Goal: Answer question/provide support: Share knowledge or assist other users

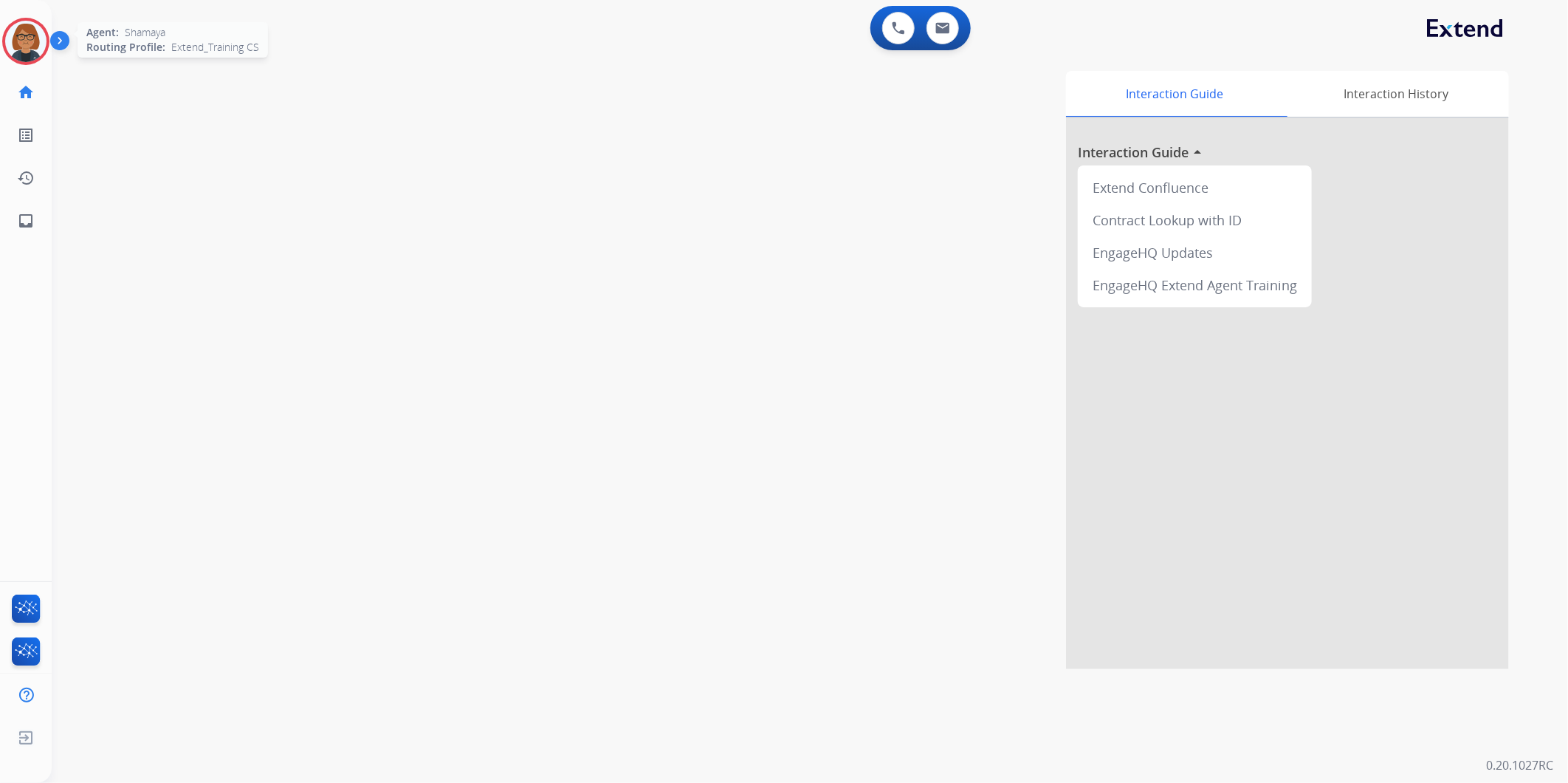
click at [11, 49] on img at bounding box center [26, 42] width 42 height 42
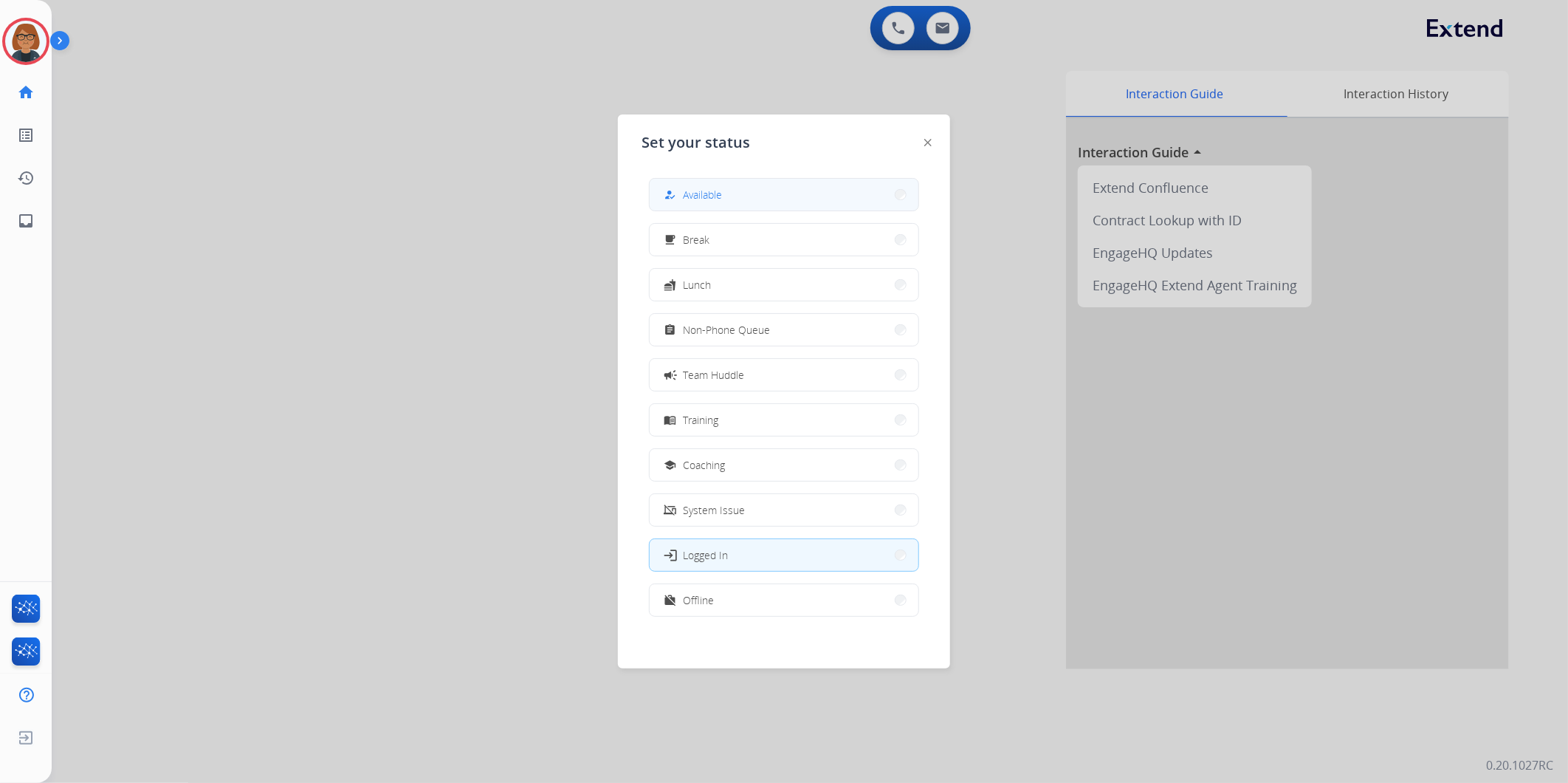
click at [818, 179] on button "how_to_reg Available" at bounding box center [784, 195] width 269 height 32
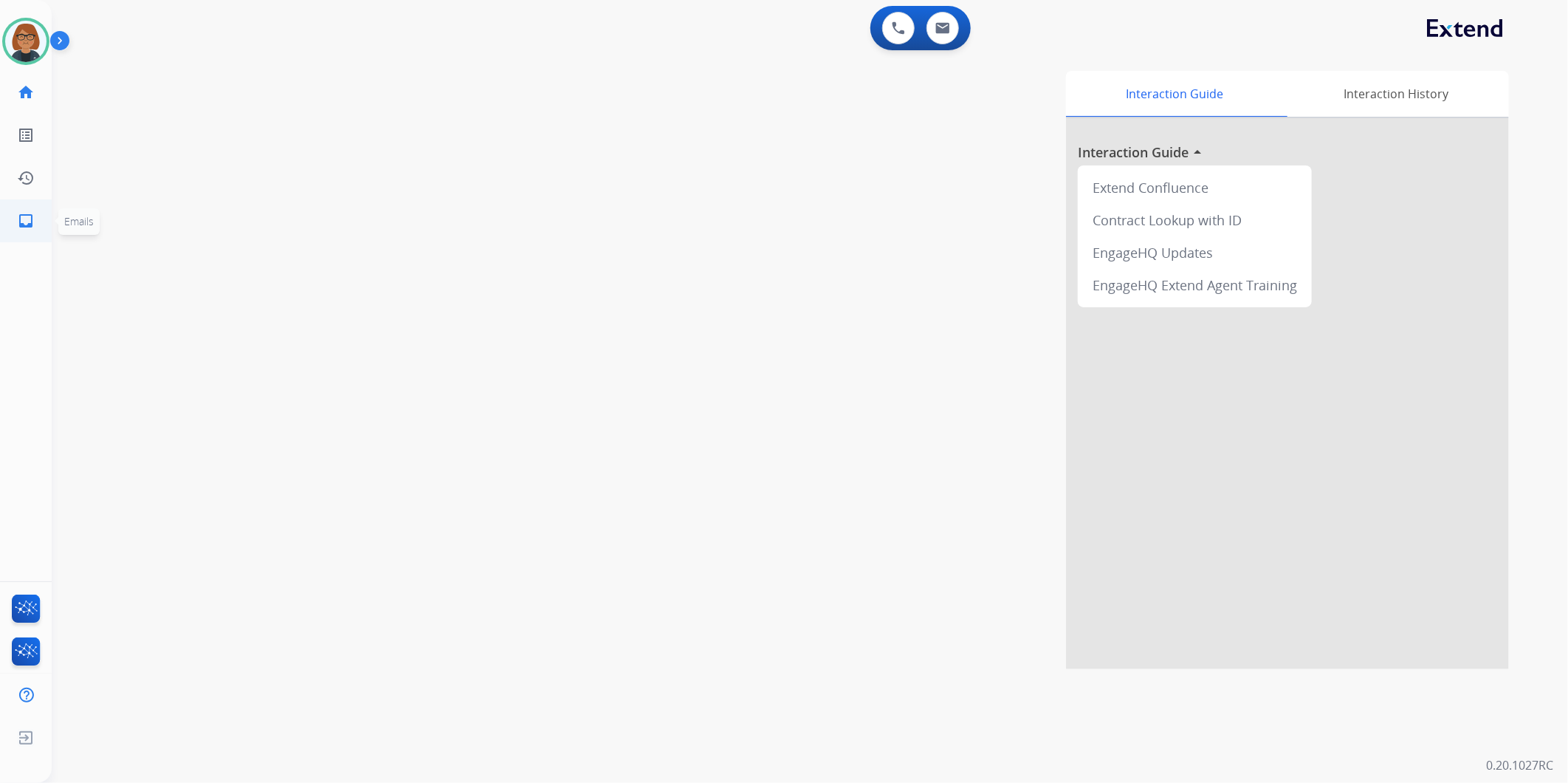
click at [27, 221] on mat-icon "inbox" at bounding box center [26, 220] width 18 height 18
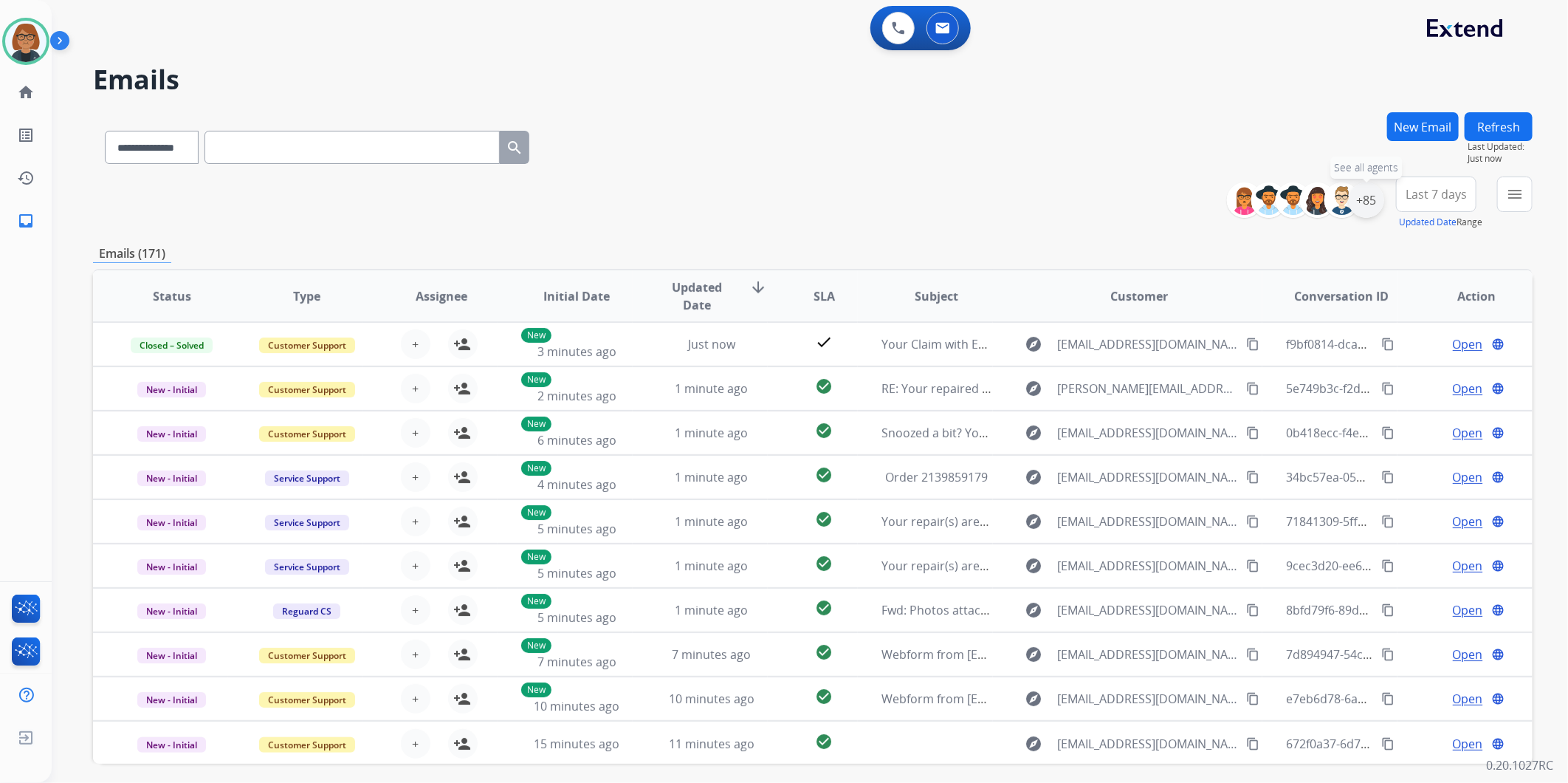
click at [1368, 195] on div "+85" at bounding box center [1366, 200] width 35 height 35
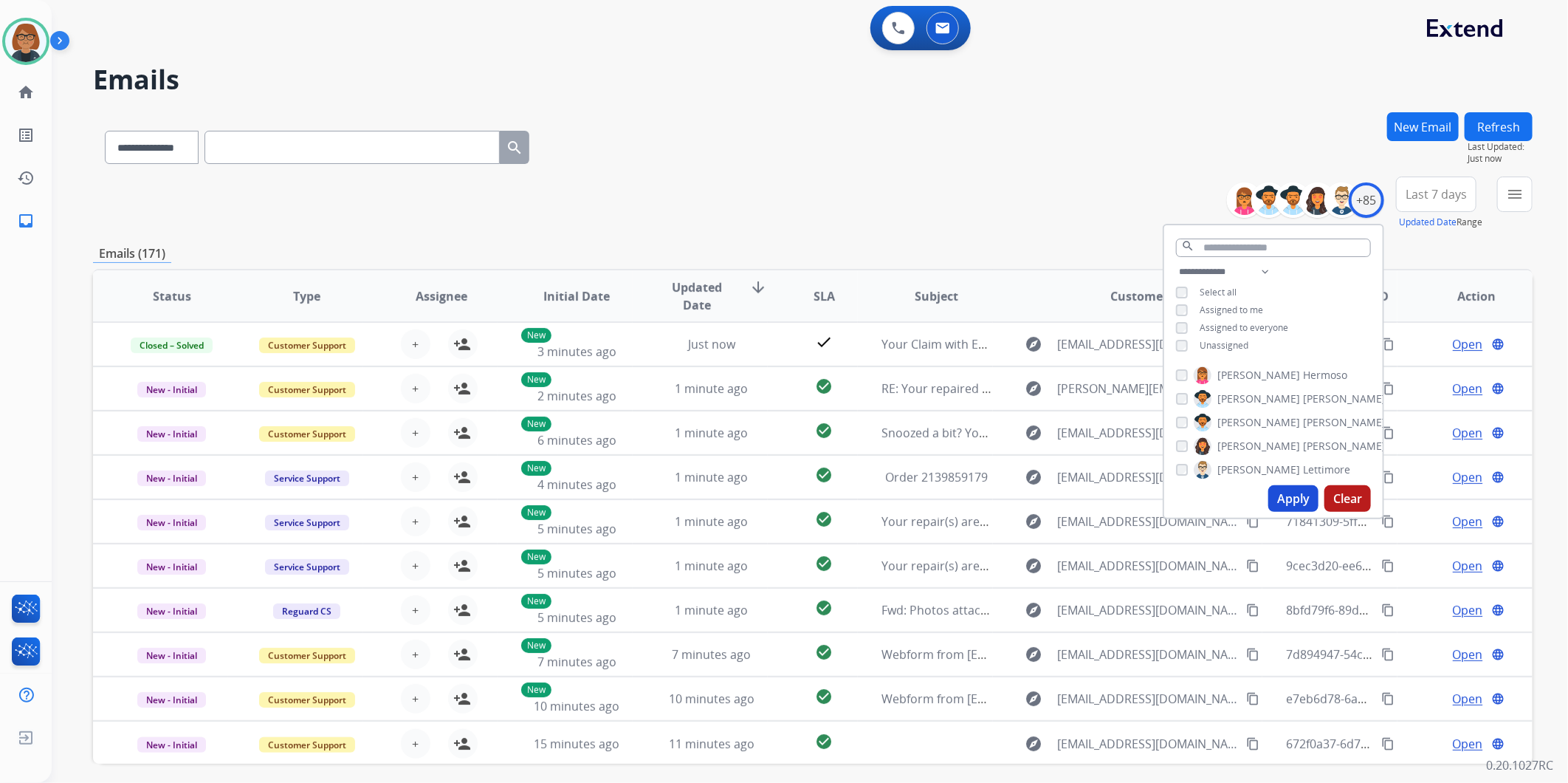
click at [1224, 348] on span "Unassigned" at bounding box center [1225, 344] width 49 height 12
click at [1299, 507] on button "Apply" at bounding box center [1293, 498] width 50 height 26
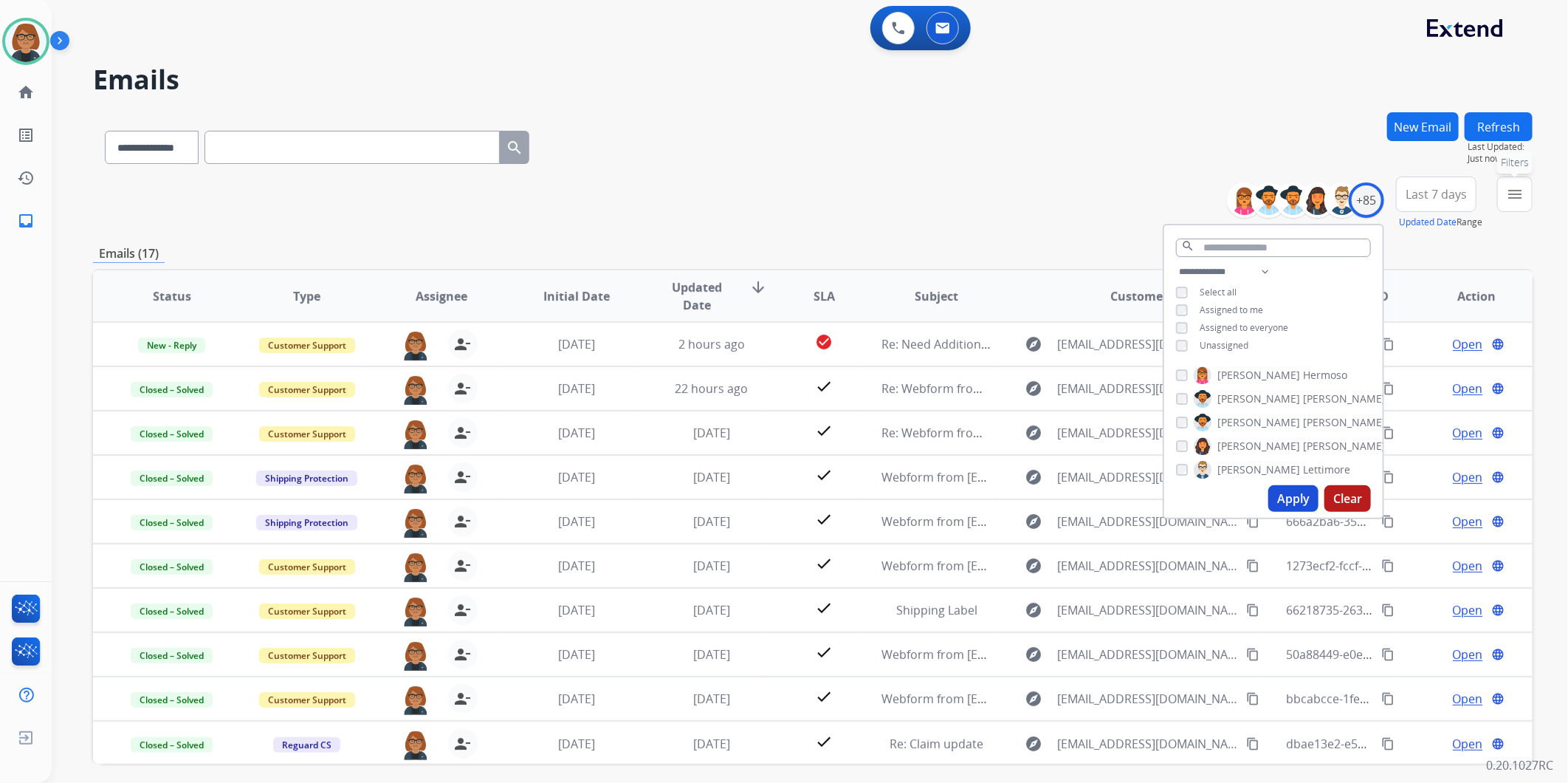
drag, startPoint x: 1503, startPoint y: 187, endPoint x: 1491, endPoint y: 222, distance: 37.0
click at [1502, 188] on button "menu Filters" at bounding box center [1514, 194] width 35 height 35
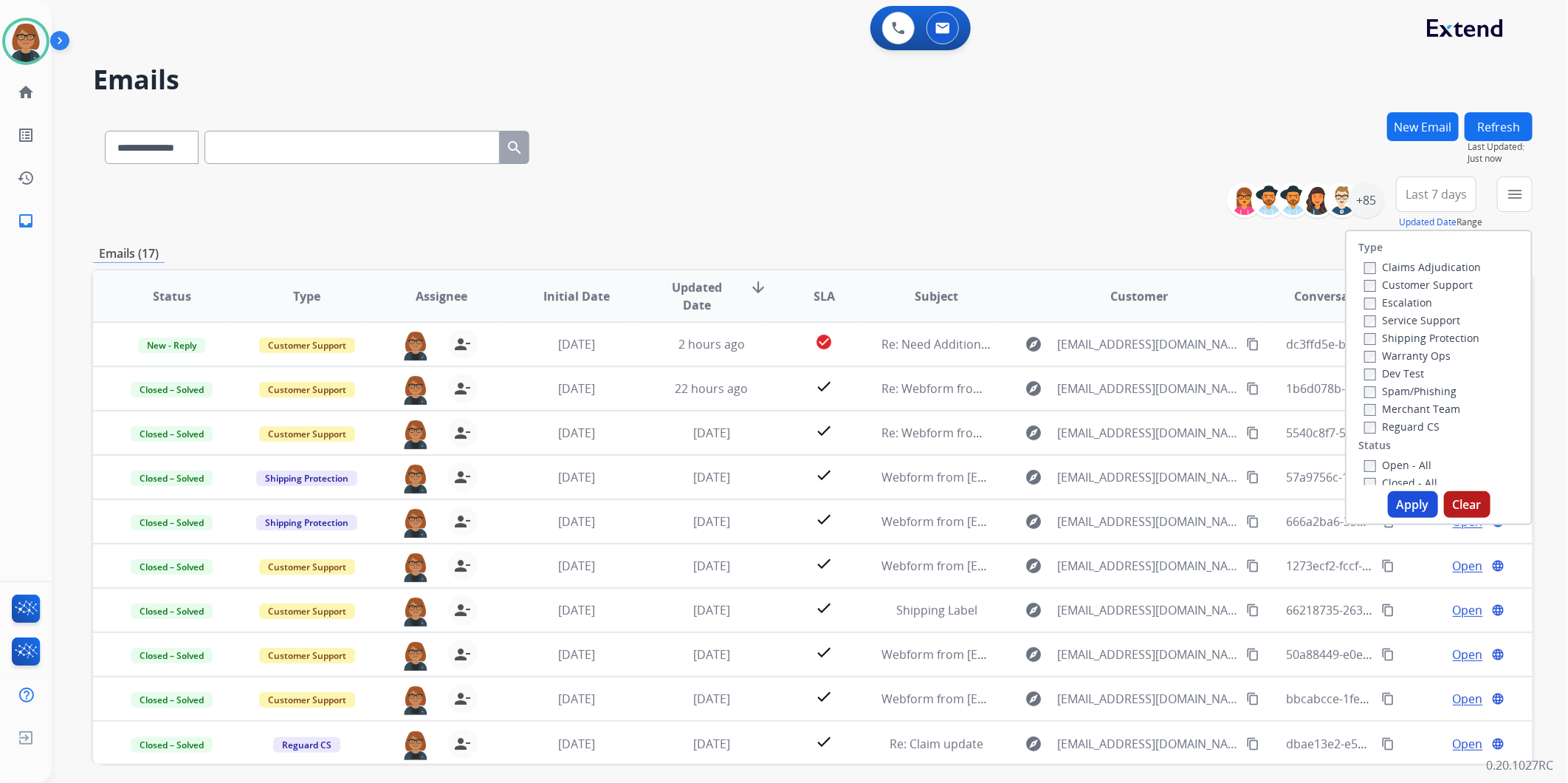
click at [1405, 426] on label "Reguard CS" at bounding box center [1402, 426] width 76 height 14
click at [1406, 282] on label "Customer Support" at bounding box center [1419, 285] width 109 height 14
click at [1426, 340] on label "Shipping Protection" at bounding box center [1422, 338] width 115 height 14
click at [1398, 465] on label "Open - All" at bounding box center [1398, 464] width 67 height 14
click at [1404, 506] on button "Apply" at bounding box center [1413, 504] width 50 height 26
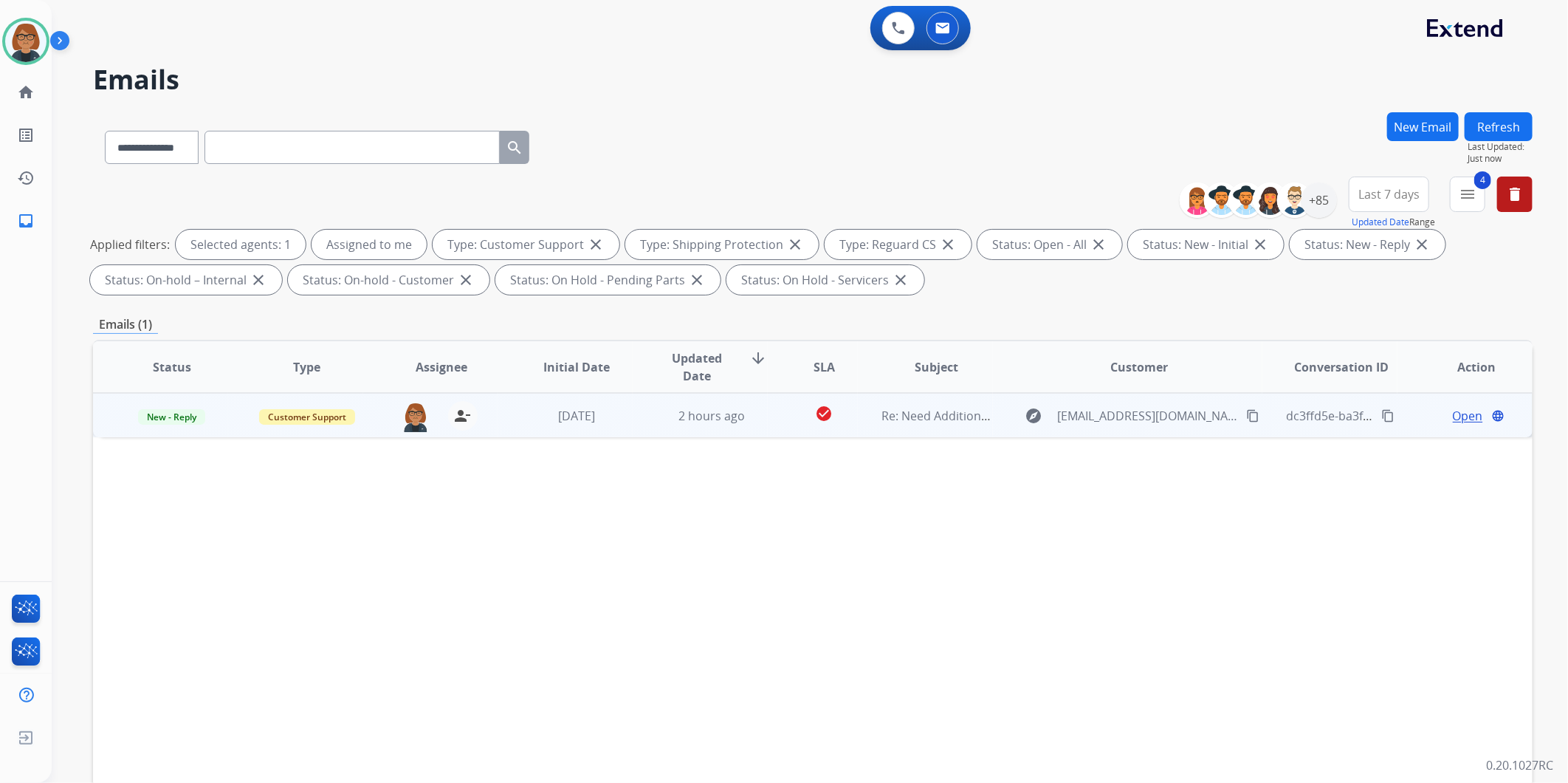
click at [1457, 416] on span "Open" at bounding box center [1468, 415] width 30 height 18
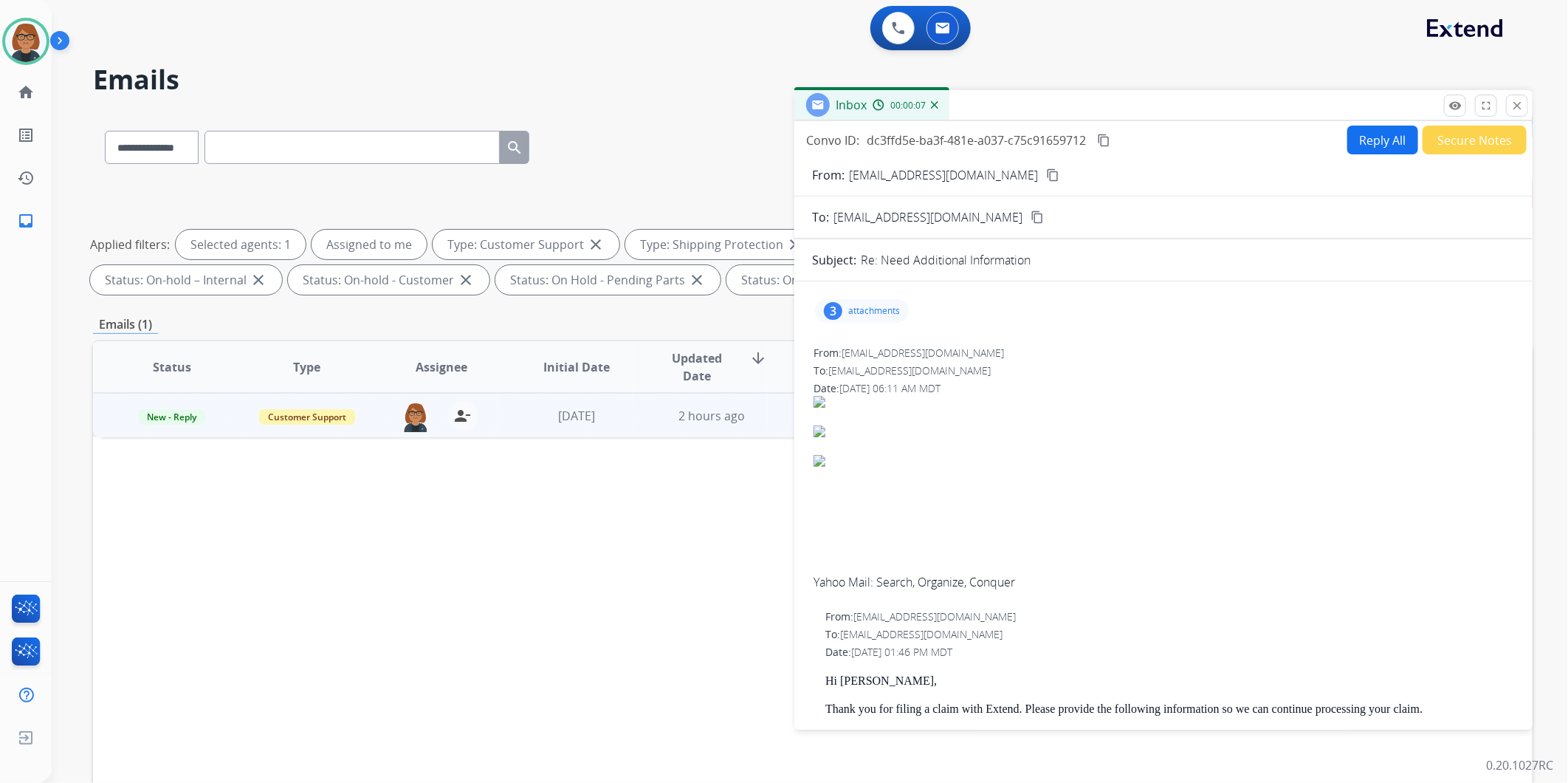
click at [1371, 136] on button "Reply All" at bounding box center [1383, 140] width 71 height 28
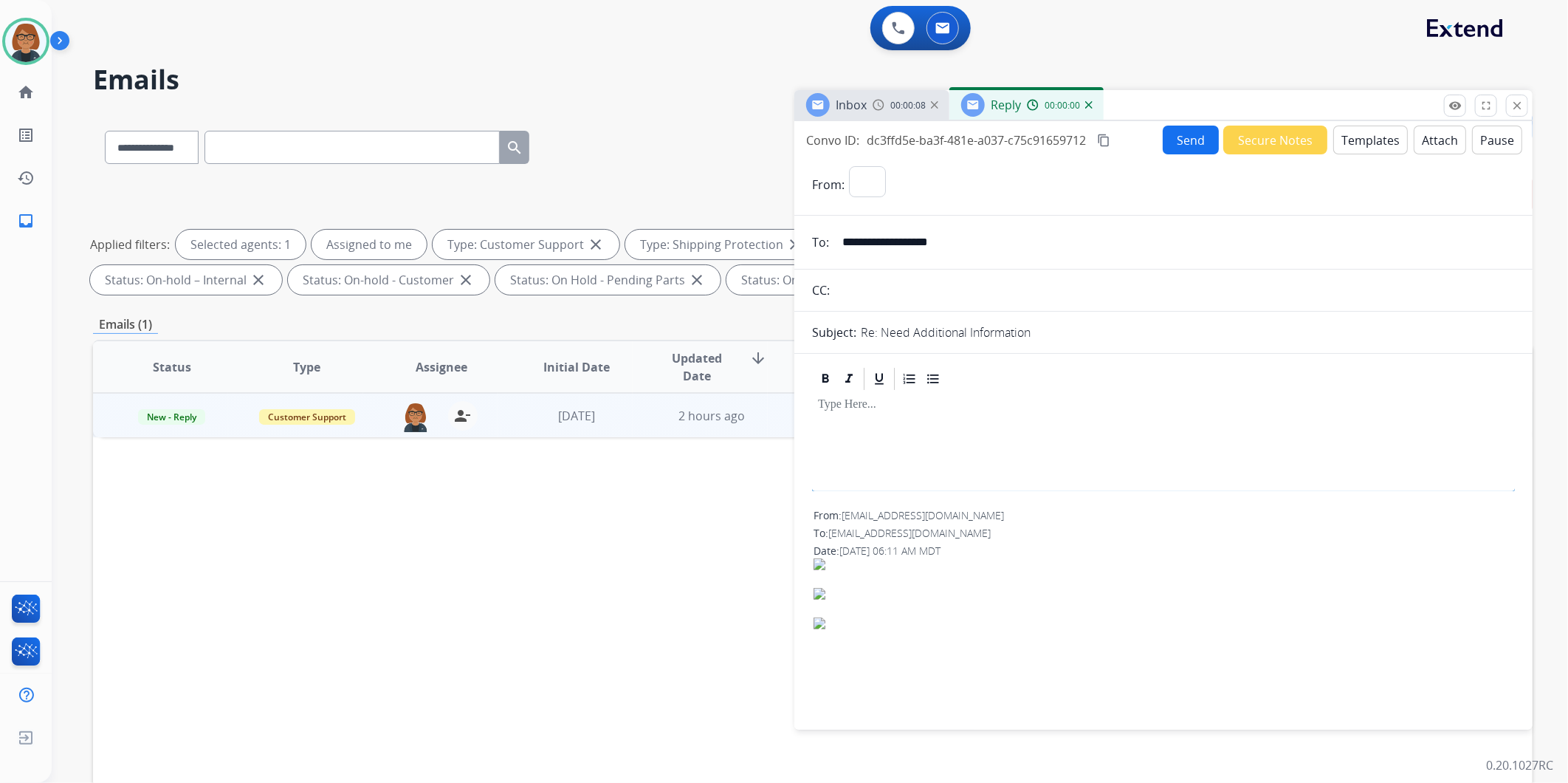
select select "**********"
click at [880, 475] on p "attachments" at bounding box center [874, 473] width 52 height 11
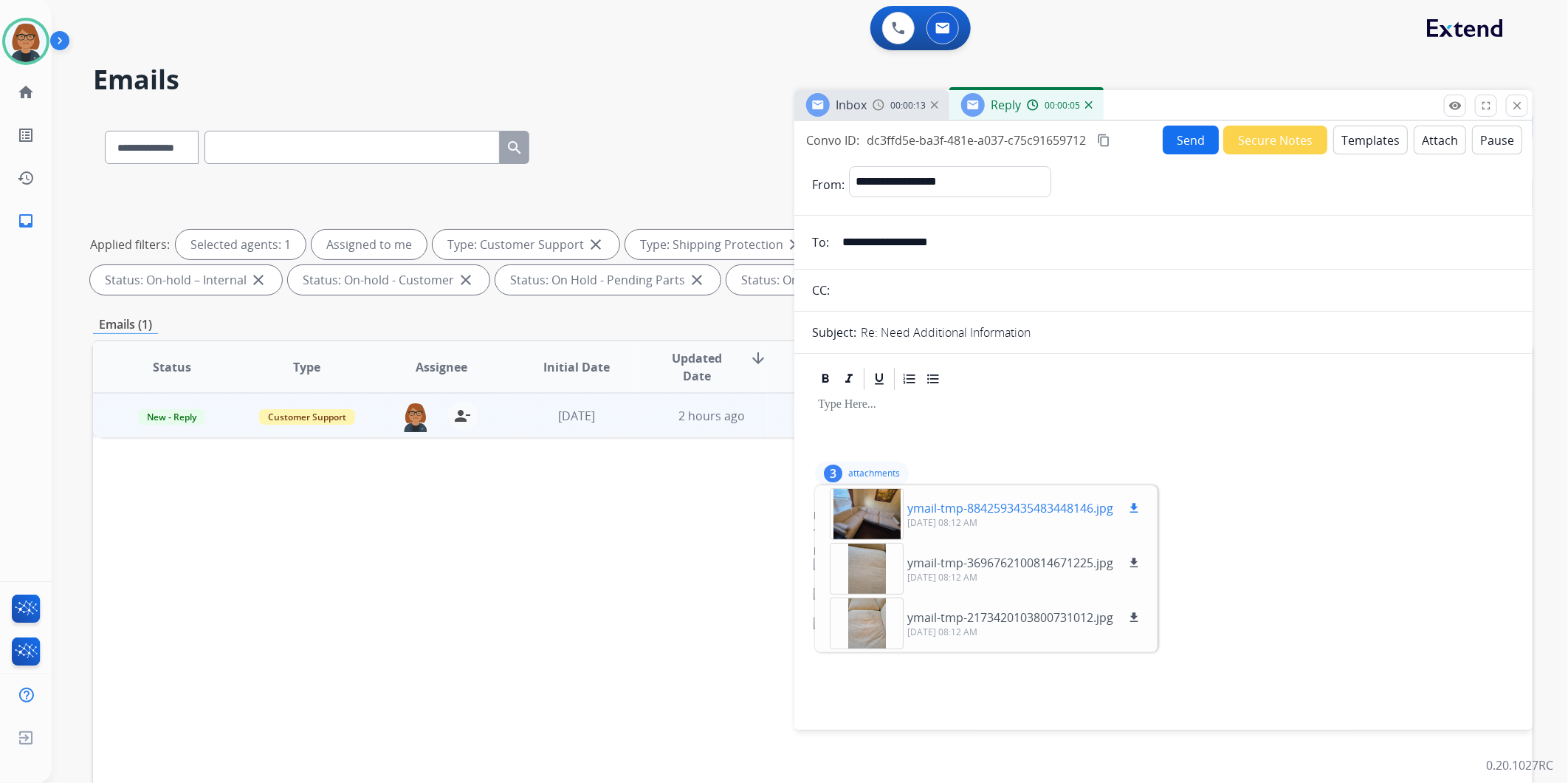
click at [859, 511] on div at bounding box center [866, 513] width 74 height 52
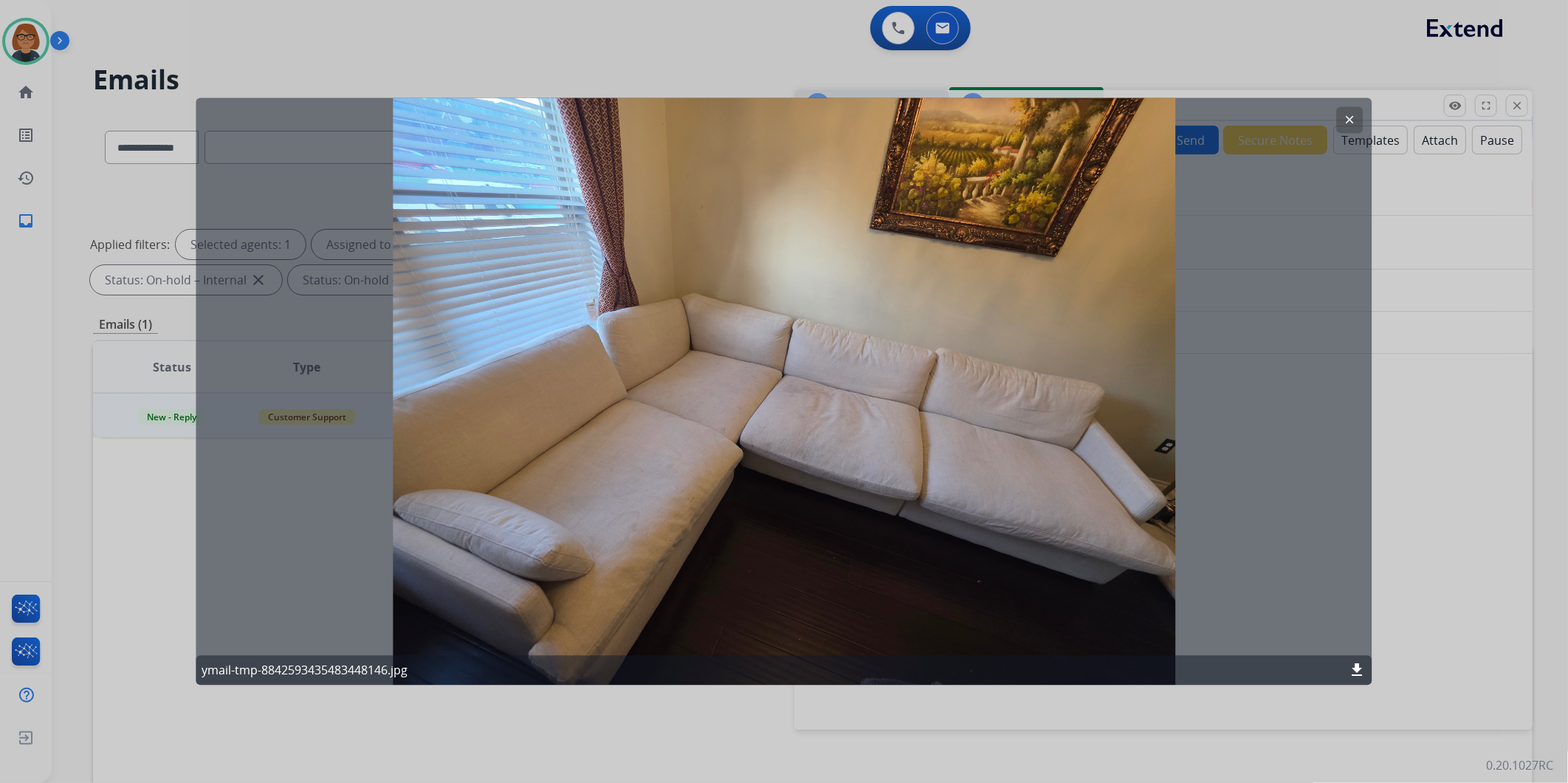
click at [1353, 121] on mat-icon "clear" at bounding box center [1350, 120] width 13 height 13
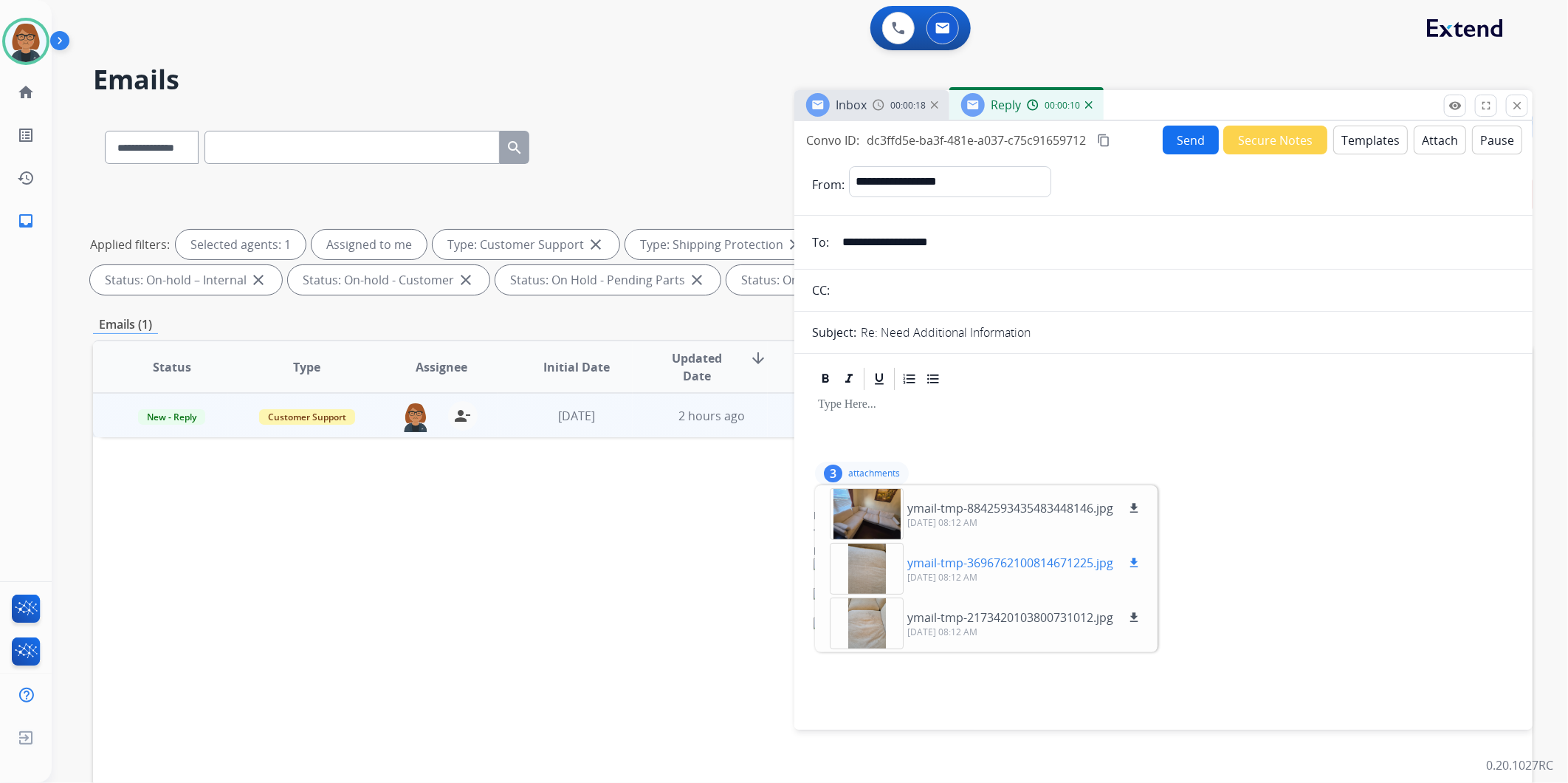
click at [877, 561] on div at bounding box center [866, 568] width 74 height 52
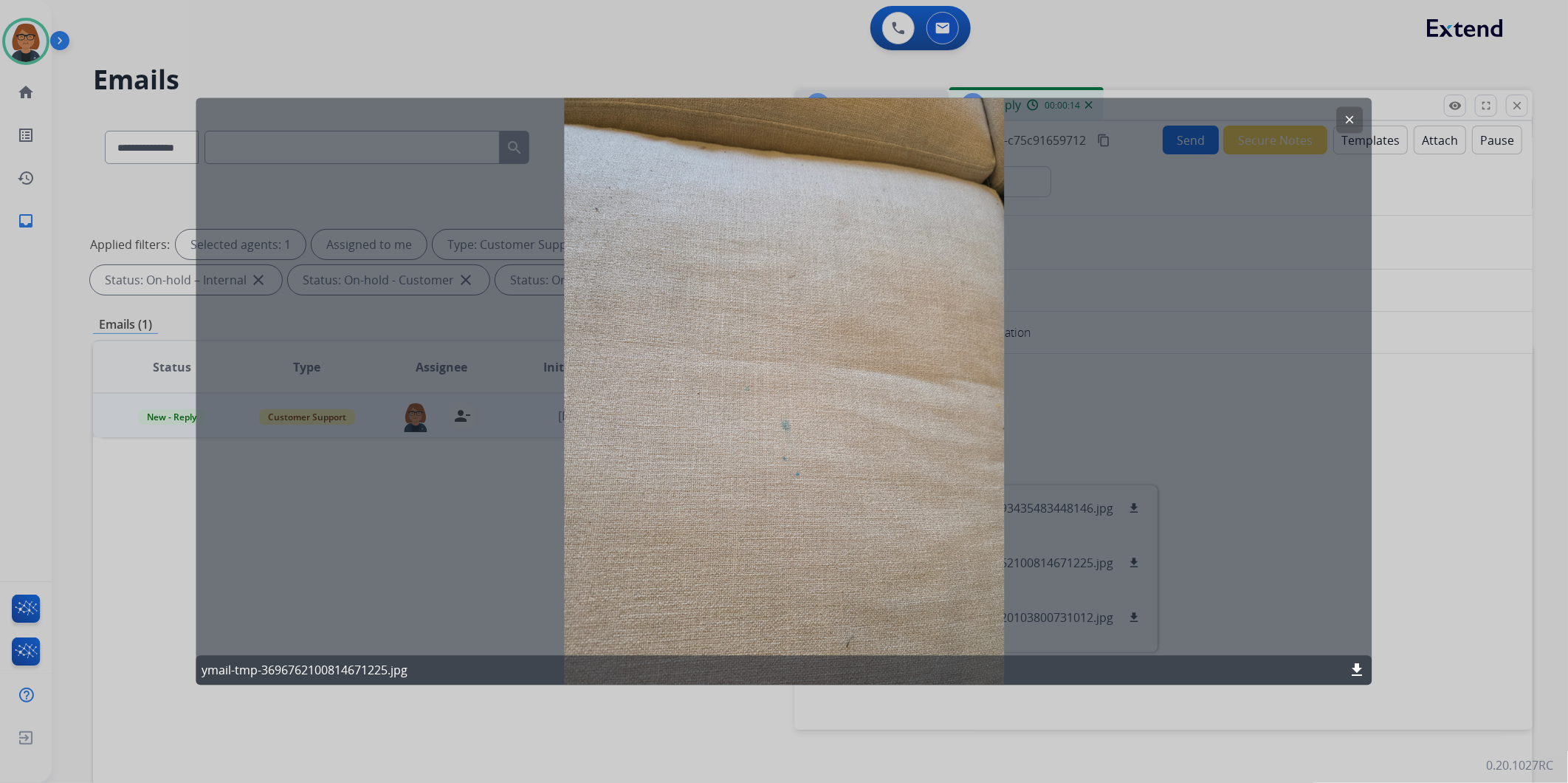
click at [1350, 108] on button "clear" at bounding box center [1350, 120] width 26 height 26
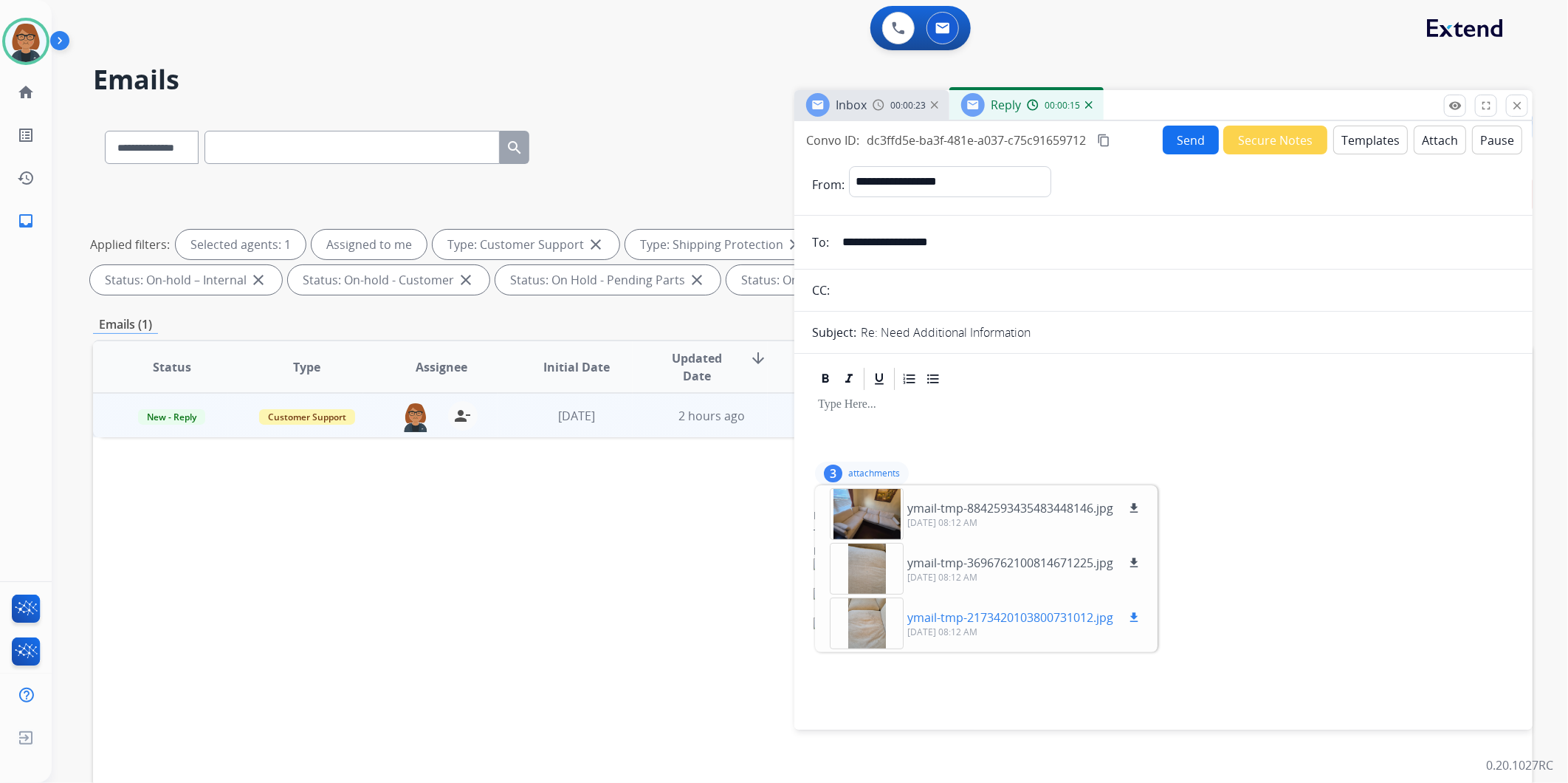
click at [857, 630] on div at bounding box center [866, 623] width 74 height 52
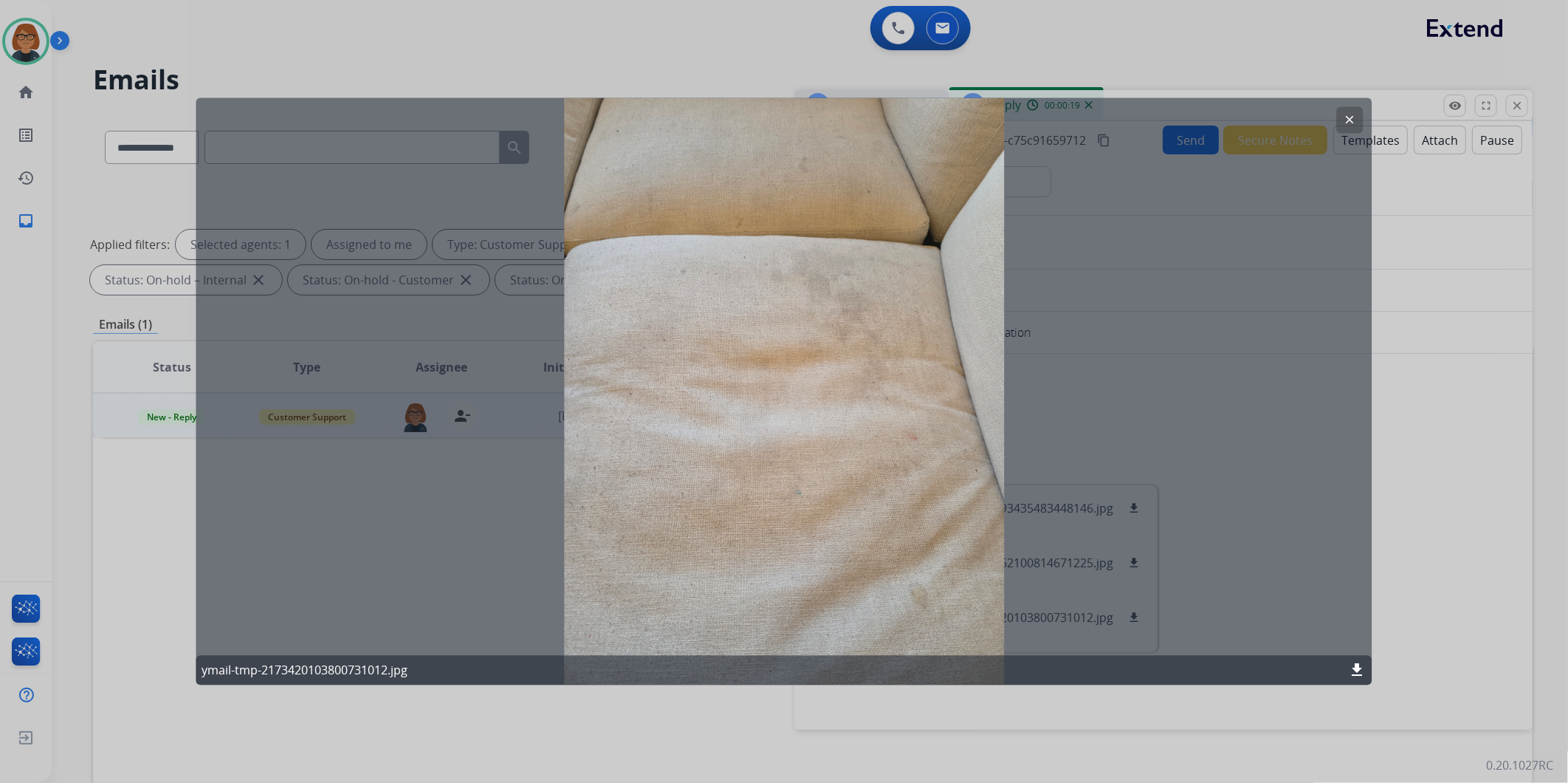
click at [1345, 116] on mat-icon "clear" at bounding box center [1350, 120] width 13 height 13
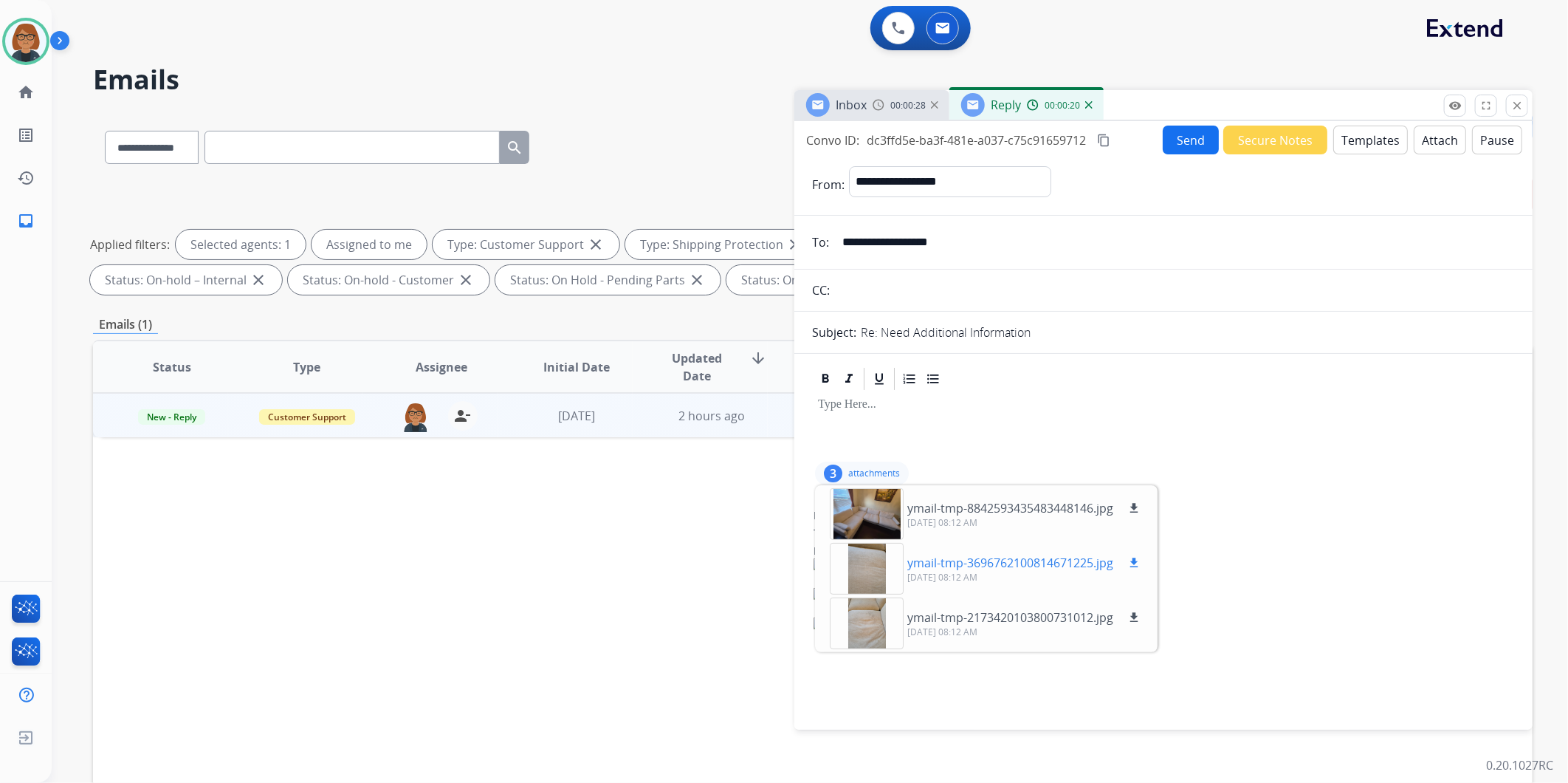
click at [869, 550] on div at bounding box center [866, 568] width 74 height 52
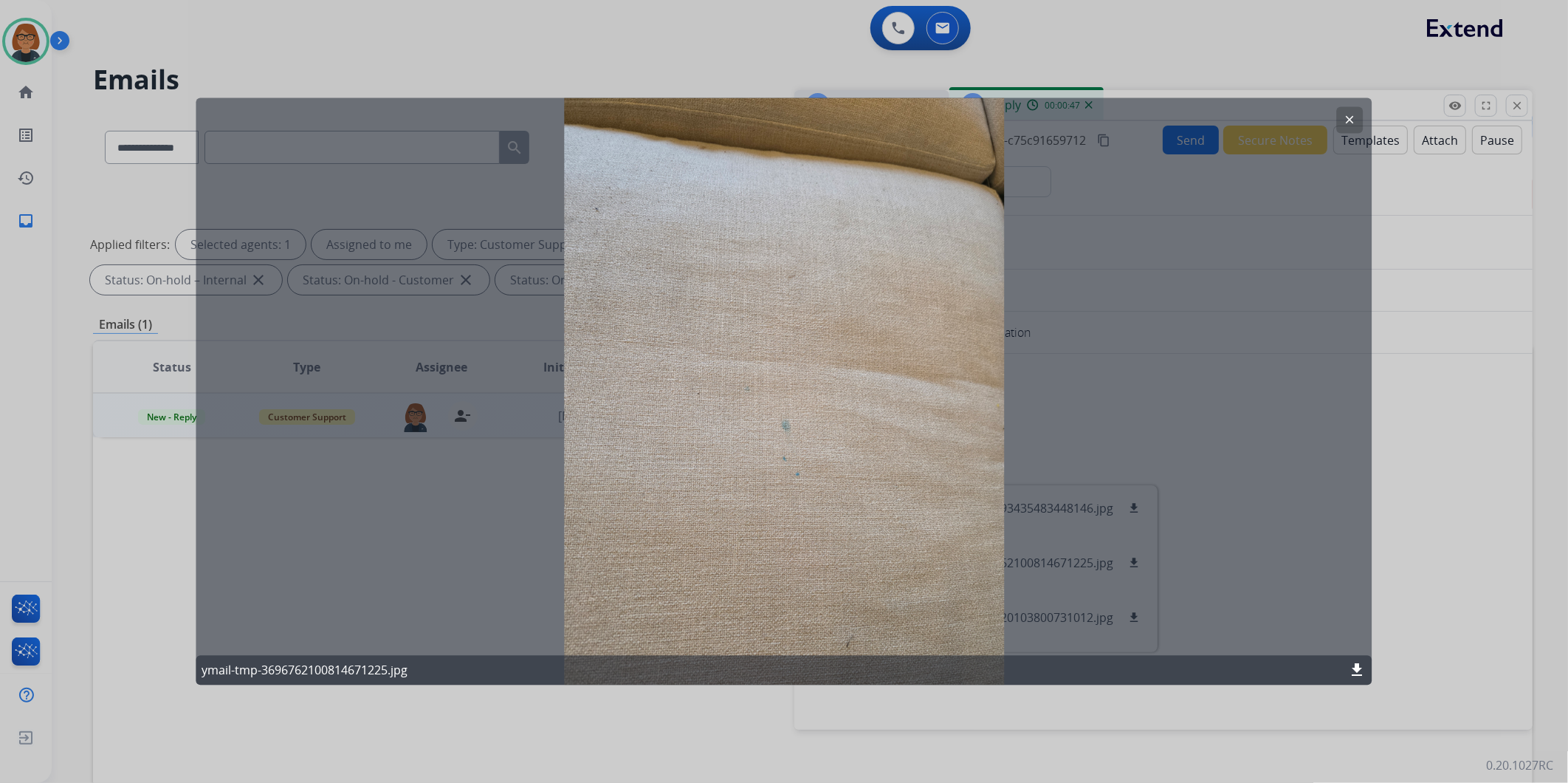
click at [1346, 115] on mat-icon "clear" at bounding box center [1350, 120] width 13 height 13
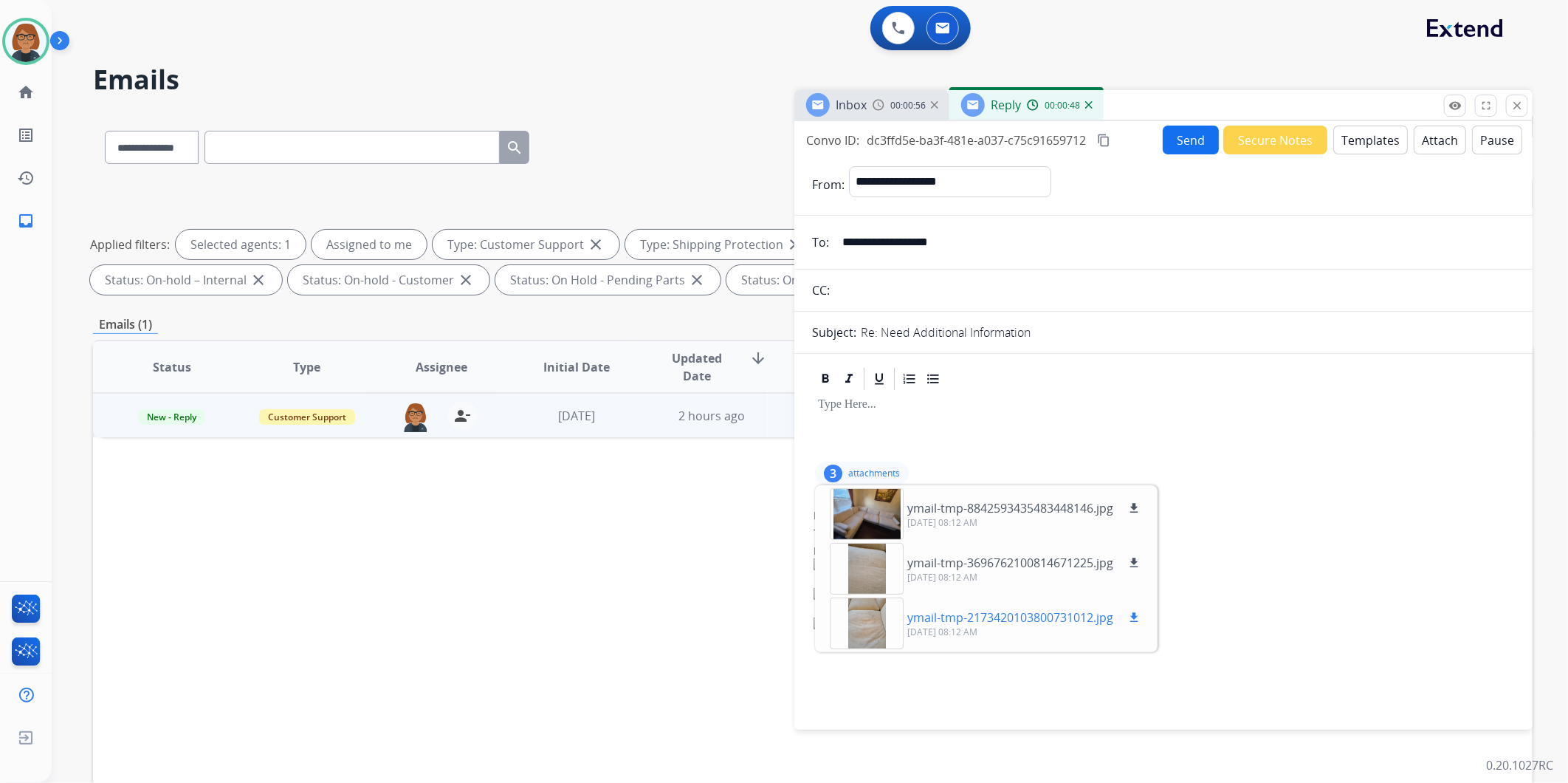
click at [860, 613] on div at bounding box center [866, 623] width 74 height 52
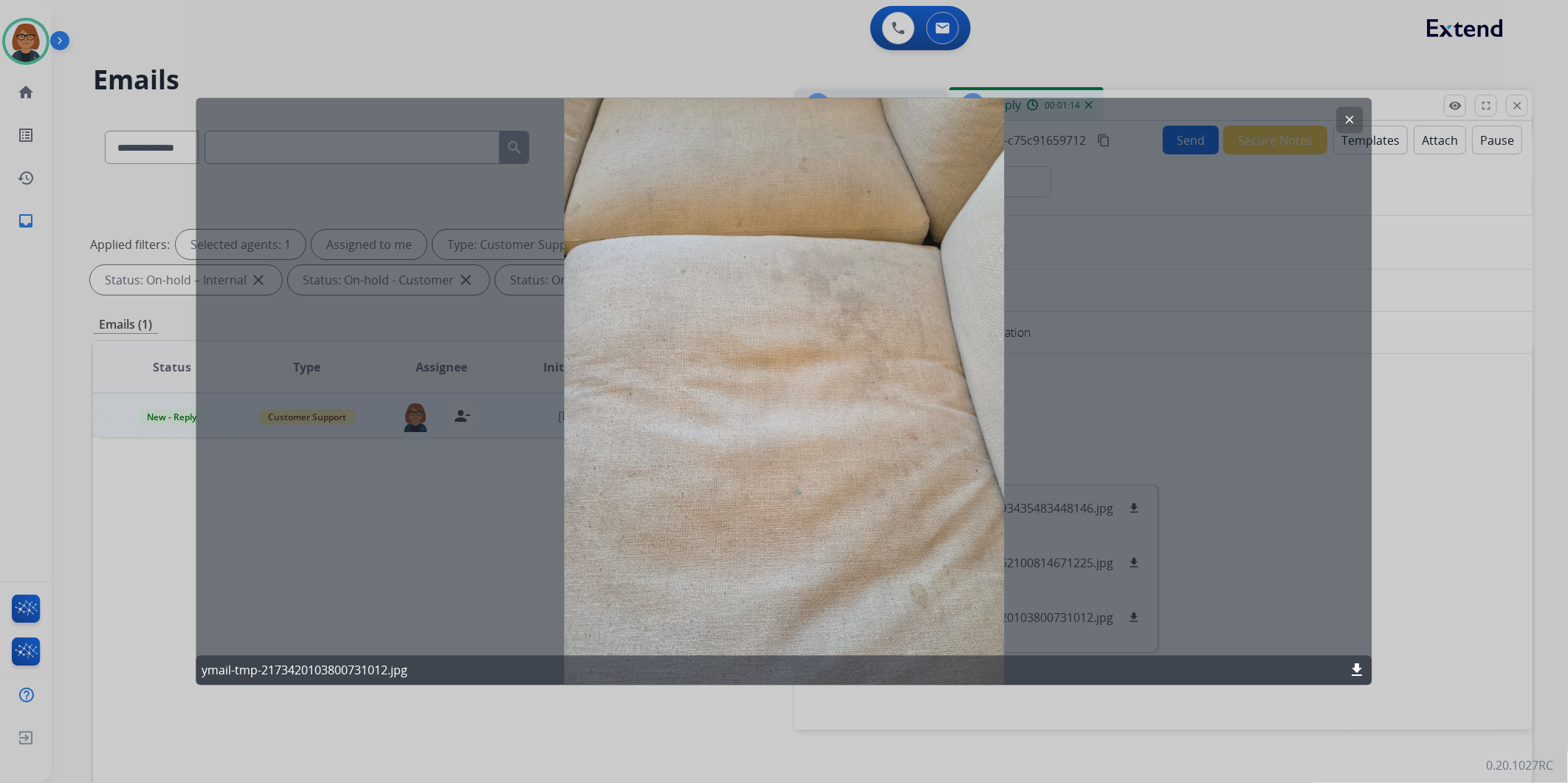
click at [1346, 111] on button "clear" at bounding box center [1350, 120] width 26 height 26
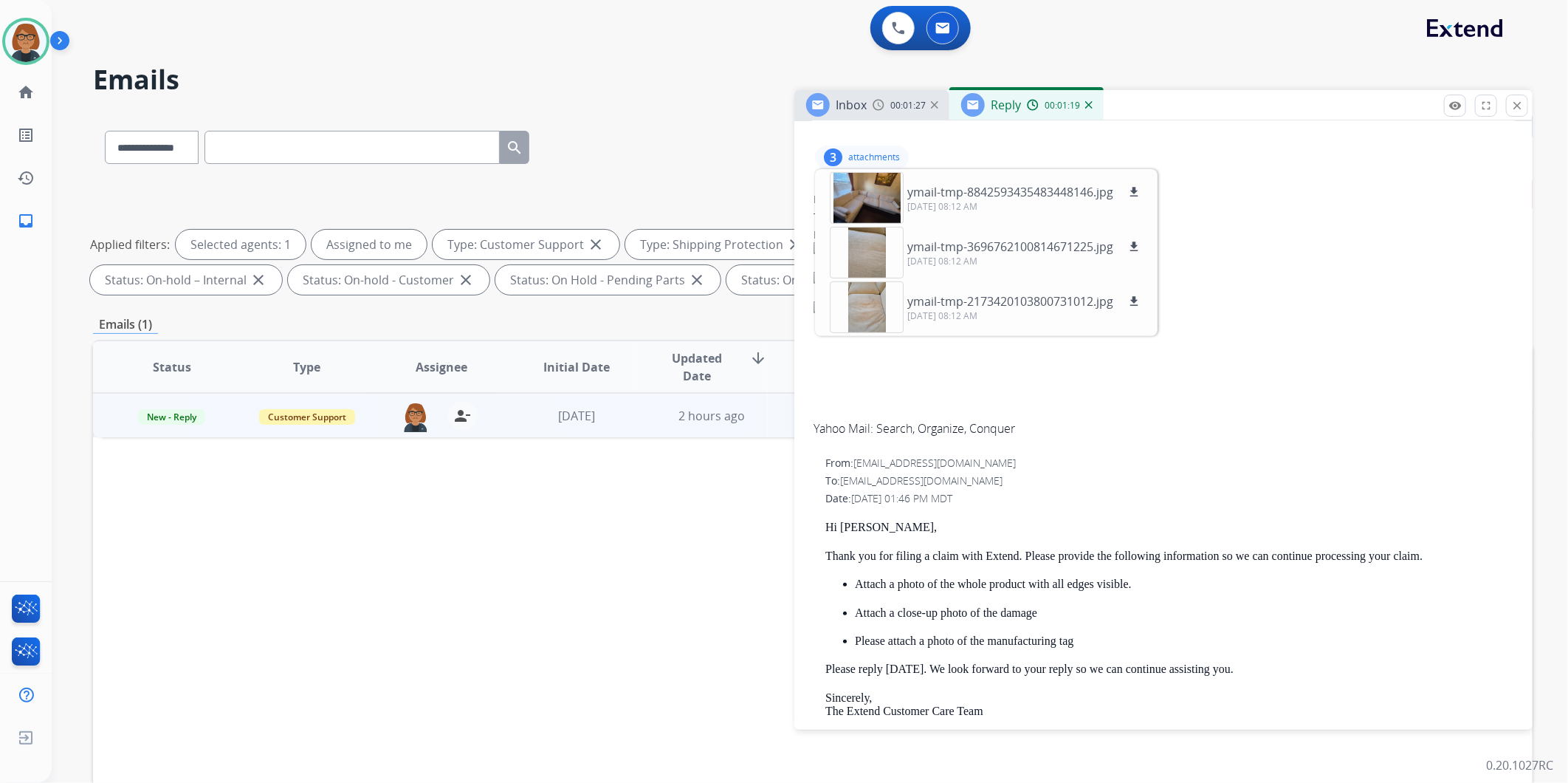
scroll to position [250, 0]
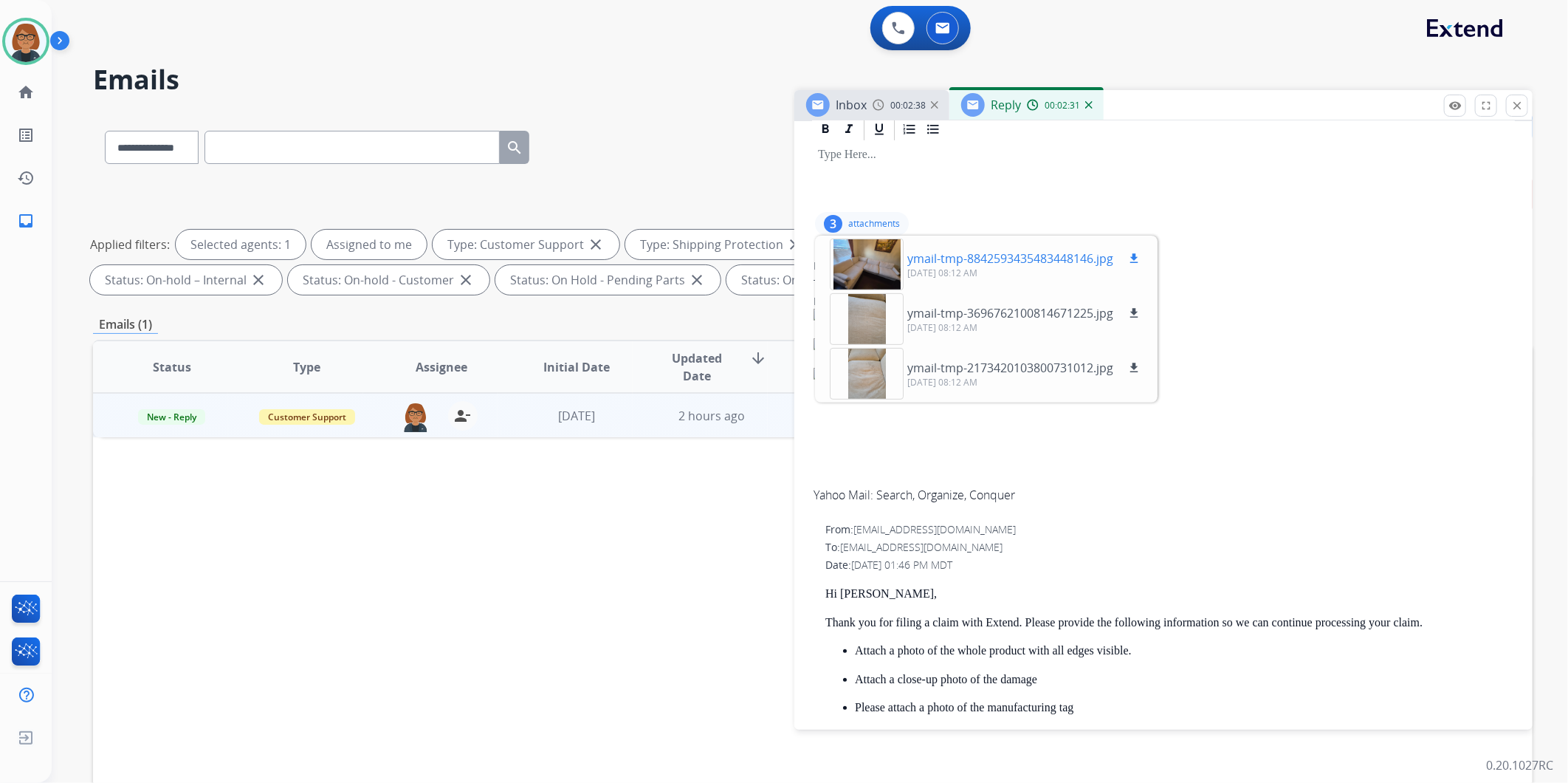
click at [1130, 252] on mat-icon "download" at bounding box center [1134, 258] width 13 height 13
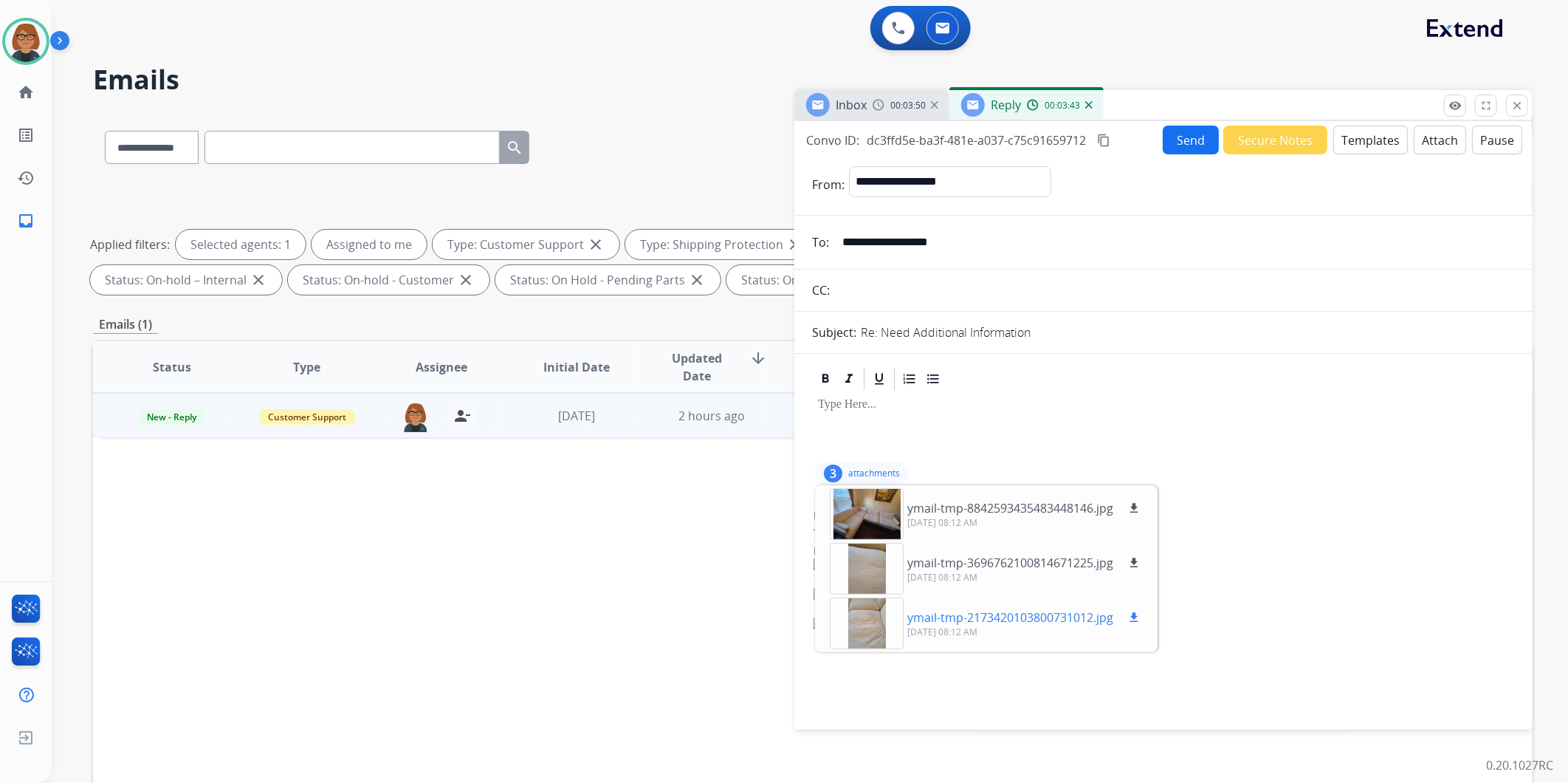
scroll to position [164, 0]
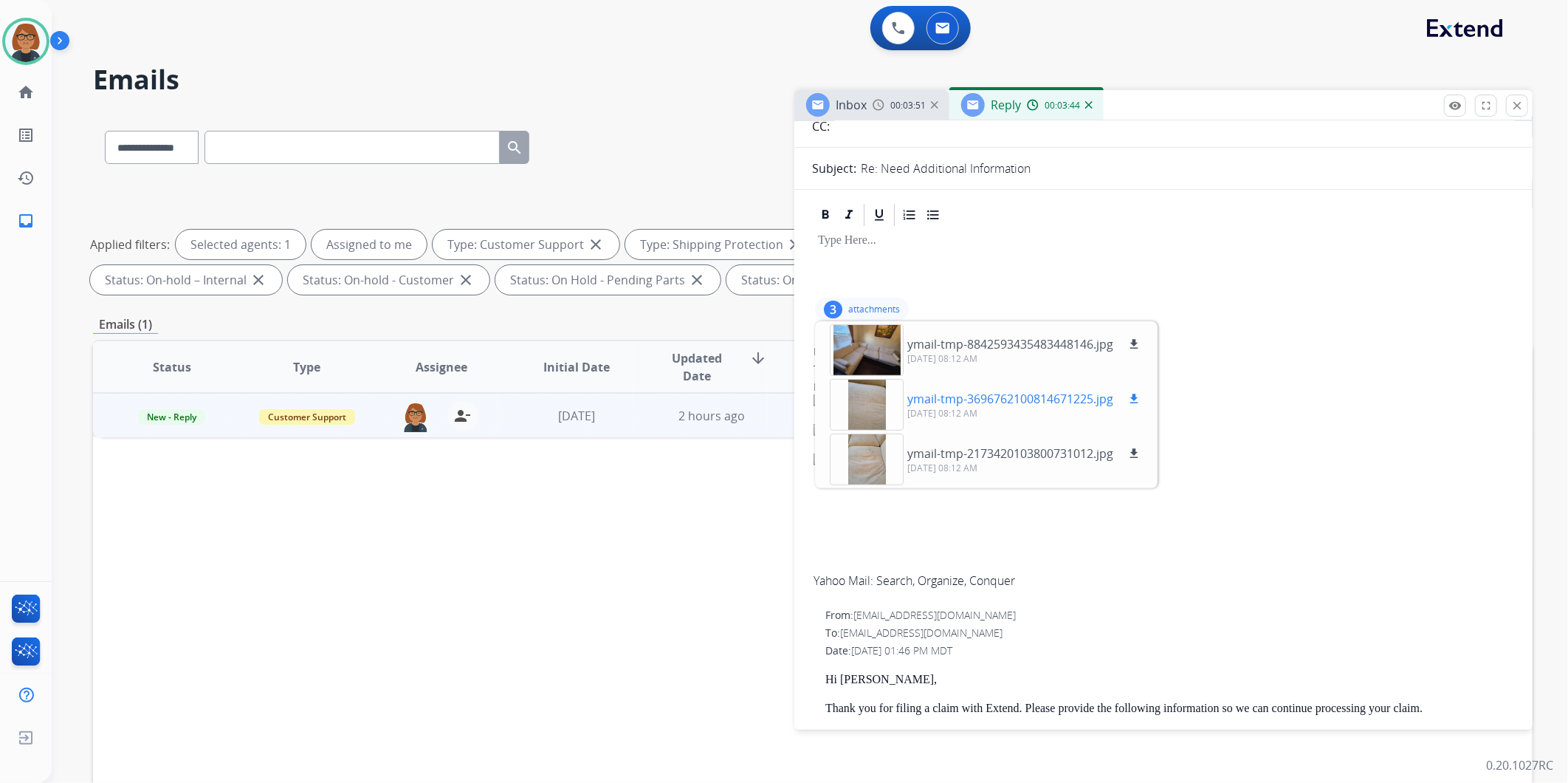
click at [851, 395] on div at bounding box center [866, 404] width 74 height 52
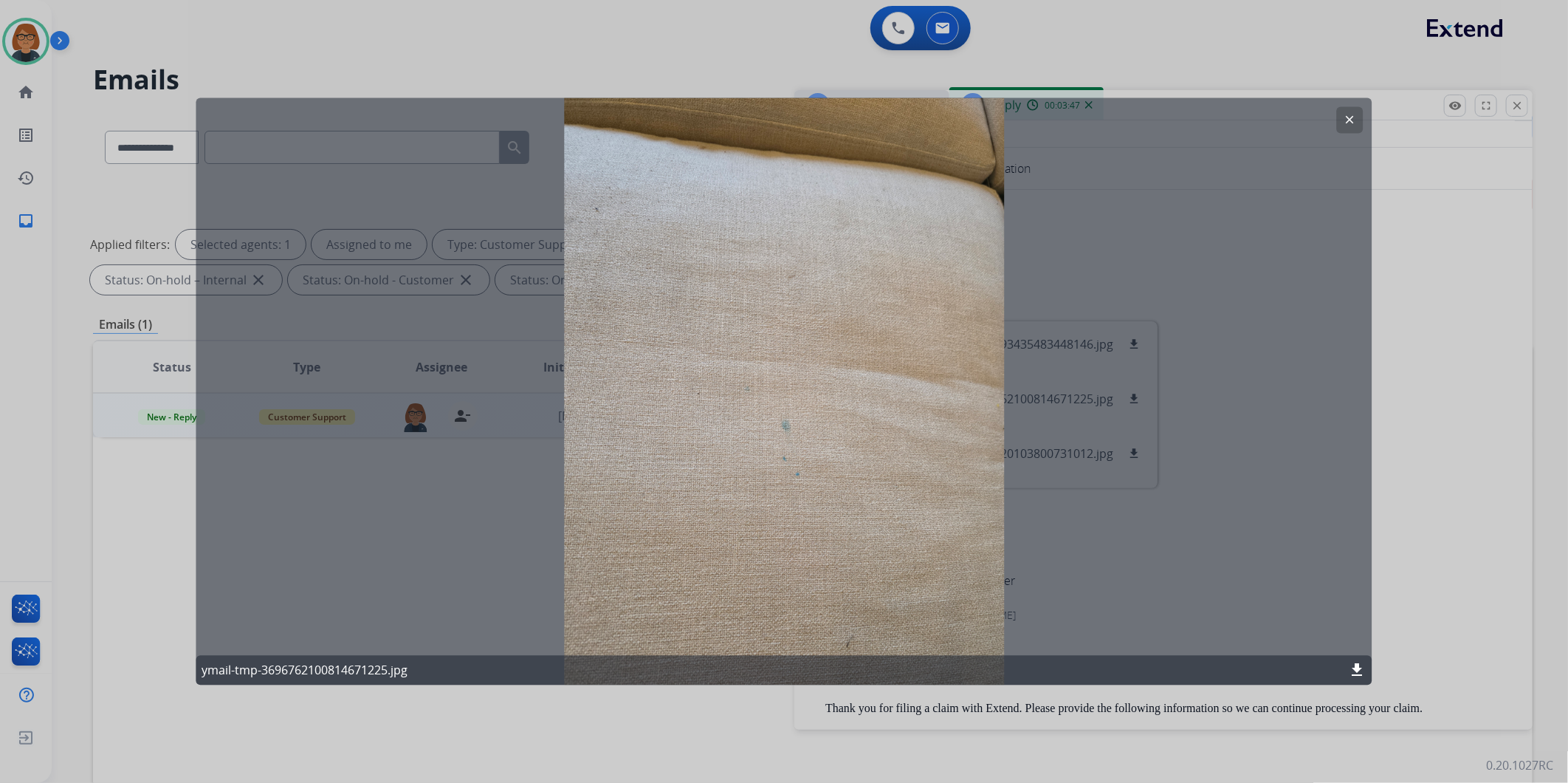
click at [1348, 110] on button "clear" at bounding box center [1350, 120] width 26 height 26
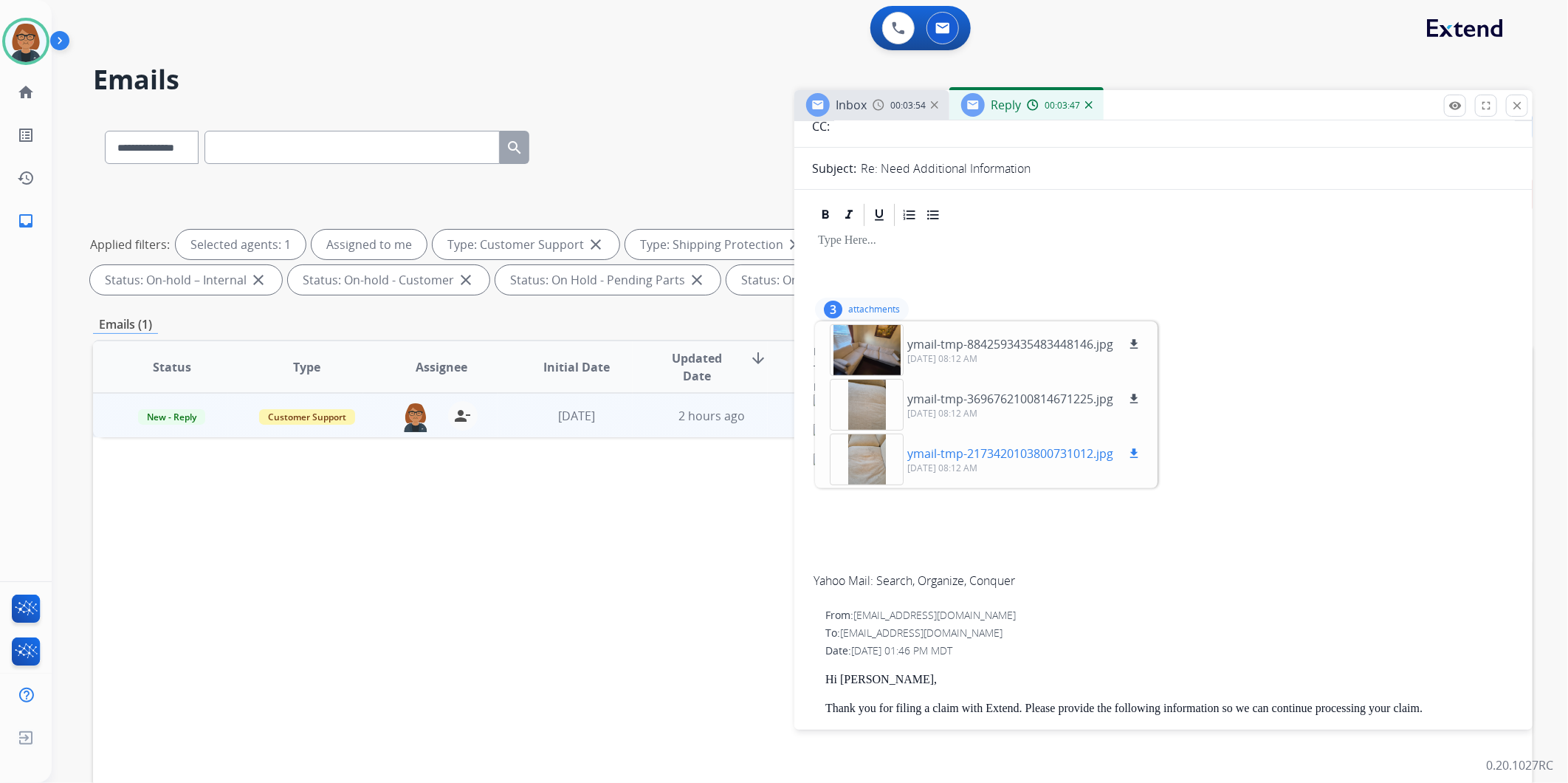
click at [881, 459] on div at bounding box center [866, 459] width 74 height 52
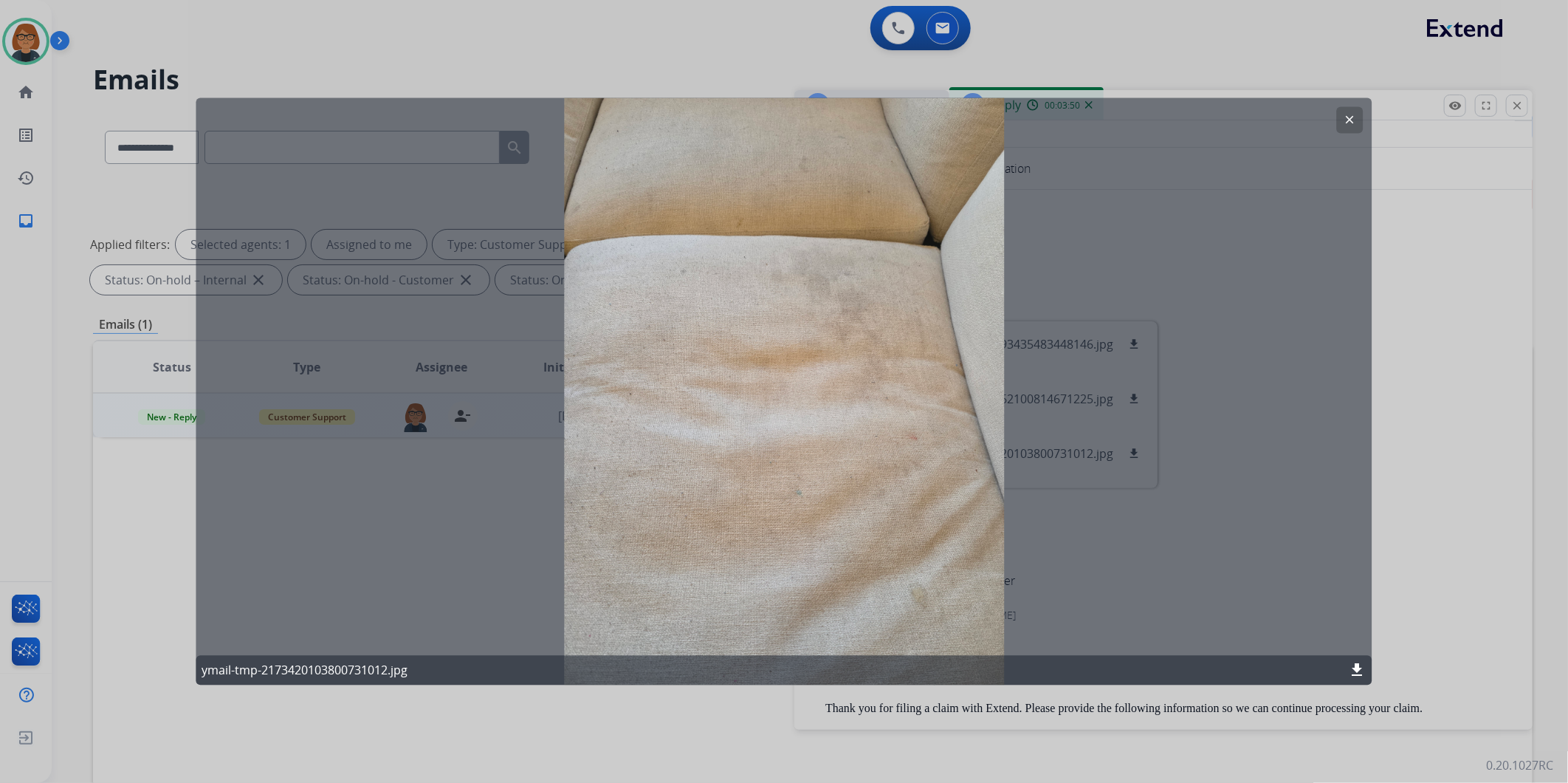
click at [1357, 121] on button "clear" at bounding box center [1350, 120] width 26 height 26
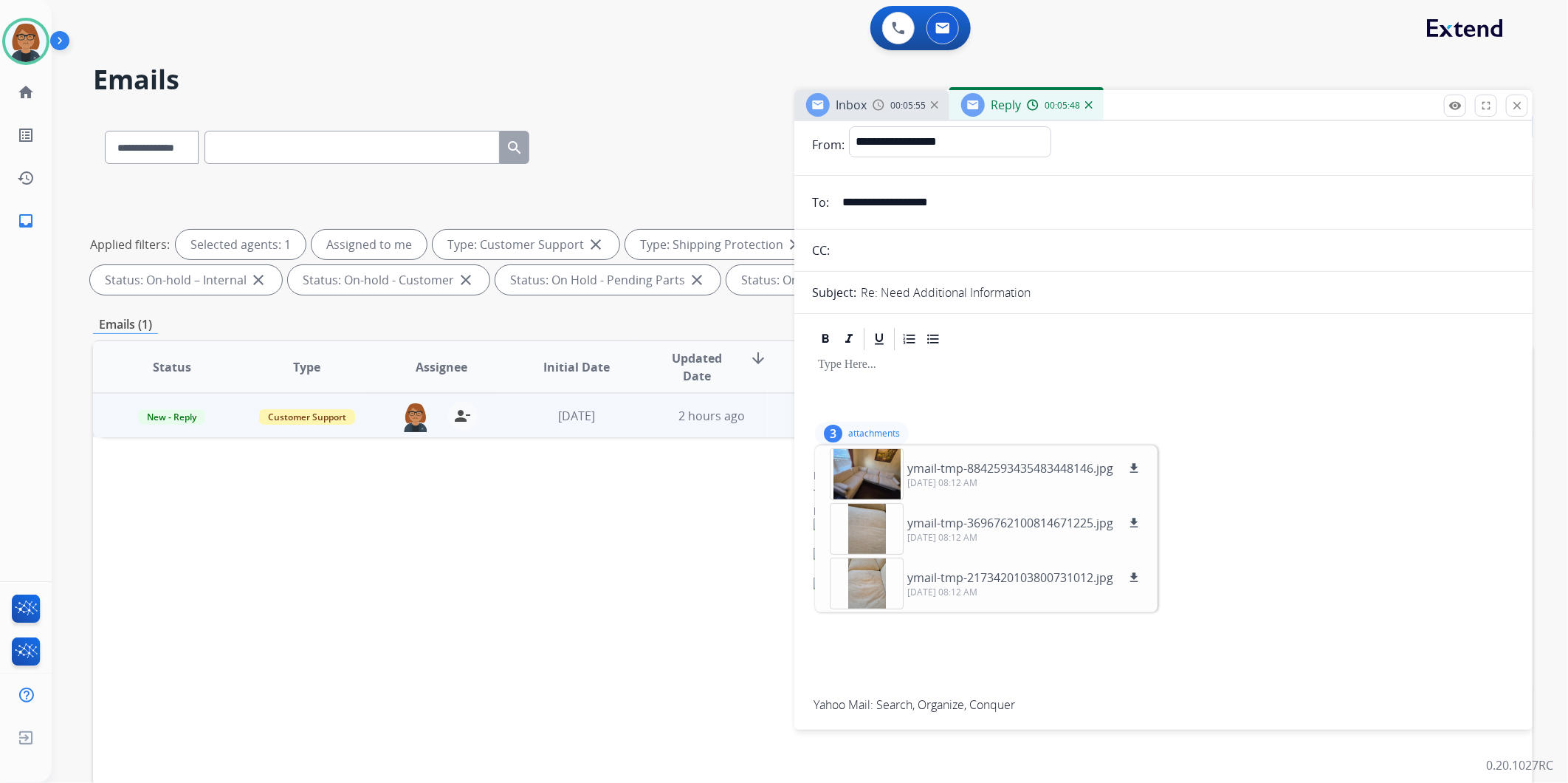
scroll to position [0, 0]
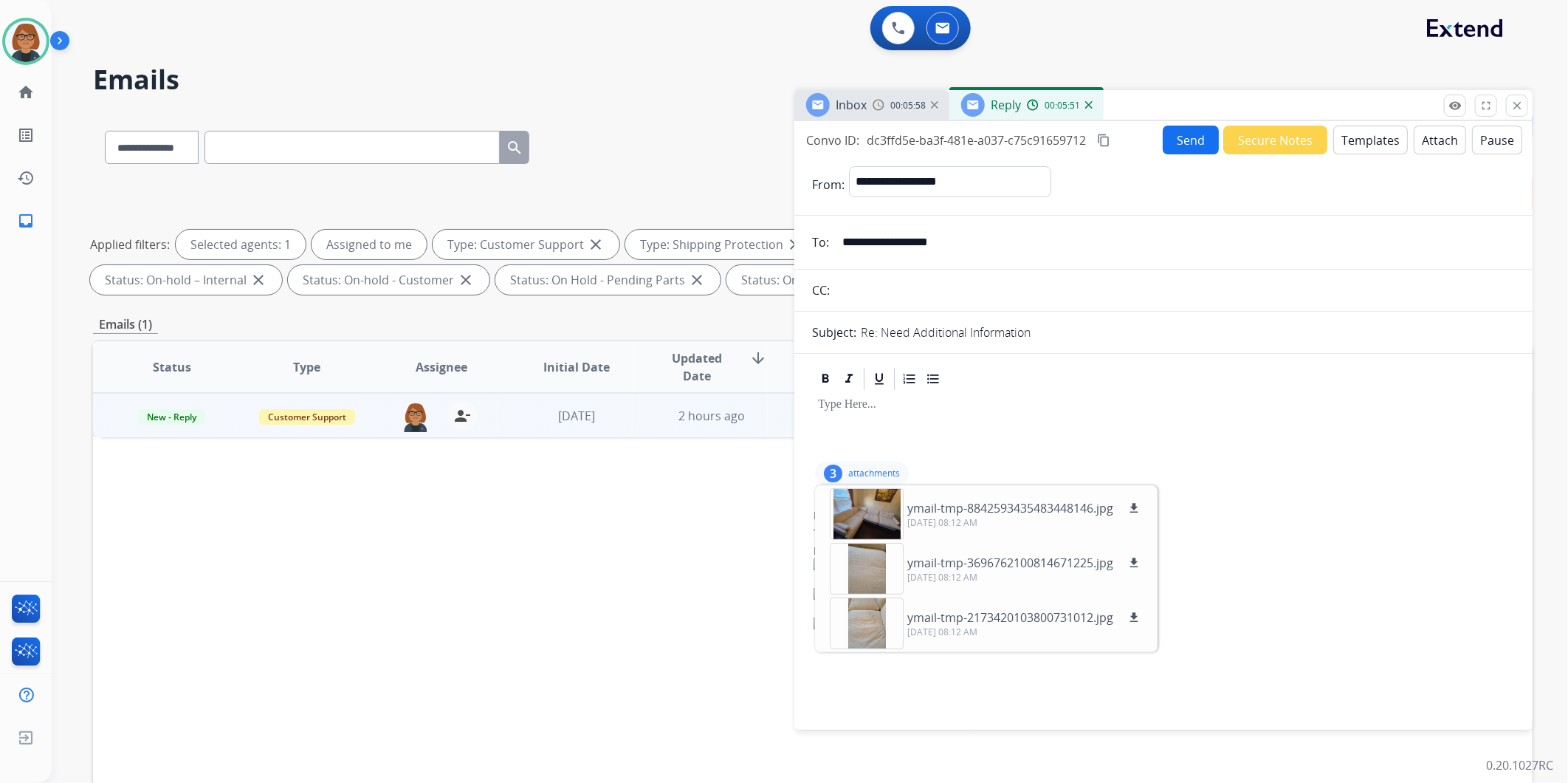
click at [1353, 141] on button "Templates" at bounding box center [1370, 140] width 75 height 28
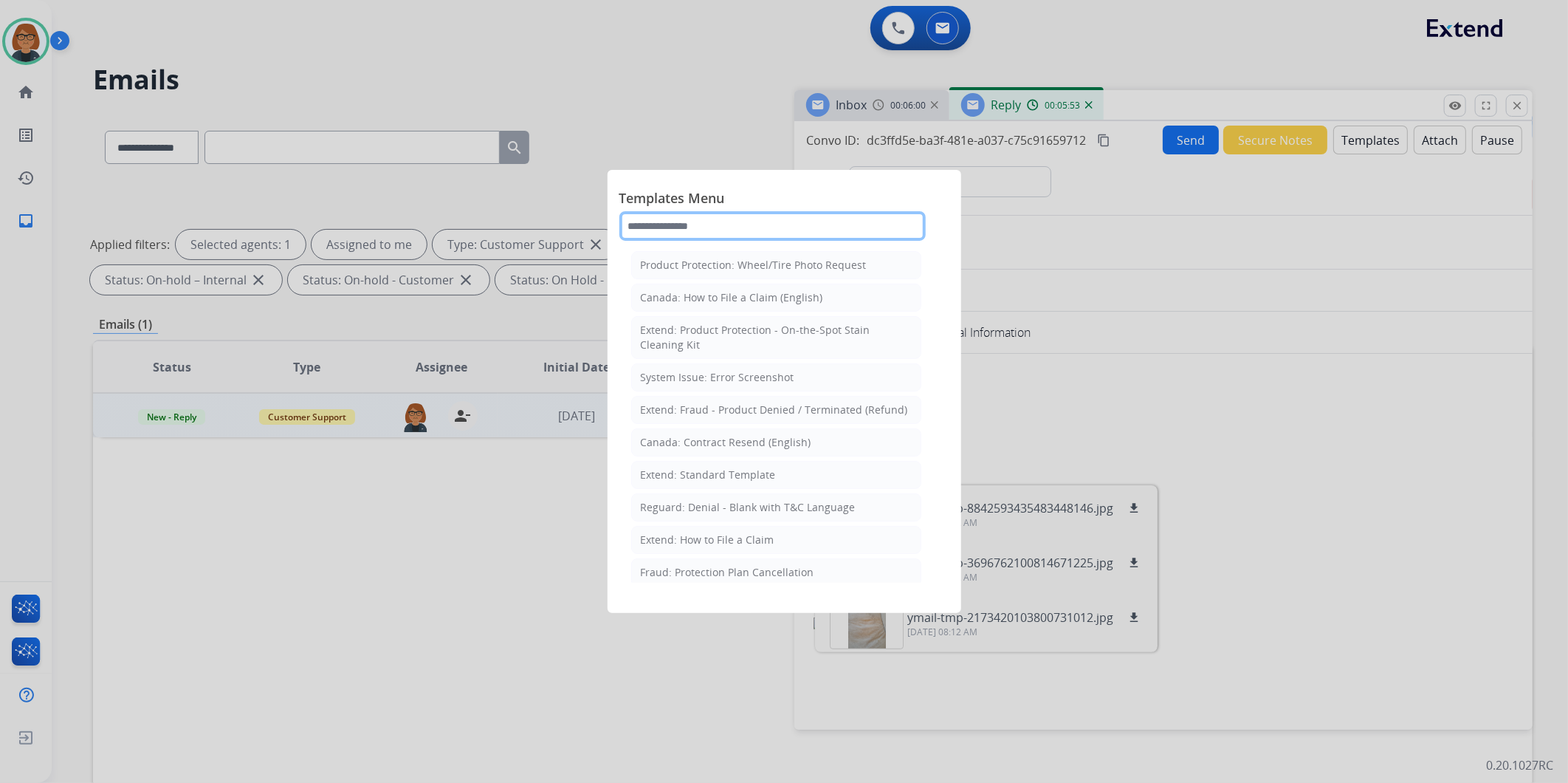
click at [776, 227] on input "text" at bounding box center [773, 225] width 306 height 29
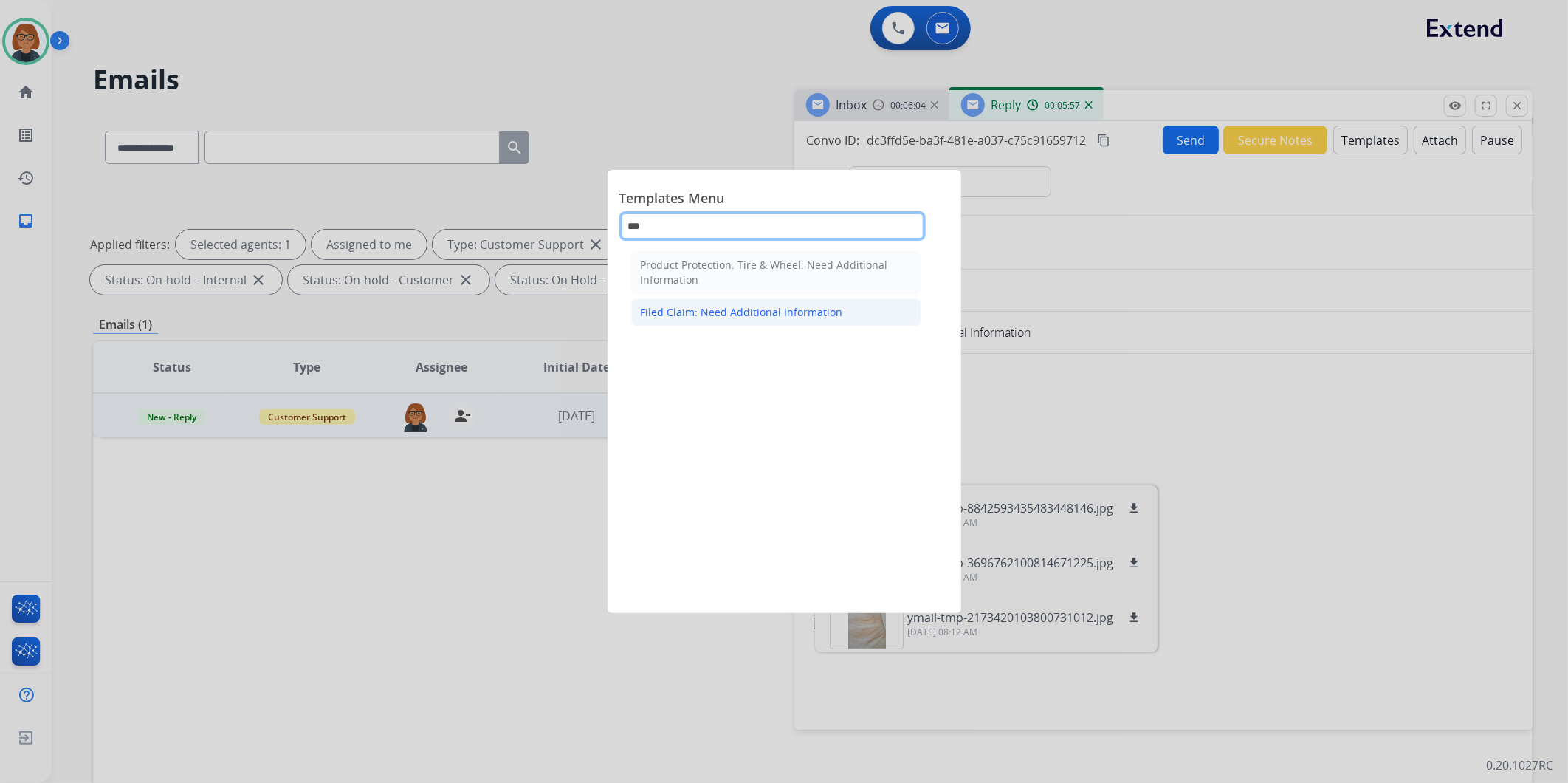
type input "***"
click at [797, 304] on div "Filed Claim: Need Additional Information" at bounding box center [742, 312] width 202 height 15
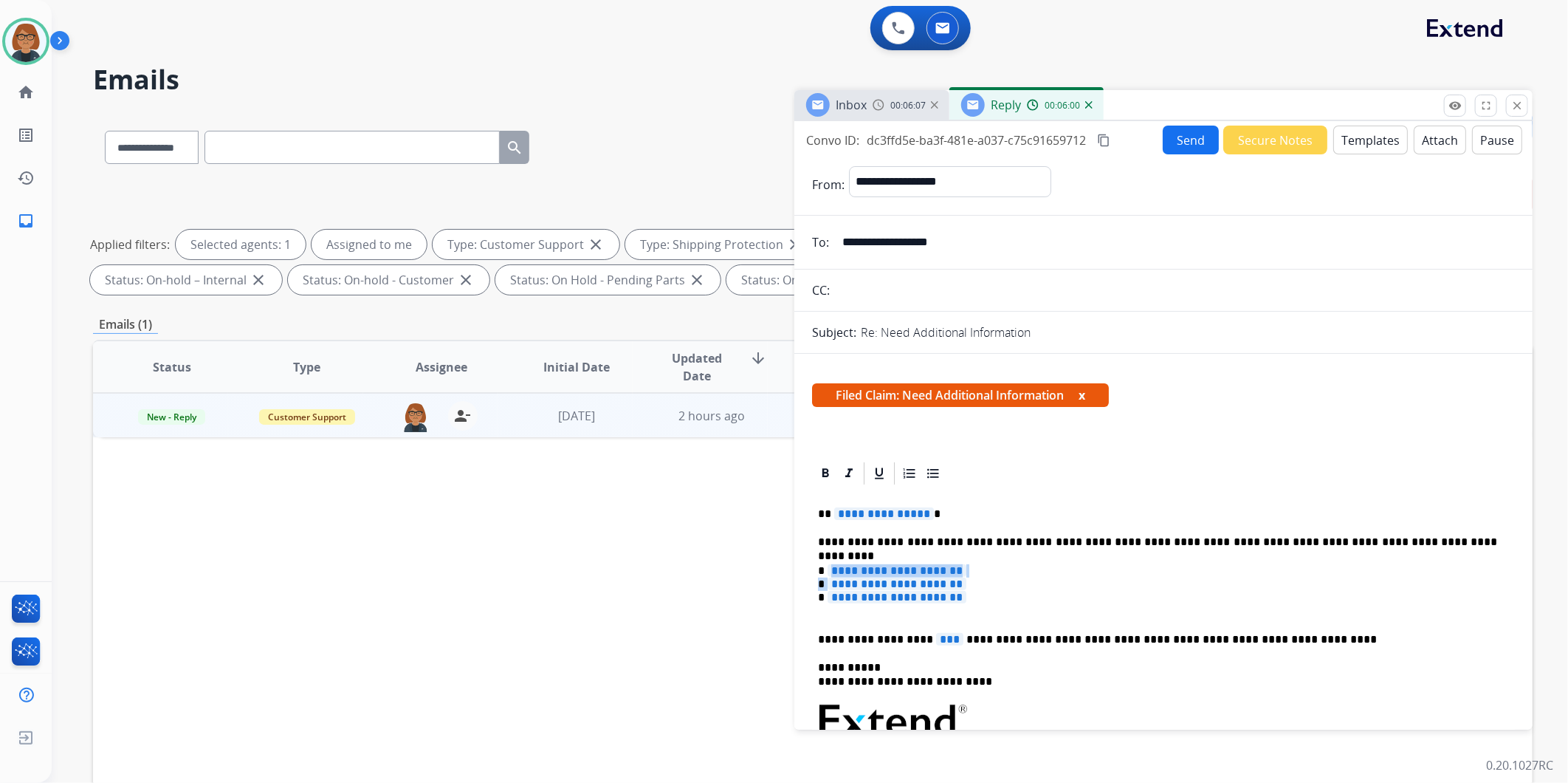
click at [952, 568] on p "**********" at bounding box center [1158, 591] width 679 height 55
click at [963, 600] on span "**********" at bounding box center [897, 597] width 139 height 12
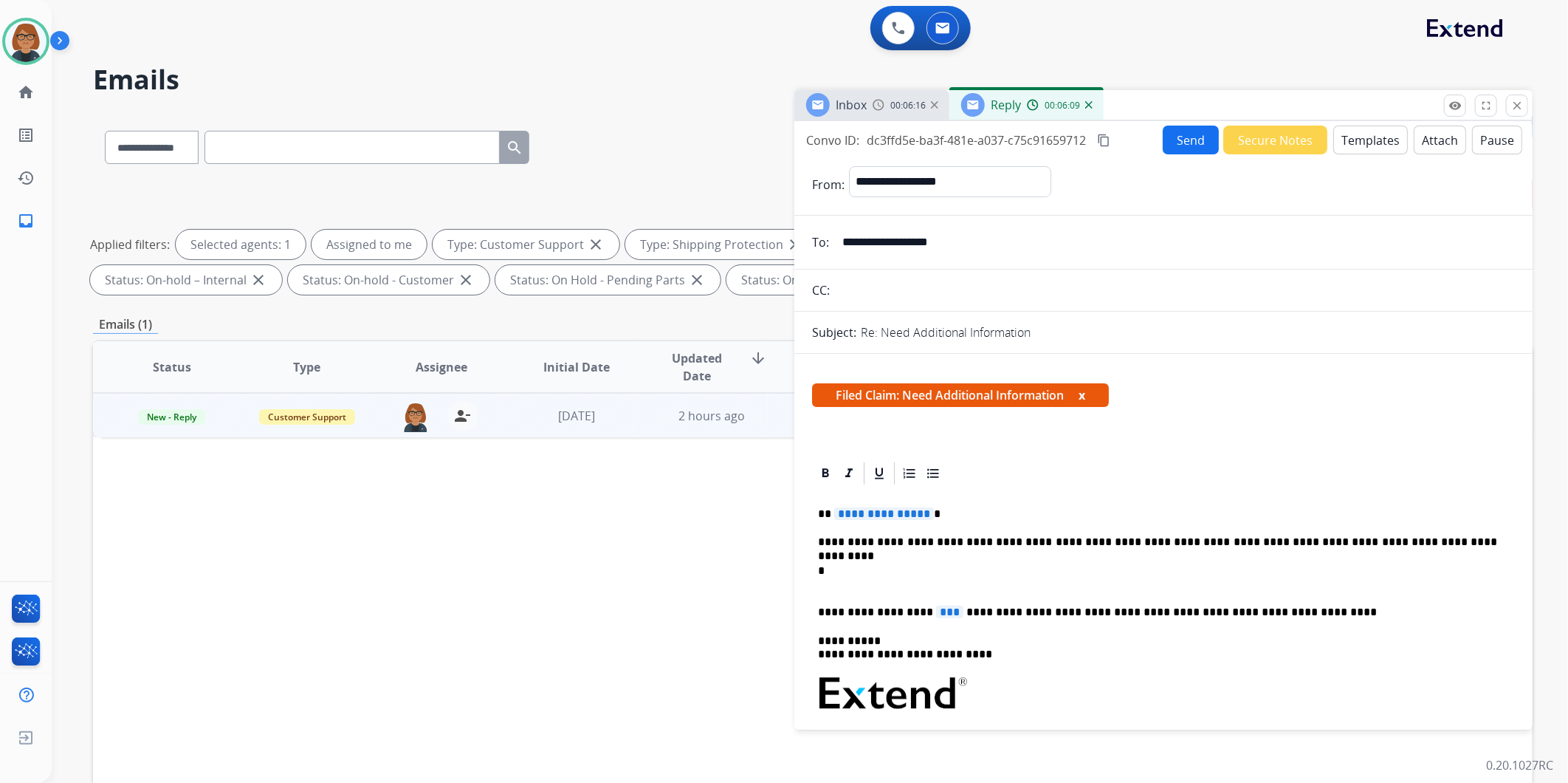
click at [887, 115] on div "Inbox 00:06:16" at bounding box center [872, 104] width 155 height 29
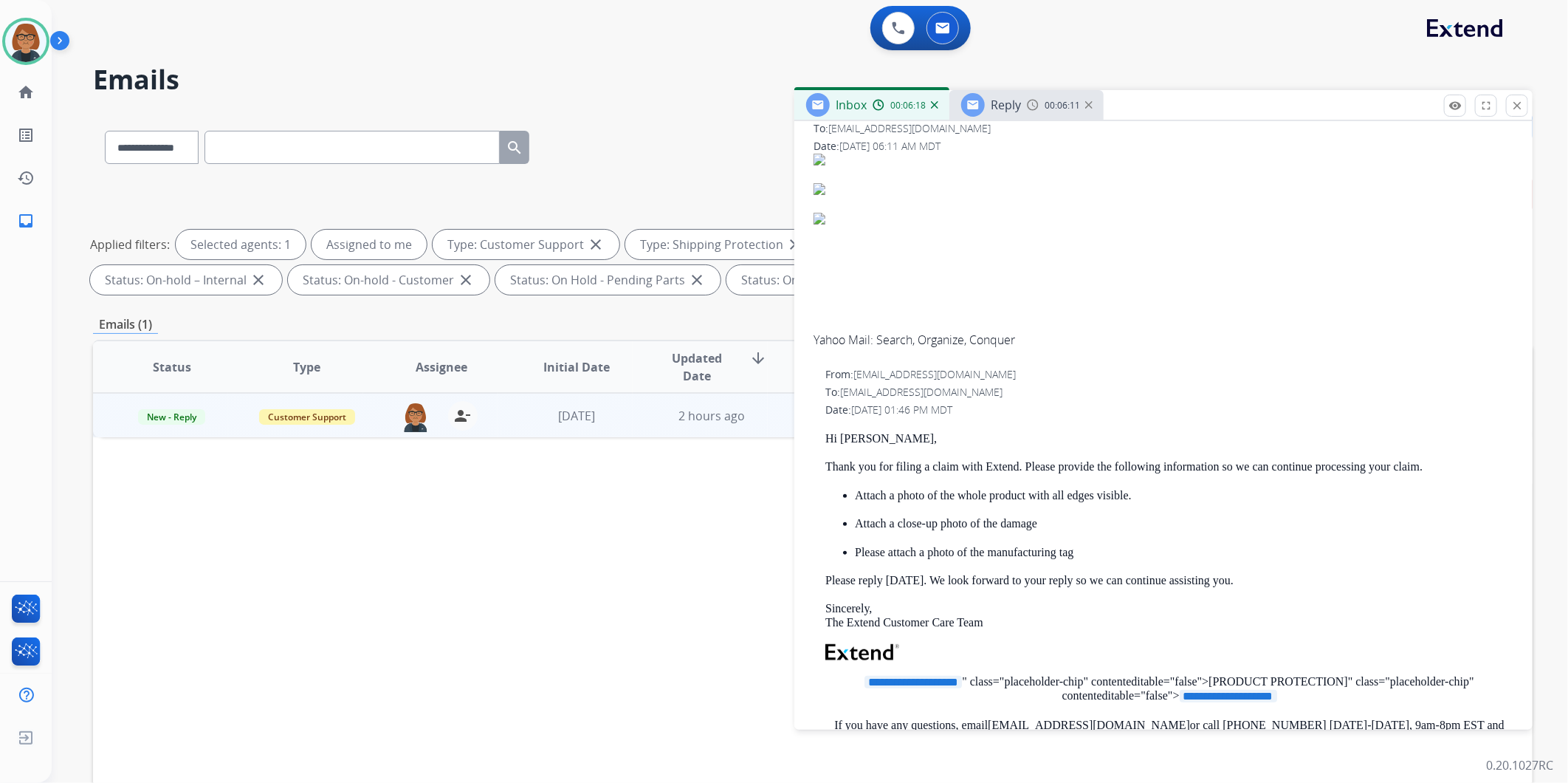
scroll to position [246, 0]
drag, startPoint x: 1093, startPoint y: 550, endPoint x: 839, endPoint y: 541, distance: 254.2
click at [839, 541] on ul "Attach a close-up photo of the damage Please attach a photo of the manufacturin…" at bounding box center [1170, 534] width 688 height 42
drag, startPoint x: 839, startPoint y: 541, endPoint x: 892, endPoint y: 536, distance: 53.2
drag, startPoint x: 892, startPoint y: 536, endPoint x: 1123, endPoint y: 558, distance: 232.0
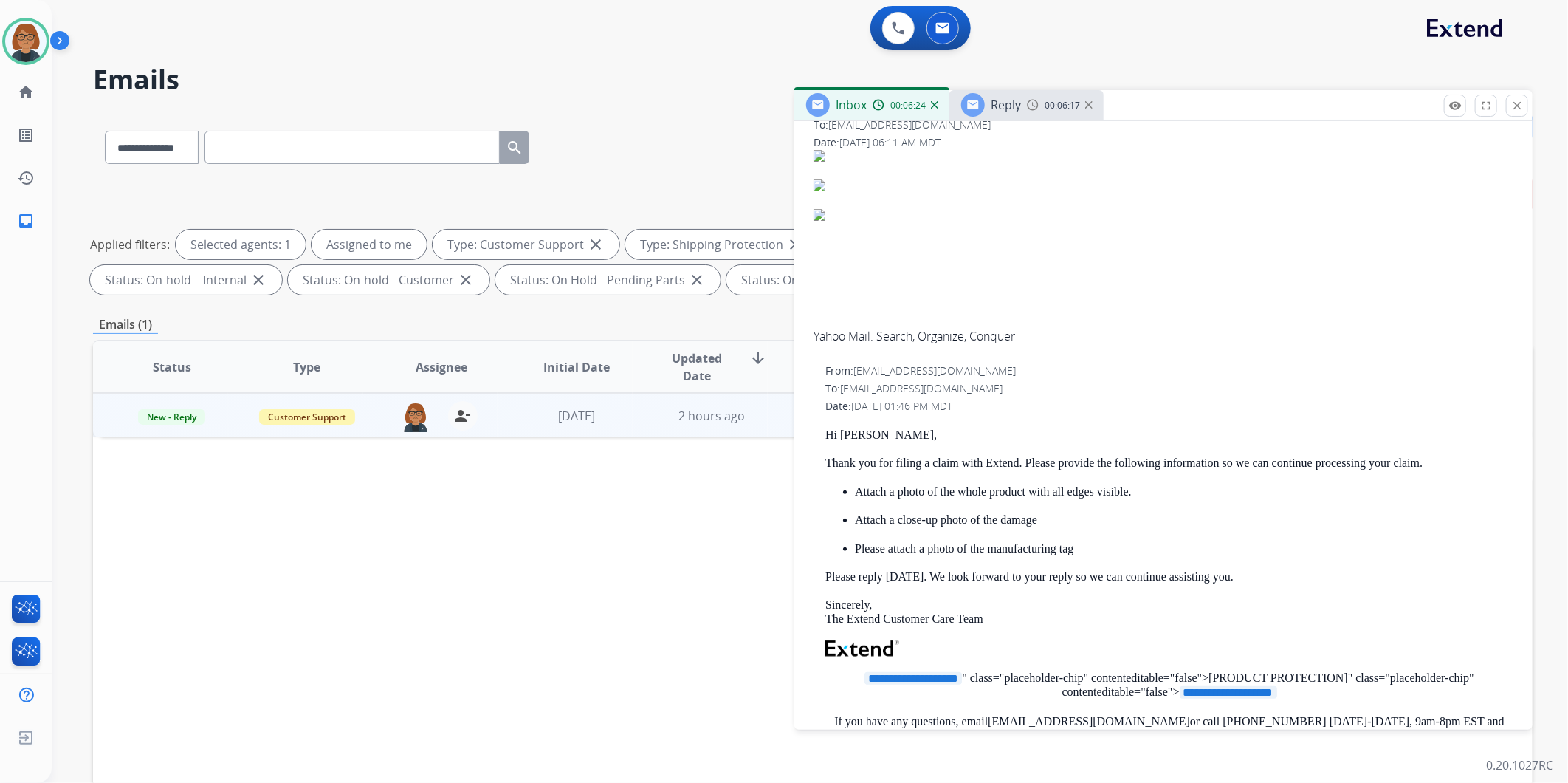
click at [1123, 558] on div "**********" at bounding box center [1170, 695] width 688 height 533
drag, startPoint x: 1123, startPoint y: 558, endPoint x: 1083, endPoint y: 547, distance: 41.5
click at [1083, 547] on p "Please attach a photo of the manufacturing tag" at bounding box center [1184, 548] width 658 height 13
click at [1086, 554] on div "**********" at bounding box center [1170, 695] width 688 height 533
drag, startPoint x: 1086, startPoint y: 548, endPoint x: 847, endPoint y: 551, distance: 239.0
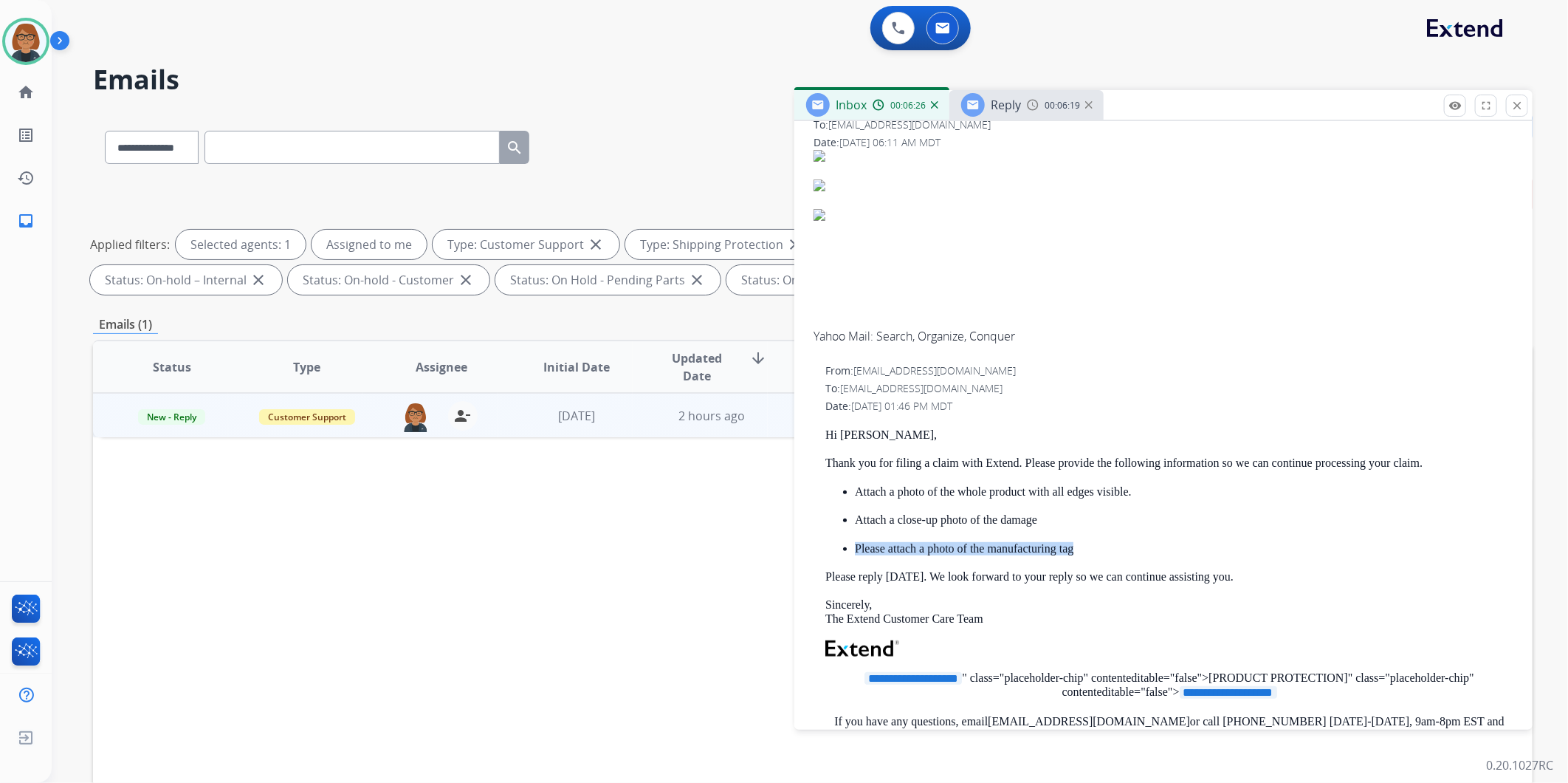
click at [847, 551] on ul "Attach a close-up photo of the damage Please attach a photo of the manufacturin…" at bounding box center [1170, 534] width 688 height 42
drag, startPoint x: 847, startPoint y: 551, endPoint x: 944, endPoint y: 550, distance: 97.0
copy p "Please attach a photo of the manufacturing tag"
click at [994, 106] on span "Reply" at bounding box center [1006, 104] width 30 height 16
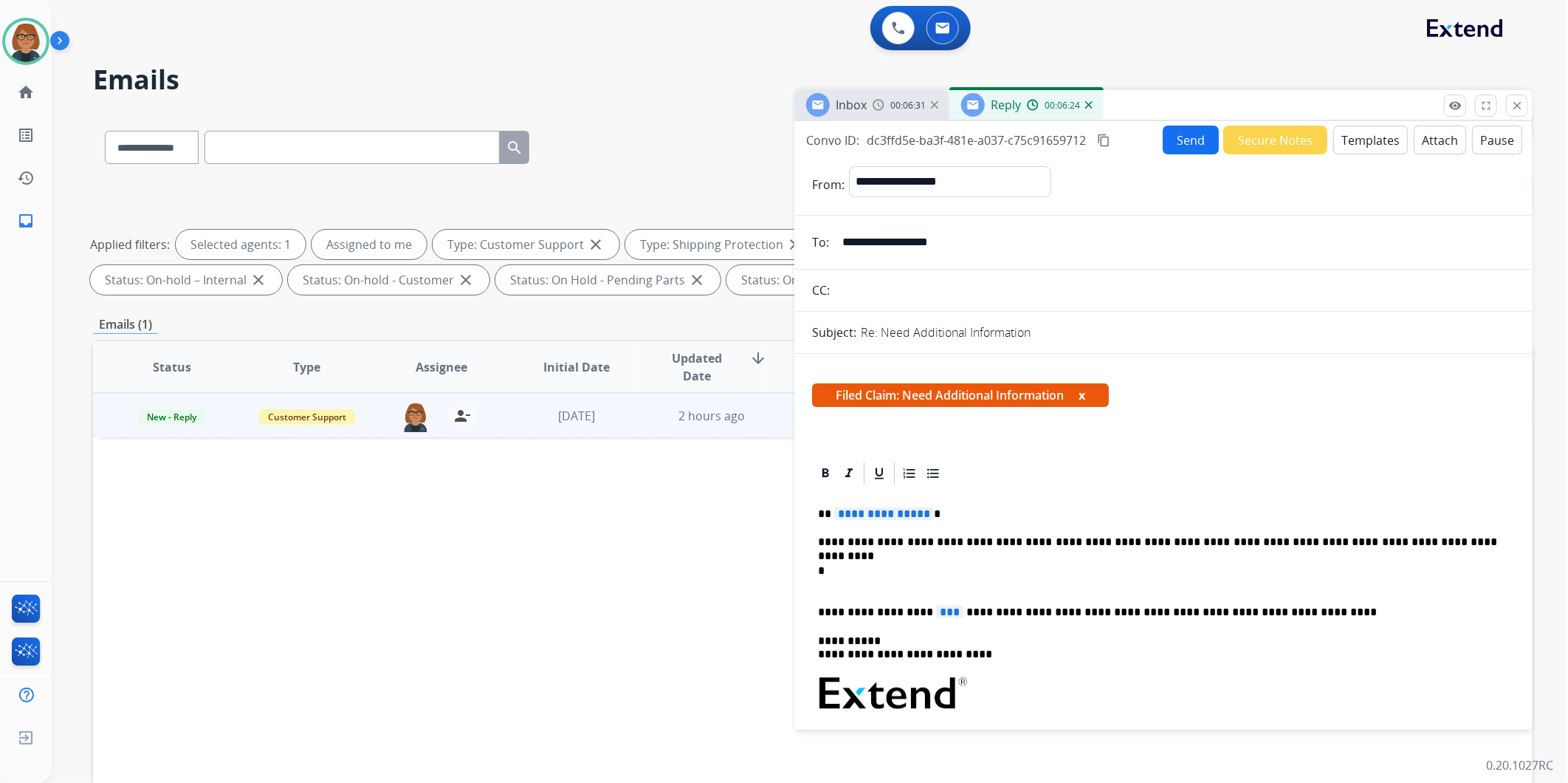
click at [828, 564] on p "*" at bounding box center [1158, 577] width 679 height 27
drag, startPoint x: 834, startPoint y: 573, endPoint x: 850, endPoint y: 560, distance: 20.6
click at [862, 519] on span "**********" at bounding box center [883, 513] width 99 height 12
click at [902, 105] on span "00:06:36" at bounding box center [907, 105] width 35 height 11
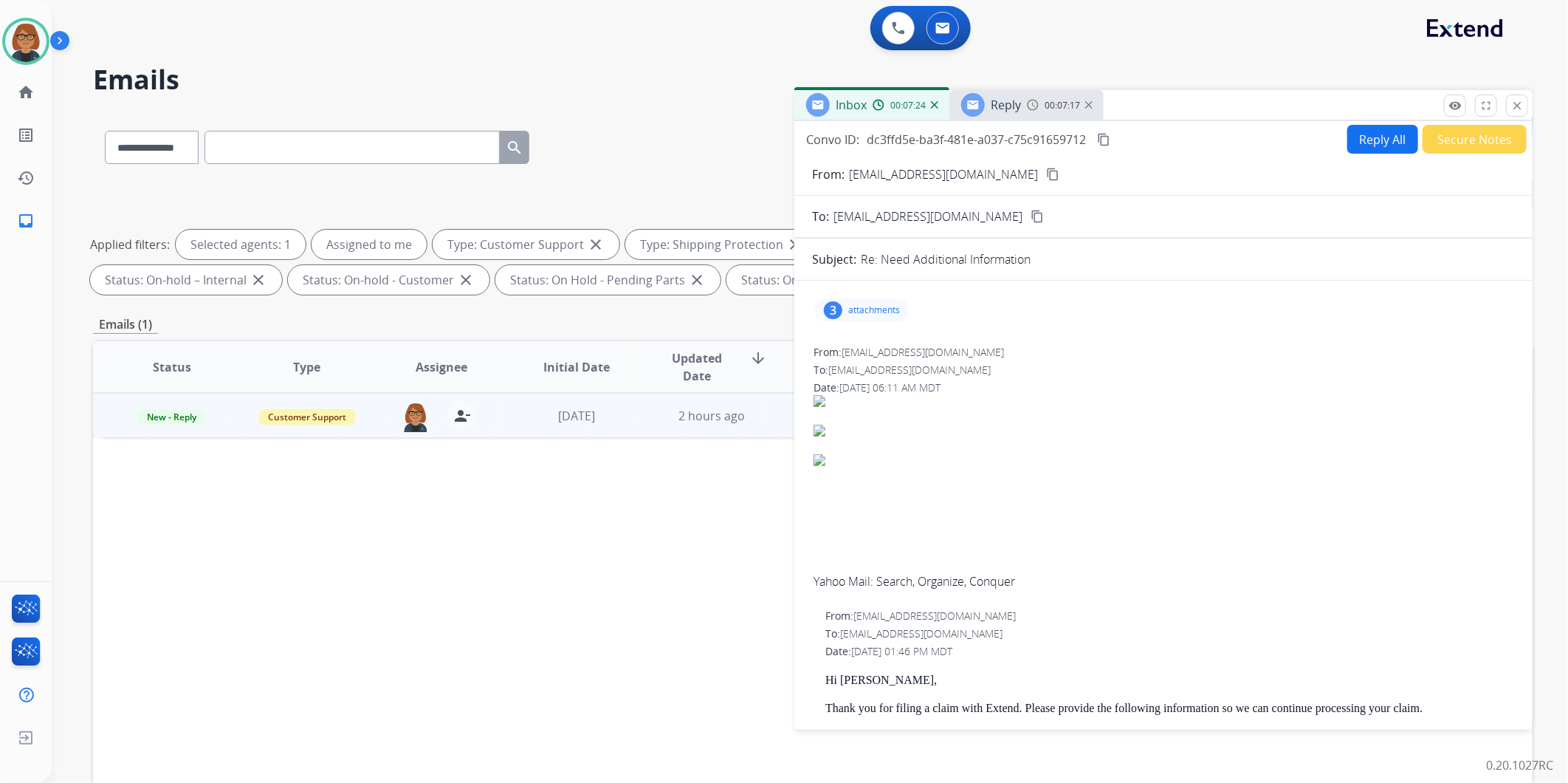
scroll to position [0, 0]
click at [1019, 113] on div "Reply" at bounding box center [1006, 104] width 30 height 18
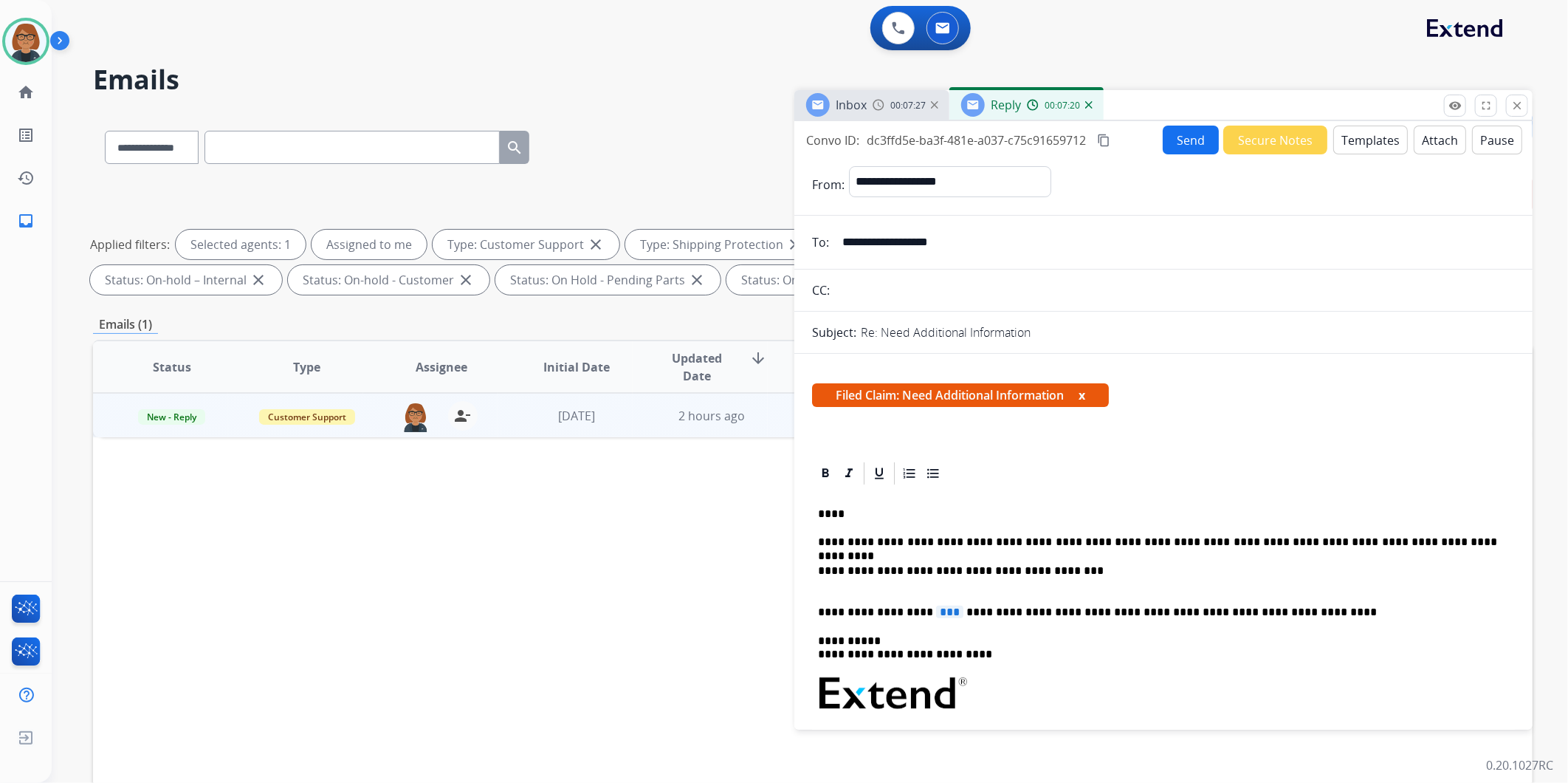
click at [887, 101] on div "00:07:27" at bounding box center [905, 105] width 65 height 13
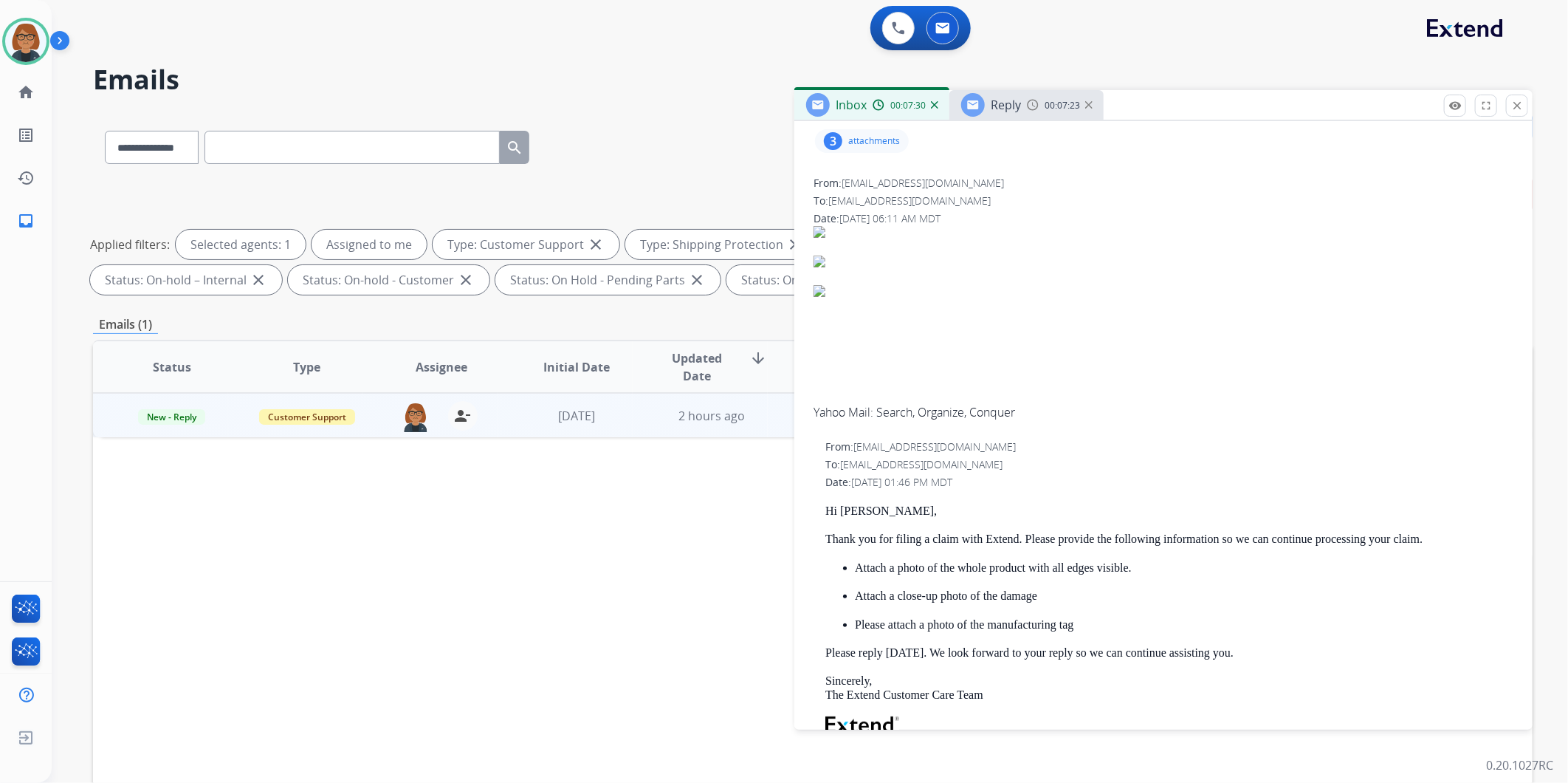
scroll to position [409, 0]
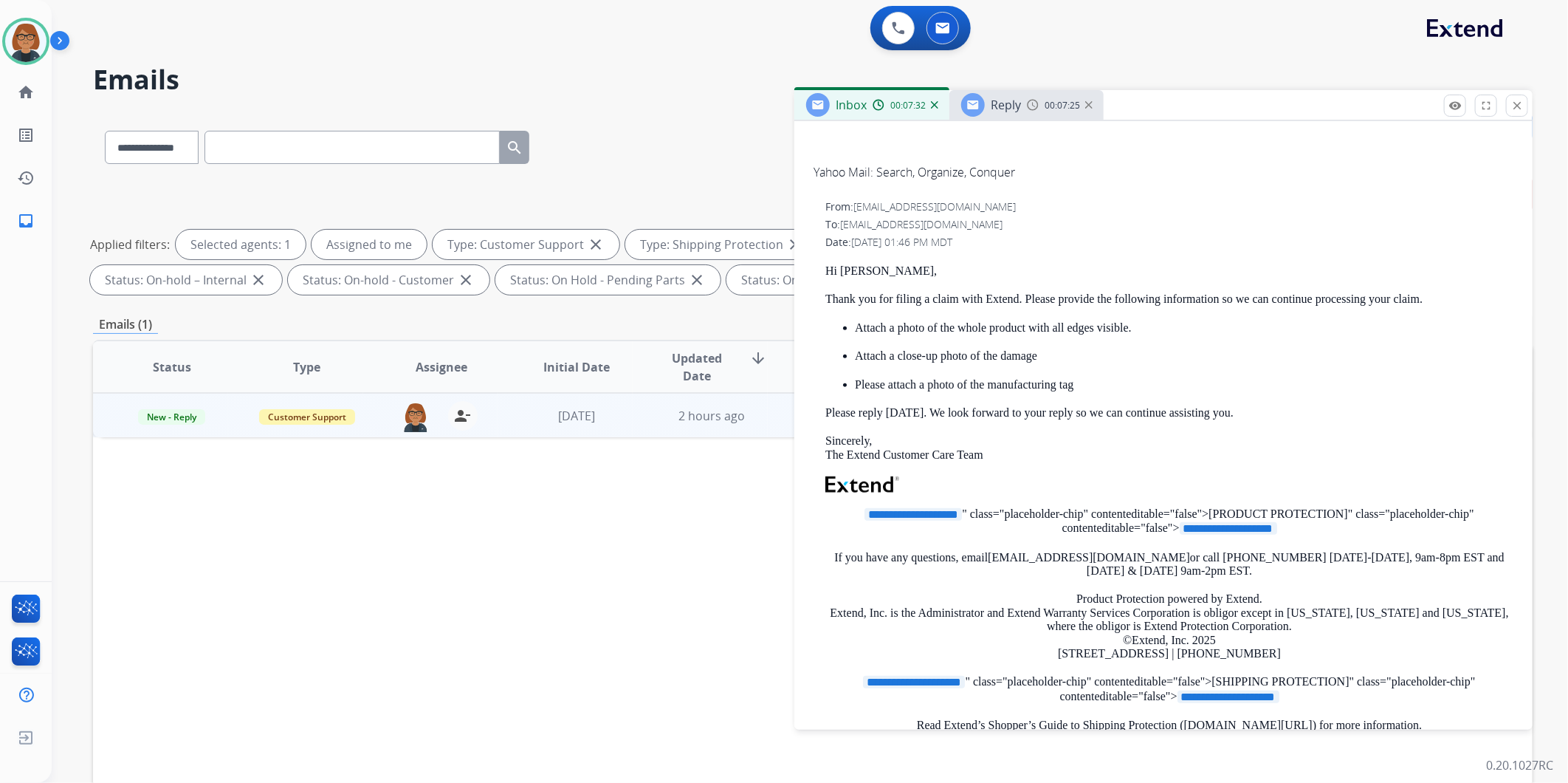
click at [1036, 108] on img at bounding box center [1033, 105] width 11 height 11
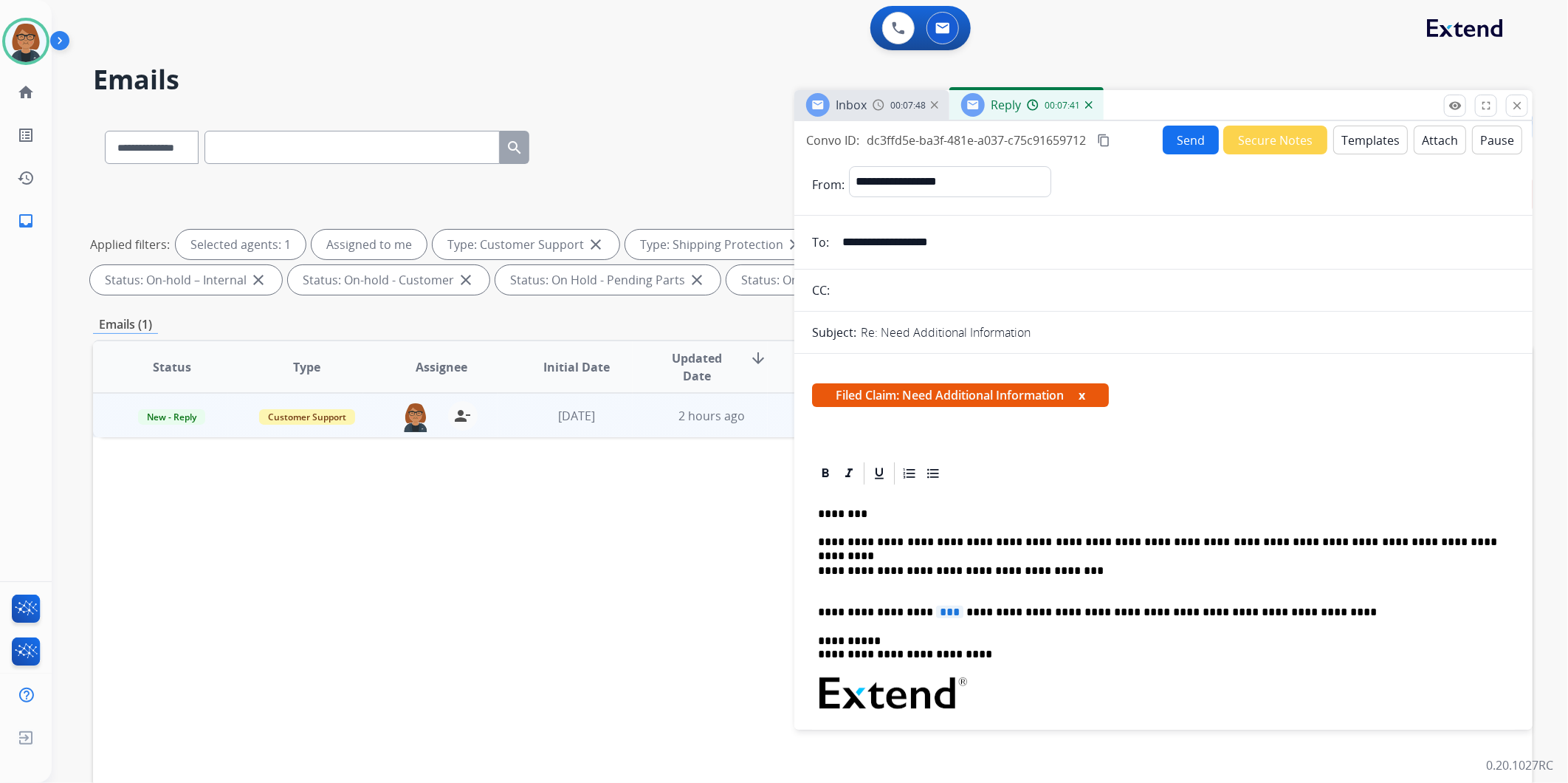
click at [936, 605] on span "***" at bounding box center [950, 611] width 27 height 12
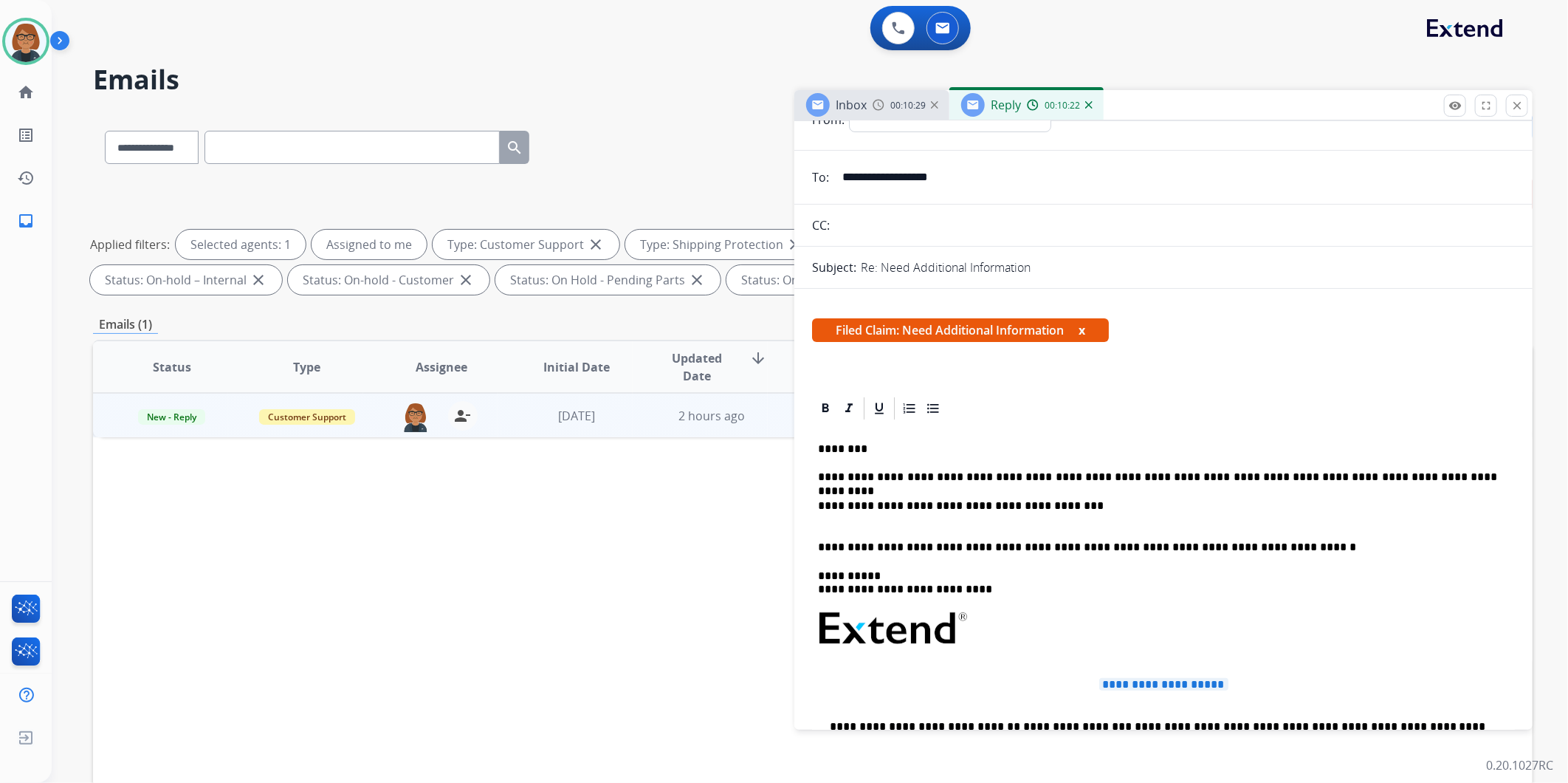
scroll to position [82, 0]
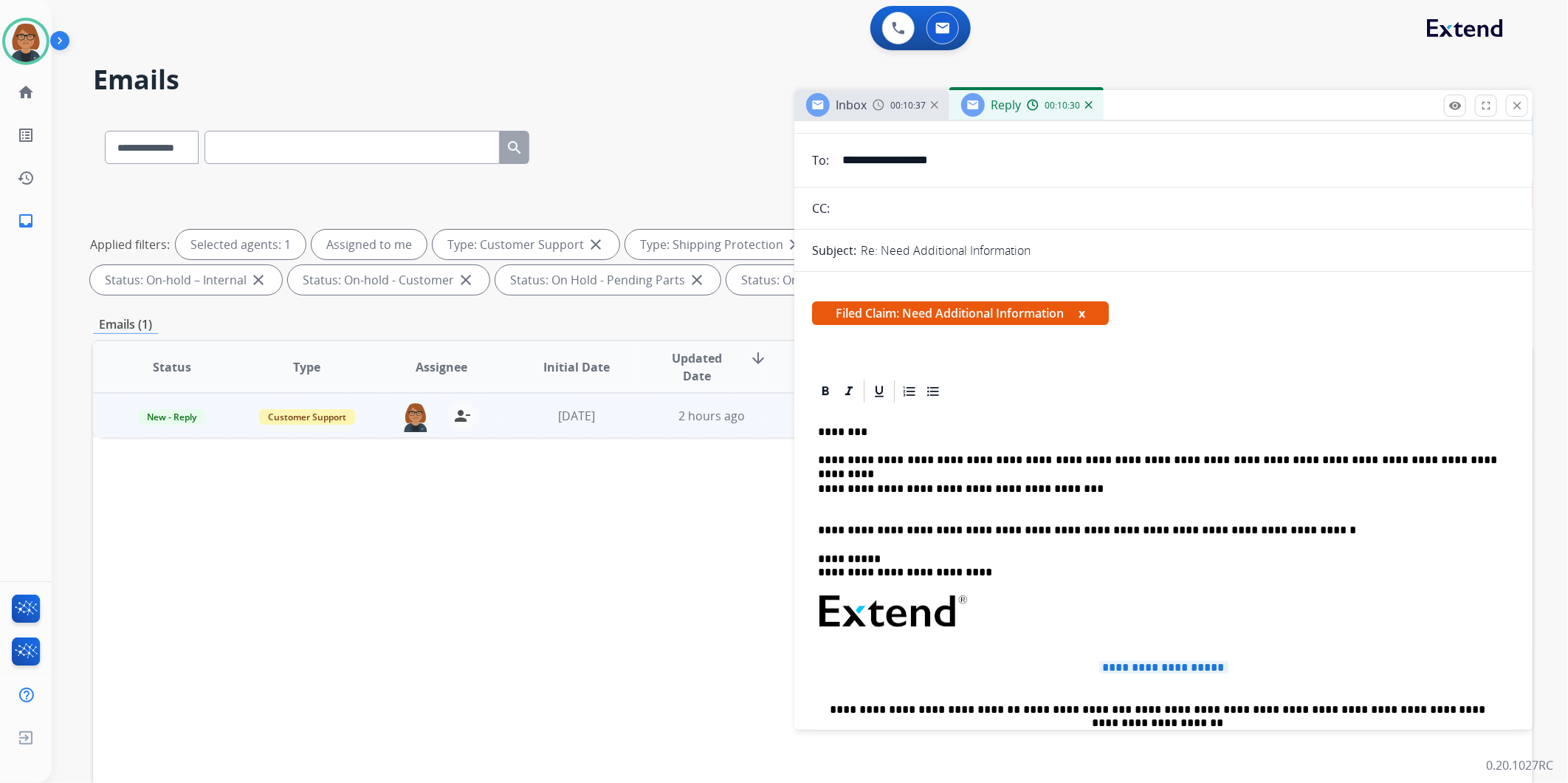
click at [821, 525] on p "**********" at bounding box center [1158, 530] width 679 height 13
click at [820, 500] on p "**********" at bounding box center [1158, 496] width 679 height 27
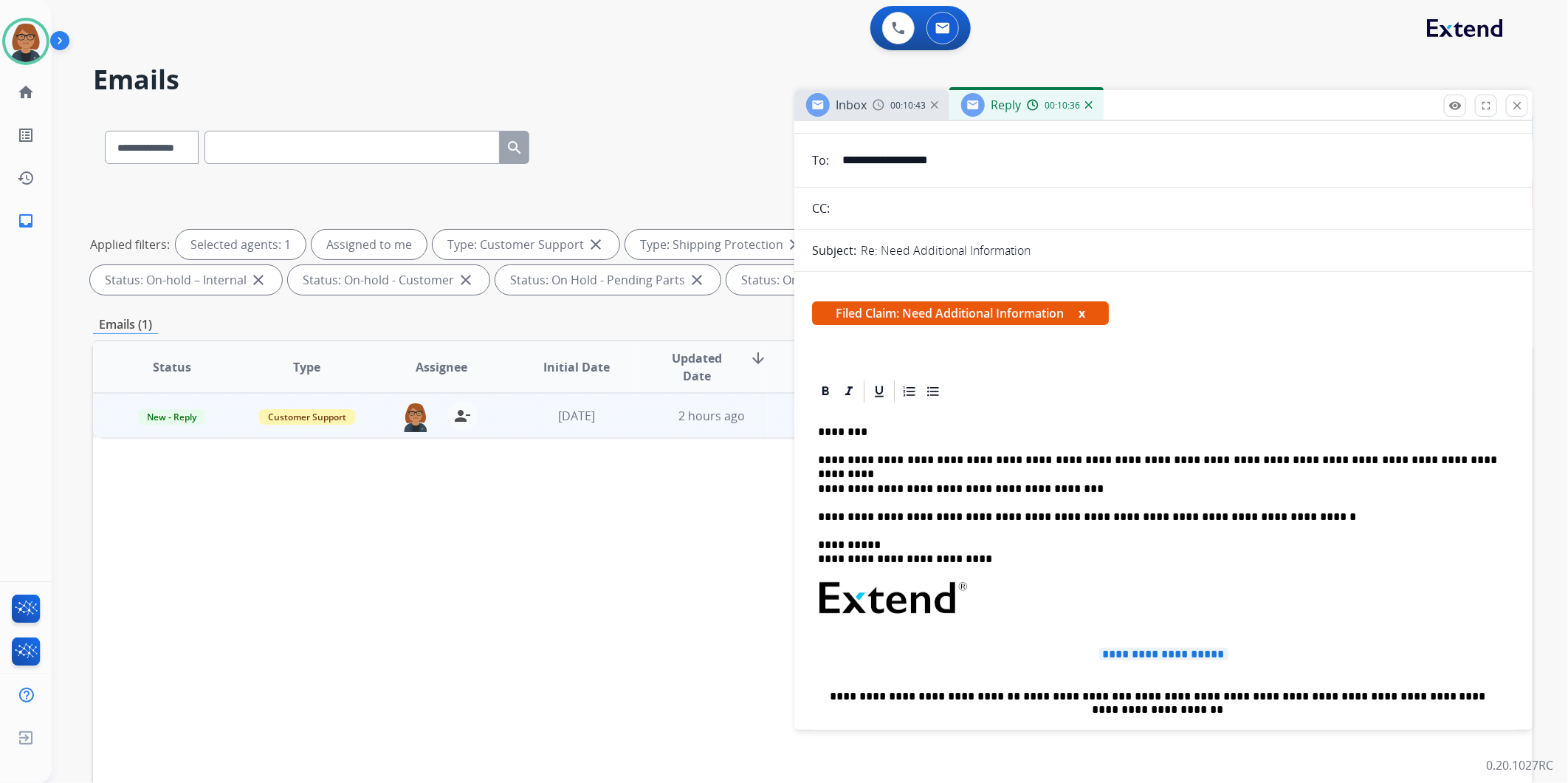
click at [818, 513] on p "**********" at bounding box center [1158, 516] width 679 height 13
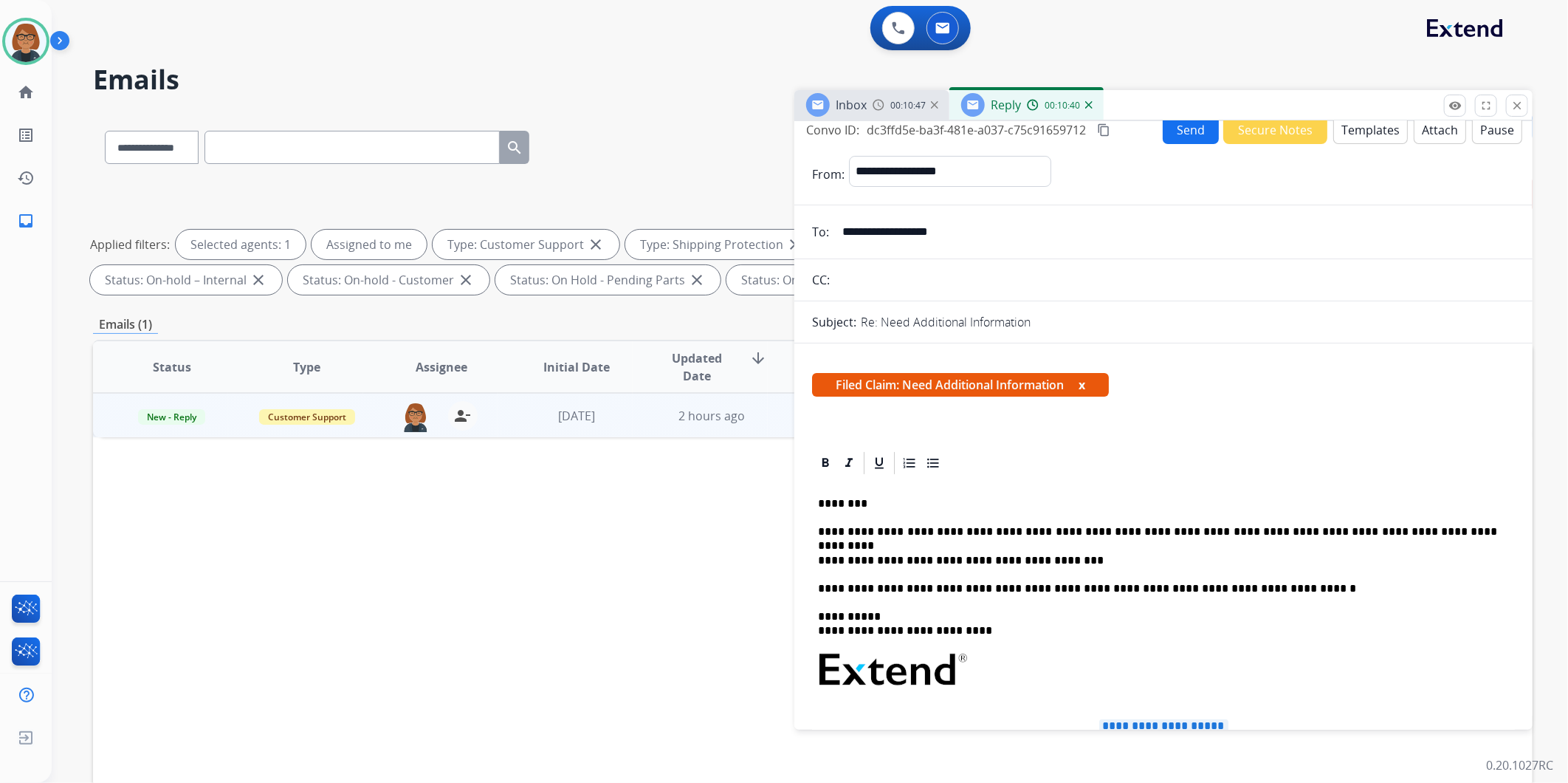
scroll to position [0, 0]
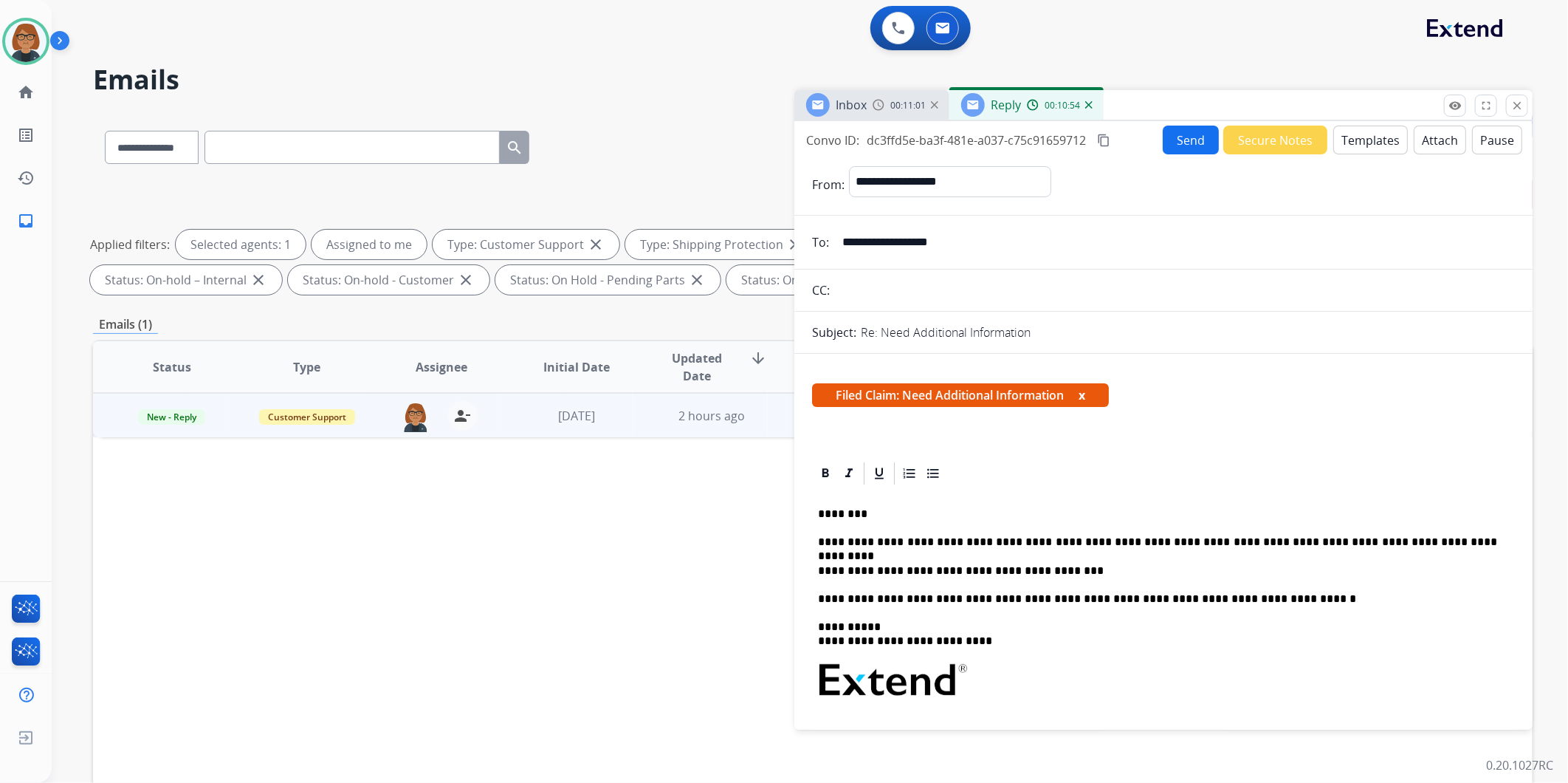
click at [882, 114] on div "Inbox 00:11:01" at bounding box center [872, 104] width 155 height 29
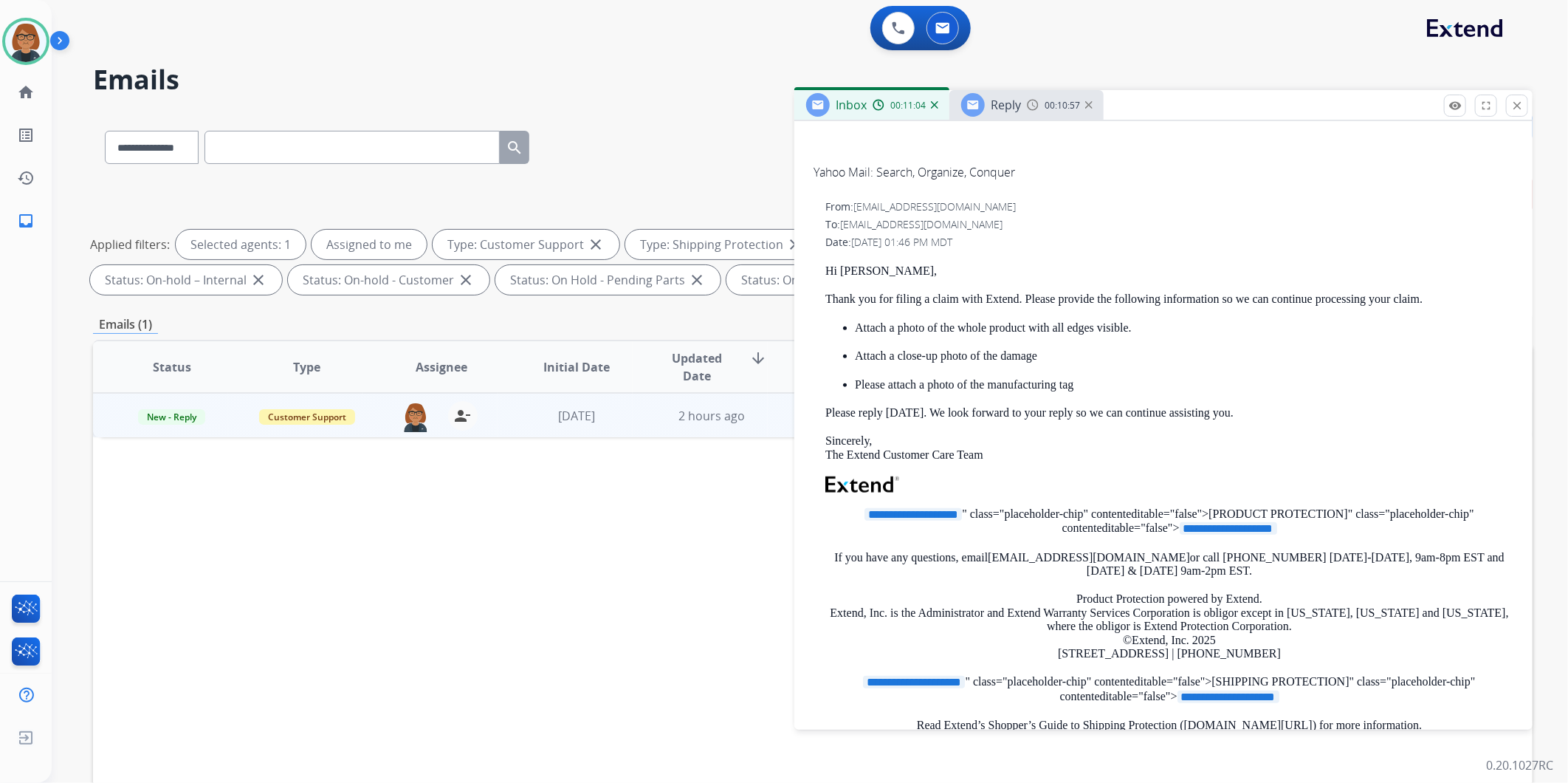
click at [1015, 100] on span "Reply" at bounding box center [1006, 104] width 30 height 16
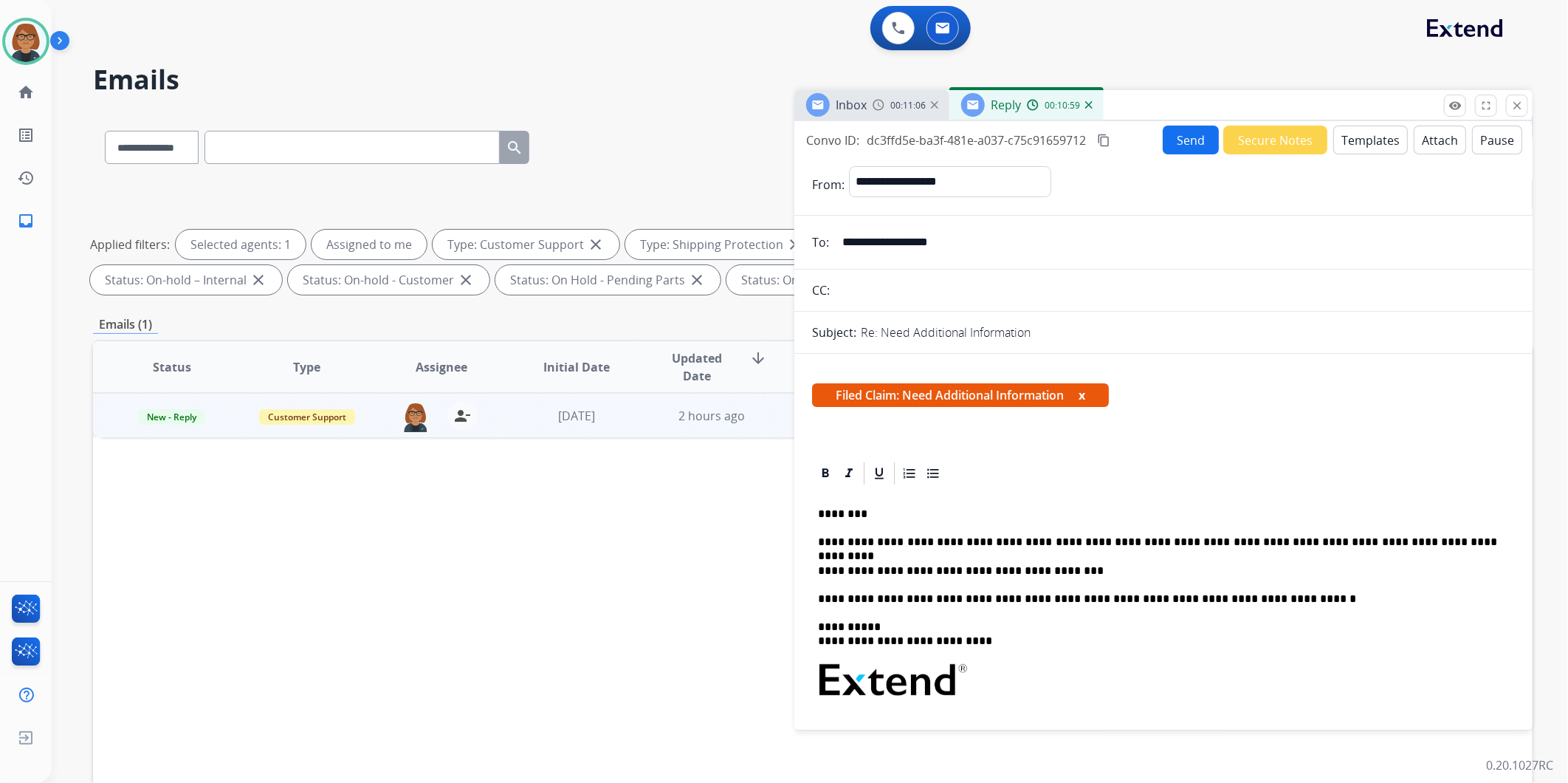
click at [1187, 134] on button "Send" at bounding box center [1191, 140] width 56 height 28
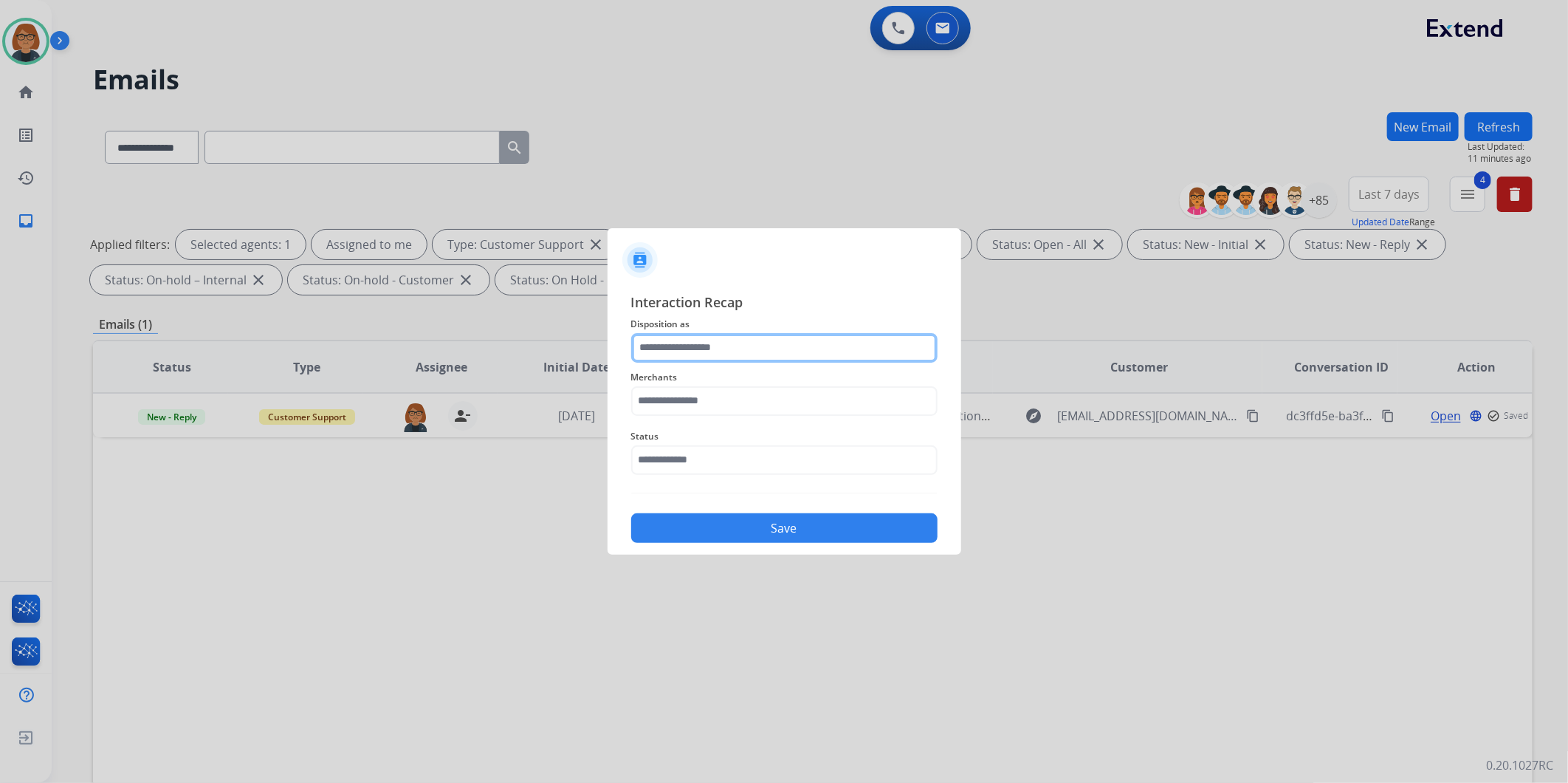
drag, startPoint x: 766, startPoint y: 365, endPoint x: 760, endPoint y: 348, distance: 18.0
click at [760, 348] on input "text" at bounding box center [784, 347] width 306 height 29
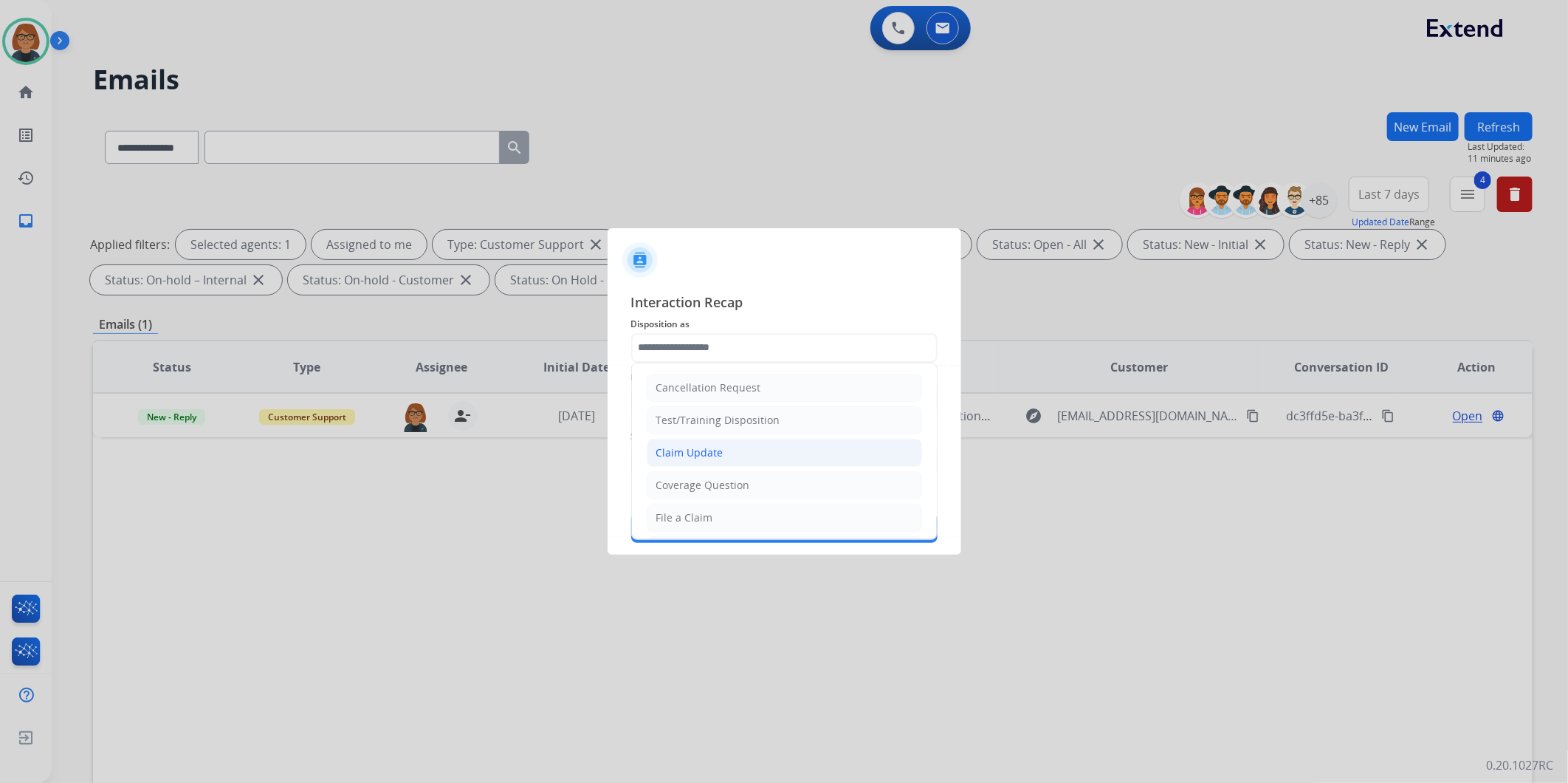
click at [742, 453] on li "Claim Update" at bounding box center [784, 453] width 275 height 28
type input "**********"
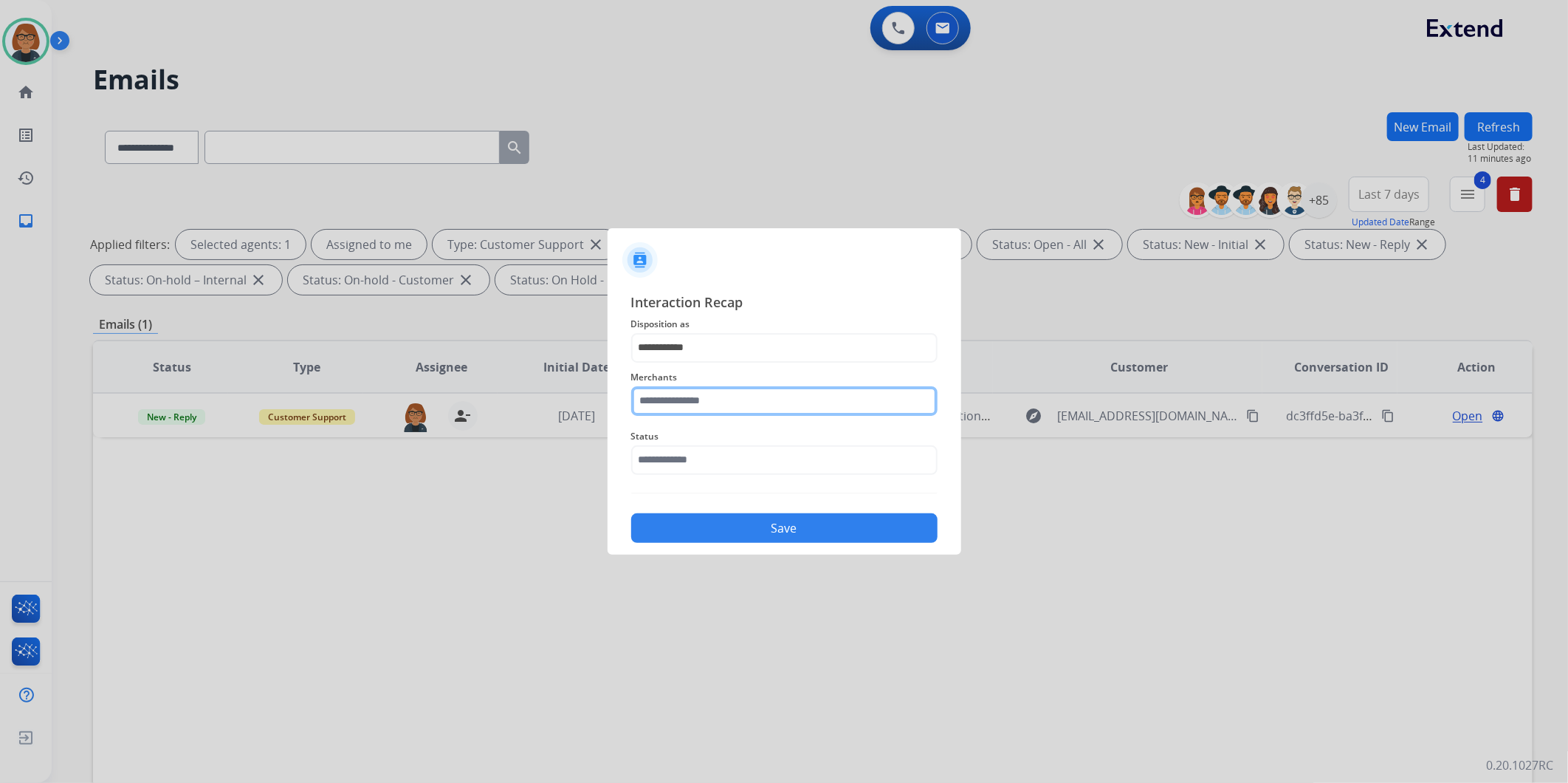
click at [748, 402] on input "text" at bounding box center [784, 400] width 306 height 29
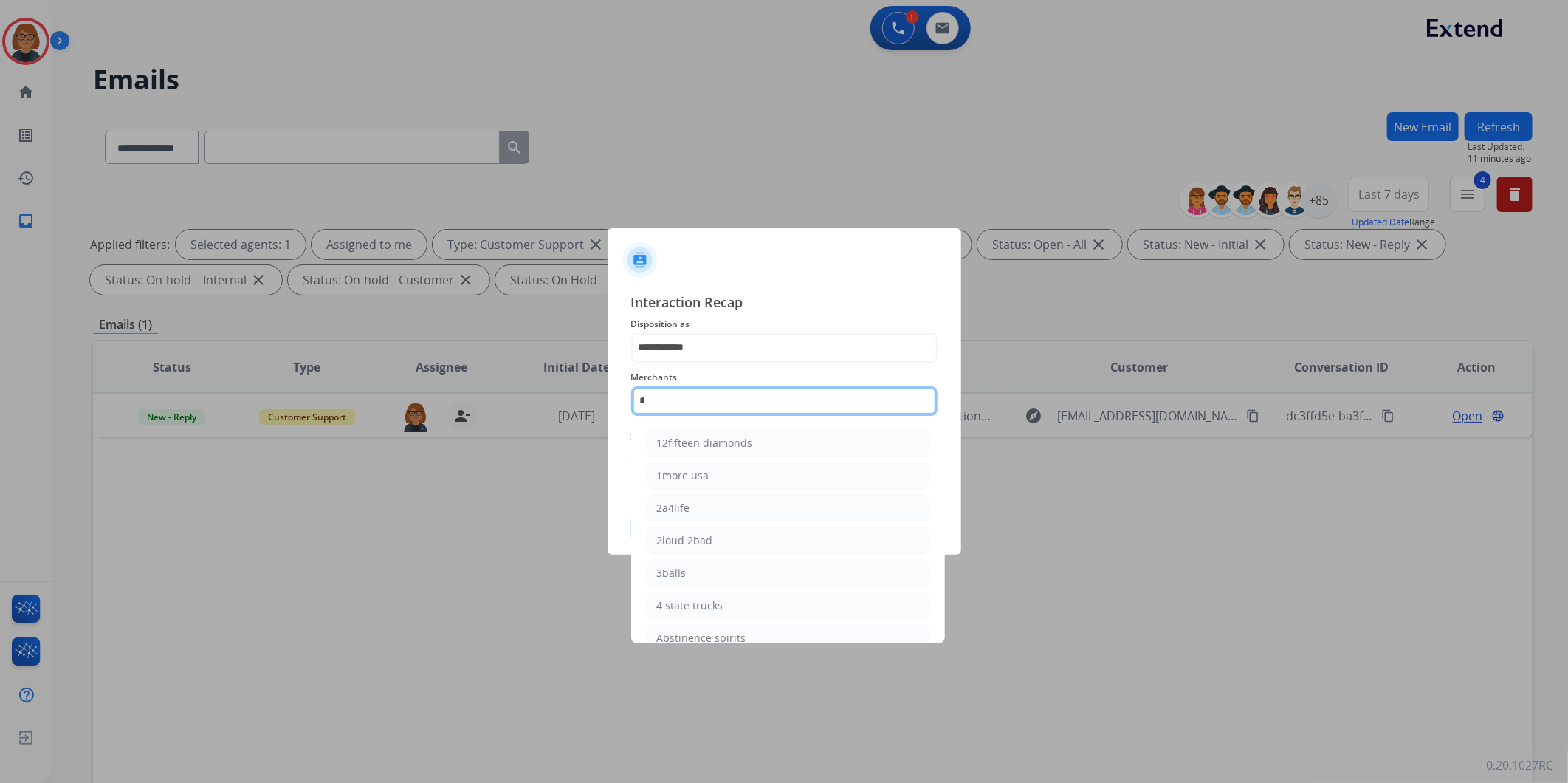
type input "**"
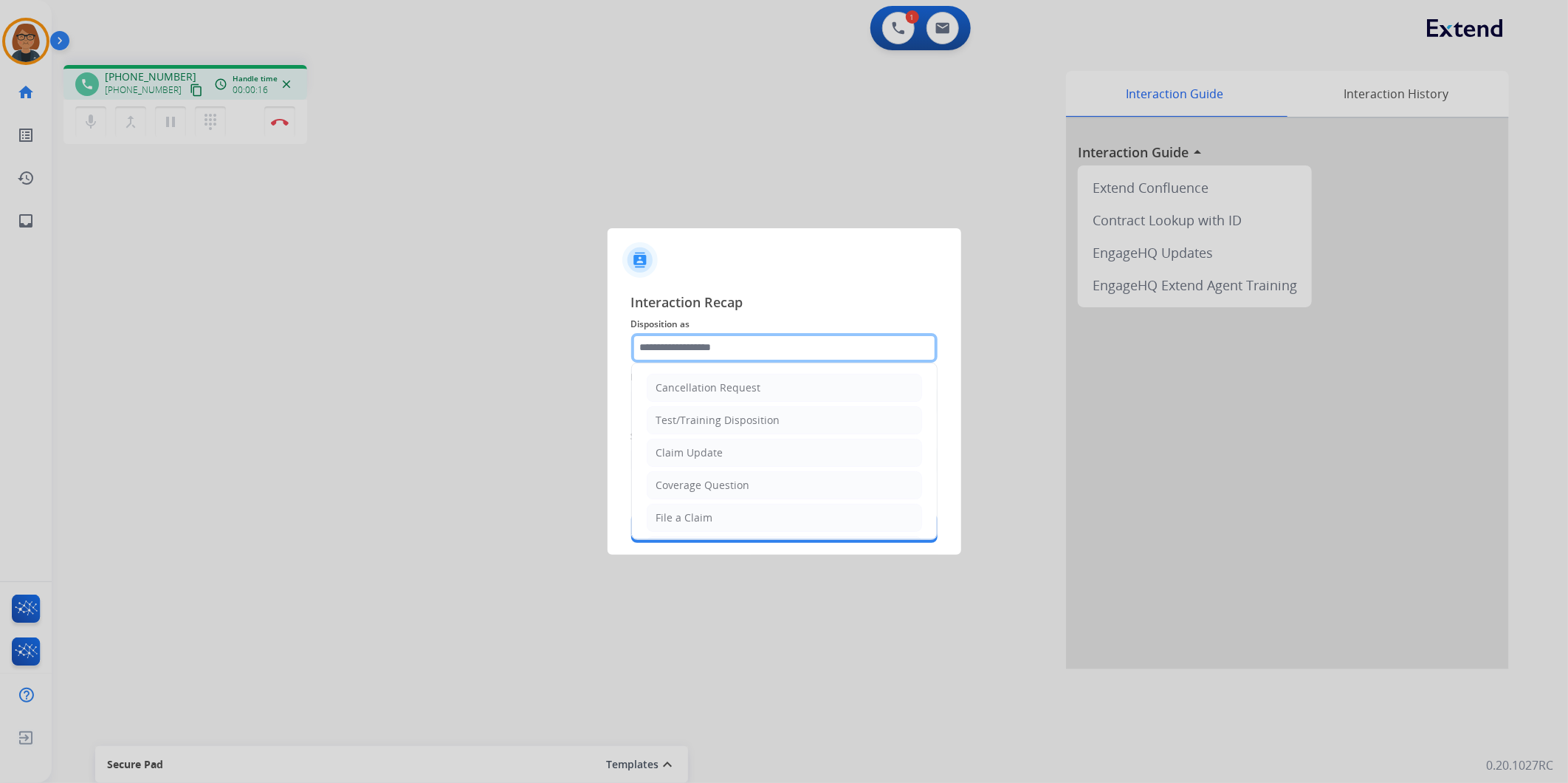
click at [785, 362] on div "Cancellation Request Test/Training Disposition Claim Update Coverage Question F…" at bounding box center [784, 347] width 306 height 29
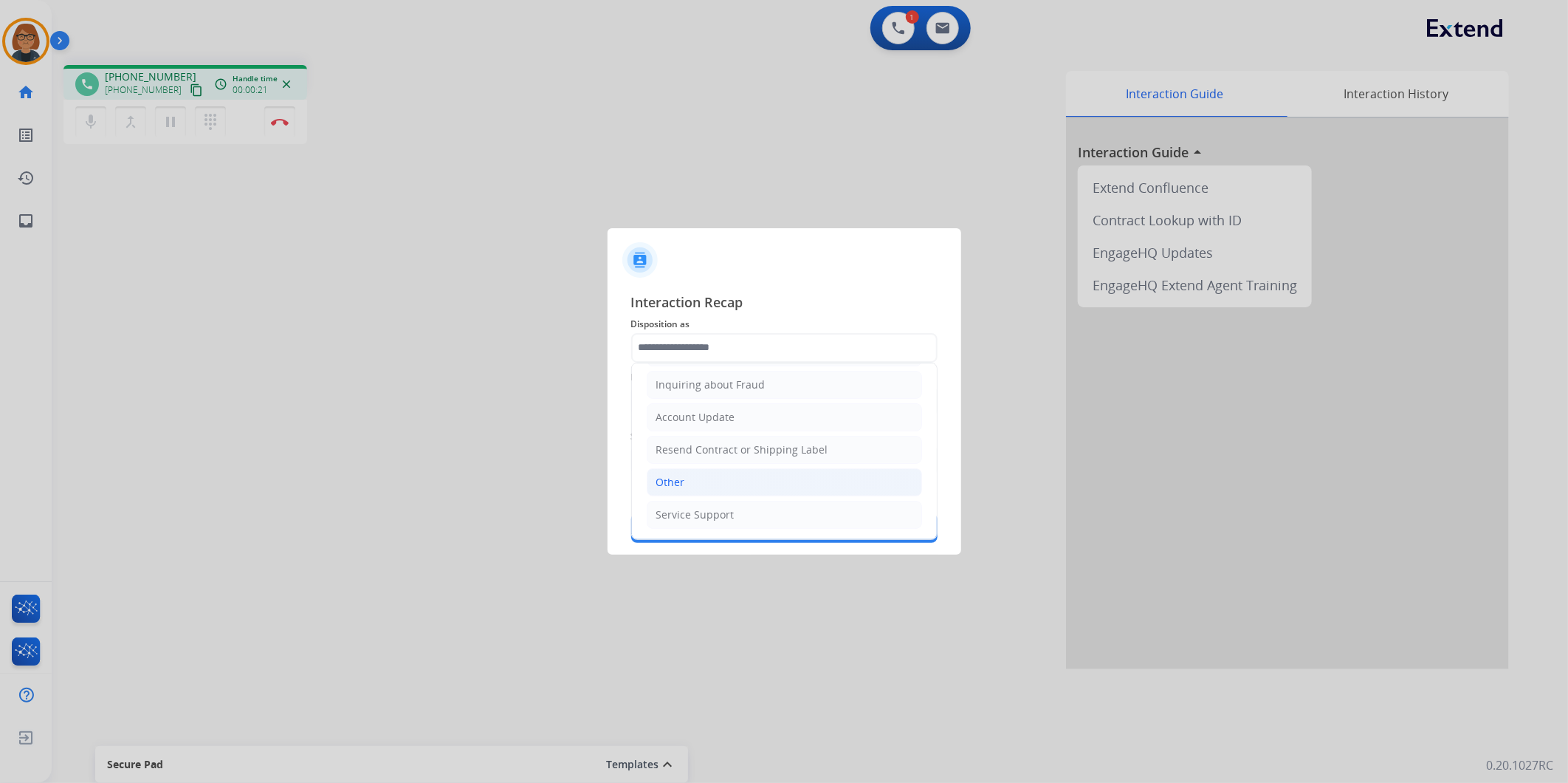
click at [753, 477] on li "Other" at bounding box center [784, 482] width 275 height 28
type input "*****"
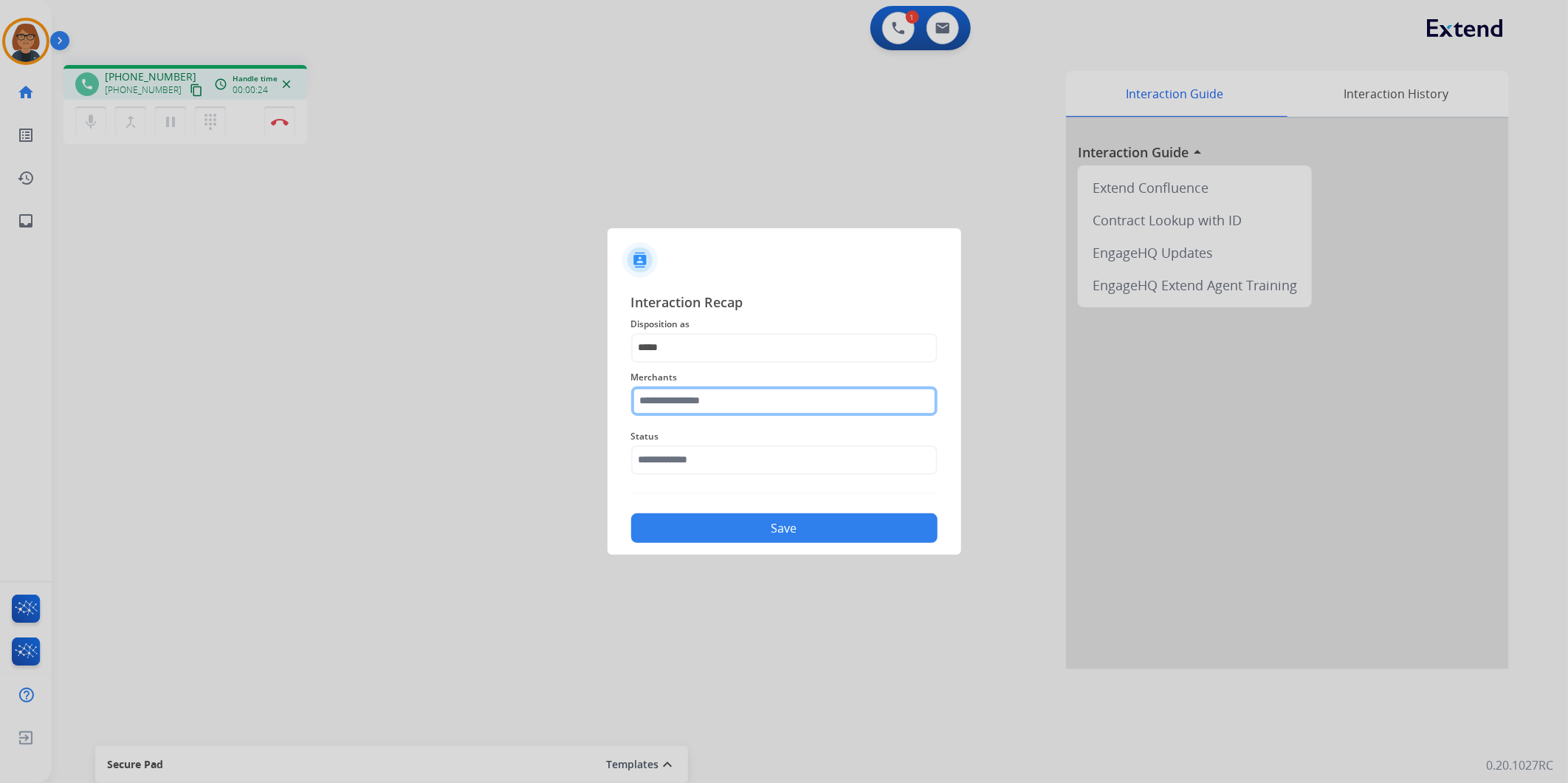
click at [756, 402] on input "text" at bounding box center [784, 400] width 306 height 29
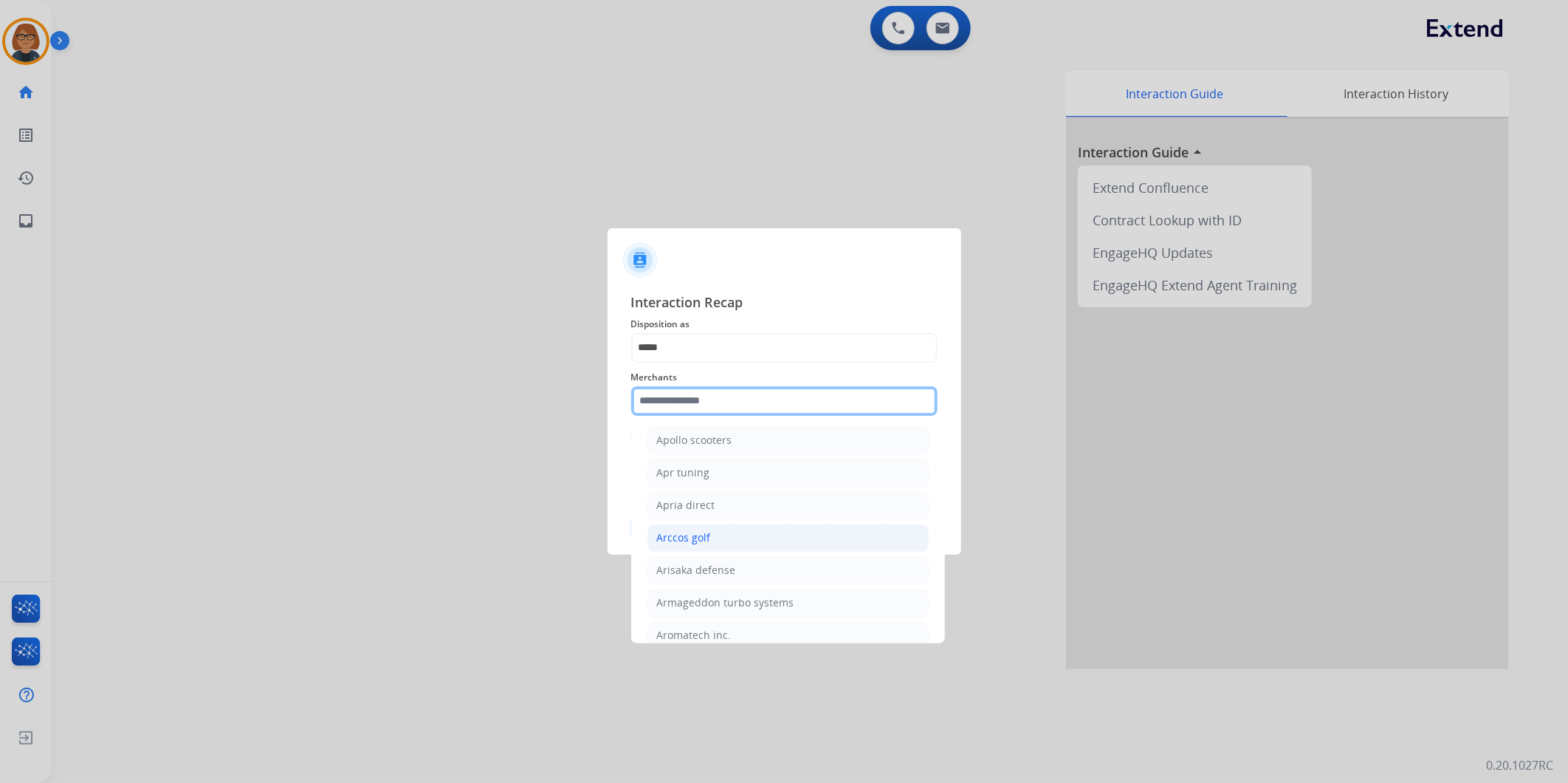
scroll to position [2132, 0]
click at [739, 520] on li "Ashley furniture" at bounding box center [788, 520] width 281 height 28
type input "**********"
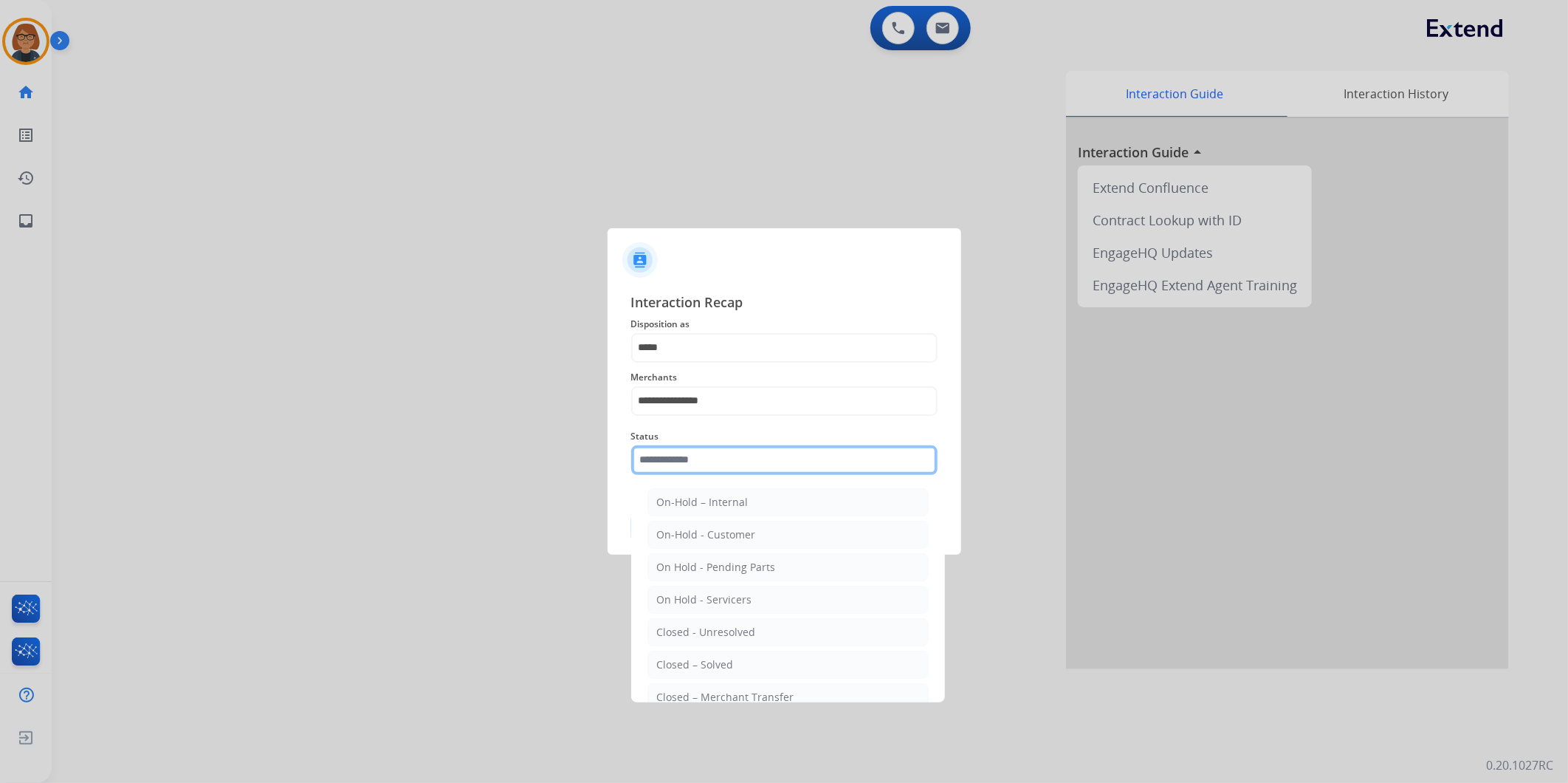
click at [756, 465] on input "text" at bounding box center [784, 460] width 306 height 29
click at [777, 573] on li "Closed – Solved" at bounding box center [788, 576] width 281 height 28
type input "**********"
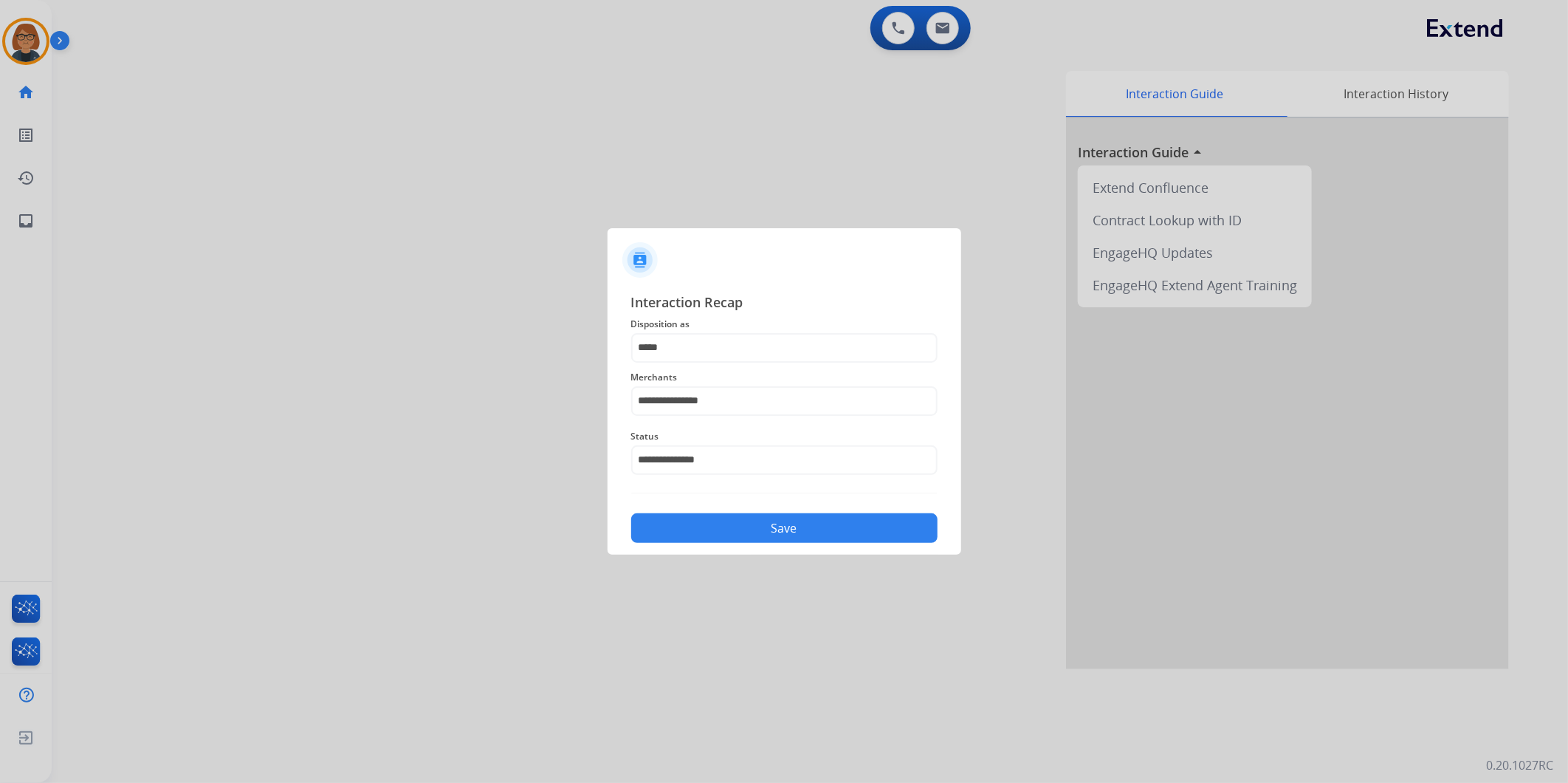
click at [783, 525] on button "Save" at bounding box center [784, 528] width 306 height 29
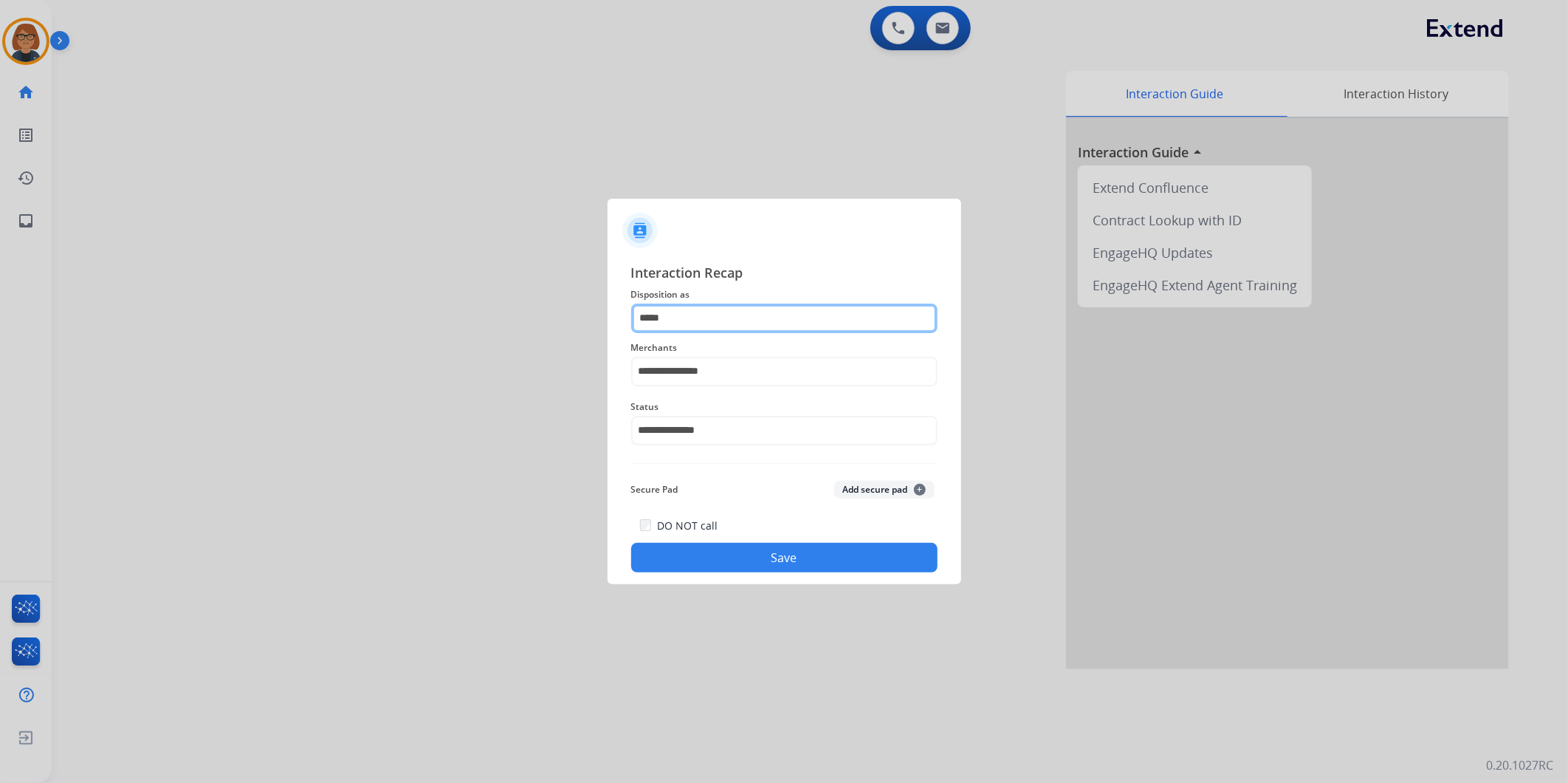
click at [685, 326] on input "*****" at bounding box center [784, 318] width 306 height 29
type input "*"
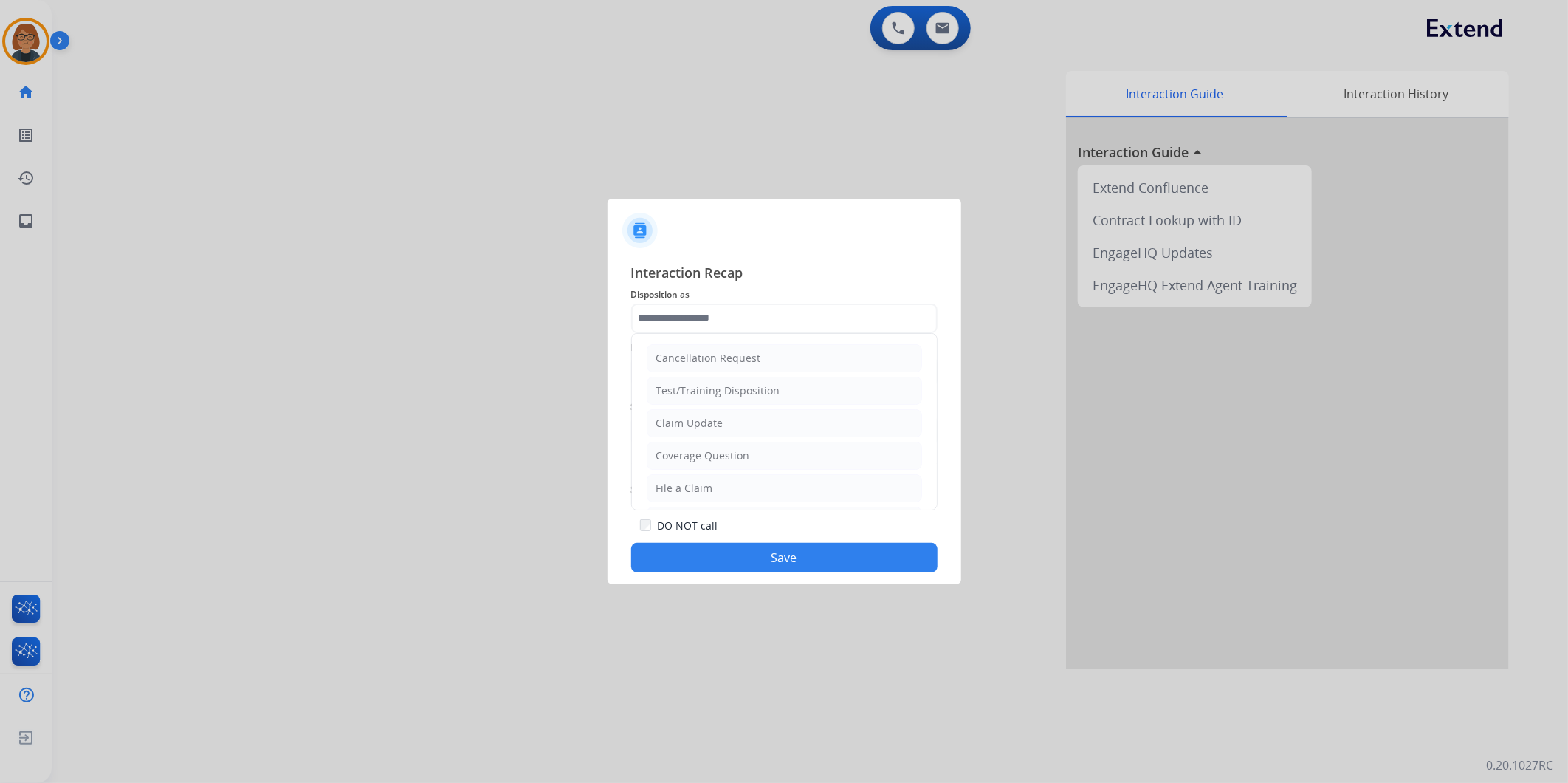
click at [639, 235] on img at bounding box center [639, 230] width 35 height 35
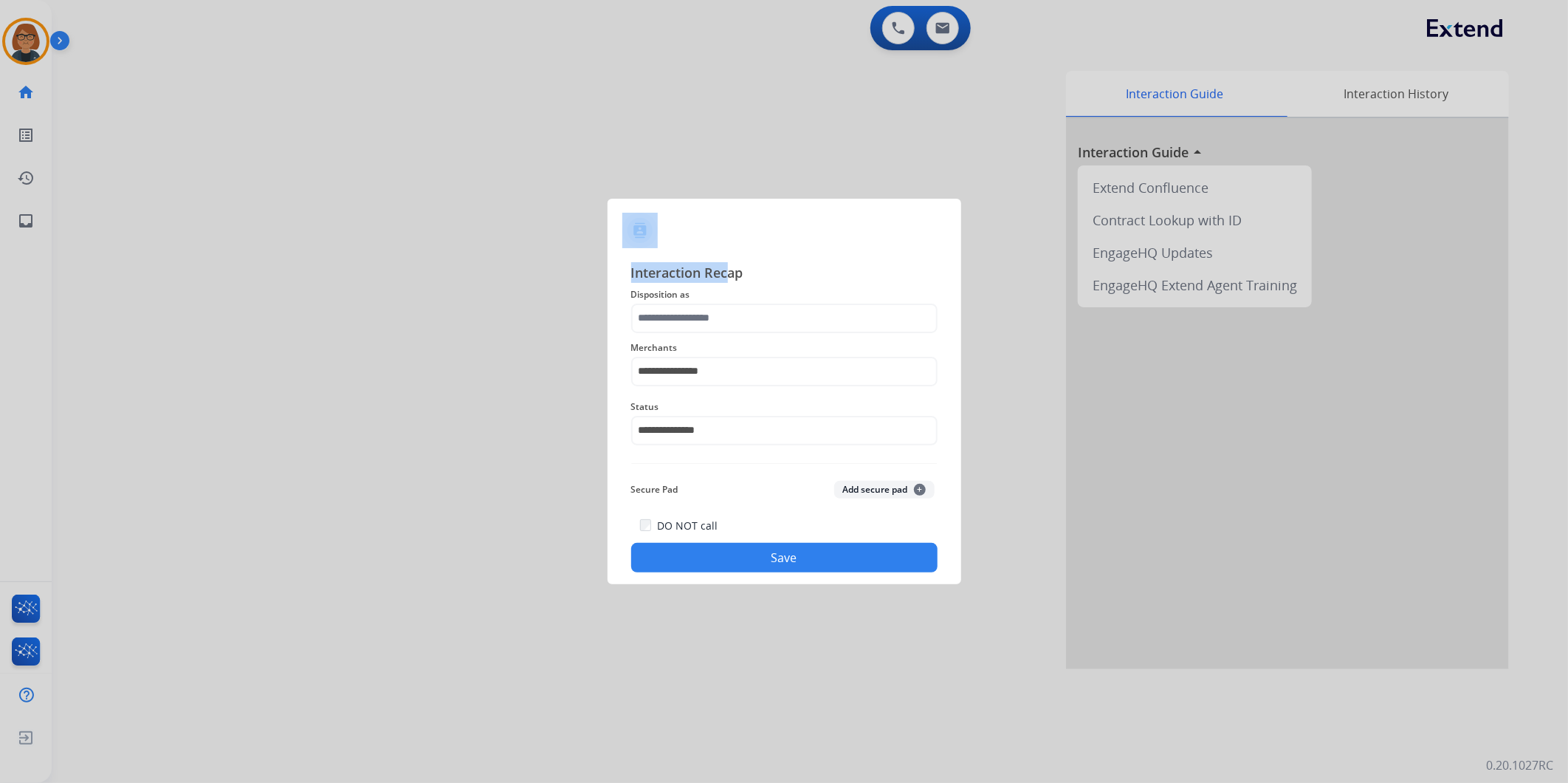
click at [725, 247] on div "**********" at bounding box center [784, 392] width 354 height 386
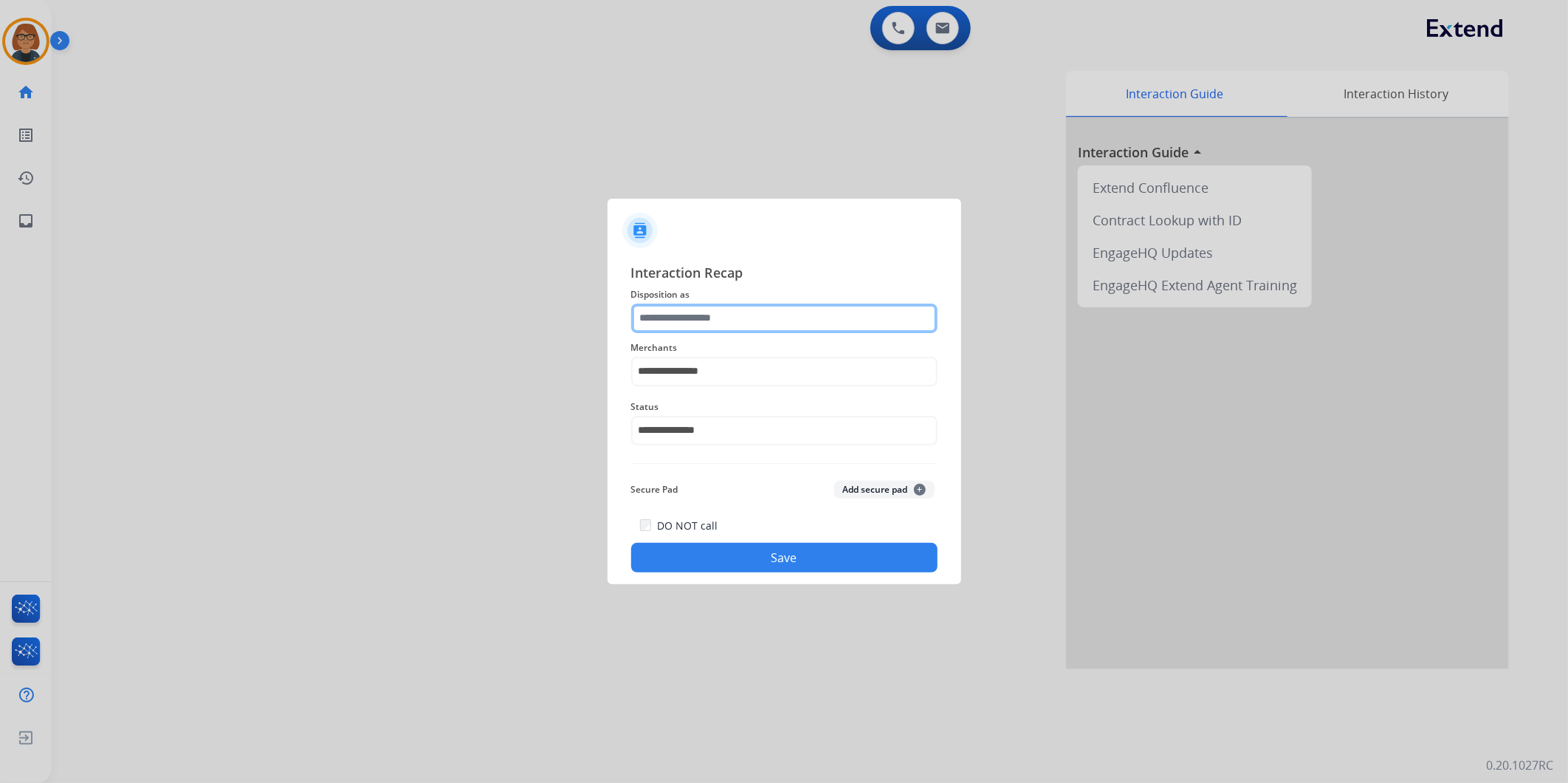
drag, startPoint x: 725, startPoint y: 247, endPoint x: 756, endPoint y: 321, distance: 80.2
click at [756, 321] on input "text" at bounding box center [784, 318] width 306 height 29
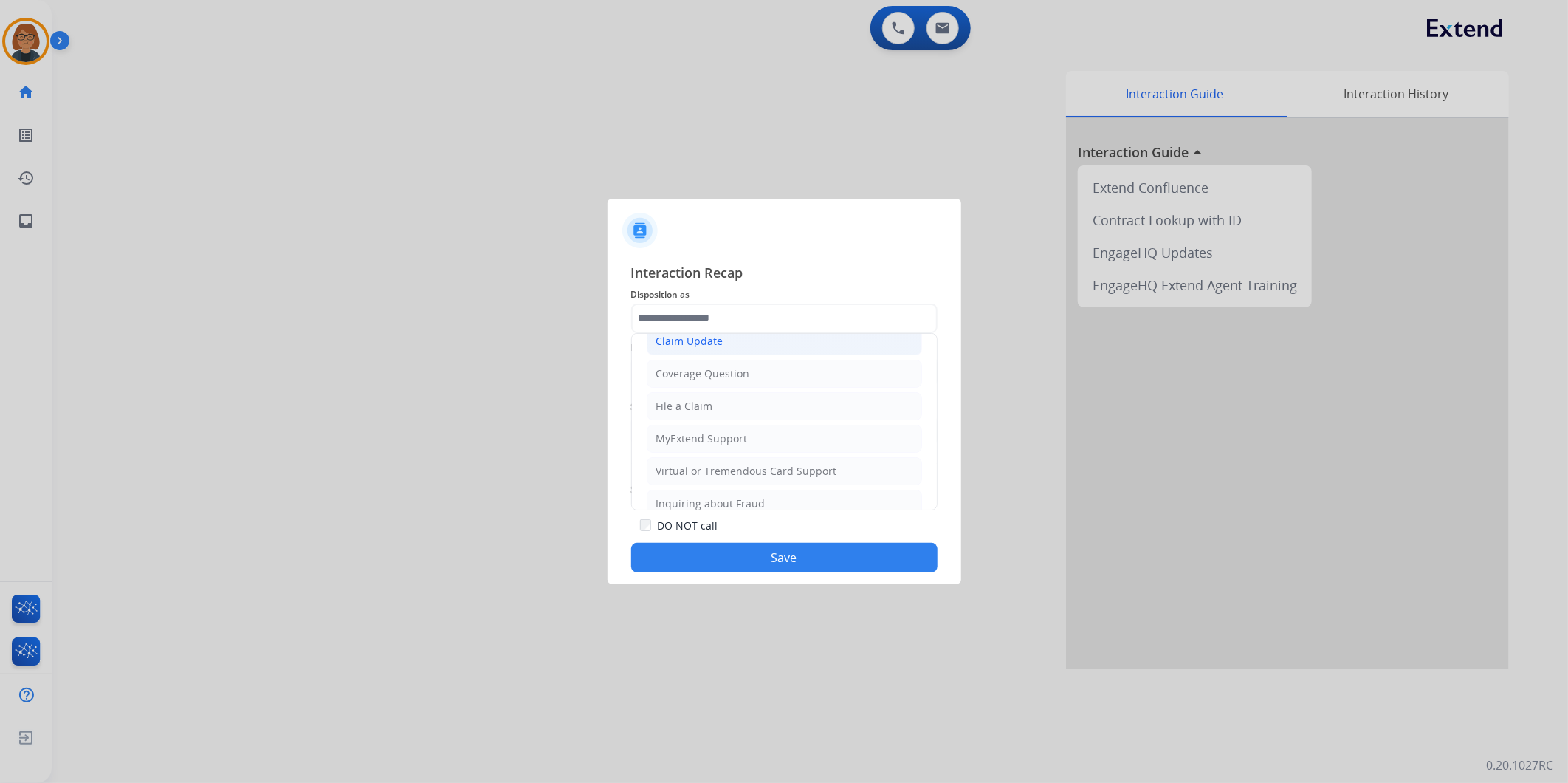
click at [759, 353] on li "Claim Update" at bounding box center [784, 341] width 275 height 28
type input "**********"
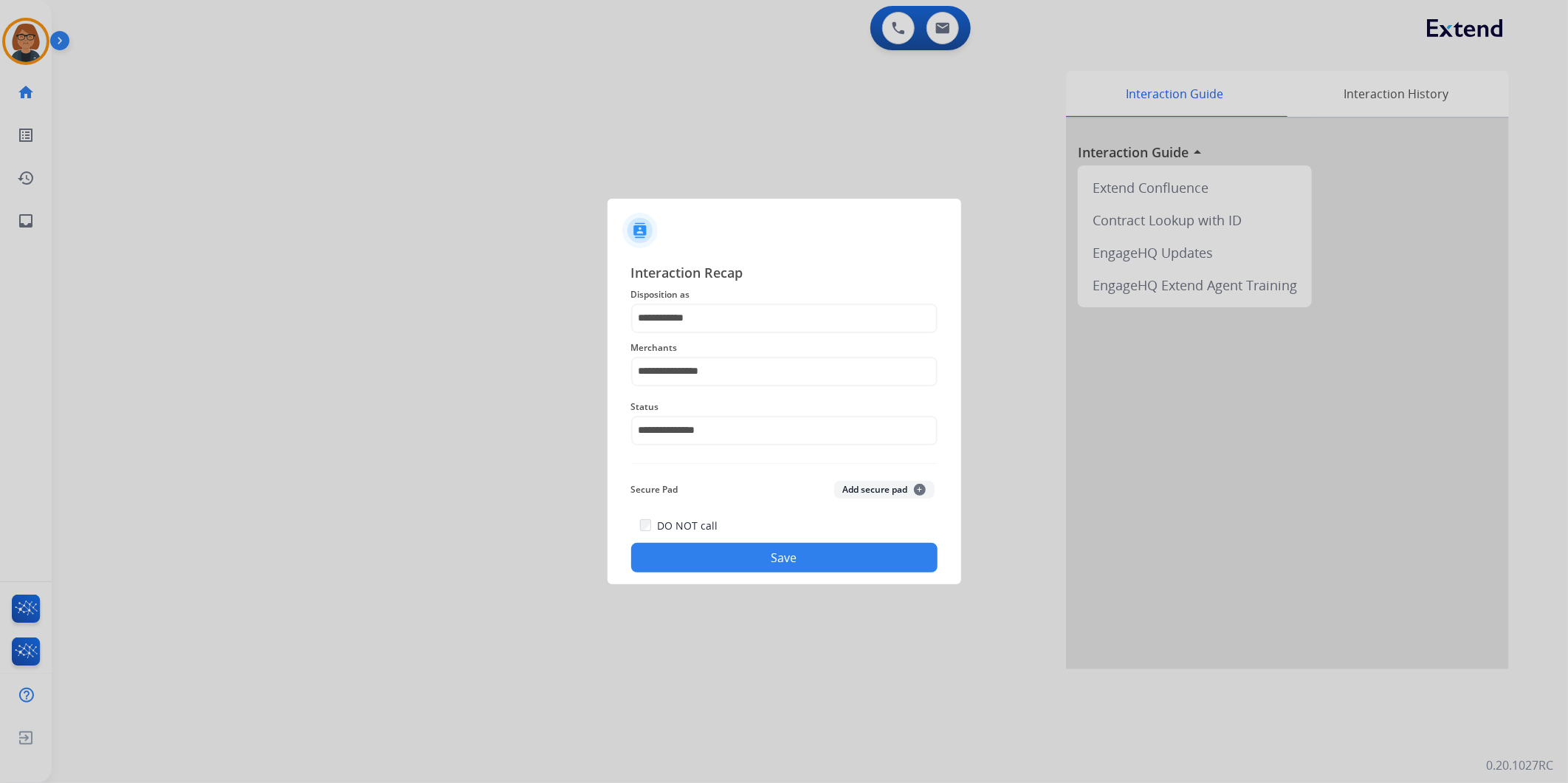
click at [766, 550] on button "Save" at bounding box center [784, 557] width 306 height 29
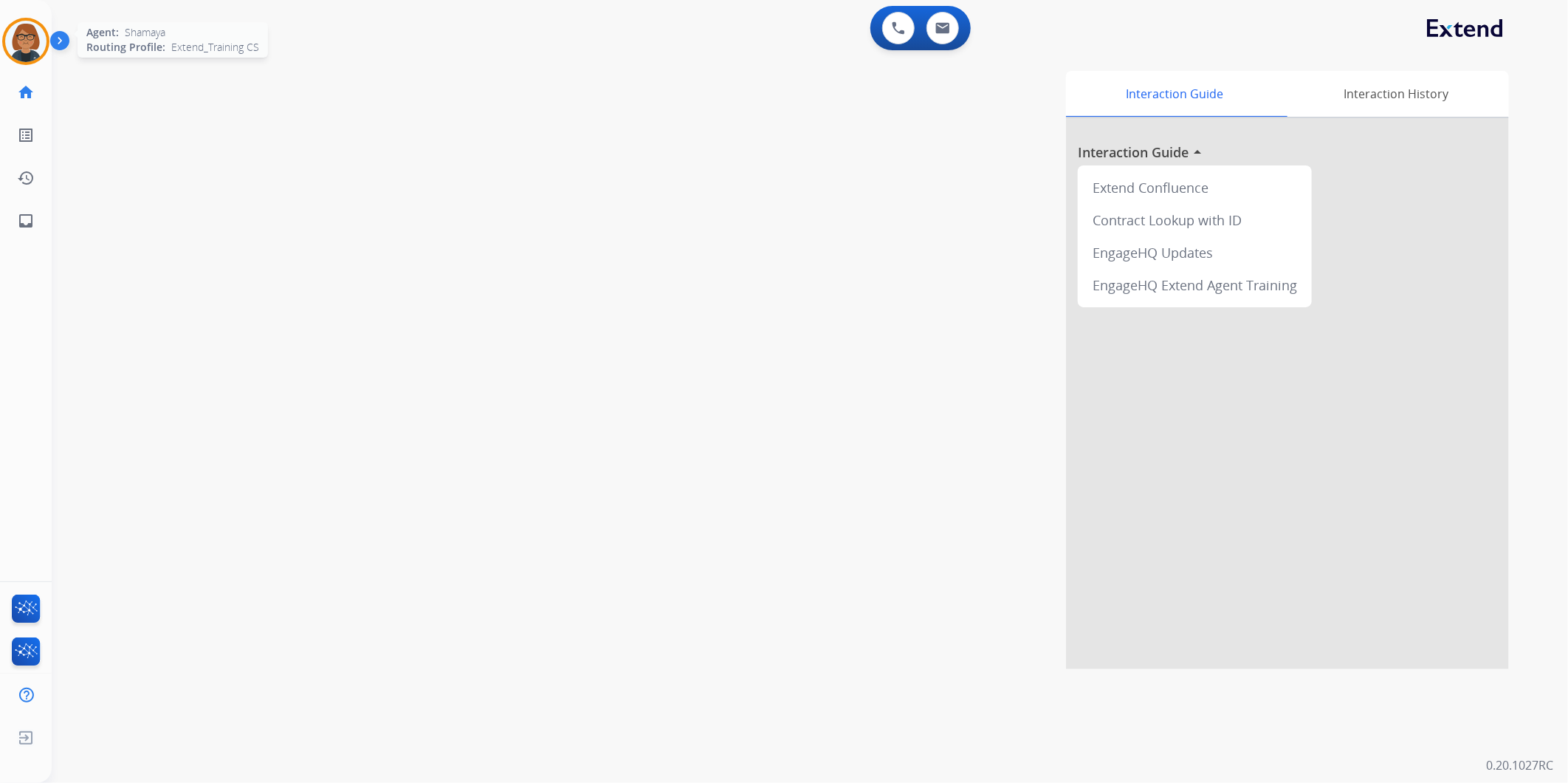
click at [16, 23] on img at bounding box center [26, 42] width 42 height 42
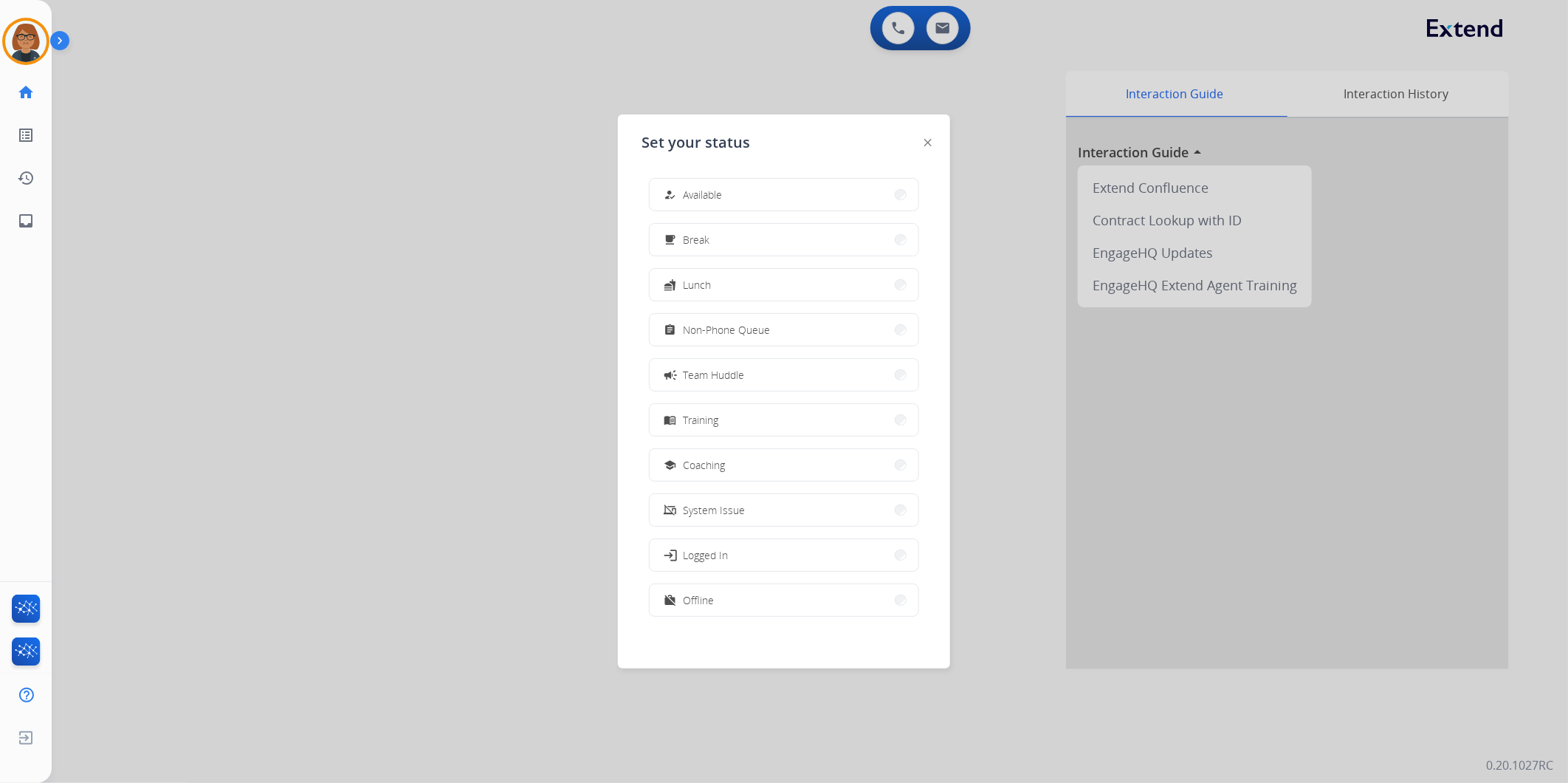
click at [409, 229] on div at bounding box center [784, 392] width 1568 height 783
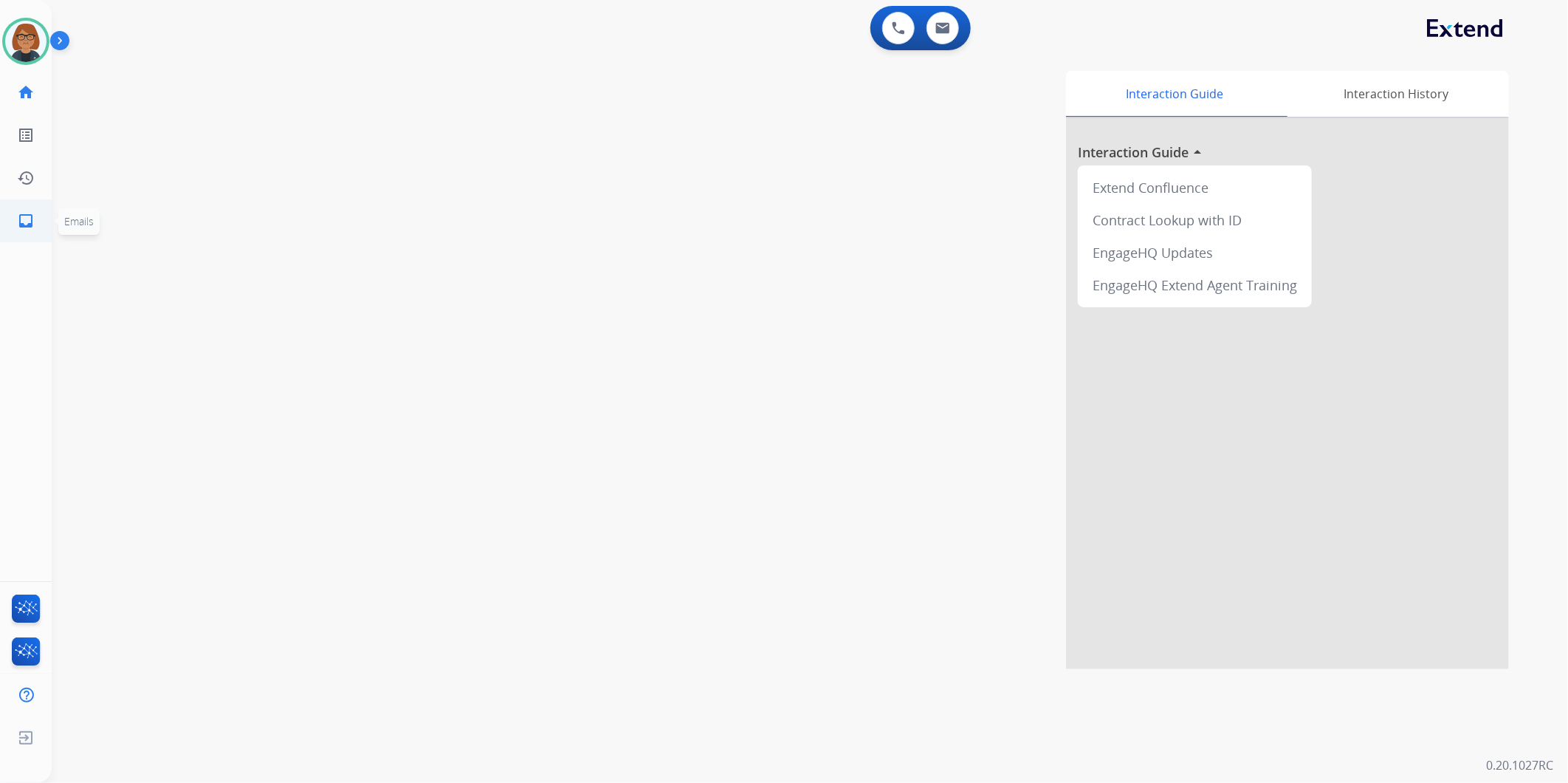
click at [11, 217] on link "inbox Emails" at bounding box center [26, 221] width 42 height 42
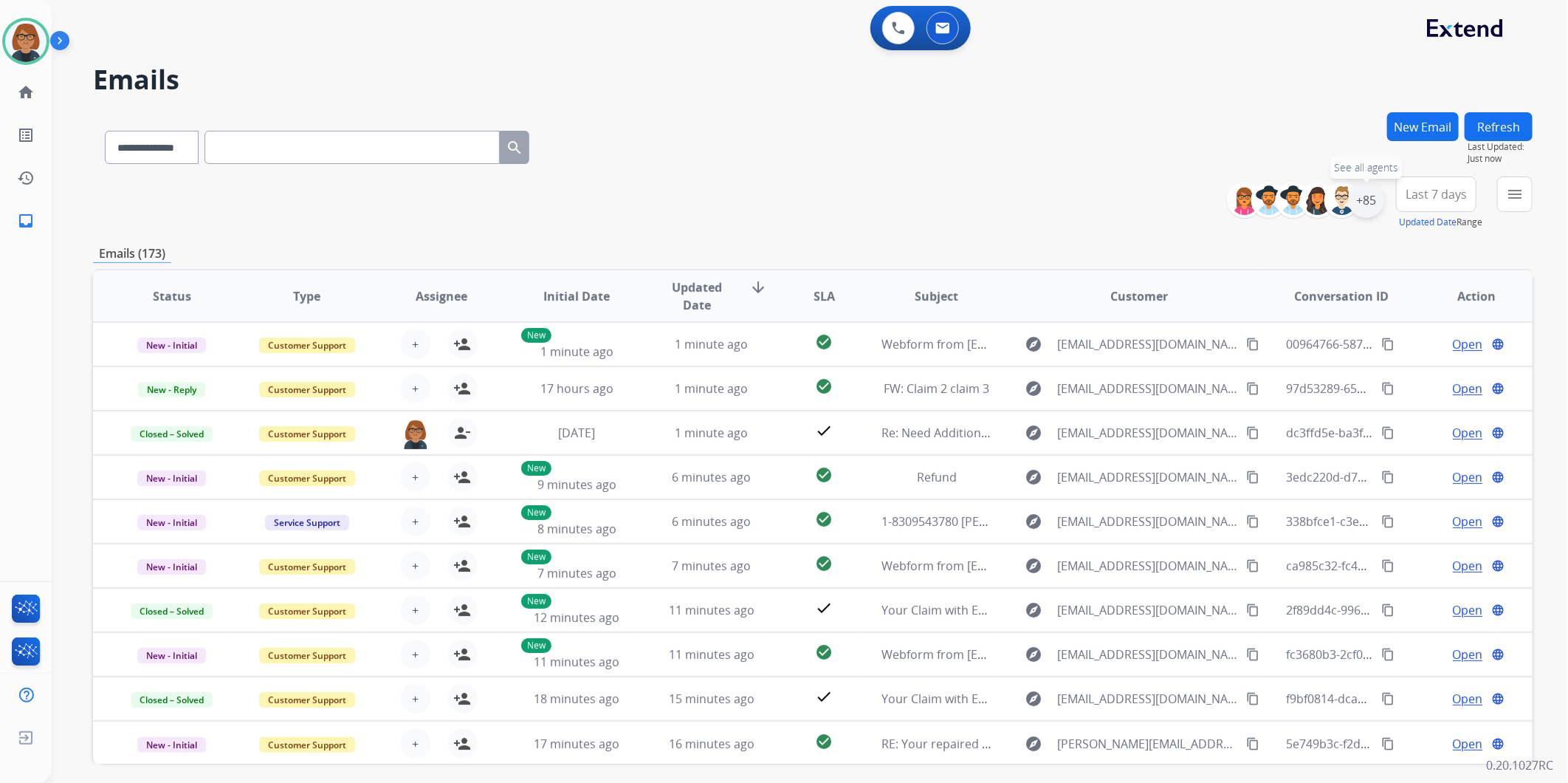
click at [1368, 207] on div "+85" at bounding box center [1366, 200] width 35 height 35
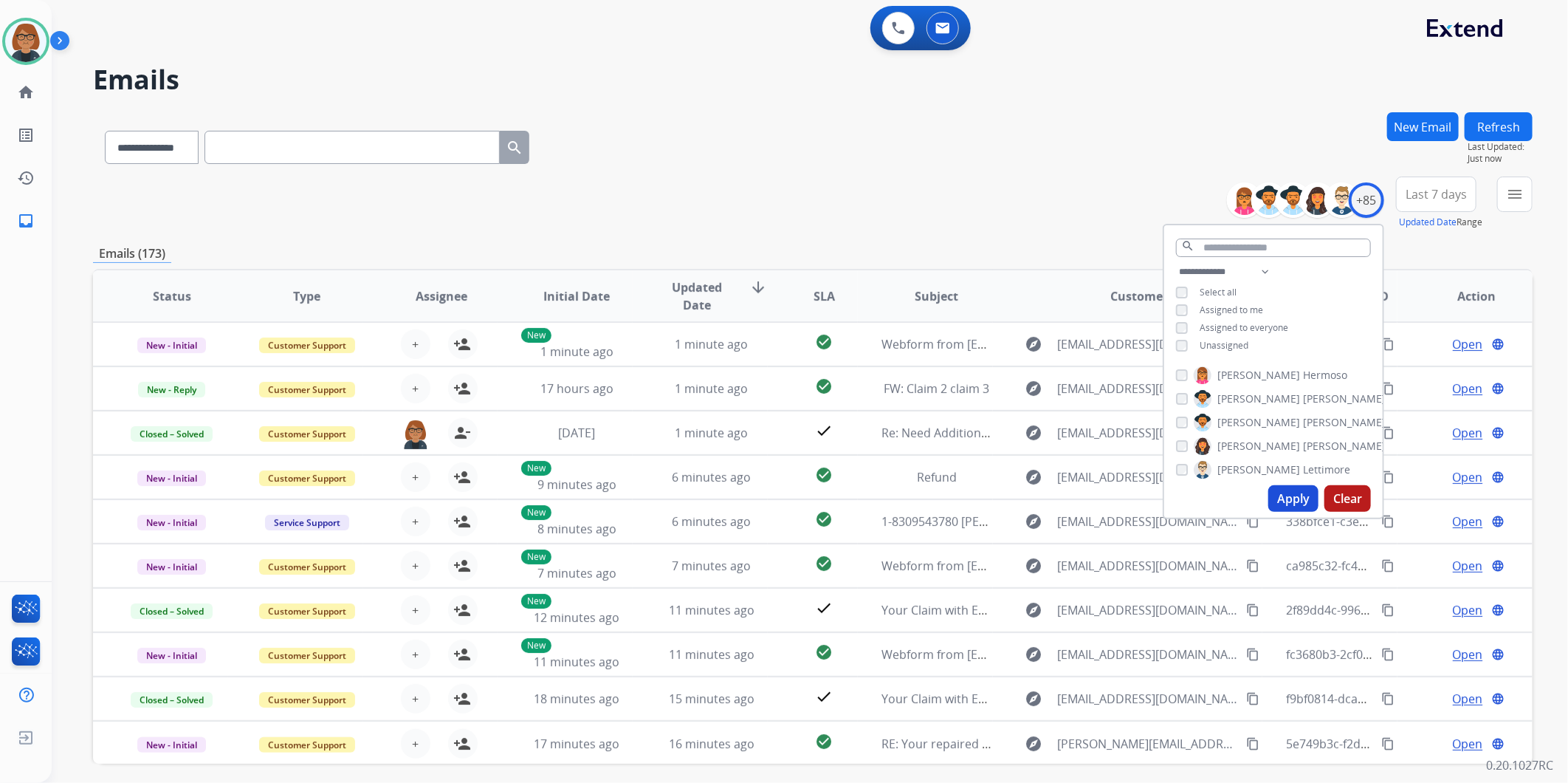
click at [1228, 345] on span "Unassigned" at bounding box center [1225, 344] width 49 height 12
drag, startPoint x: 1290, startPoint y: 492, endPoint x: 1304, endPoint y: 490, distance: 14.1
click at [1292, 492] on button "Apply" at bounding box center [1293, 498] width 50 height 26
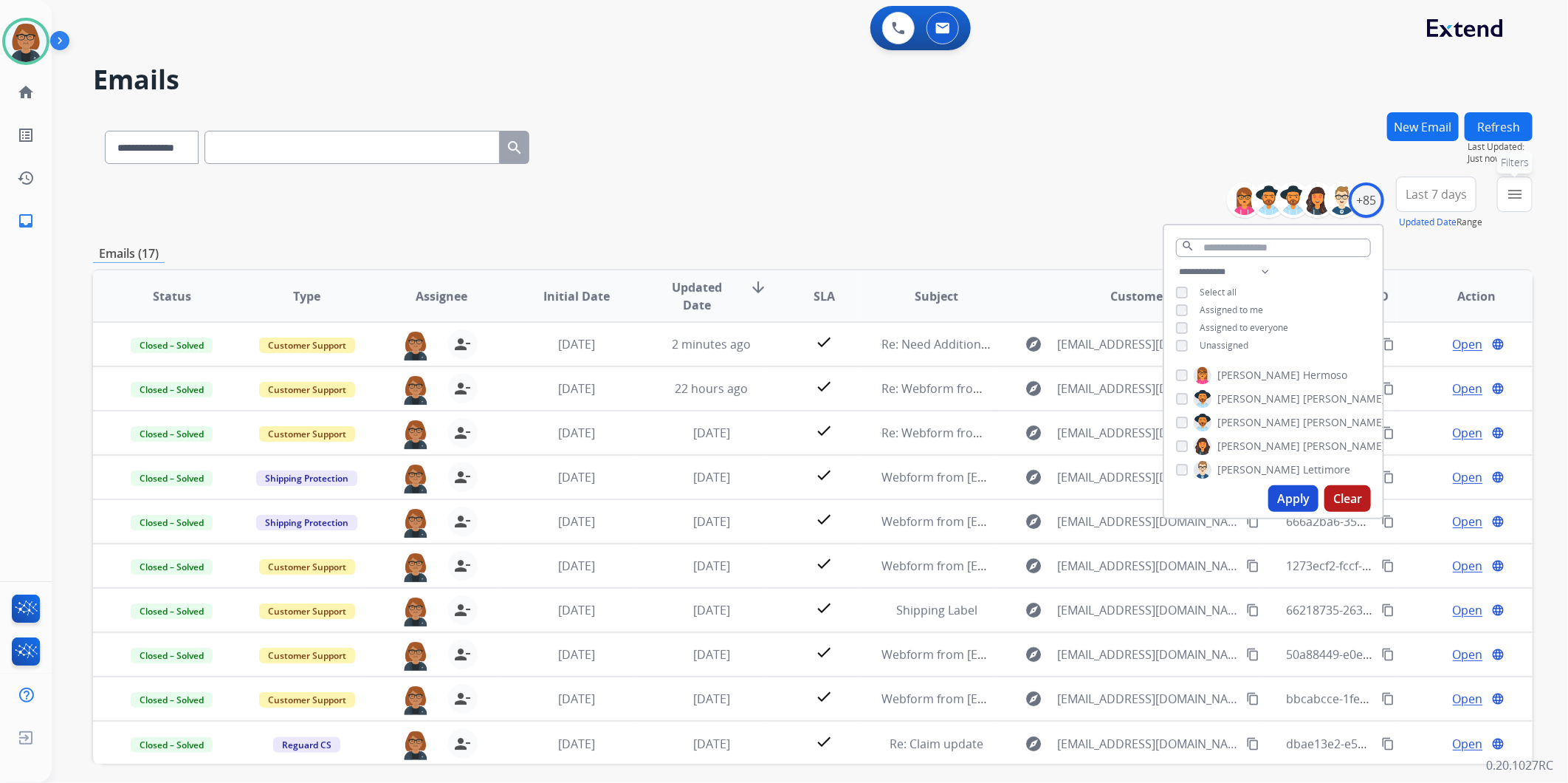
click at [1515, 200] on mat-icon "menu" at bounding box center [1515, 194] width 18 height 18
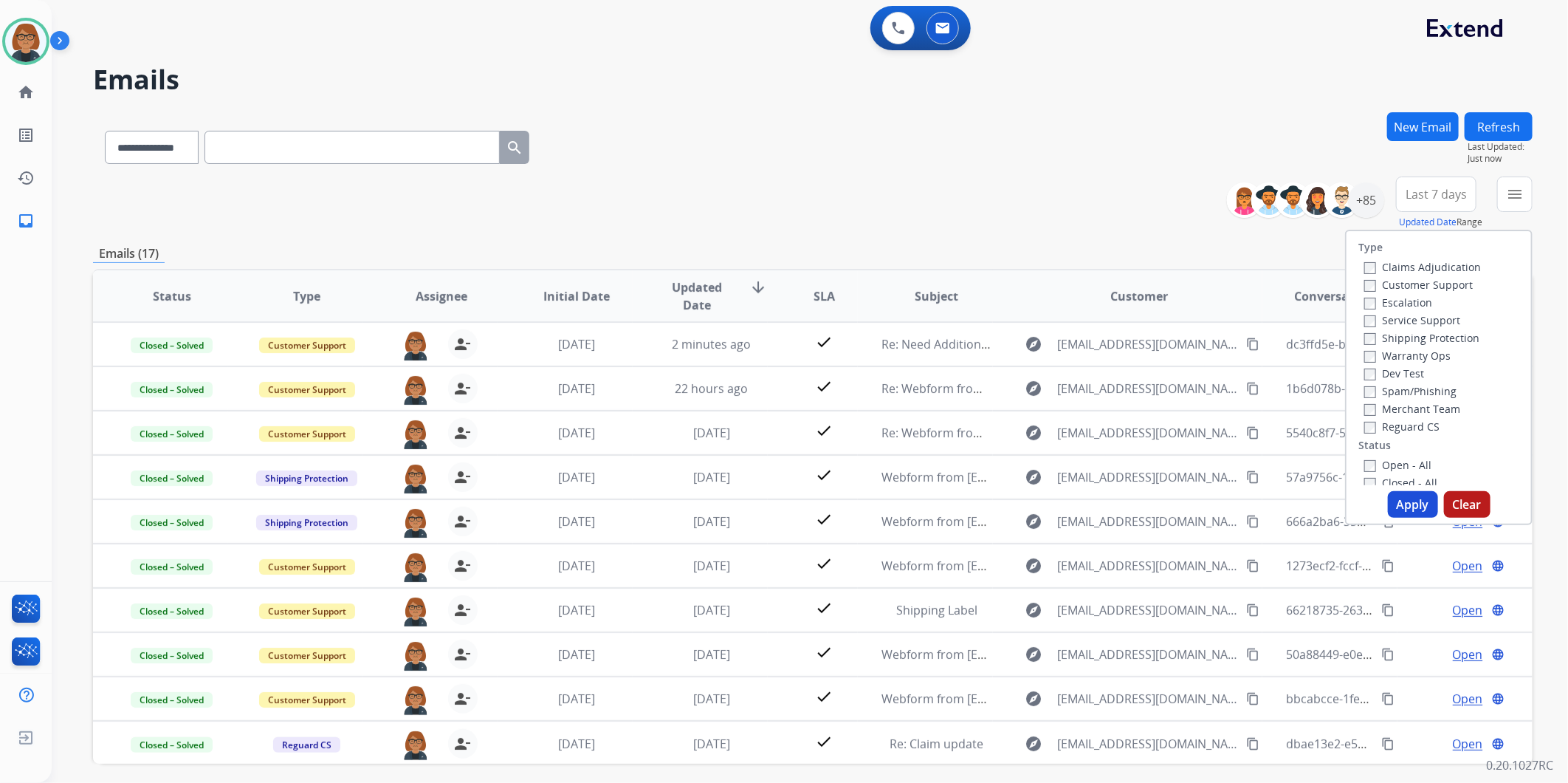
click at [1391, 477] on label "Closed - All" at bounding box center [1401, 482] width 73 height 14
click at [1400, 507] on button "Apply" at bounding box center [1413, 504] width 50 height 26
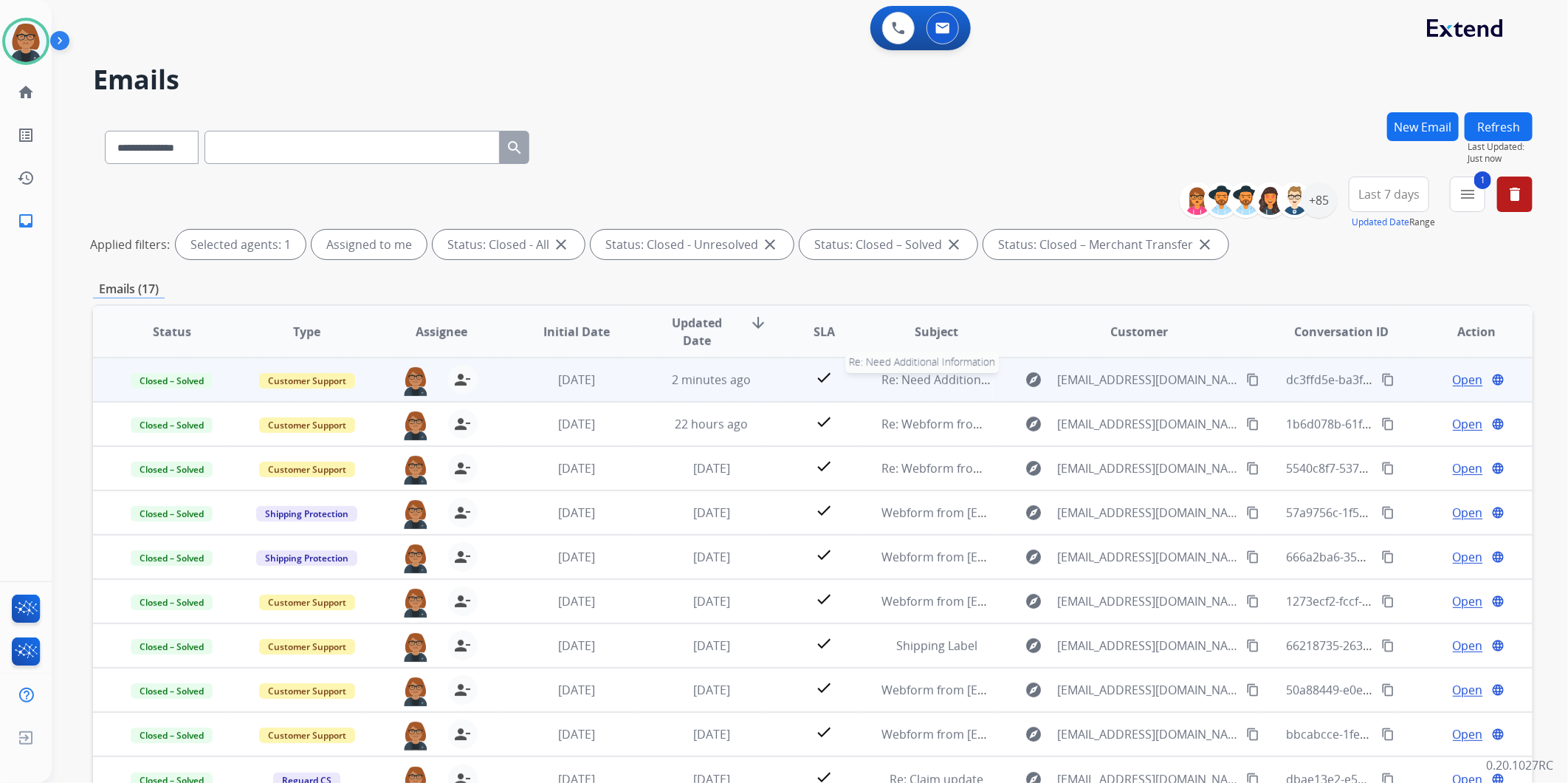
click at [948, 387] on div "Re: Need Additional Information" at bounding box center [936, 379] width 111 height 18
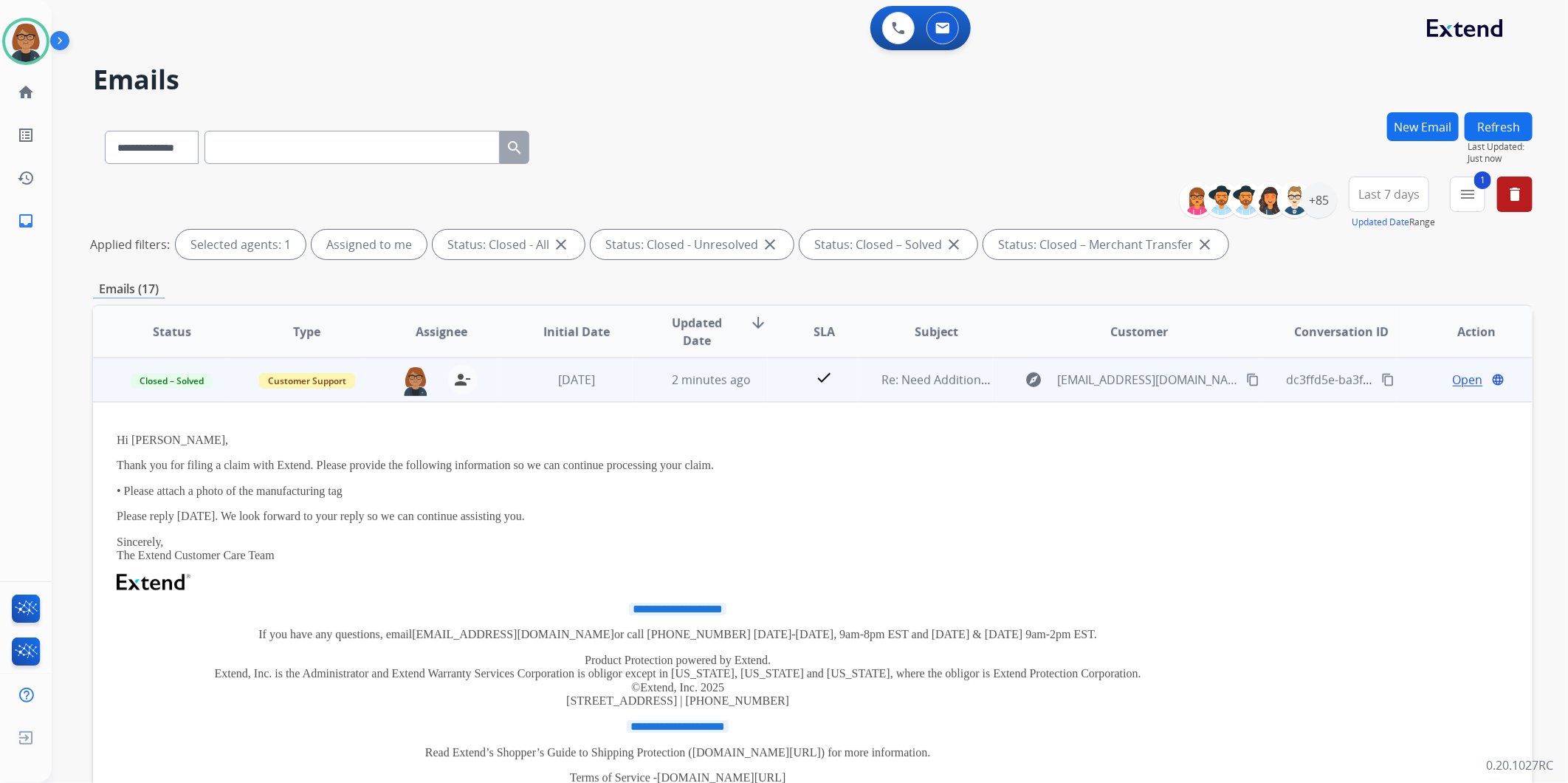
click at [1462, 384] on span "Open" at bounding box center [1468, 379] width 30 height 18
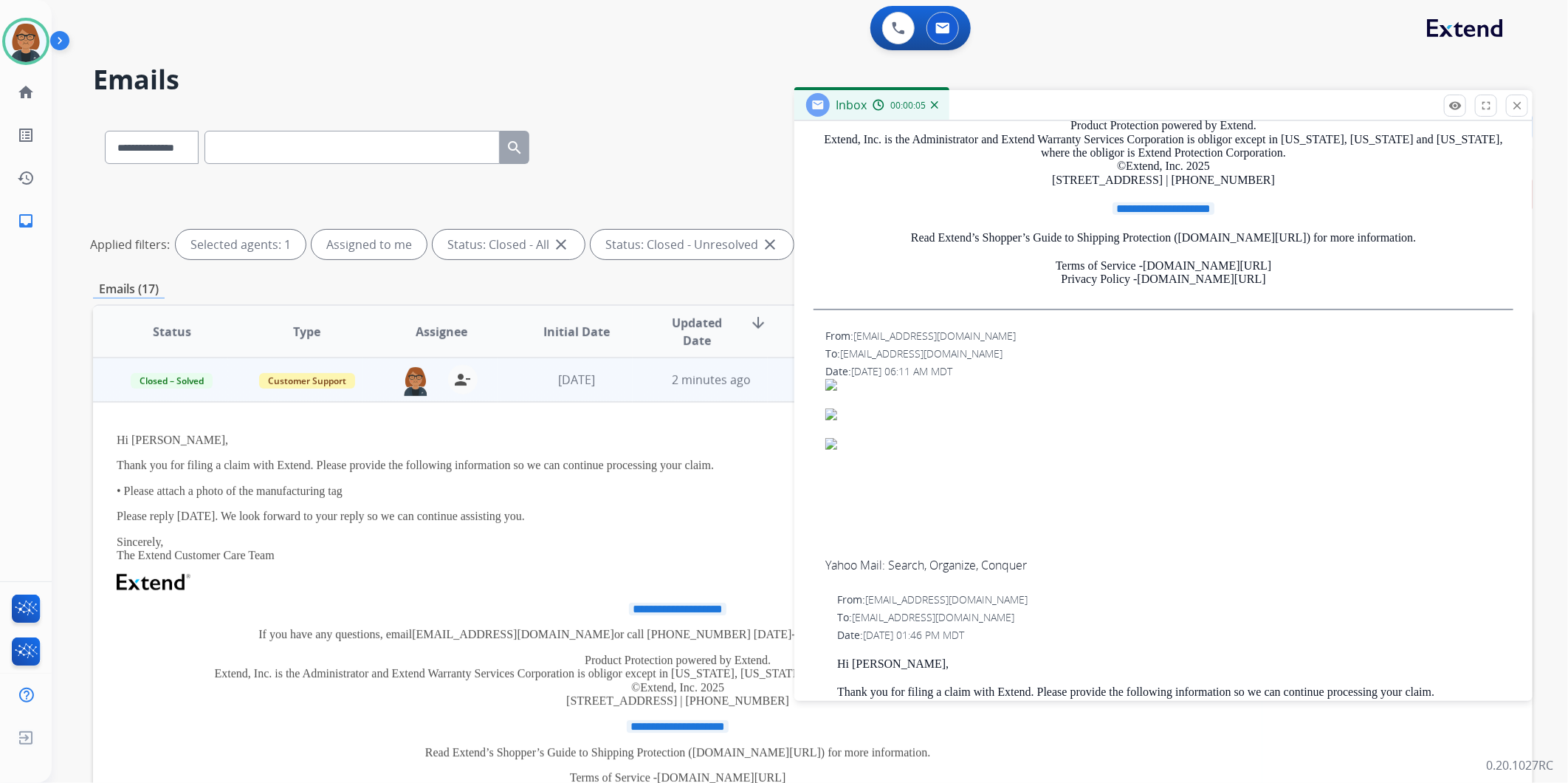
scroll to position [574, 0]
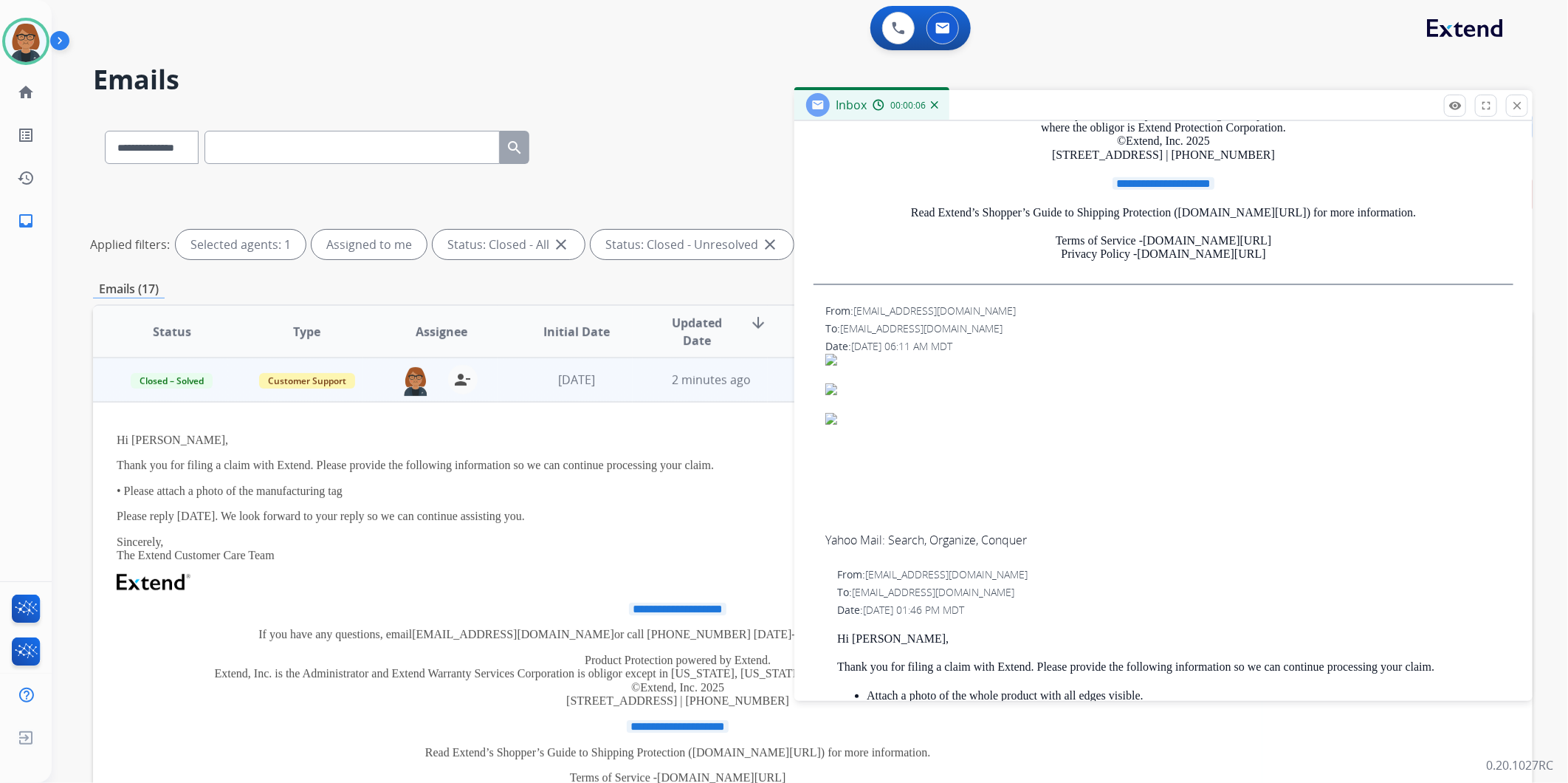
click at [829, 383] on img at bounding box center [1121, 389] width 591 height 11
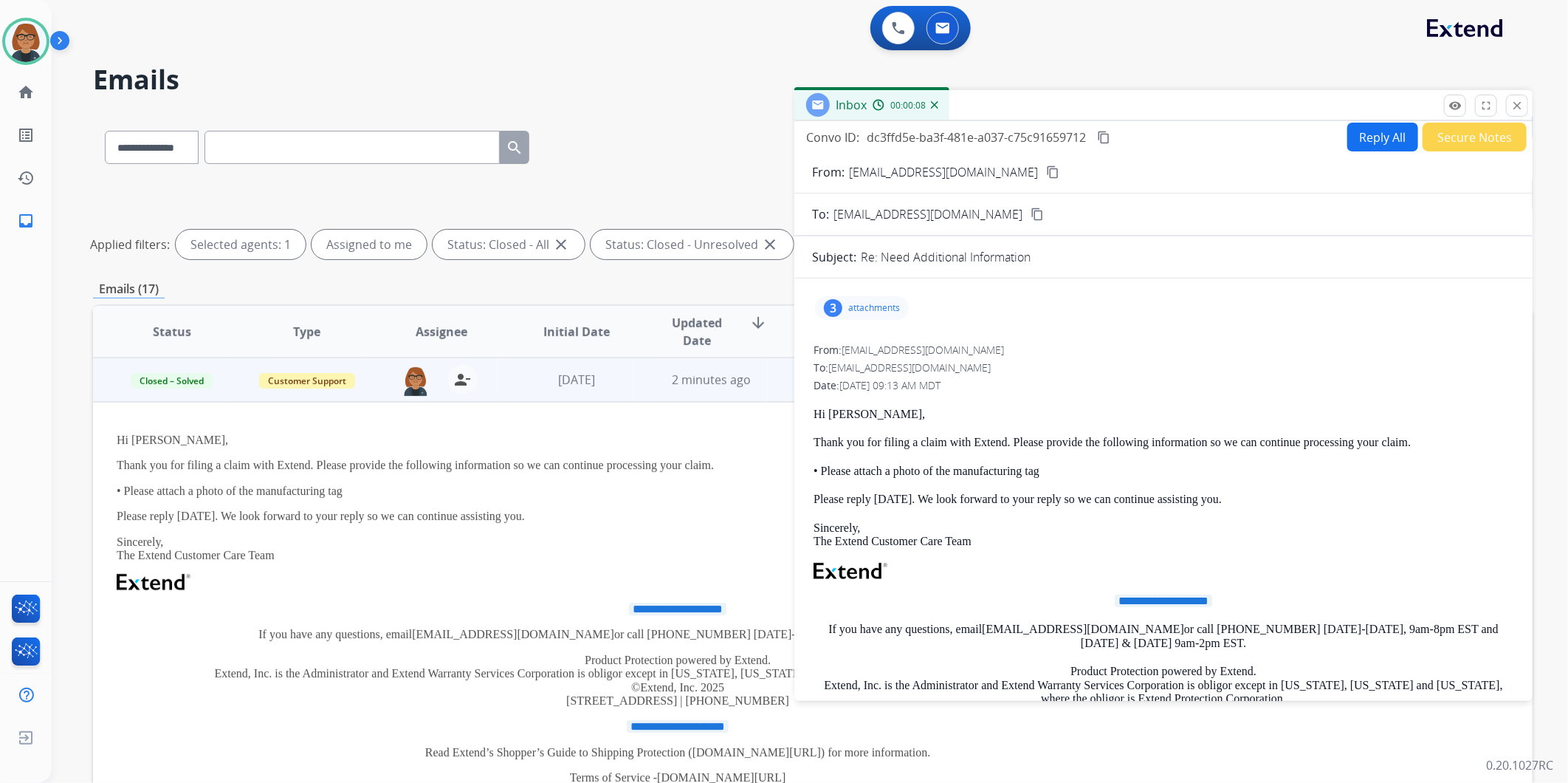
scroll to position [0, 0]
click at [882, 305] on p "attachments" at bounding box center [874, 310] width 52 height 11
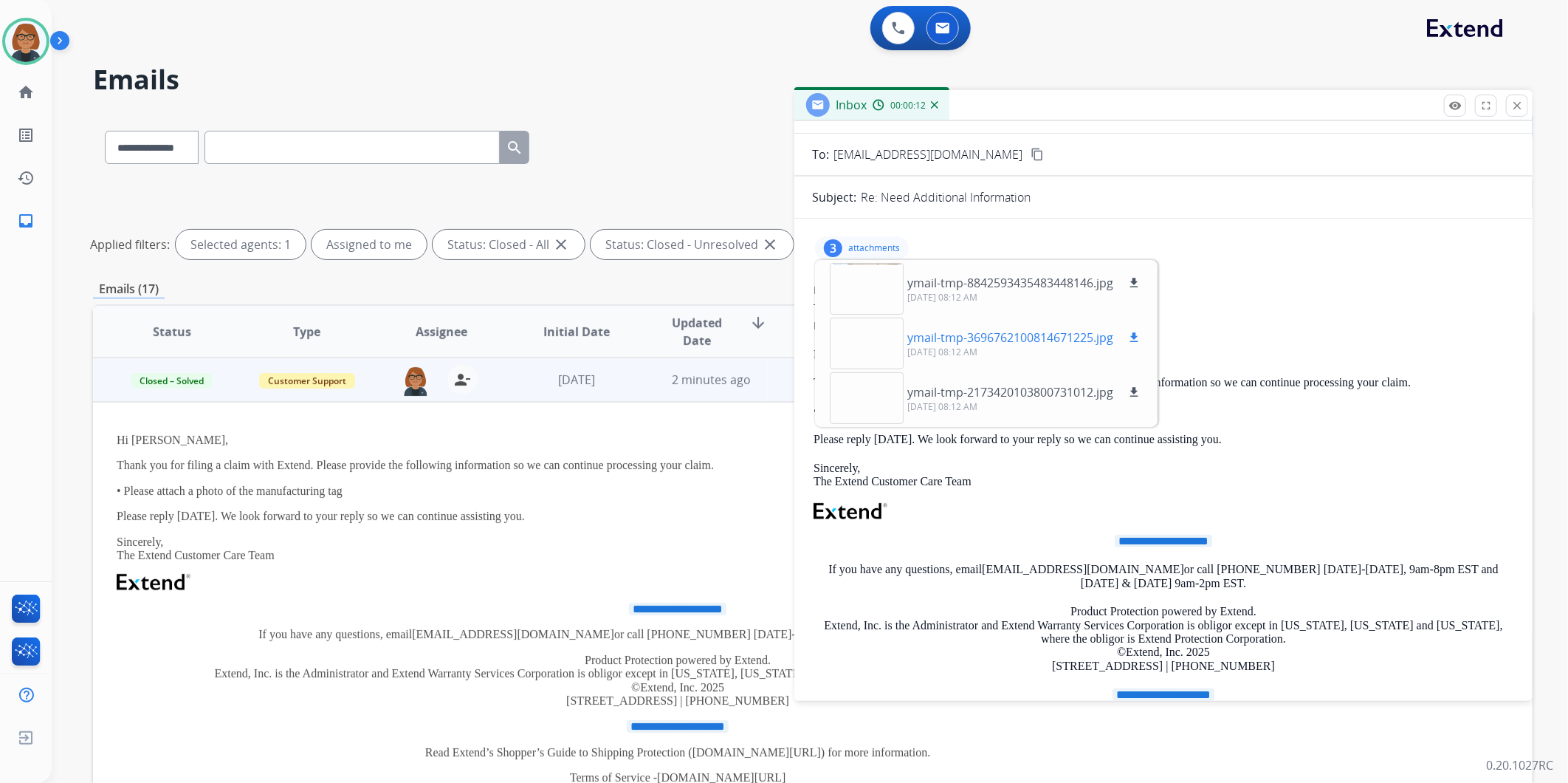
scroll to position [82, 0]
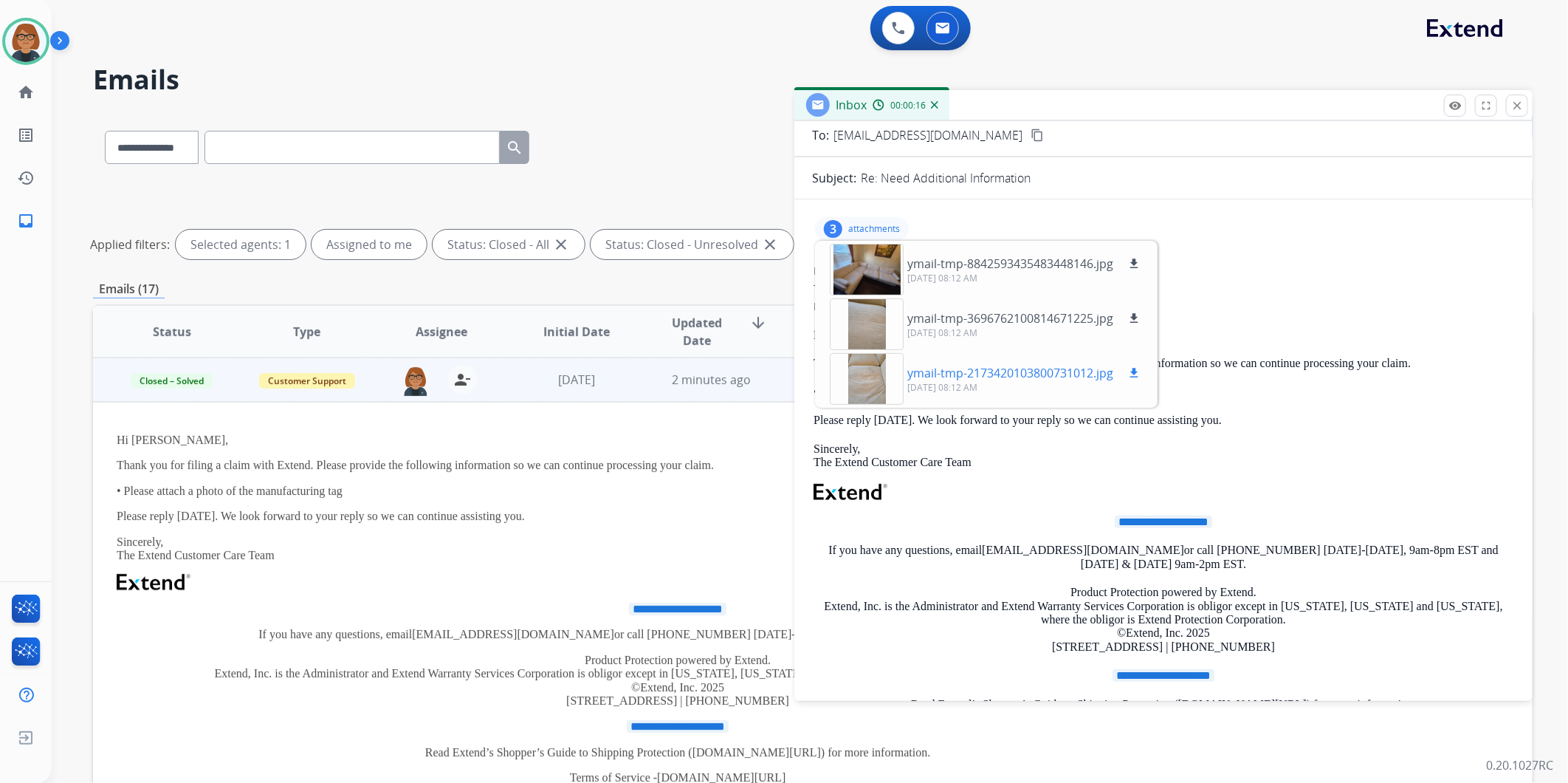
click at [1133, 372] on mat-icon "download" at bounding box center [1134, 373] width 13 height 13
click at [1141, 315] on mat-icon "download" at bounding box center [1134, 318] width 13 height 13
click at [850, 356] on div at bounding box center [866, 378] width 74 height 52
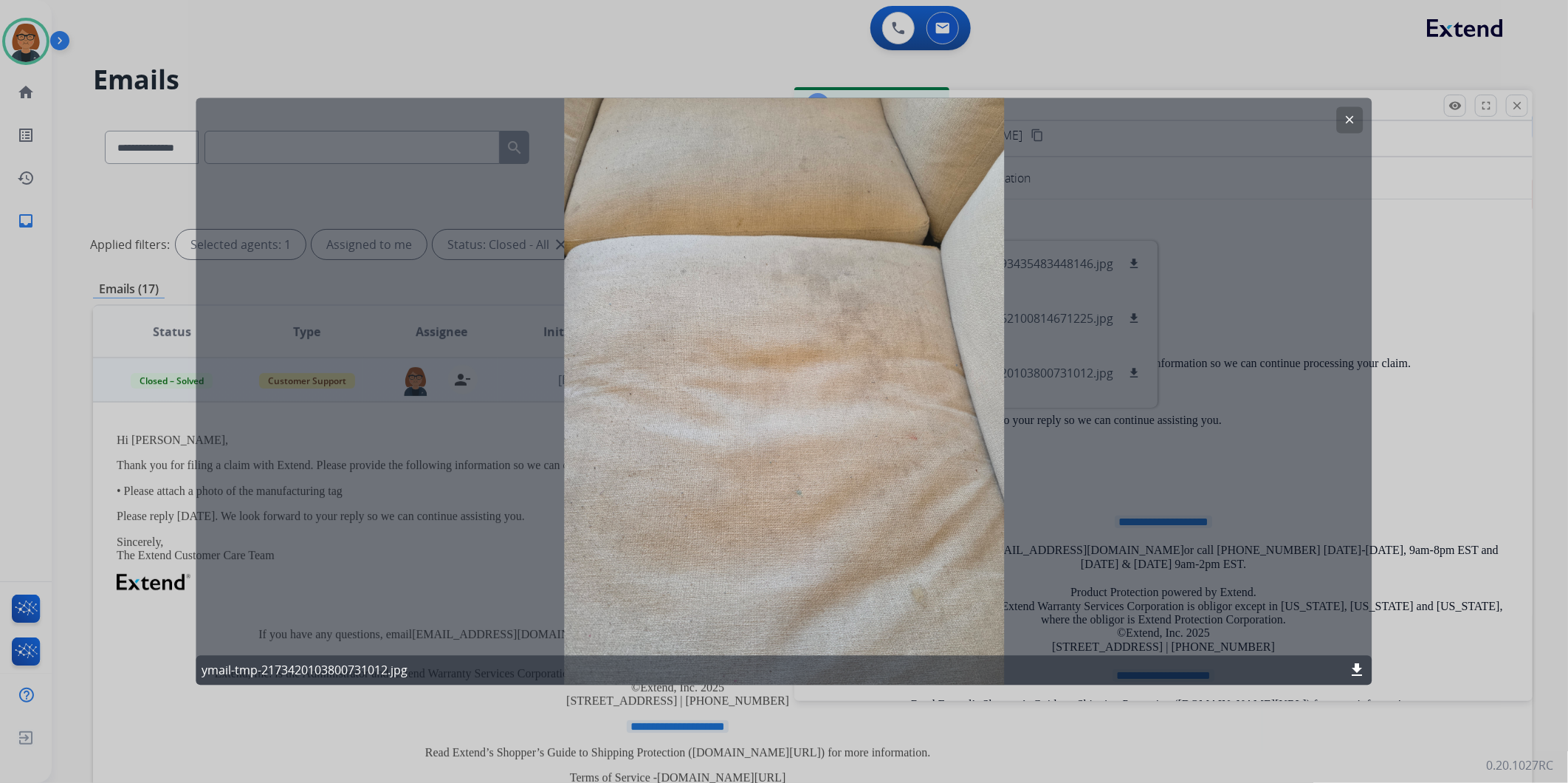
click at [1357, 123] on button "clear" at bounding box center [1350, 120] width 26 height 26
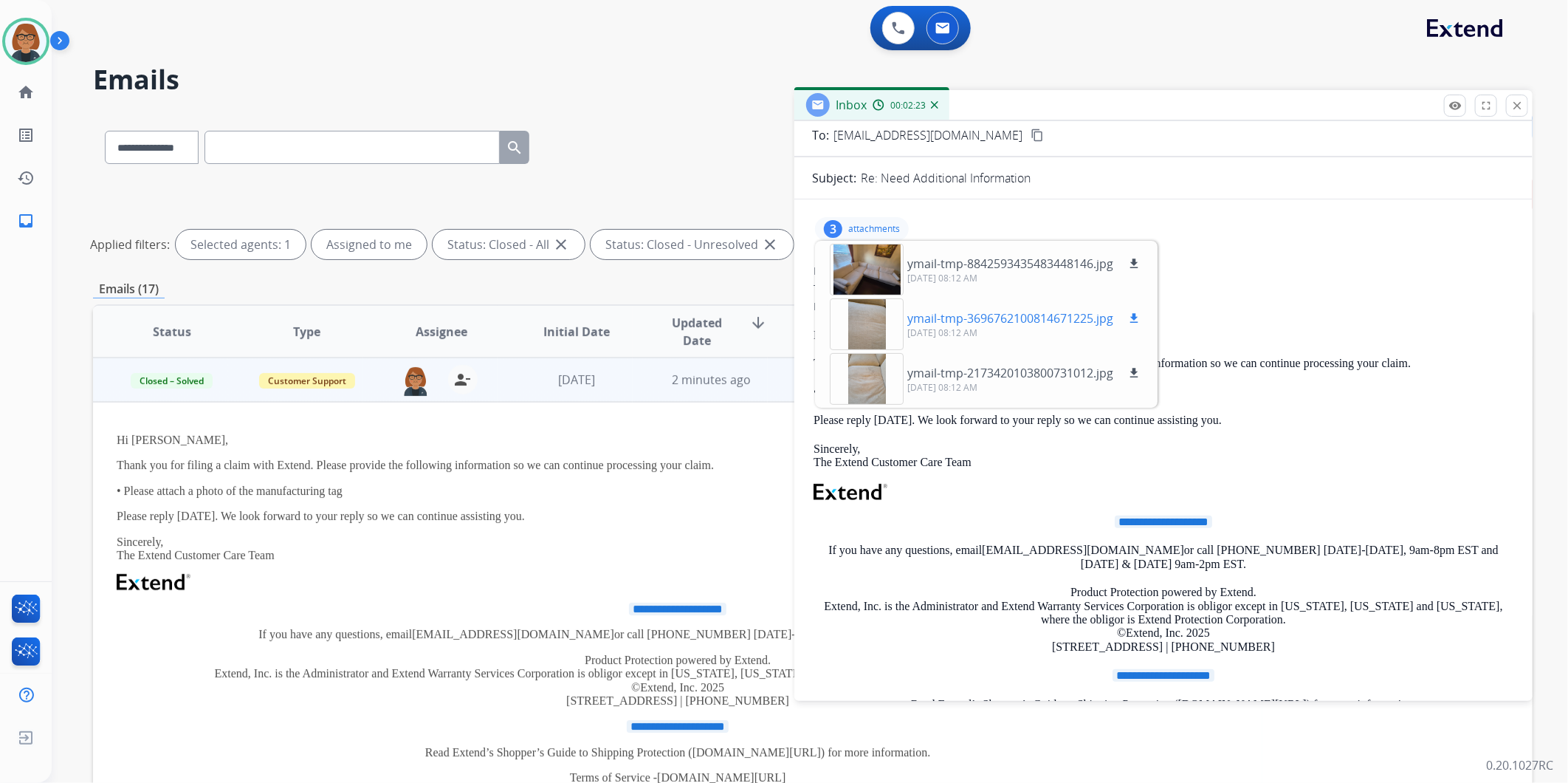
click at [861, 327] on div at bounding box center [866, 323] width 74 height 52
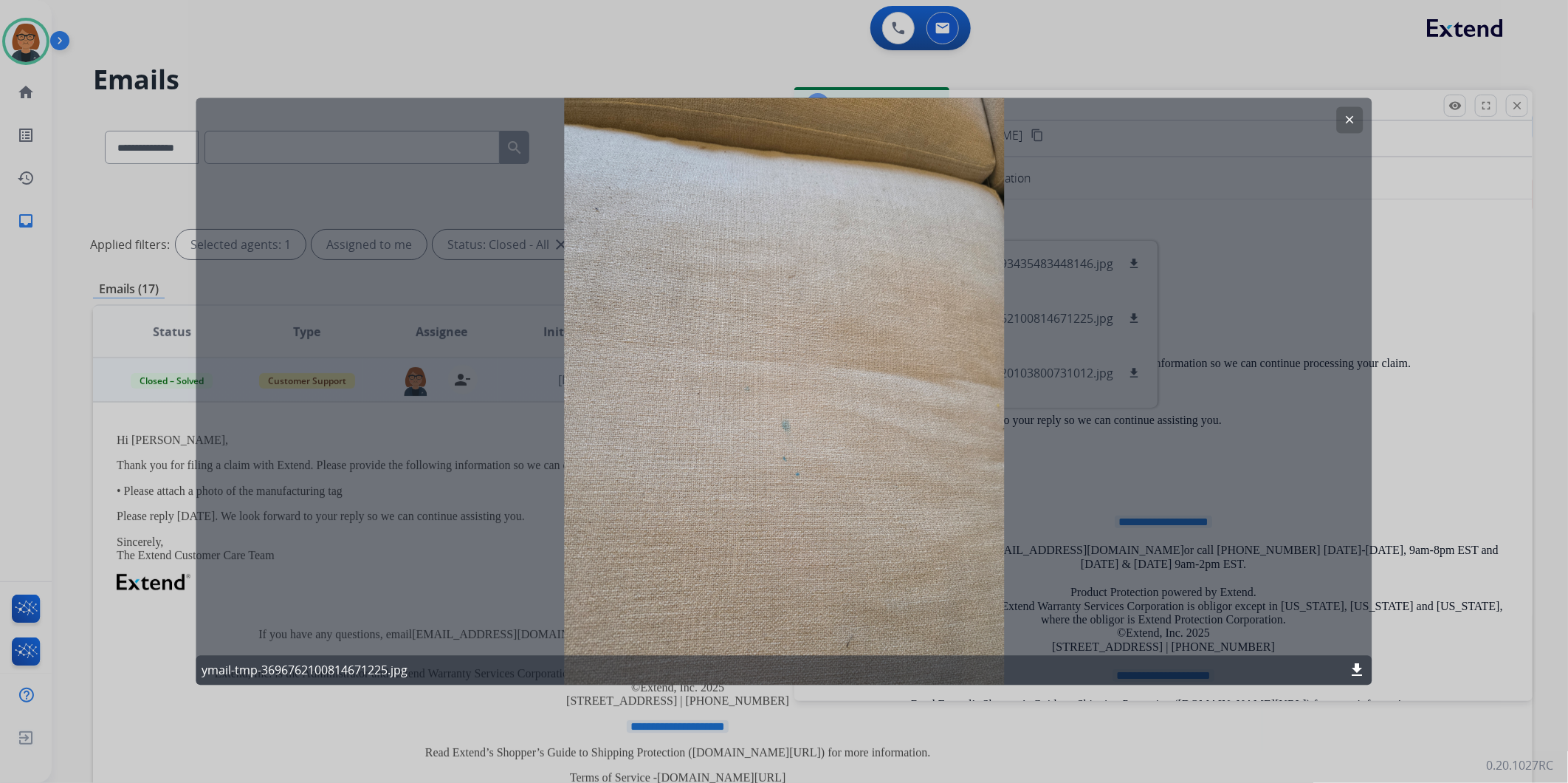
click at [1344, 119] on mat-icon "clear" at bounding box center [1350, 120] width 13 height 13
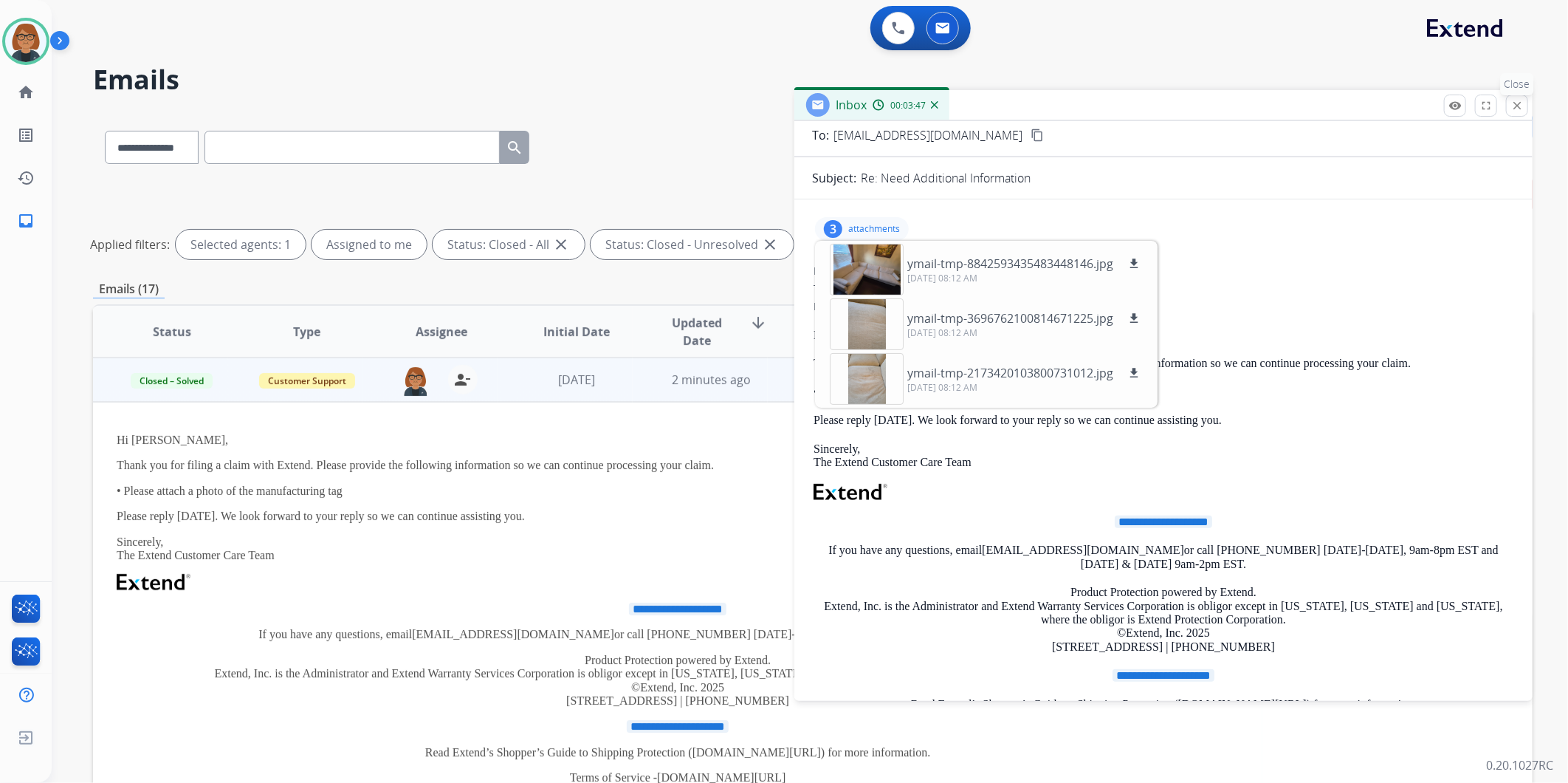
click at [1509, 109] on button "close Close" at bounding box center [1517, 105] width 22 height 22
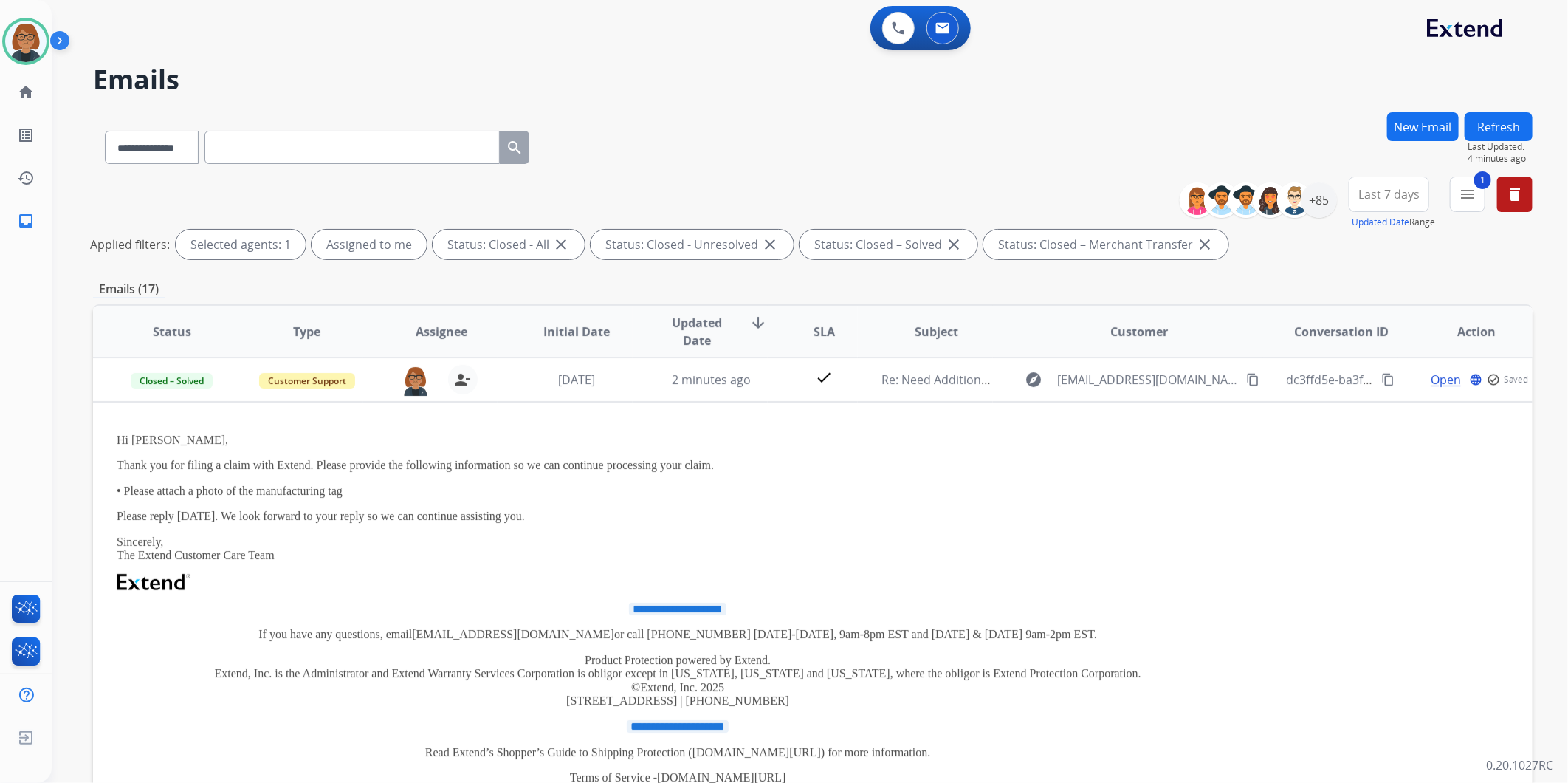
click at [742, 153] on div "**********" at bounding box center [812, 145] width 1439 height 64
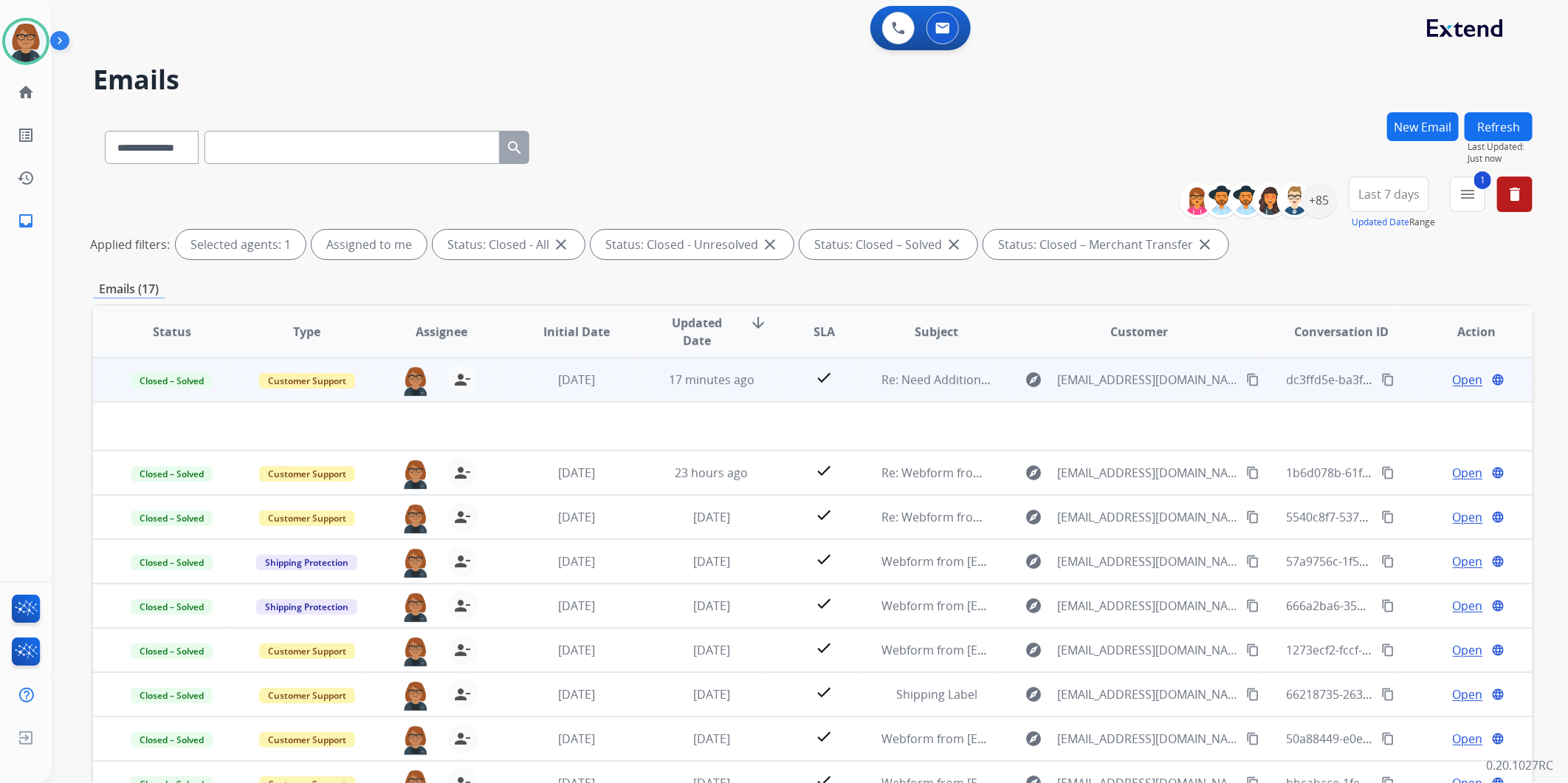
click at [1361, 389] on div "dc3ffd5e-ba3f-481e-a037-c75c91659712 content_copy" at bounding box center [1341, 379] width 111 height 42
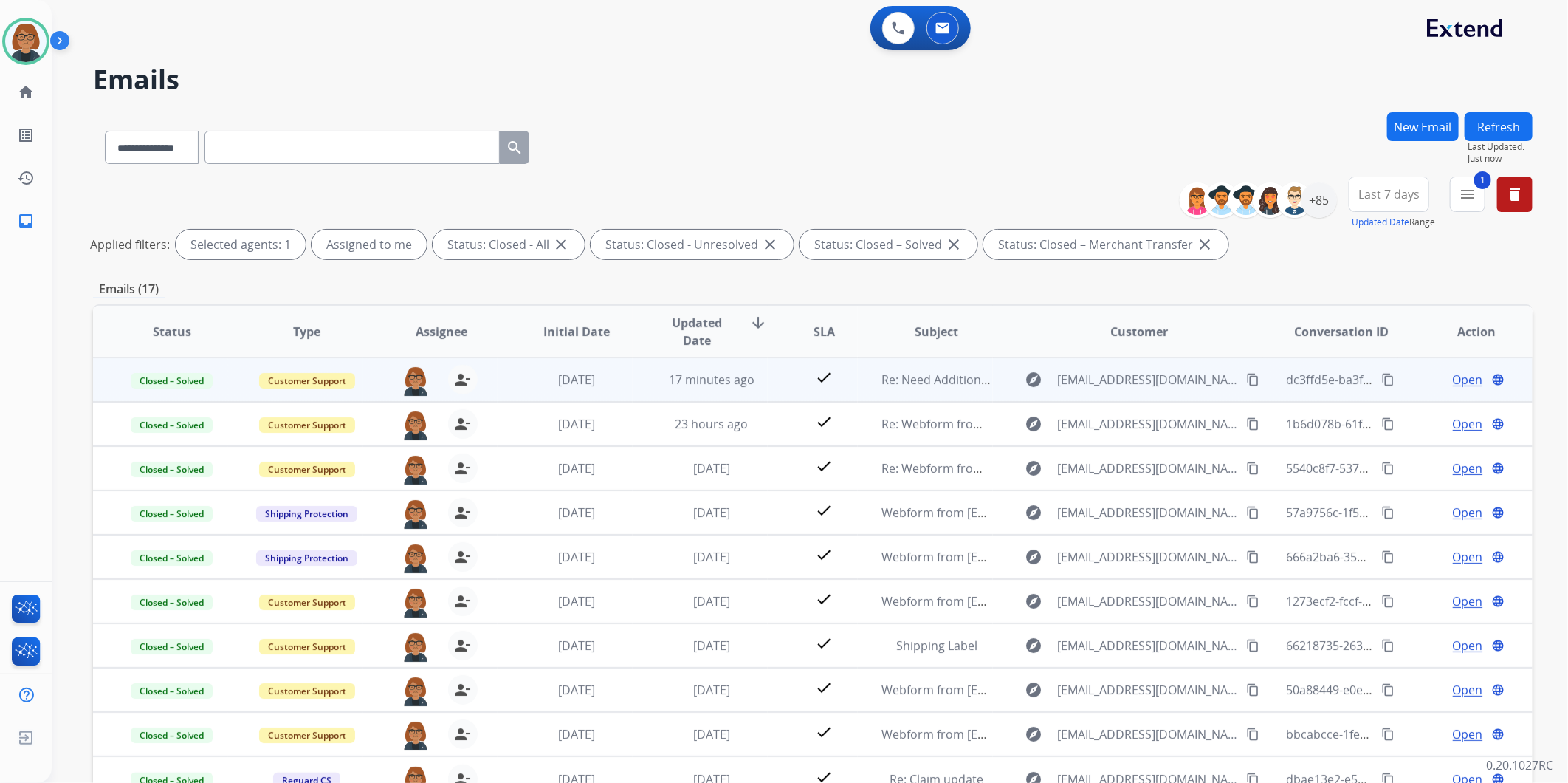
click at [1455, 379] on span "Open" at bounding box center [1468, 379] width 30 height 18
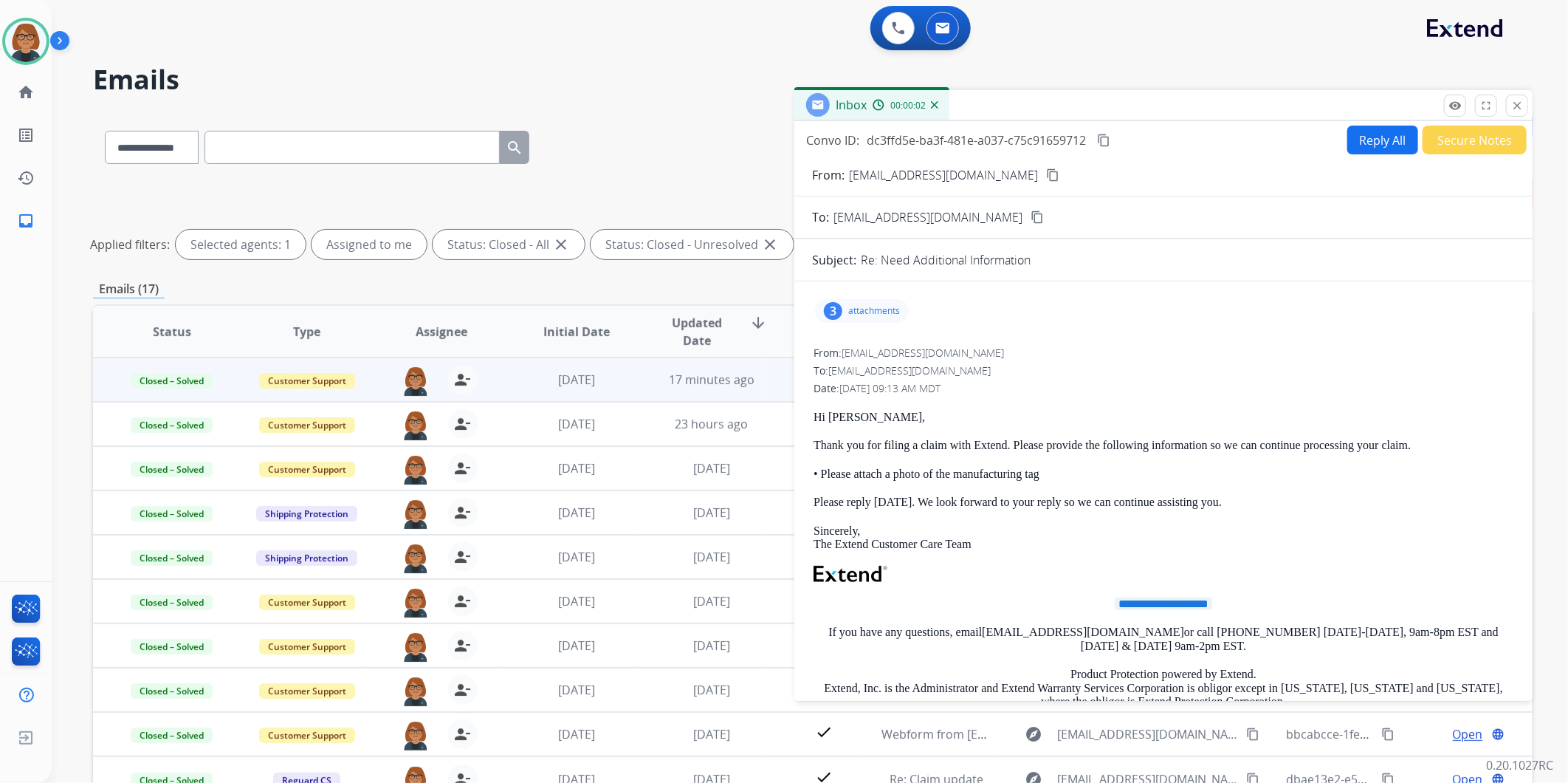
click at [1115, 143] on div "Convo ID: dc3ffd5e-ba3f-481e-a037-c75c91659712 content_copy Reply All Secure No…" at bounding box center [1163, 140] width 739 height 28
click at [1103, 136] on mat-icon "content_copy" at bounding box center [1104, 140] width 13 height 13
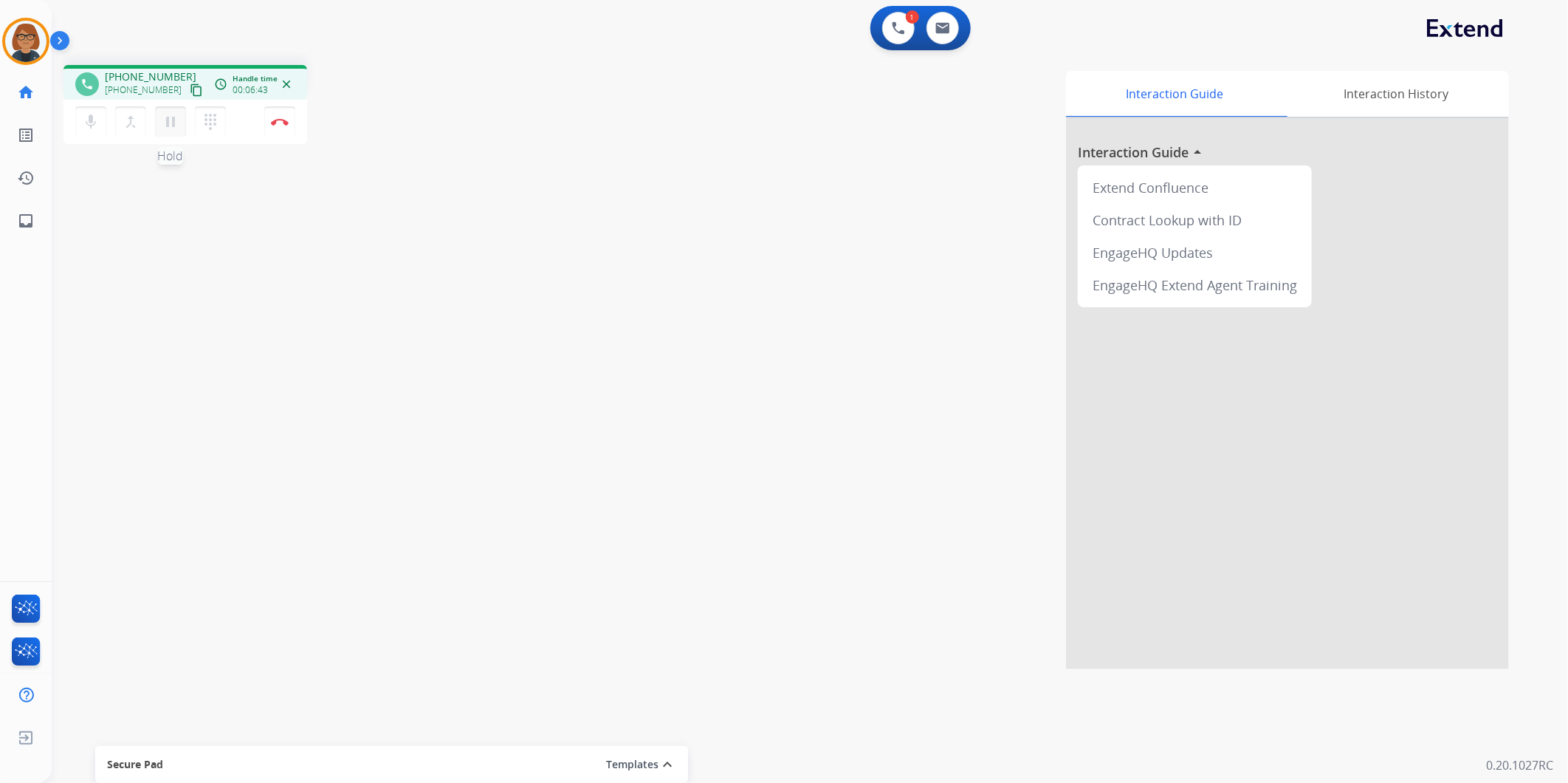
click at [176, 128] on mat-icon "pause" at bounding box center [170, 121] width 18 height 18
click at [159, 116] on button "play_arrow Hold" at bounding box center [170, 121] width 31 height 31
click at [288, 123] on button "Disconnect" at bounding box center [279, 121] width 31 height 31
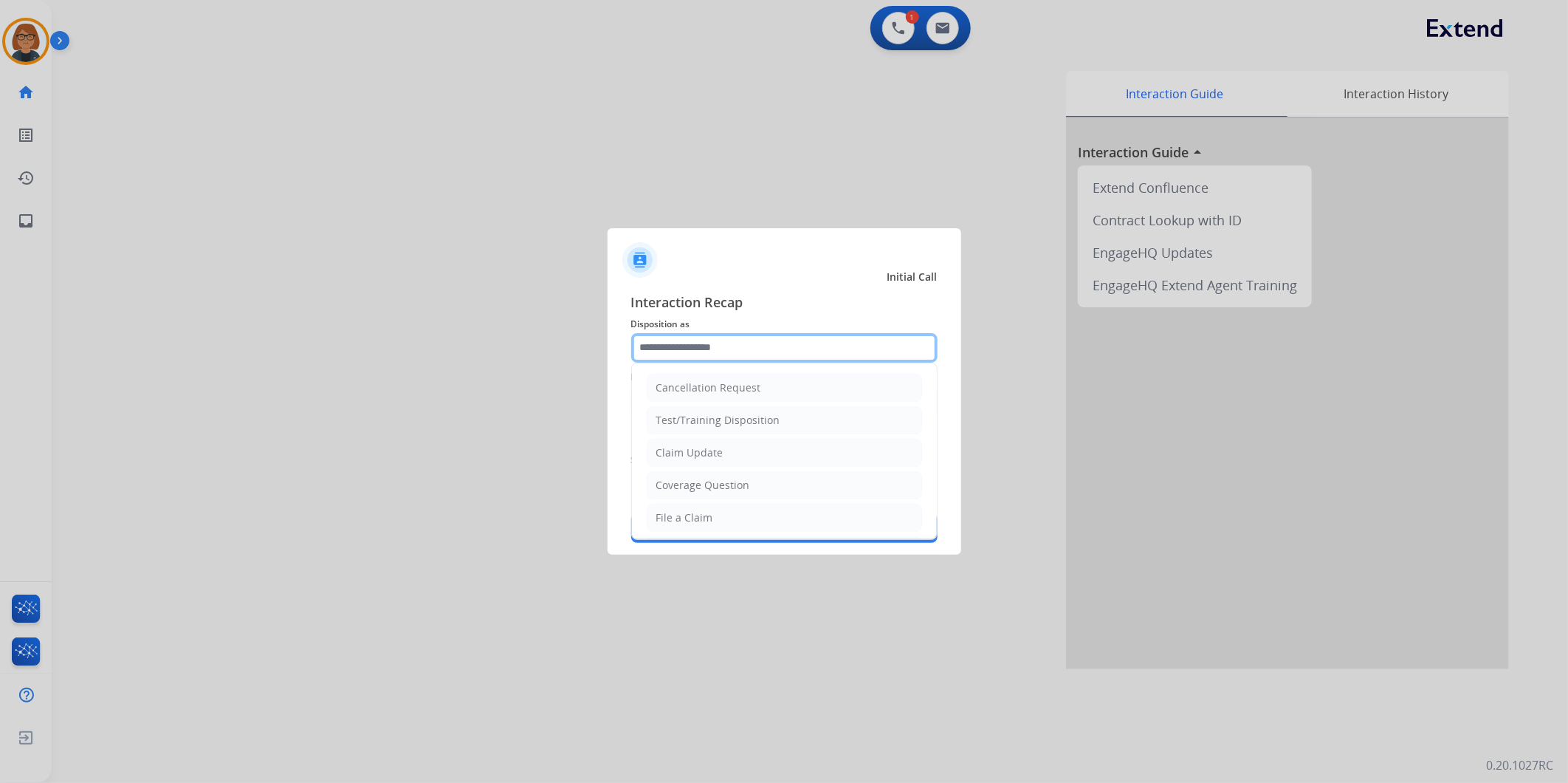
click at [658, 345] on input "text" at bounding box center [784, 347] width 306 height 29
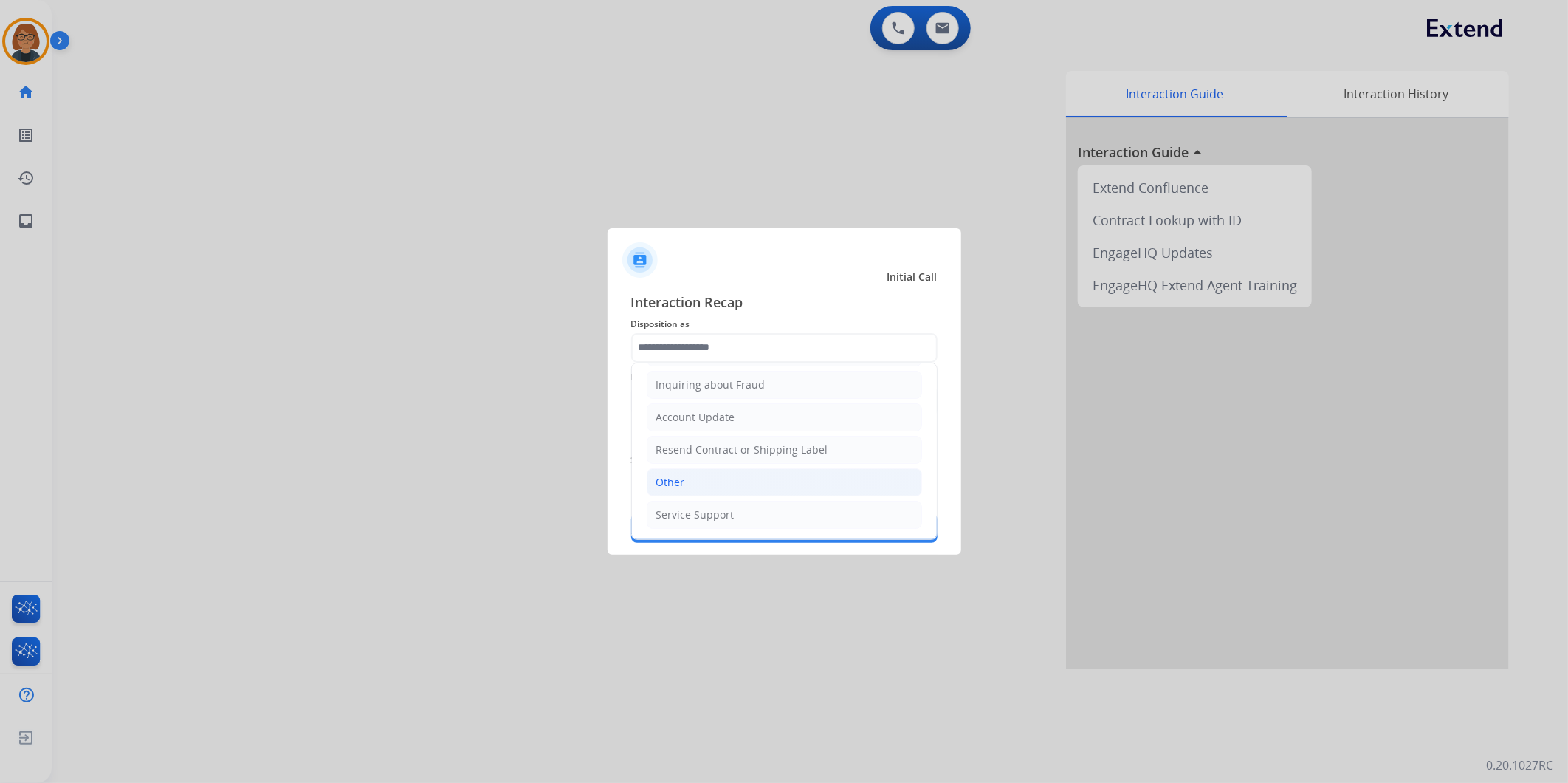
click at [734, 484] on li "Other" at bounding box center [784, 482] width 275 height 28
type input "*****"
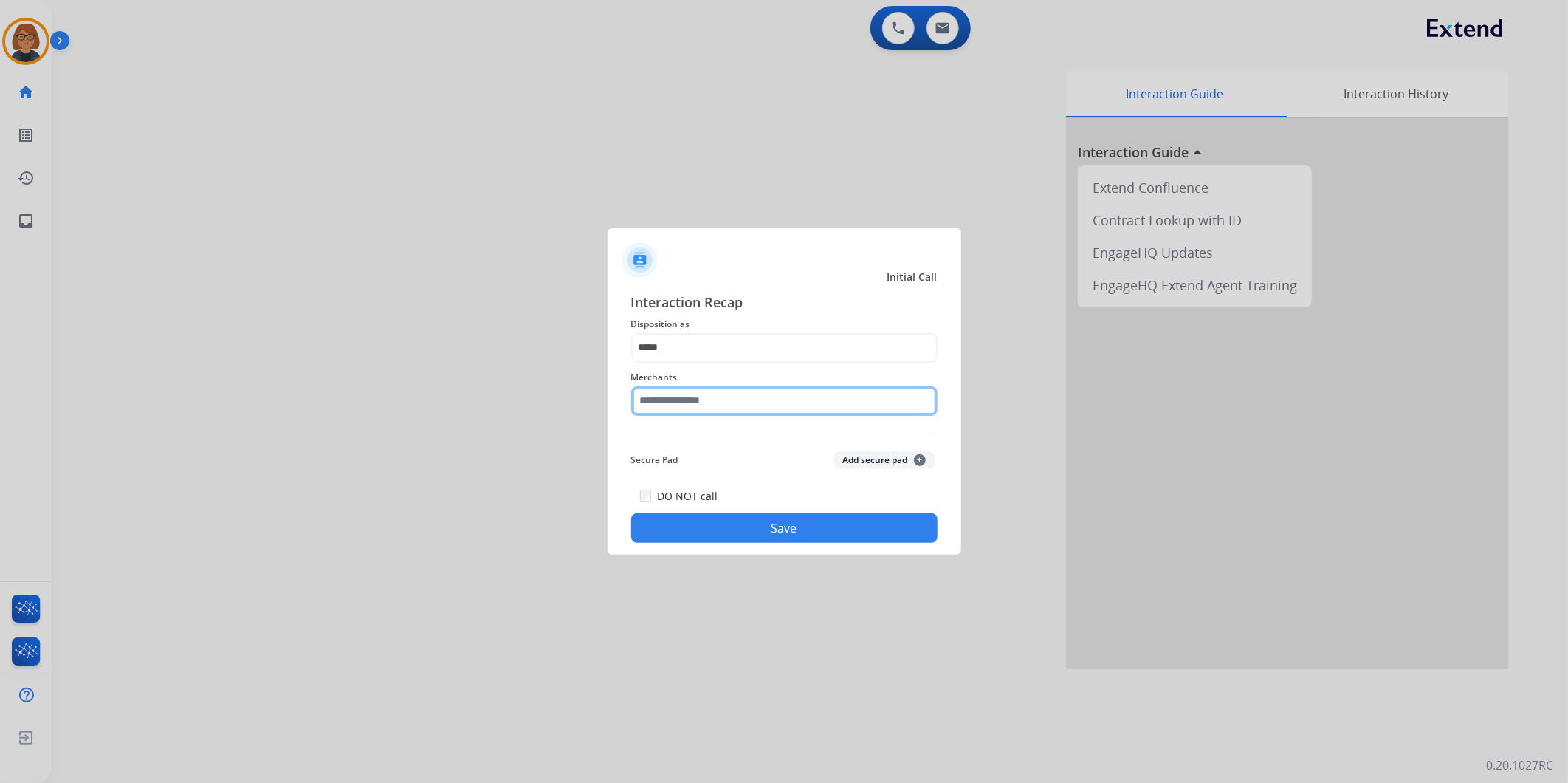
click at [715, 405] on input "text" at bounding box center [784, 400] width 306 height 29
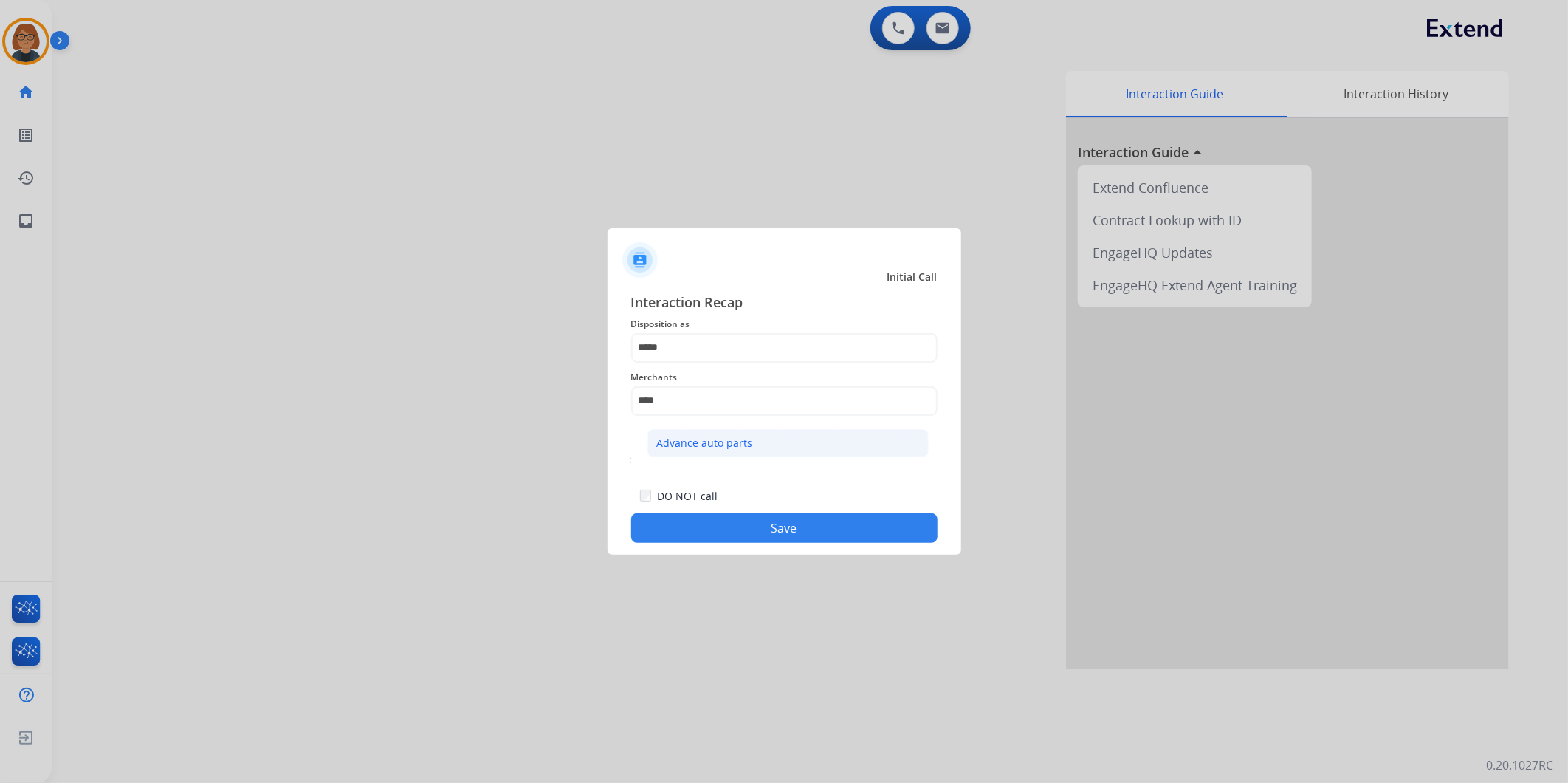
click at [688, 431] on li "Advance auto parts" at bounding box center [788, 444] width 281 height 28
type input "**********"
click at [773, 513] on button "Save" at bounding box center [784, 528] width 306 height 29
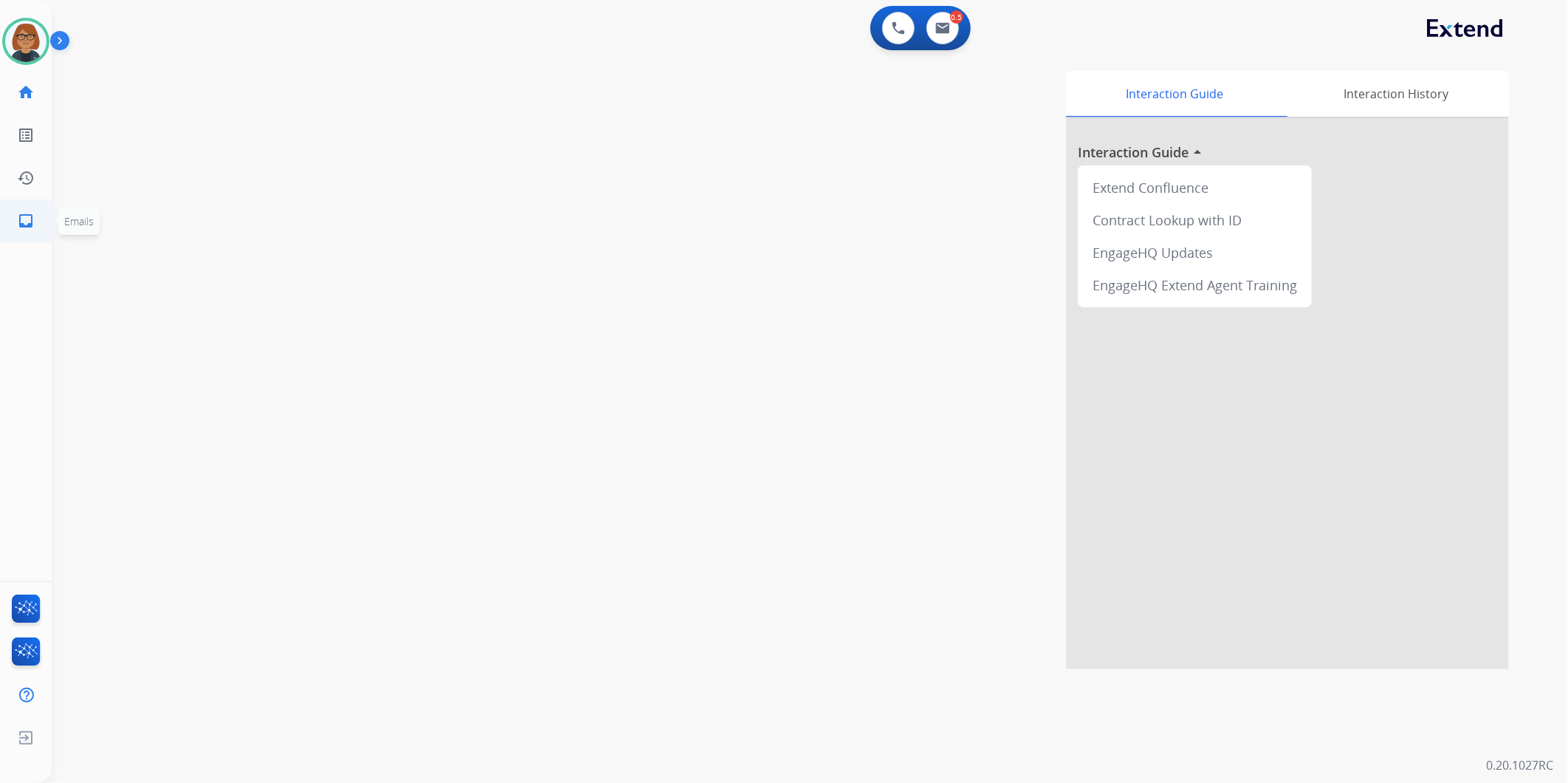
click at [9, 224] on link "inbox Emails" at bounding box center [26, 221] width 42 height 42
select select "**********"
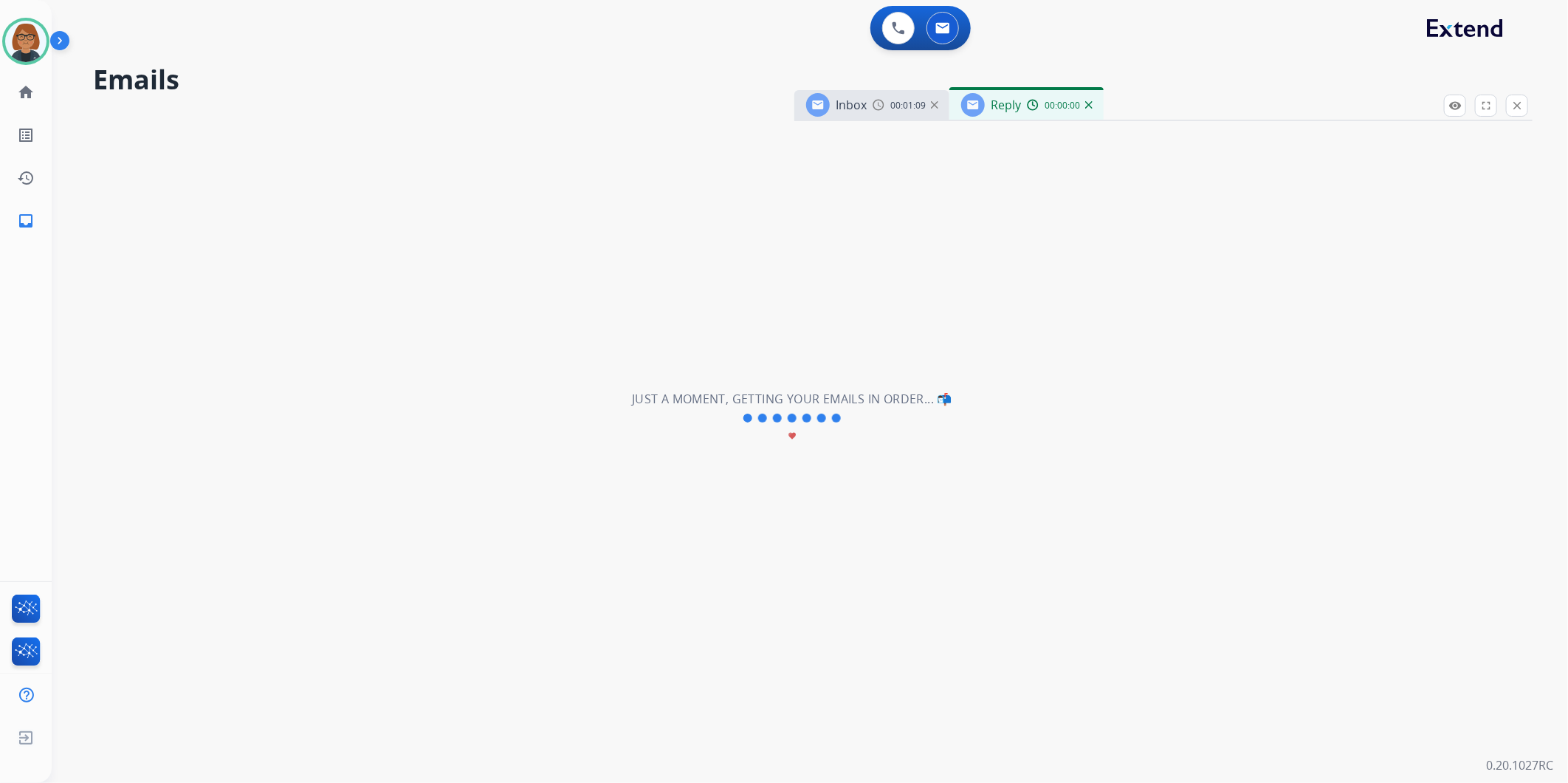
select select "**********"
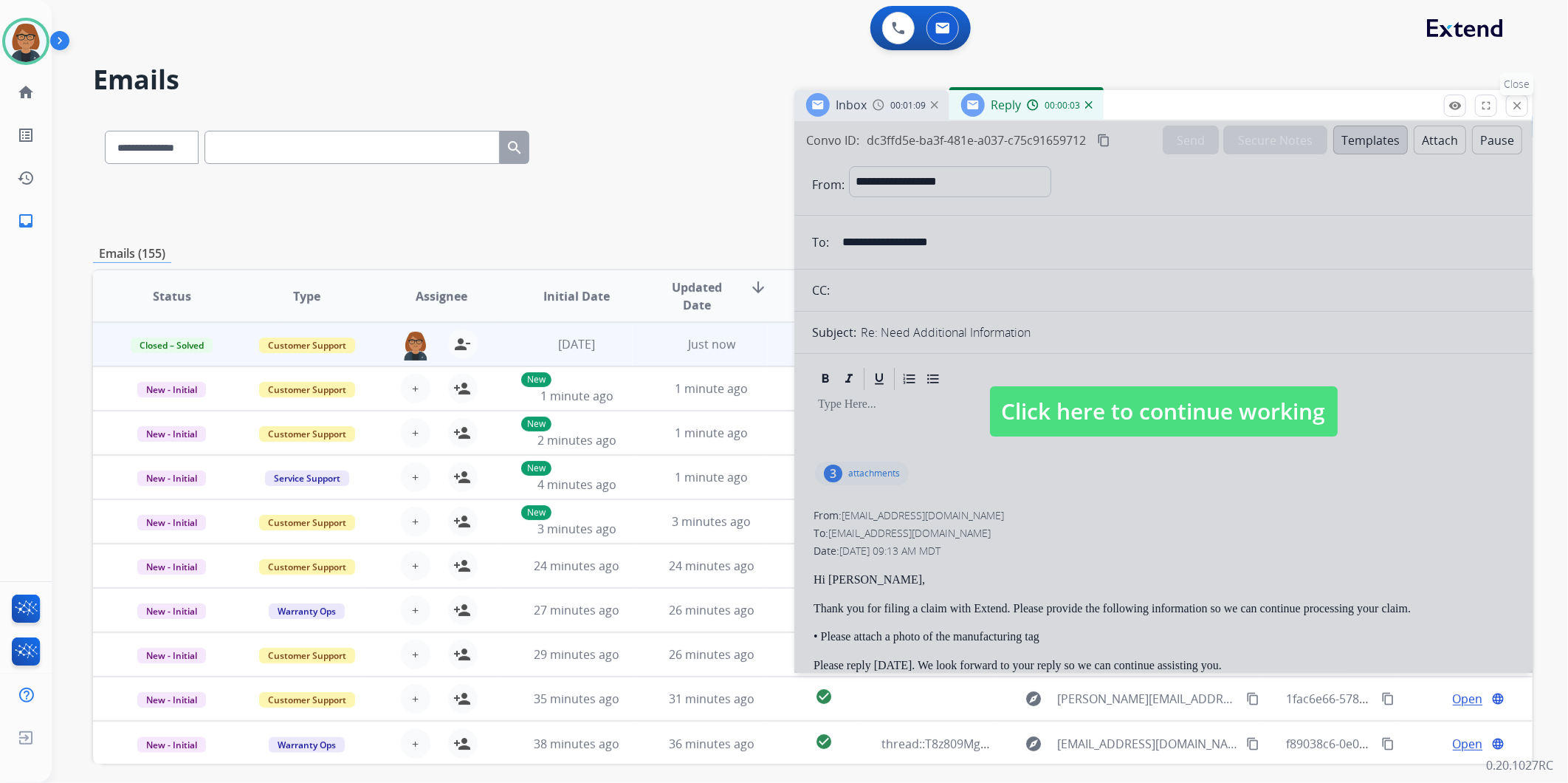
click at [1515, 105] on mat-icon "close" at bounding box center [1517, 106] width 13 height 13
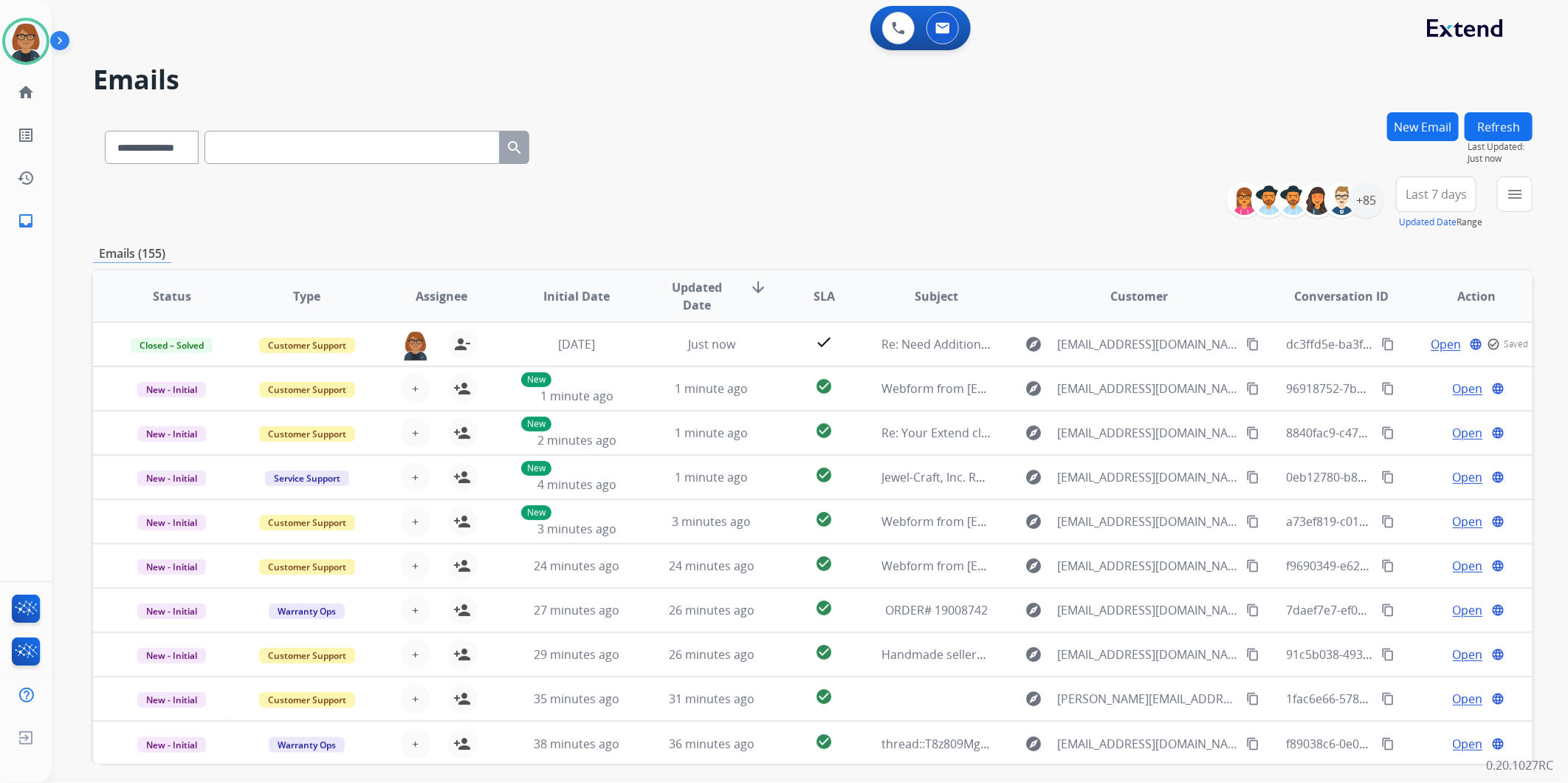
click at [166, 126] on div "**********" at bounding box center [317, 145] width 448 height 51
click at [170, 149] on select "**********" at bounding box center [151, 147] width 93 height 33
select select "**********"
click at [105, 130] on select "**********" at bounding box center [151, 147] width 93 height 33
paste input "**********"
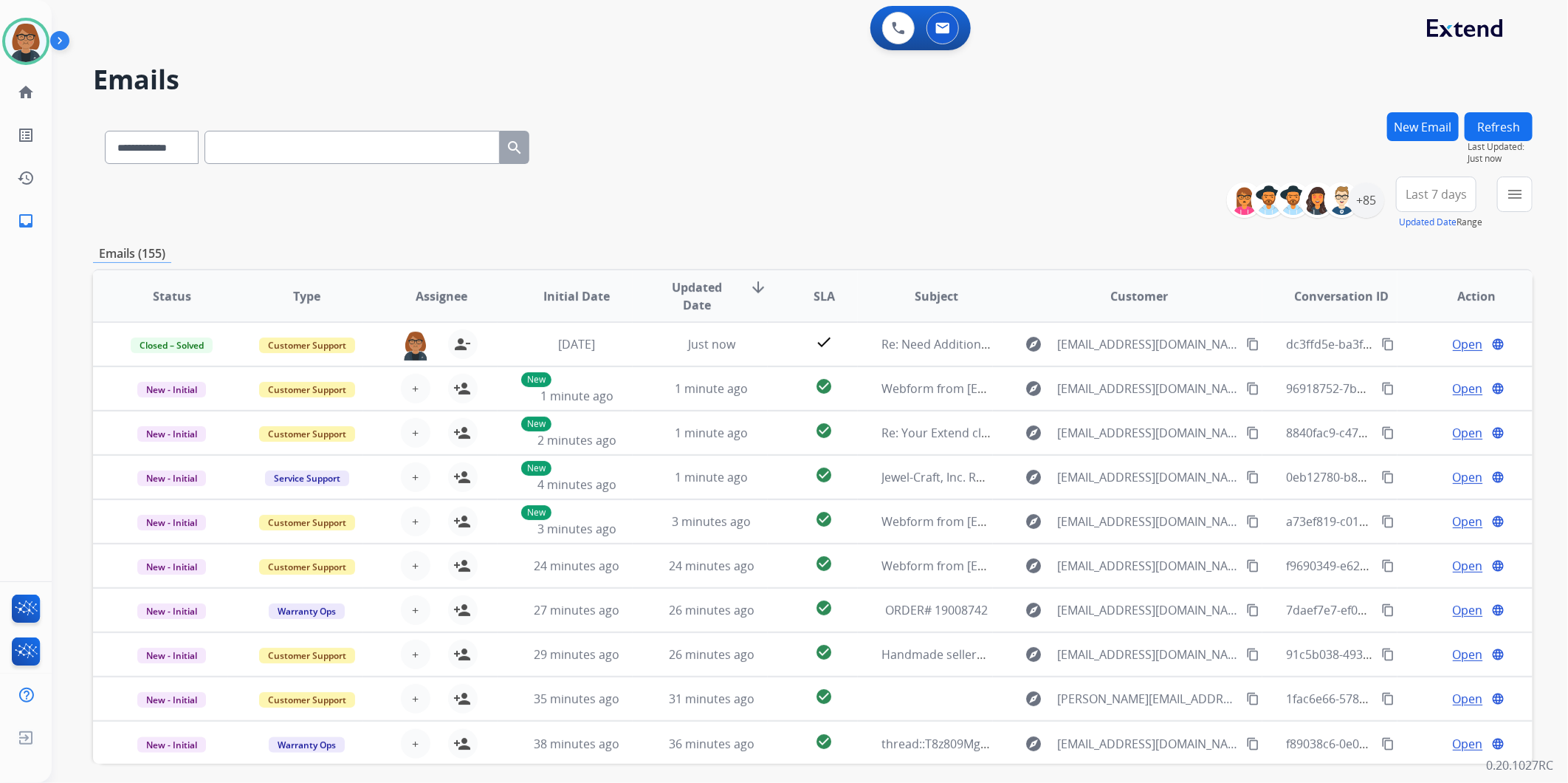
type input "**********"
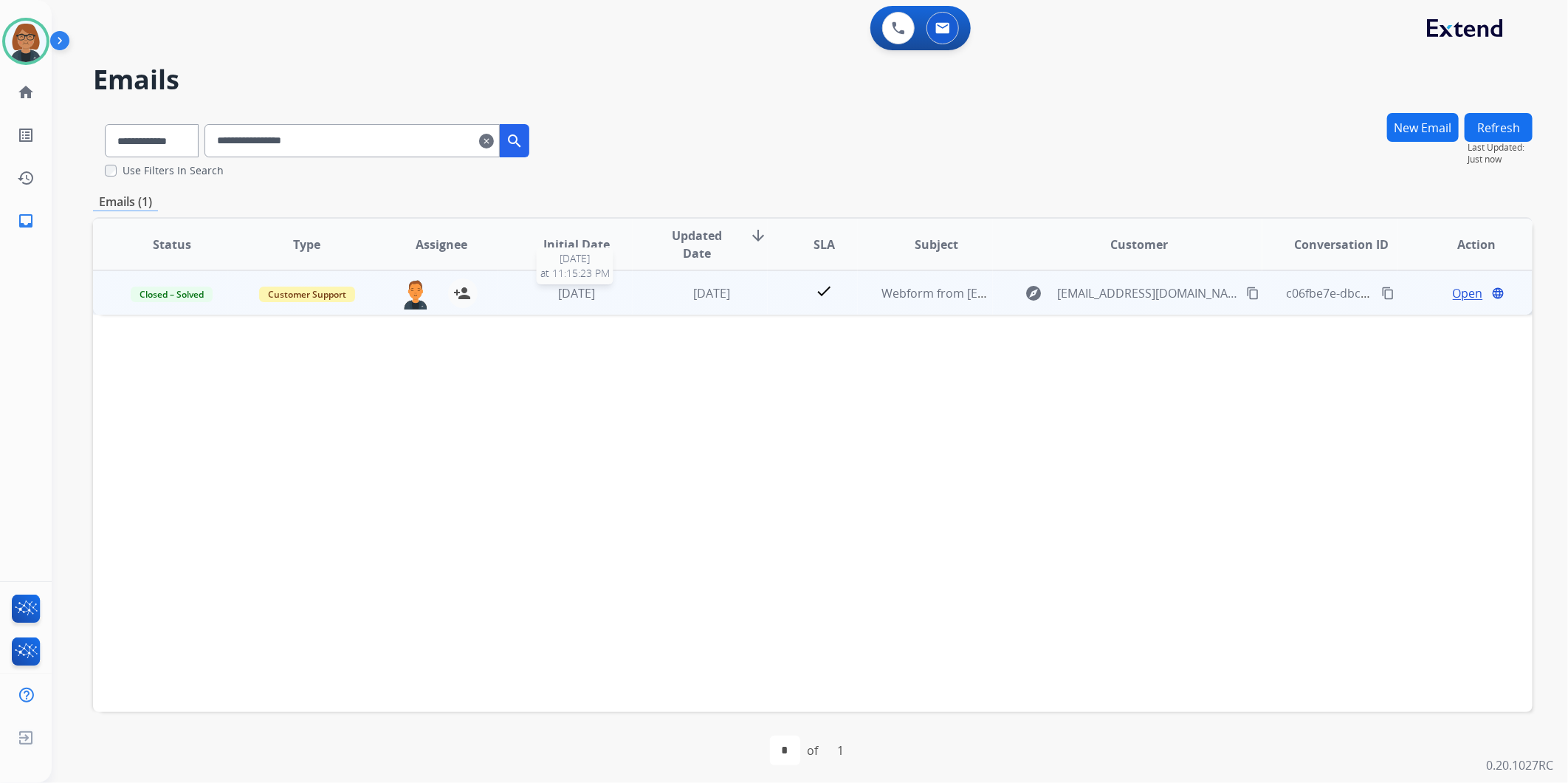
click at [593, 299] on span "[DATE]" at bounding box center [576, 292] width 37 height 16
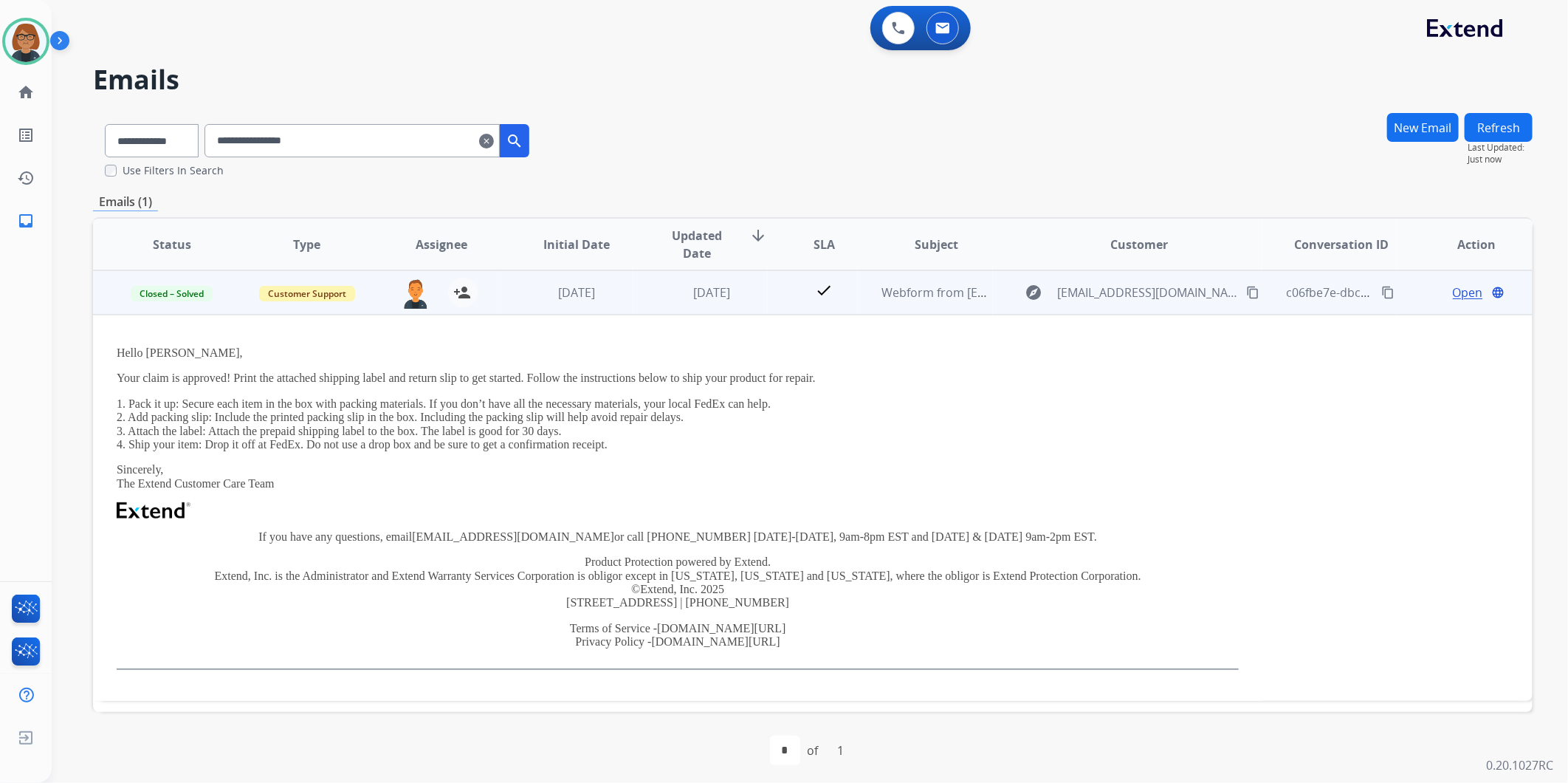
click at [680, 303] on td "[DATE]" at bounding box center [700, 292] width 135 height 44
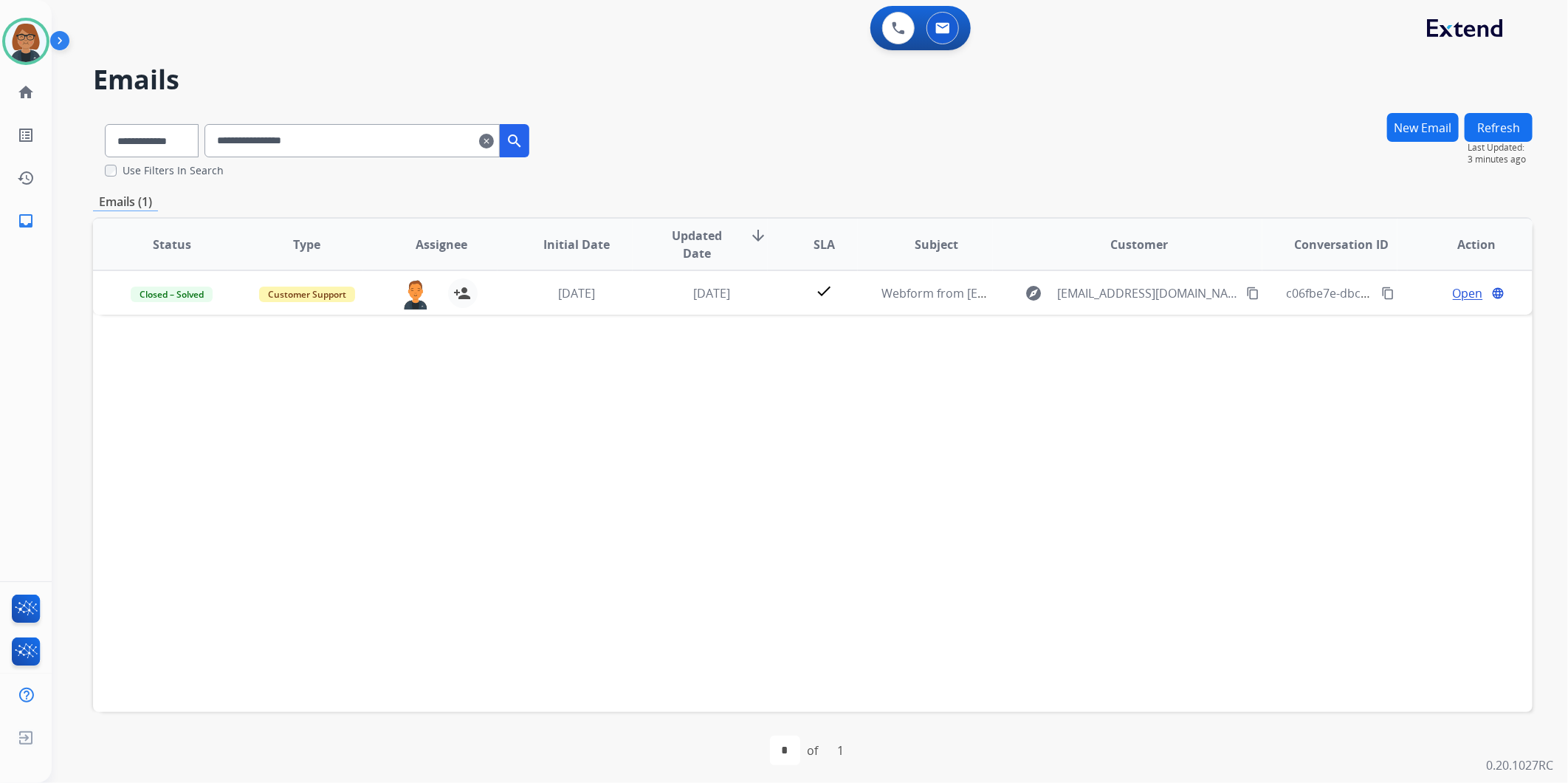
click at [494, 142] on mat-icon "clear" at bounding box center [487, 141] width 15 height 18
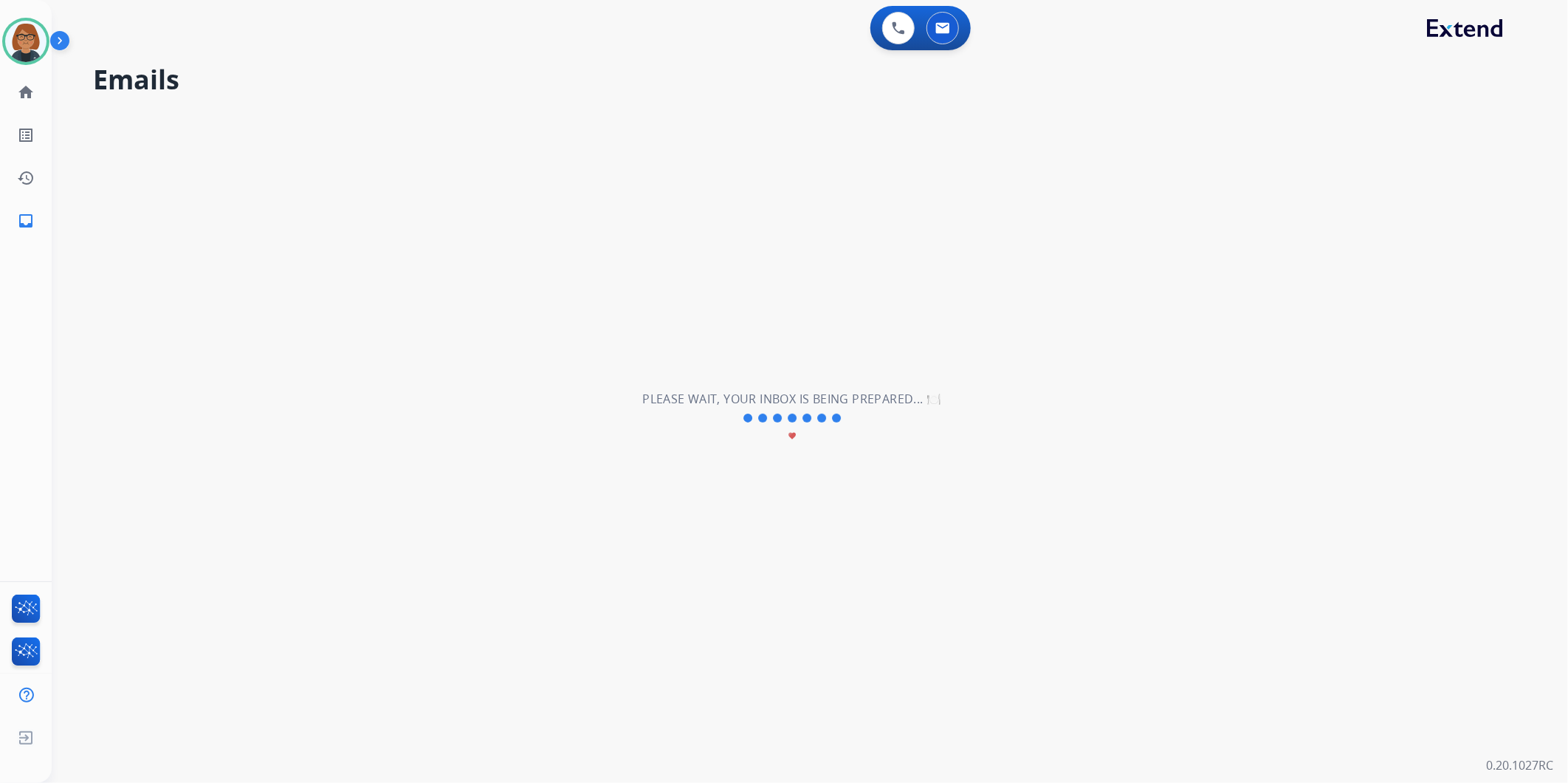
select select "**********"
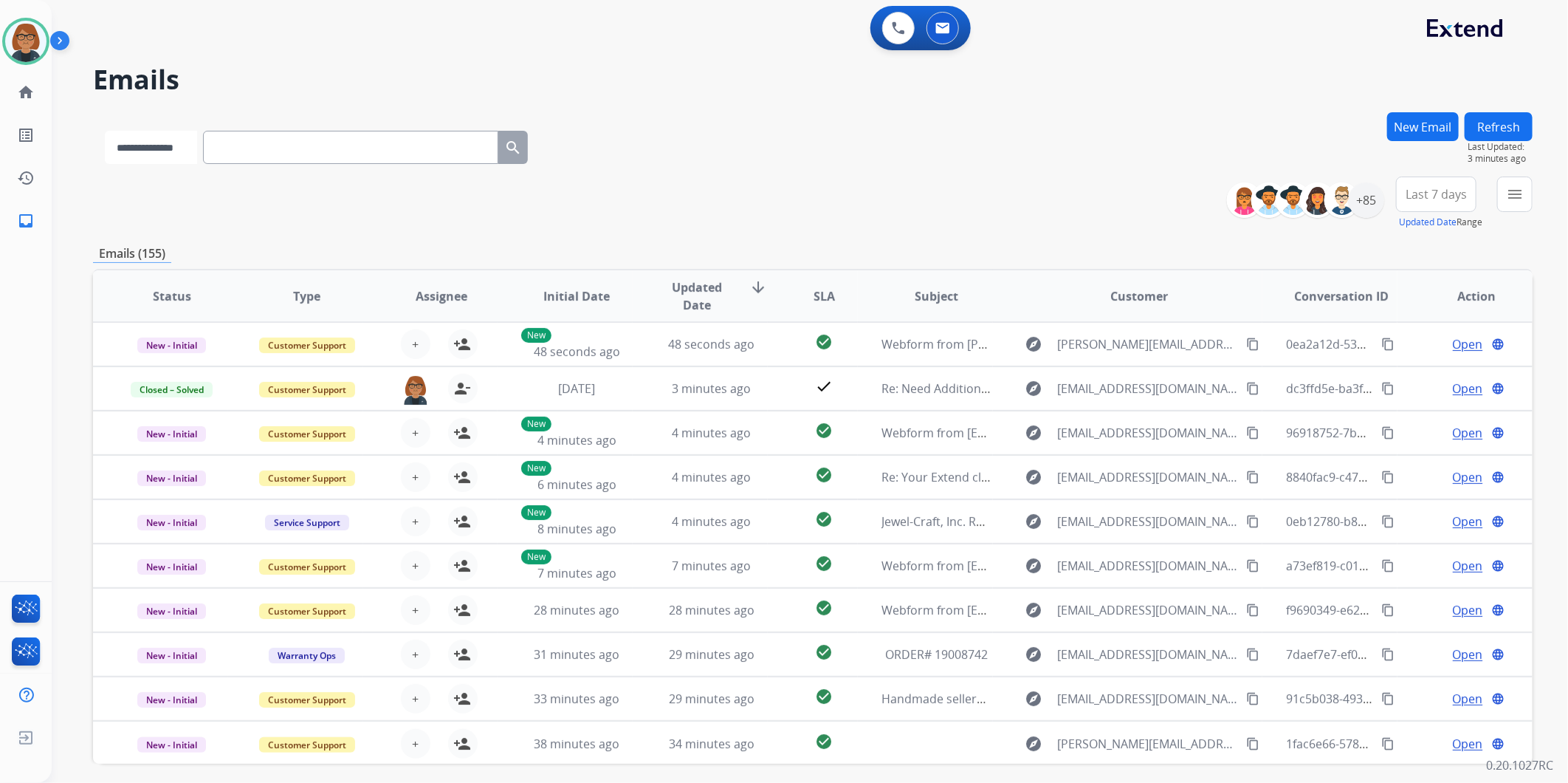
drag, startPoint x: 355, startPoint y: 147, endPoint x: 155, endPoint y: 140, distance: 200.1
click at [157, 134] on select "**********" at bounding box center [151, 147] width 93 height 33
select select "**********"
click at [105, 130] on select "**********" at bounding box center [151, 147] width 93 height 33
paste input "**********"
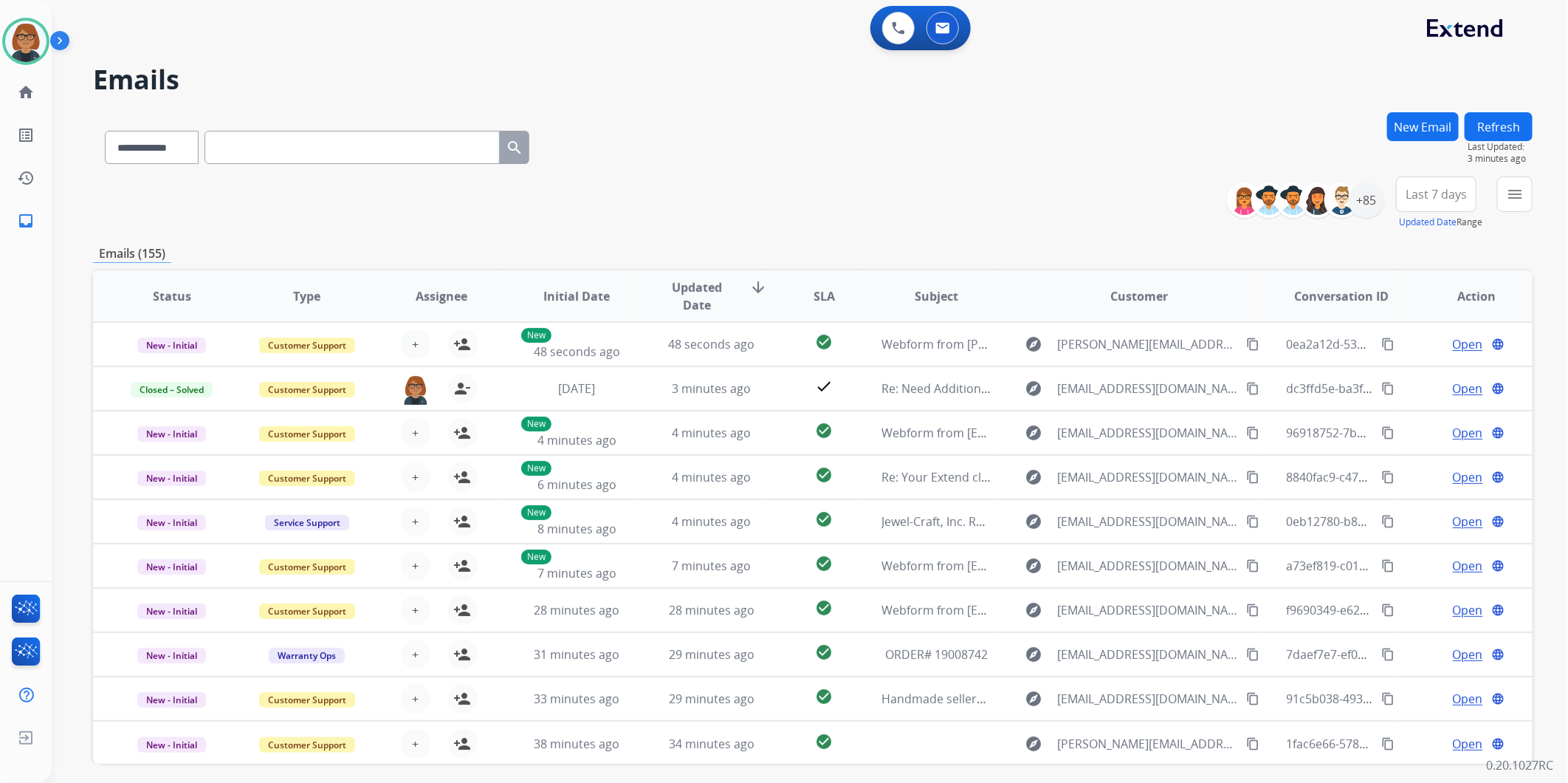
type input "**********"
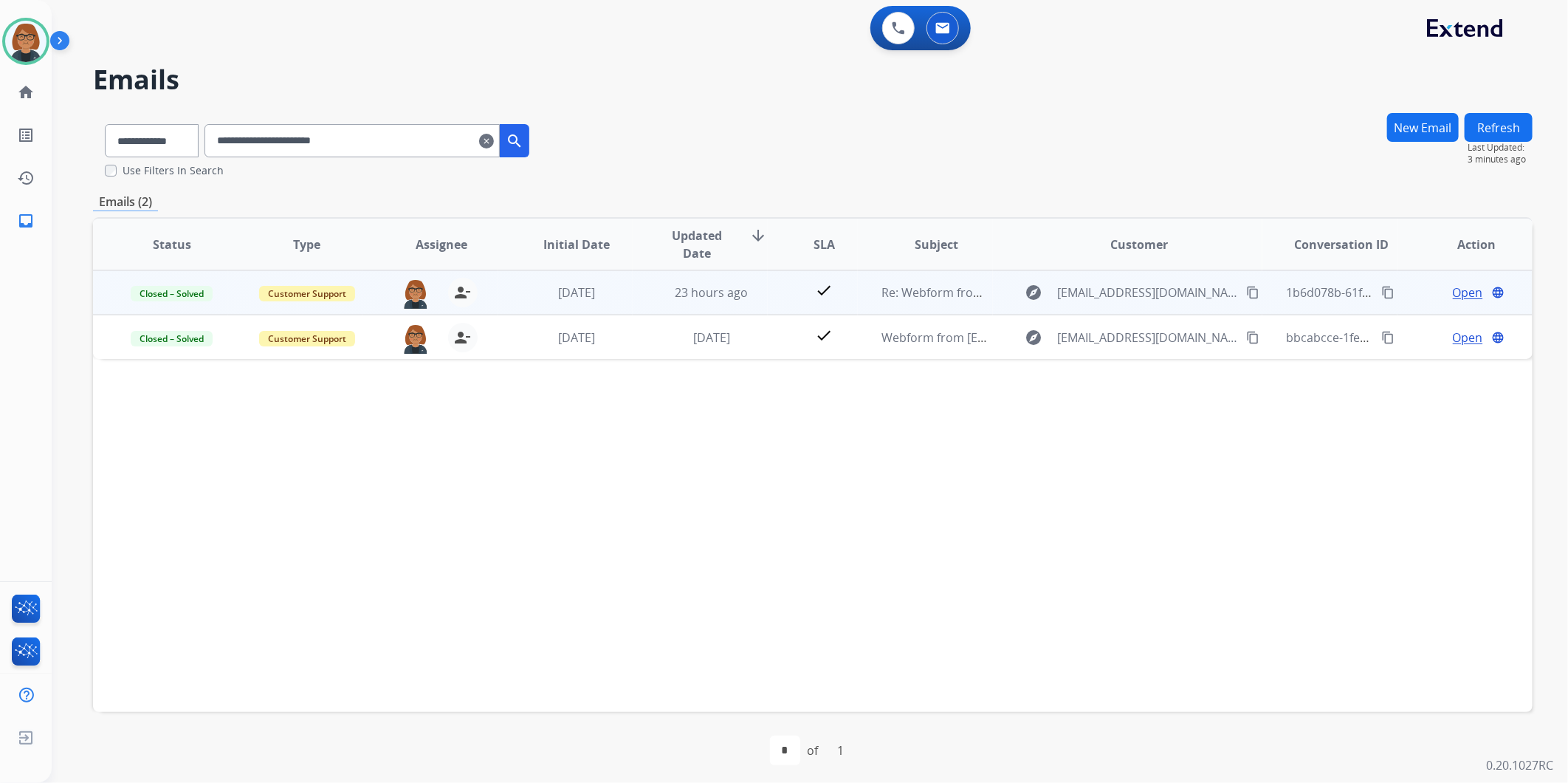
click at [746, 304] on td "23 hours ago" at bounding box center [700, 292] width 135 height 44
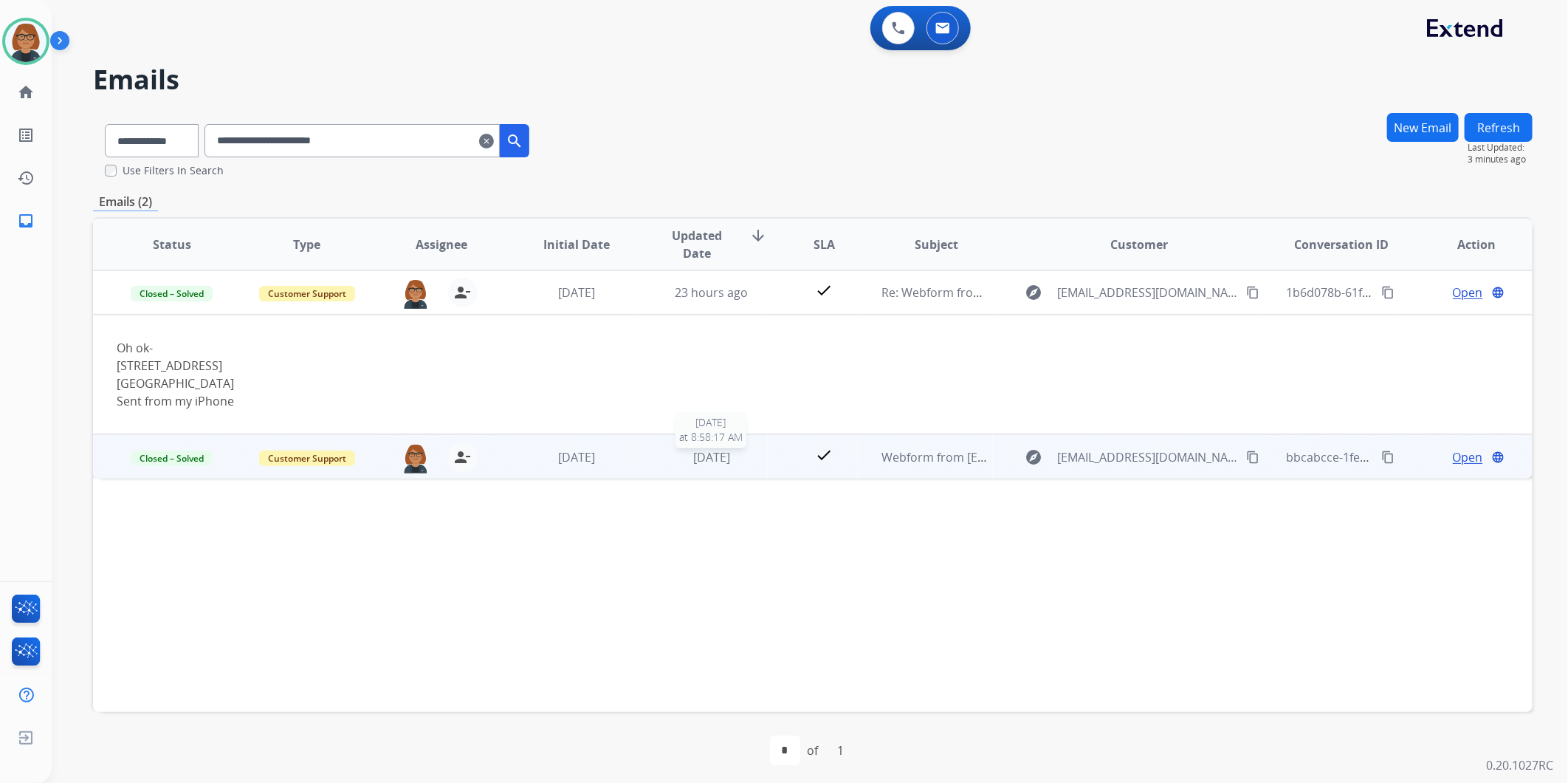
click at [712, 461] on span "[DATE]" at bounding box center [711, 457] width 37 height 16
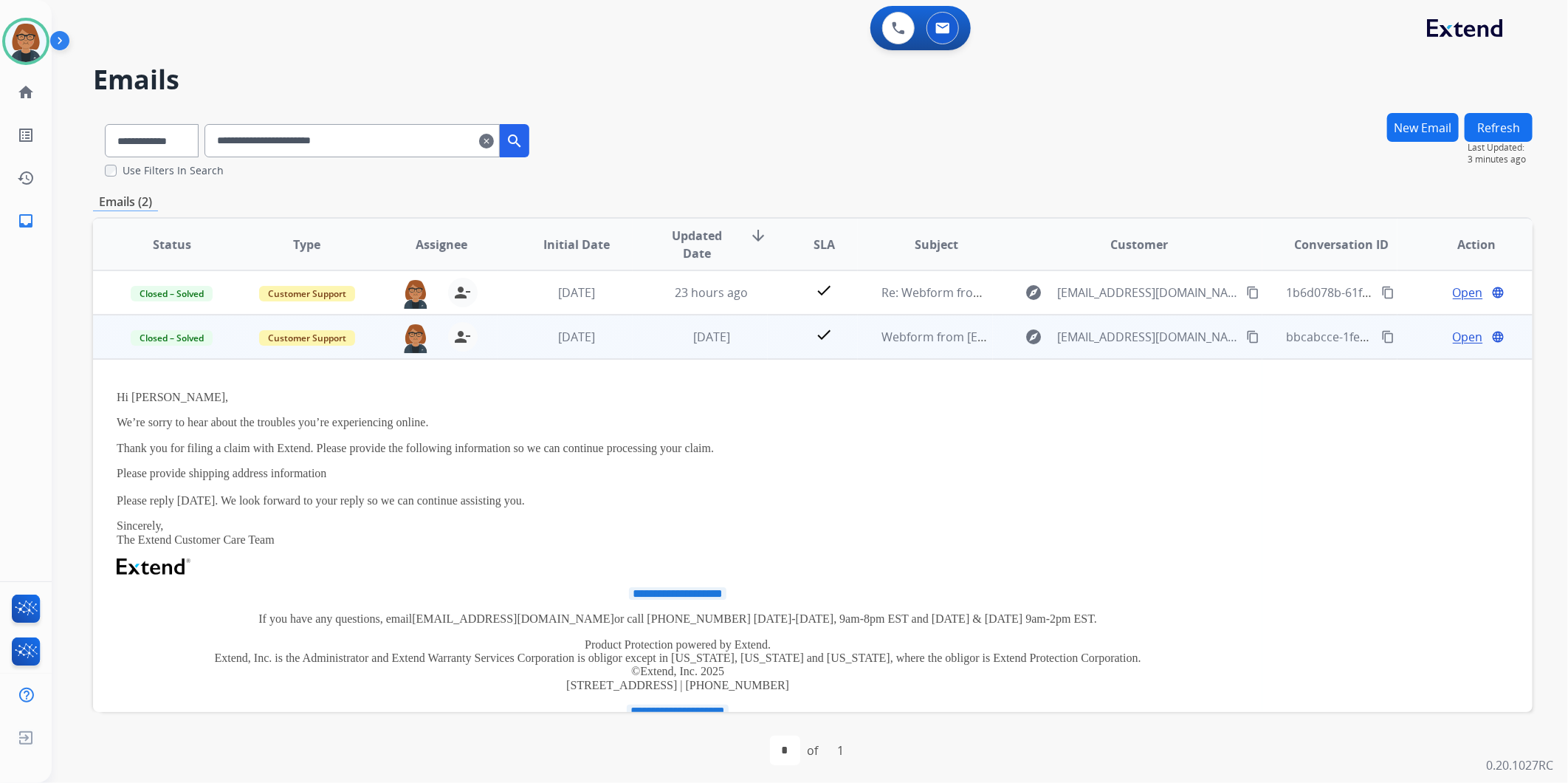
scroll to position [44, 0]
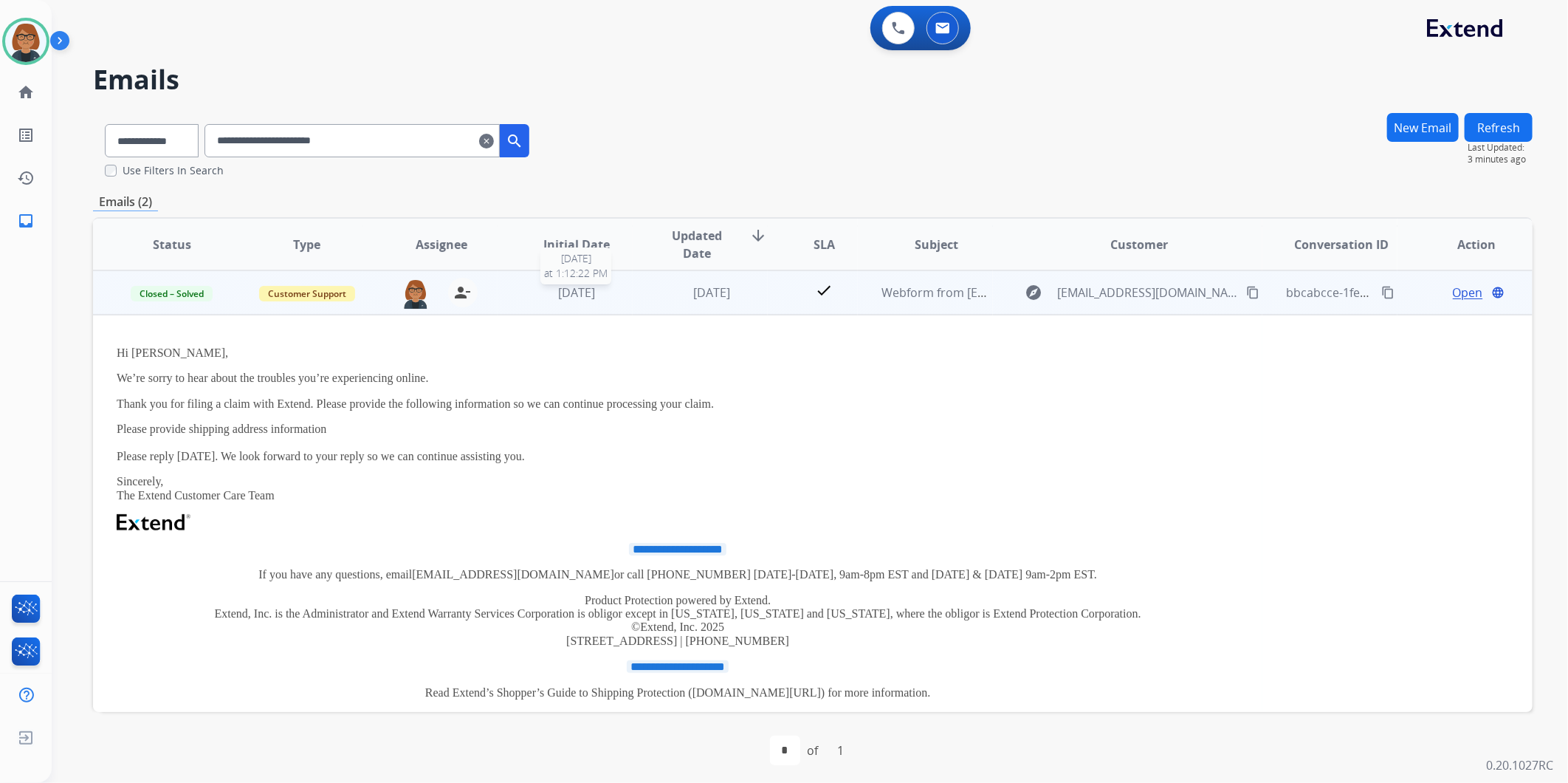
click at [584, 295] on span "[DATE]" at bounding box center [576, 292] width 37 height 16
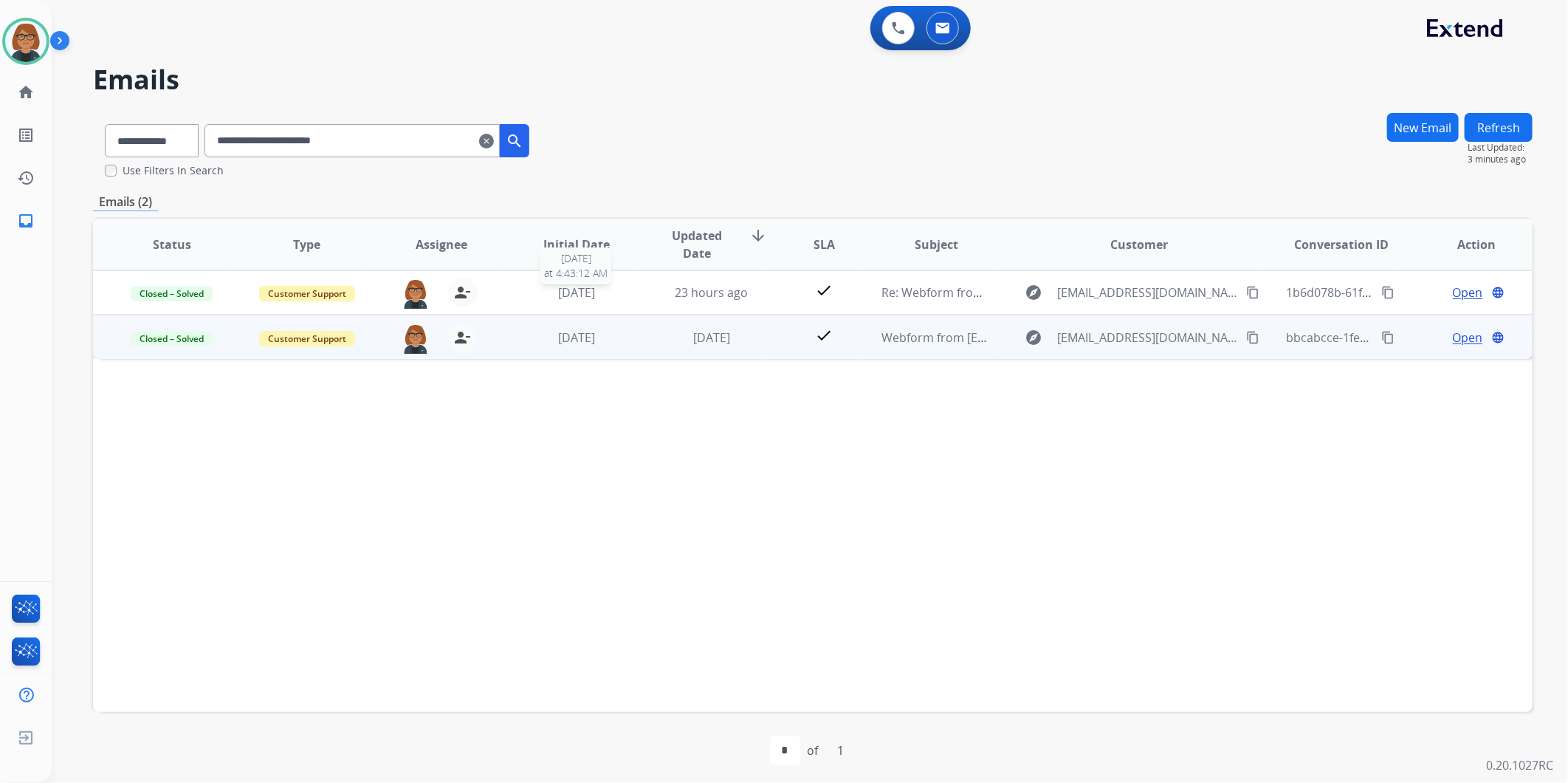
scroll to position [0, 0]
click at [584, 295] on span "[DATE]" at bounding box center [576, 292] width 37 height 16
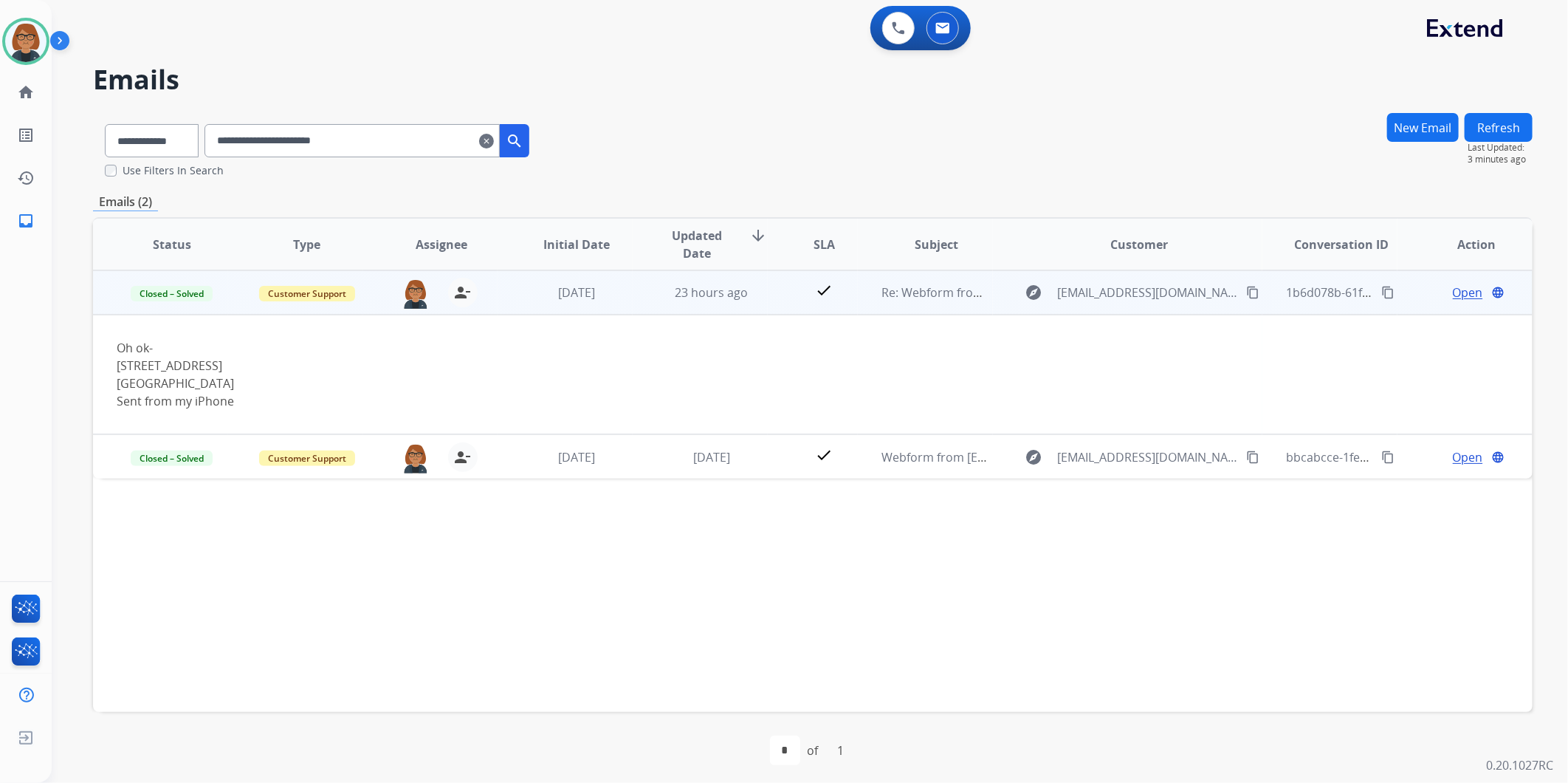
click at [1438, 294] on div "Open language" at bounding box center [1476, 292] width 111 height 18
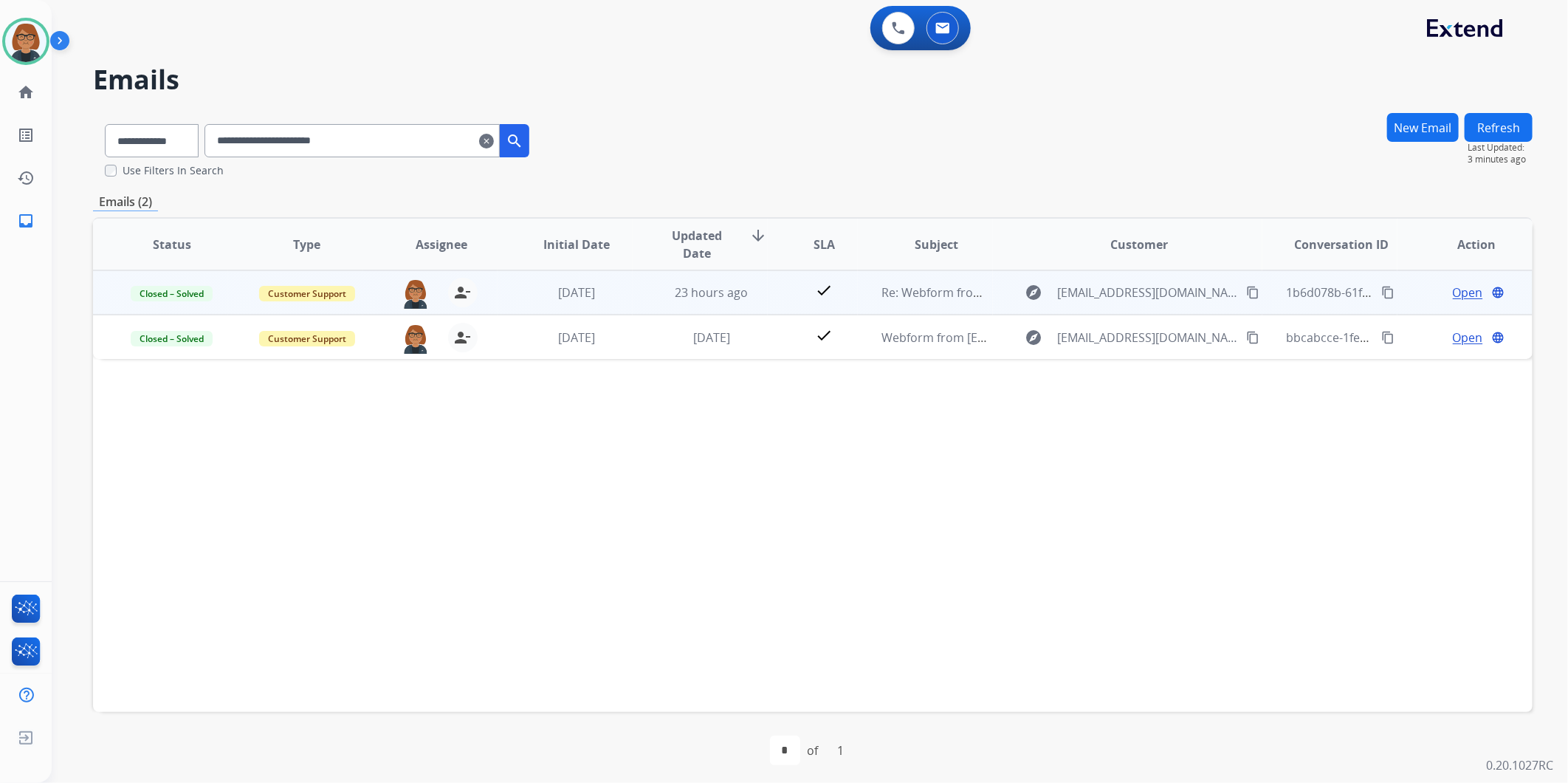
click at [1453, 294] on span "Open" at bounding box center [1468, 292] width 30 height 18
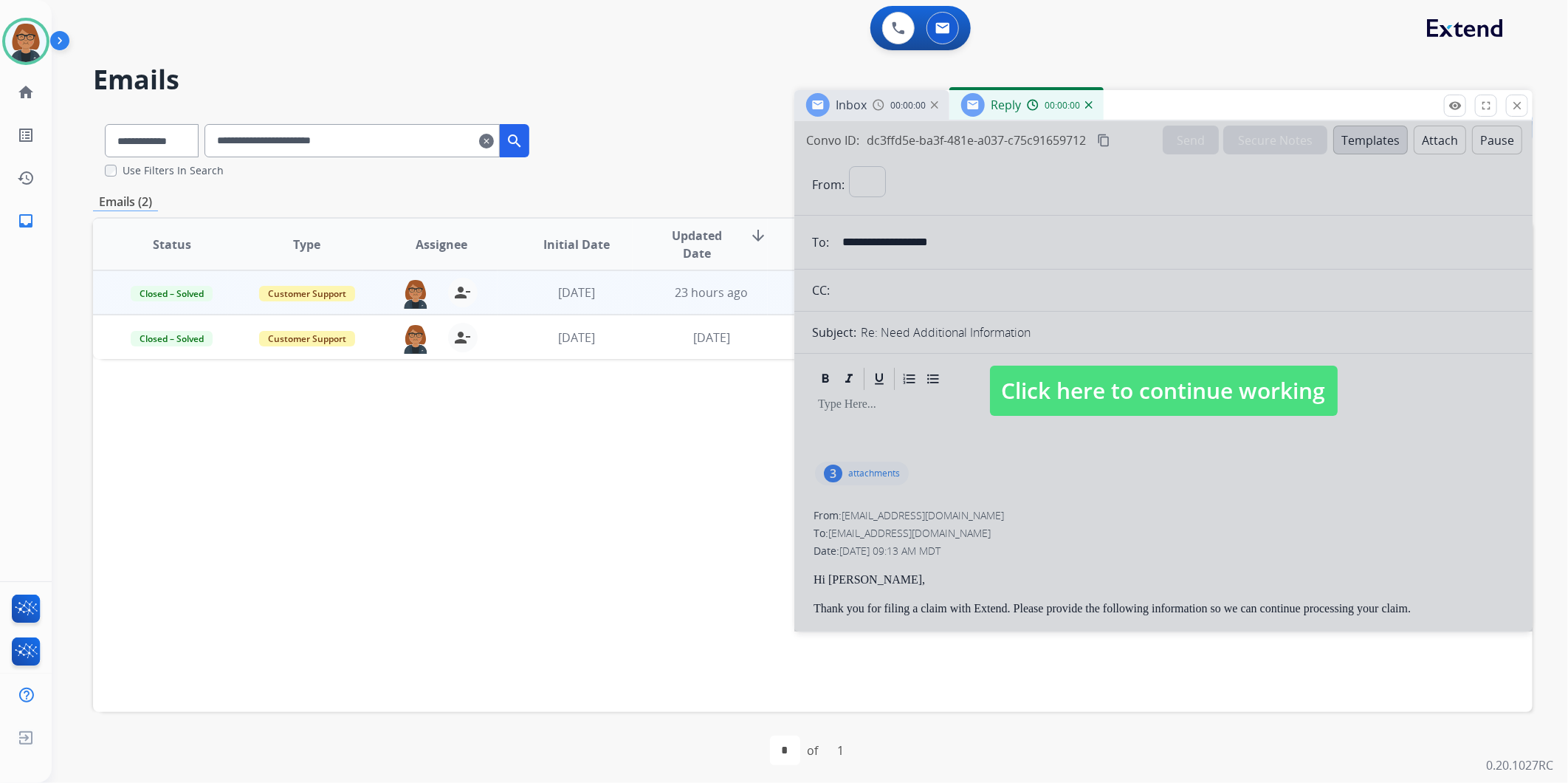
select select "**********"
click at [1089, 107] on img at bounding box center [1089, 105] width 8 height 8
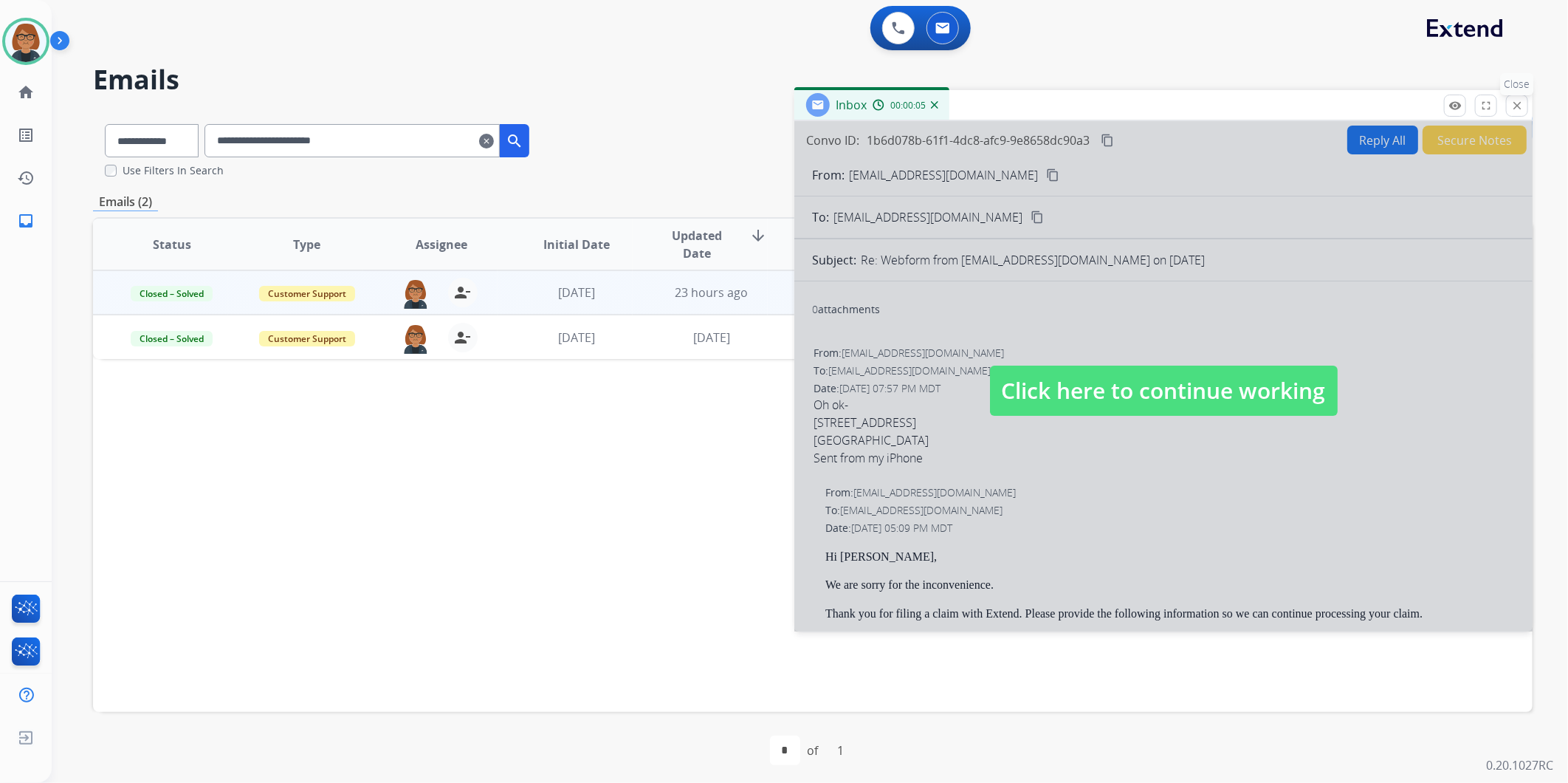
click at [1513, 111] on mat-icon "close" at bounding box center [1517, 106] width 13 height 13
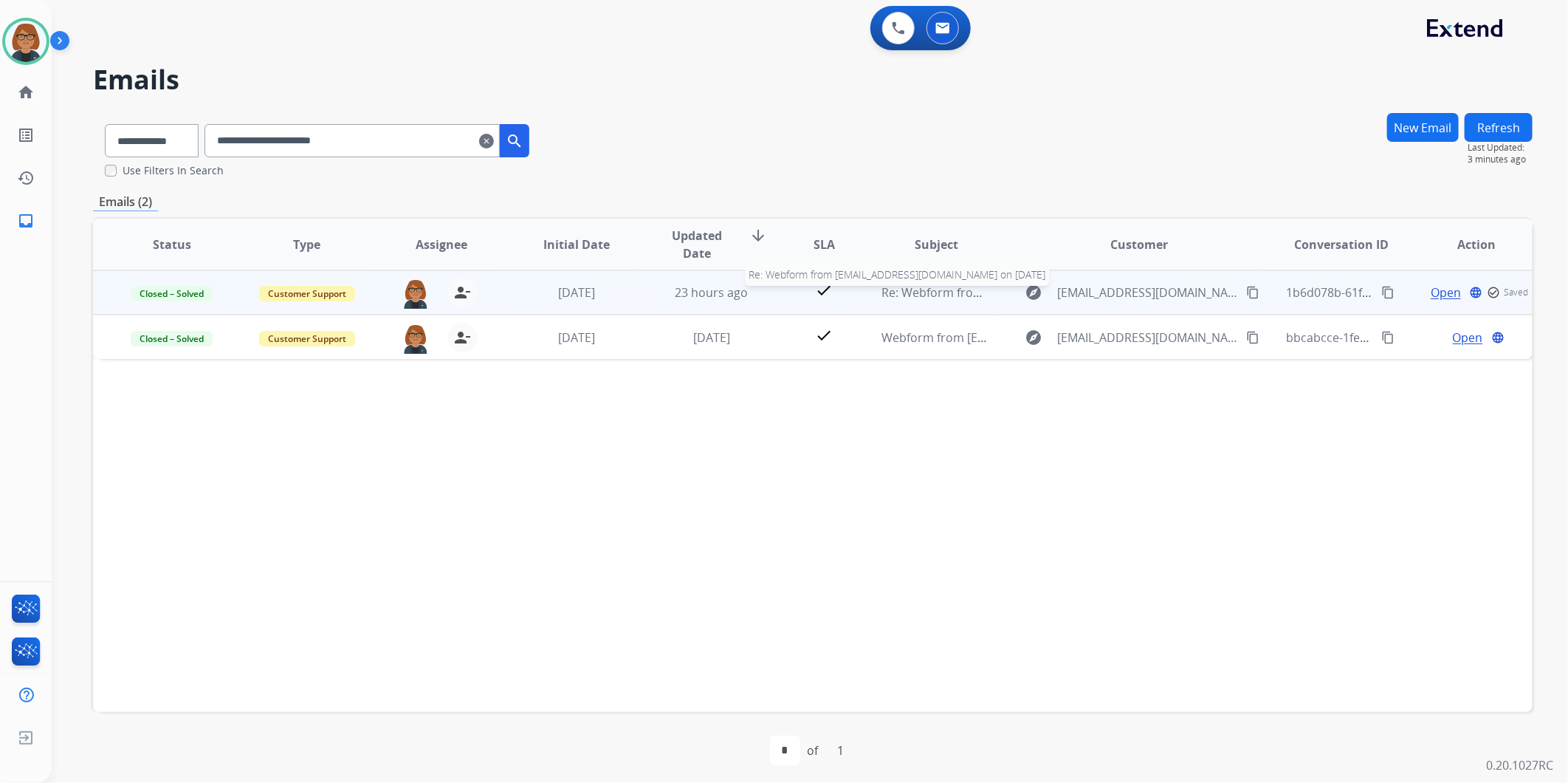
click at [881, 288] on span "Re: Webform from [EMAIL_ADDRESS][DOMAIN_NAME] on [DATE]" at bounding box center [1058, 292] width 355 height 16
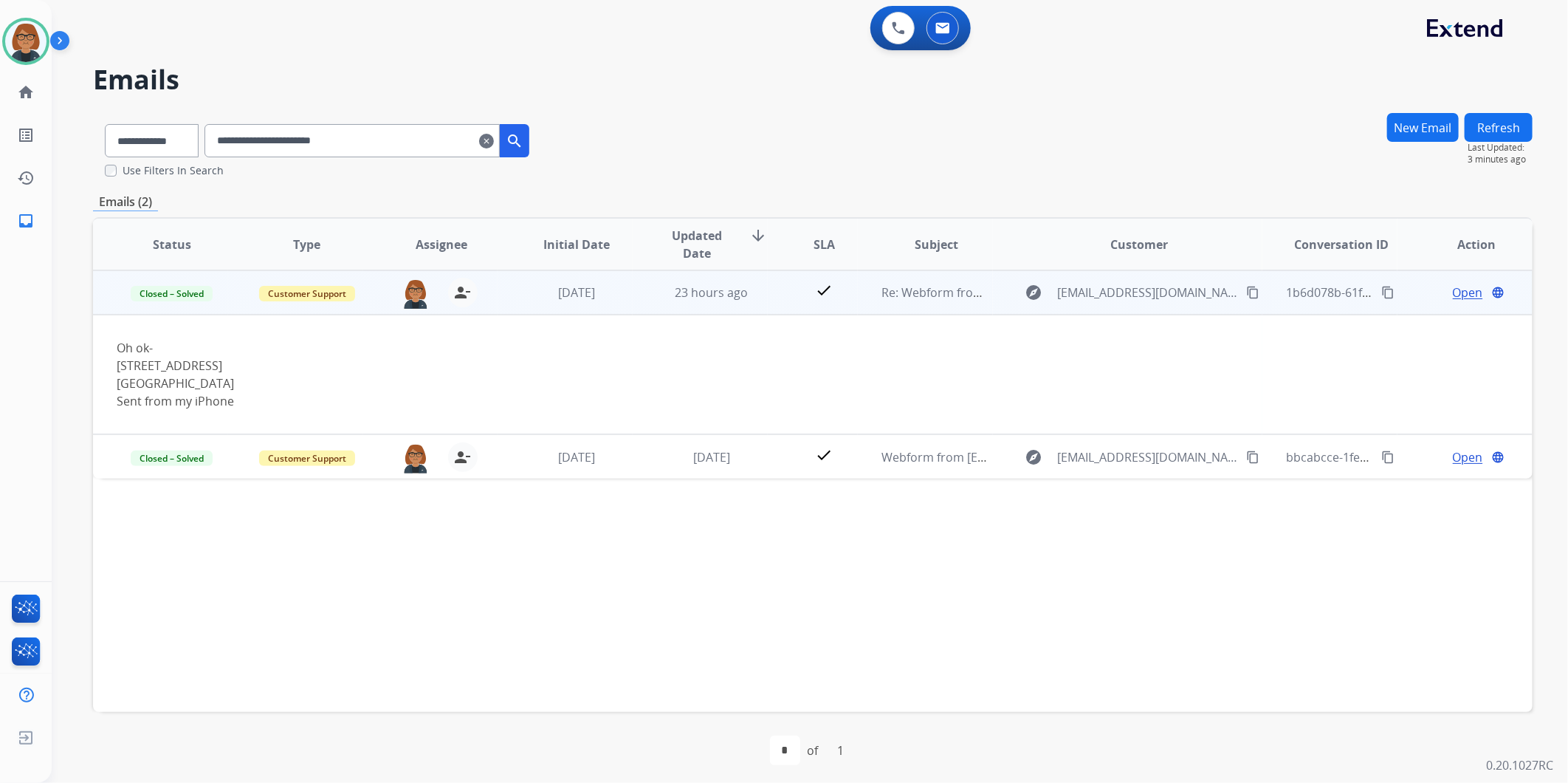
click at [1453, 289] on span "Open" at bounding box center [1468, 292] width 30 height 18
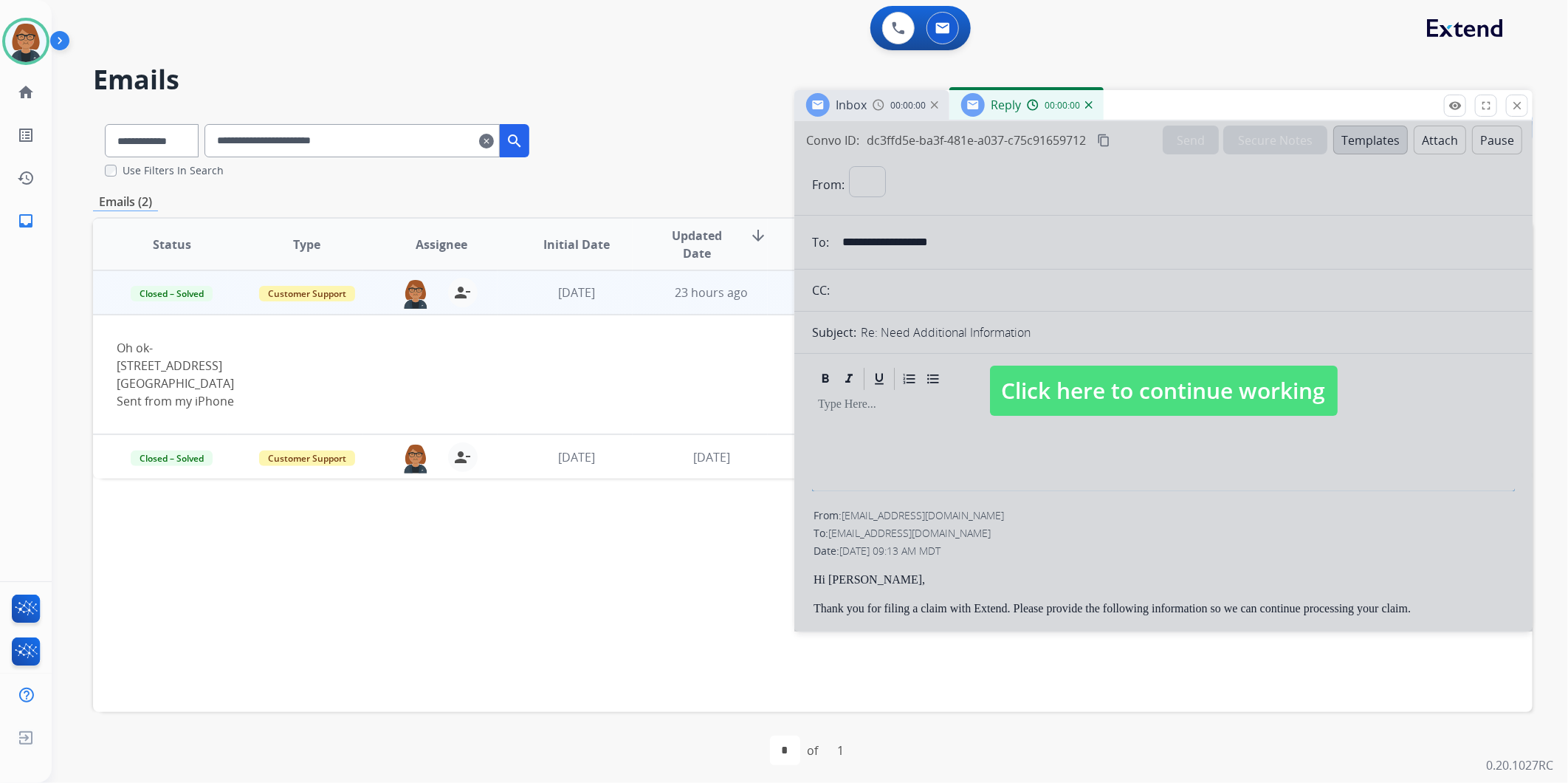
select select "**********"
click at [1125, 362] on div at bounding box center [1163, 375] width 739 height 510
select select
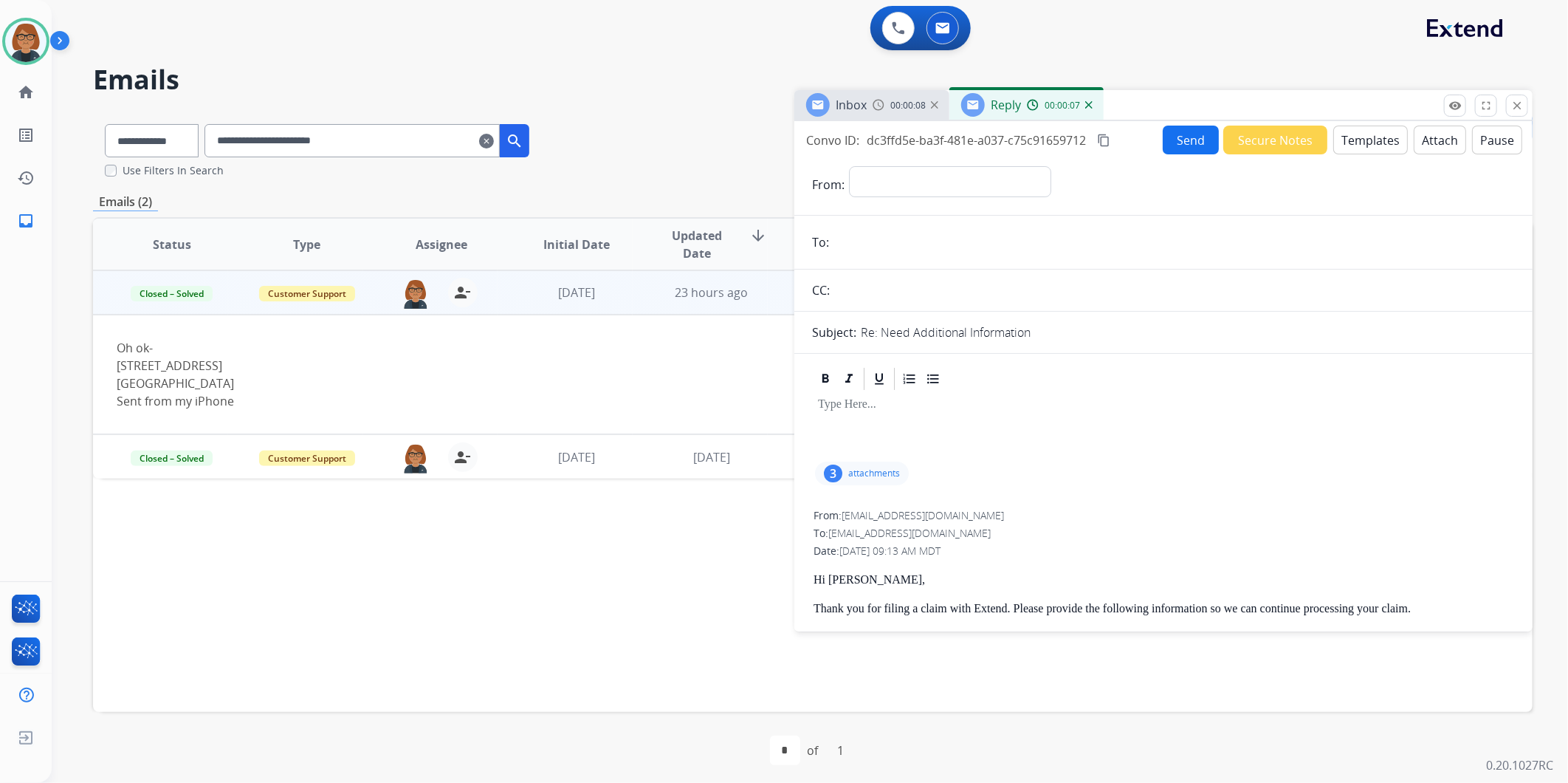
click at [870, 105] on div "Inbox 00:00:08" at bounding box center [872, 104] width 155 height 29
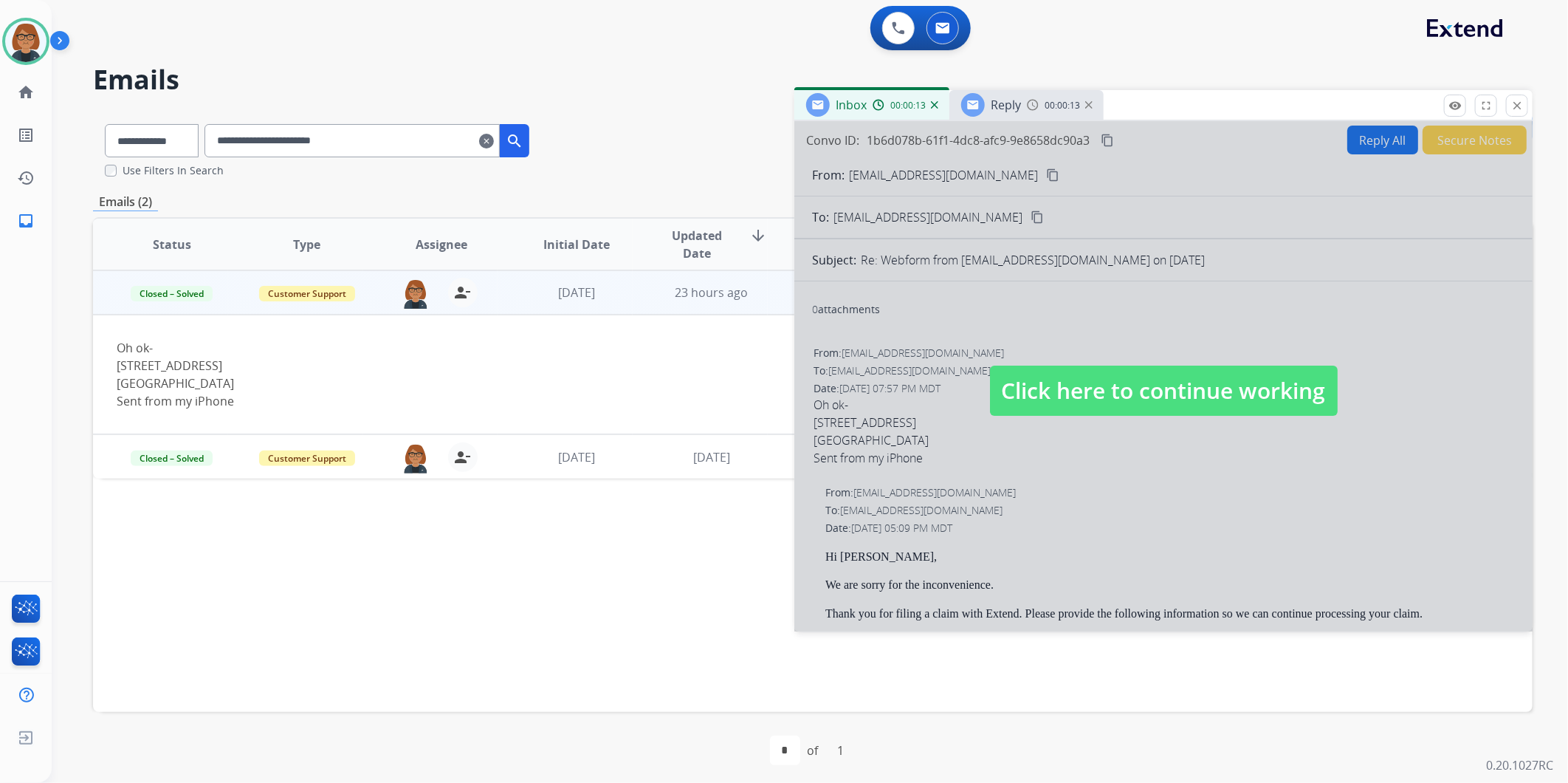
click at [1050, 106] on span "00:00:13" at bounding box center [1062, 105] width 35 height 11
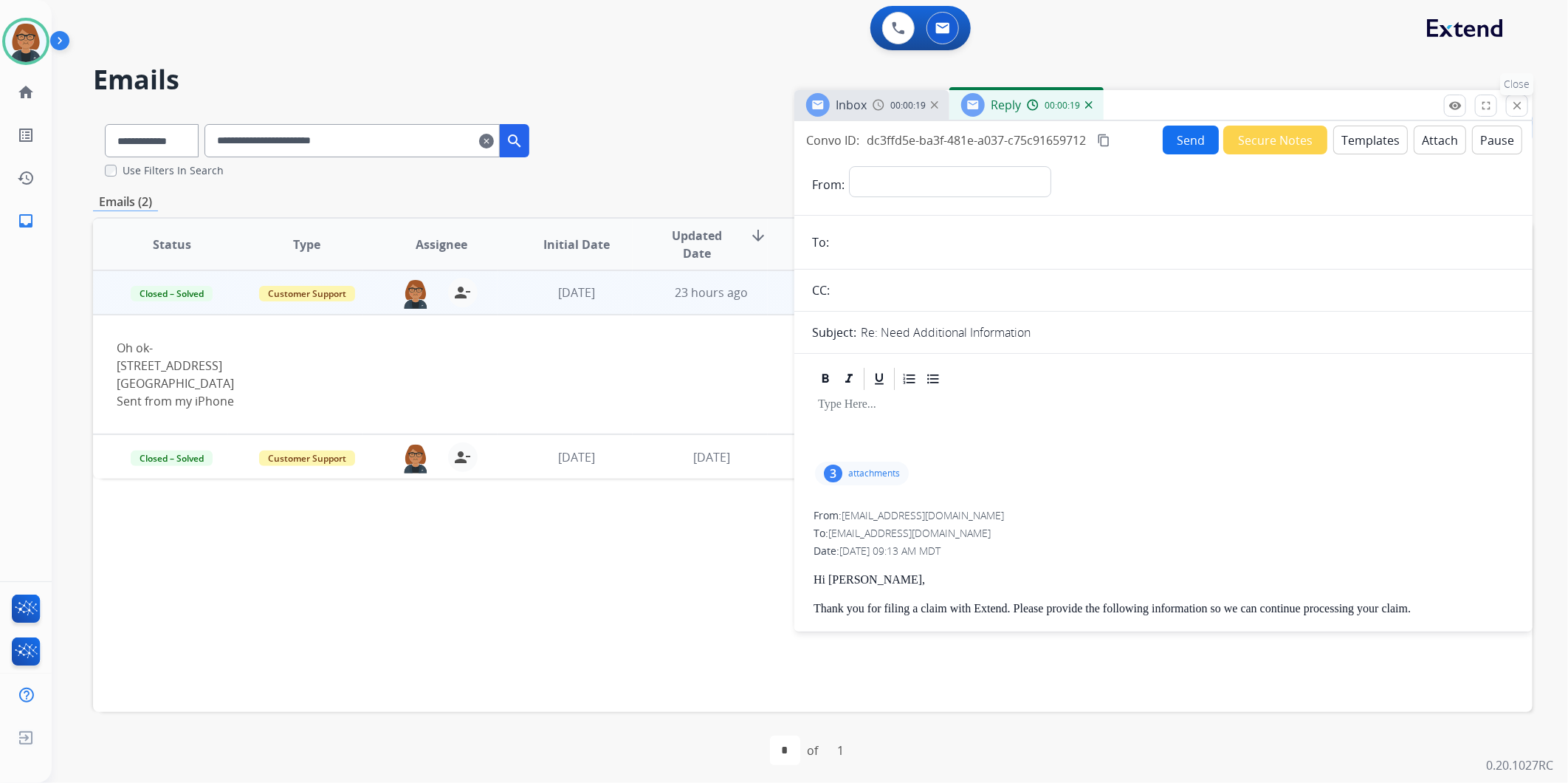
click at [1513, 105] on mat-icon "close" at bounding box center [1517, 106] width 13 height 13
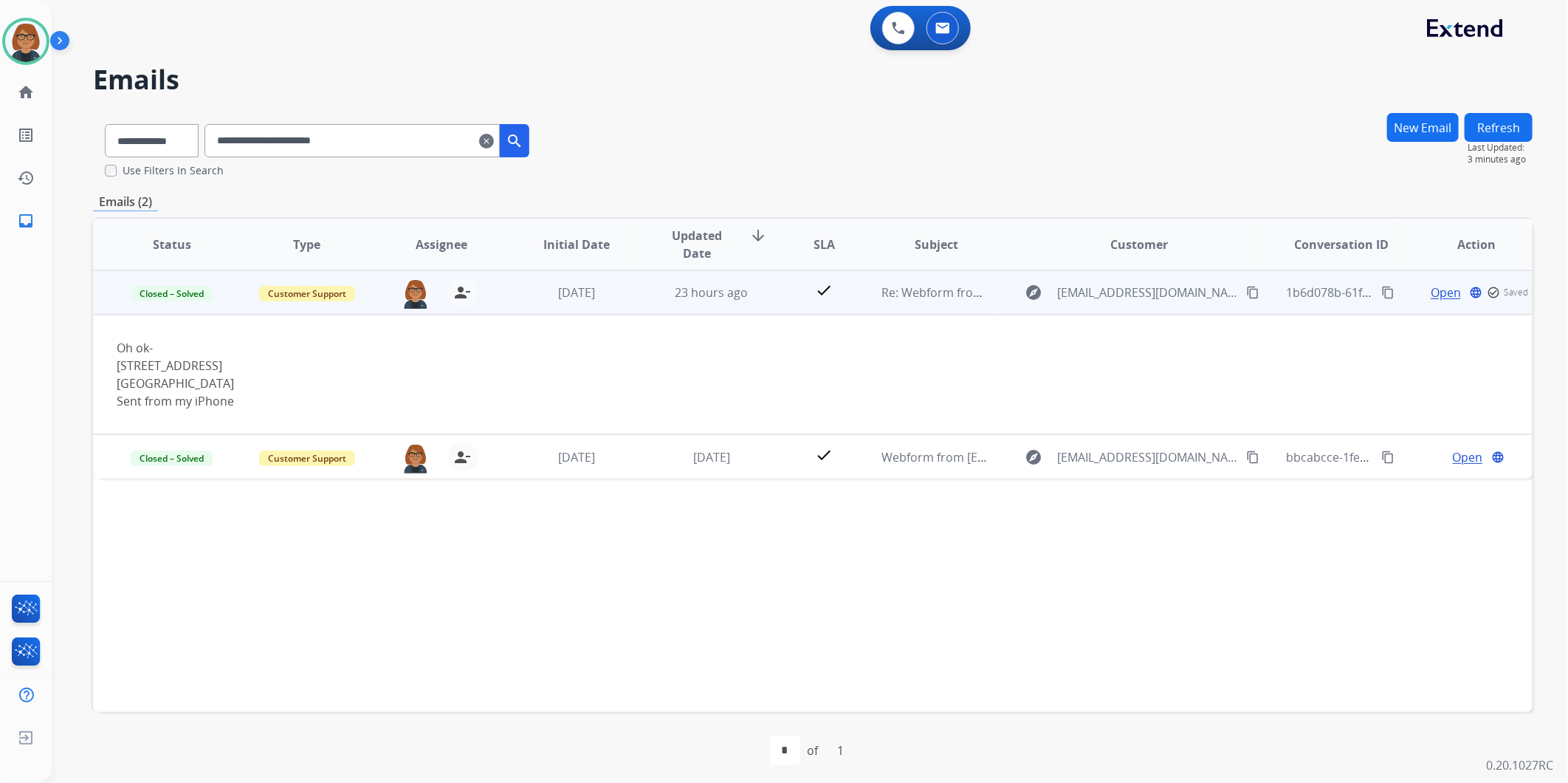
click at [1440, 285] on span "Open" at bounding box center [1446, 292] width 30 height 18
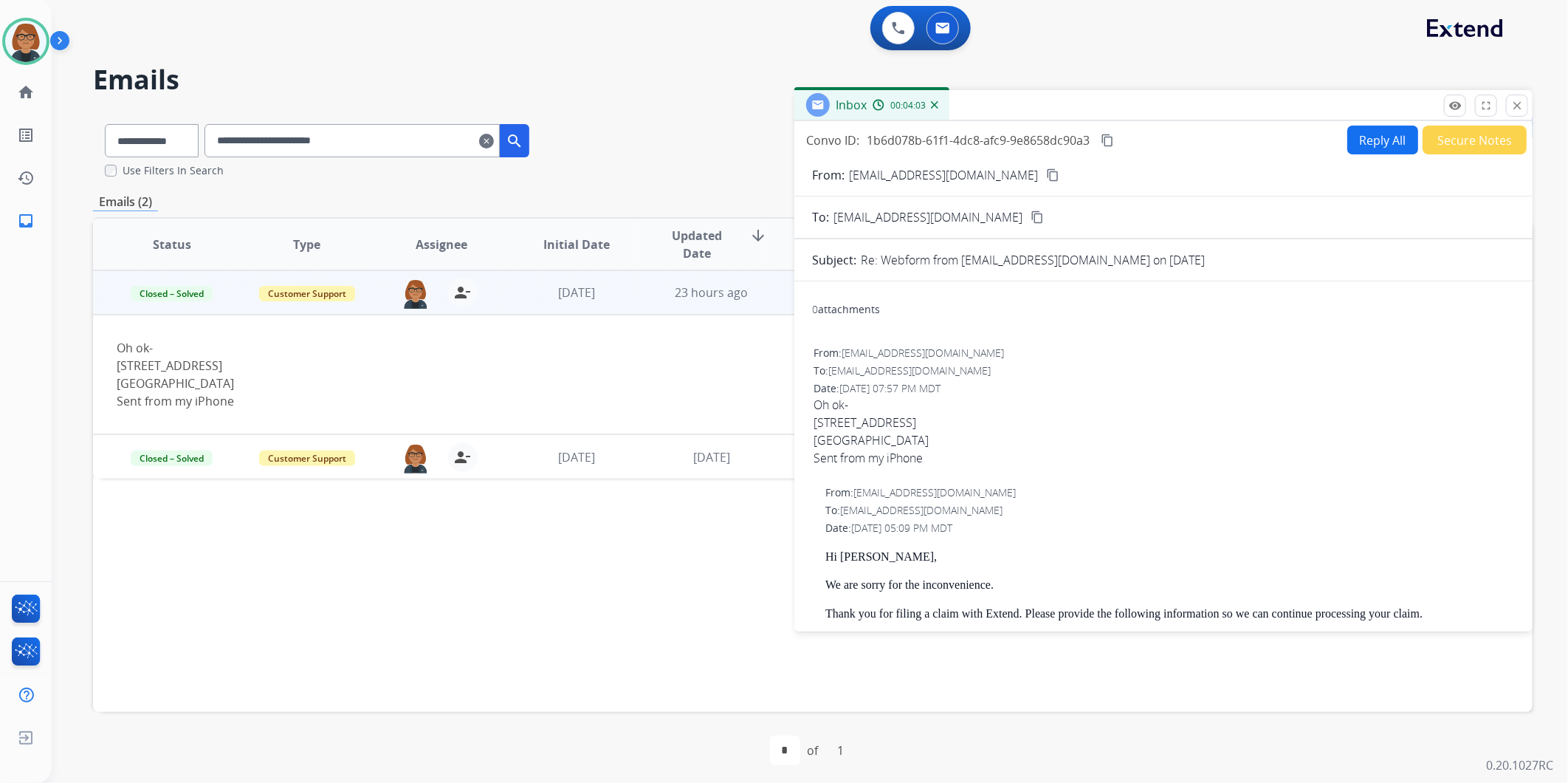
drag, startPoint x: 932, startPoint y: 419, endPoint x: 816, endPoint y: 414, distance: 116.1
click at [816, 414] on div "[STREET_ADDRESS]" at bounding box center [1163, 422] width 700 height 18
copy div "[STREET_ADDRESS]"
click at [1509, 101] on button "close Close" at bounding box center [1517, 105] width 22 height 22
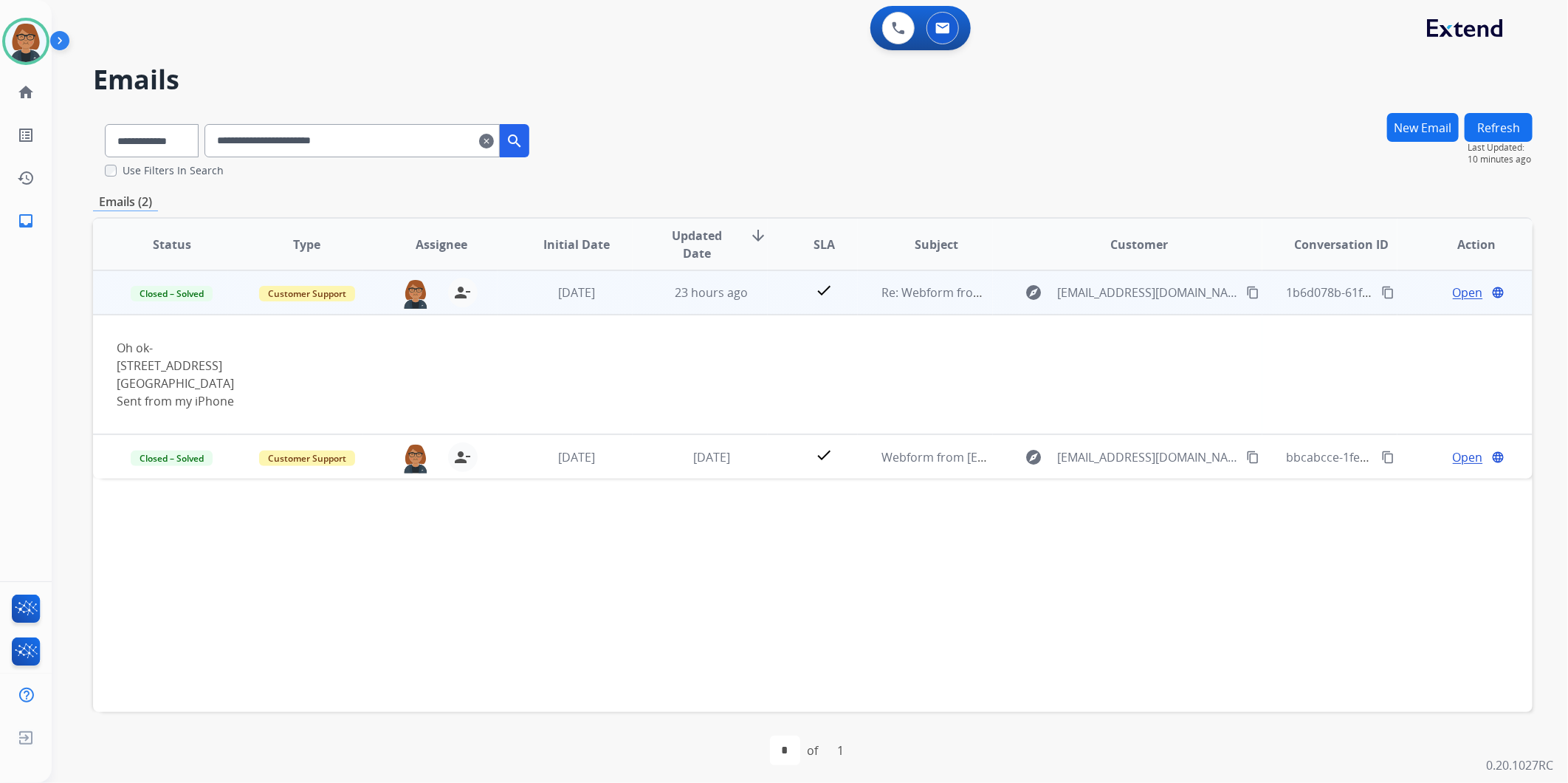
click at [1453, 284] on span "Open" at bounding box center [1468, 292] width 30 height 18
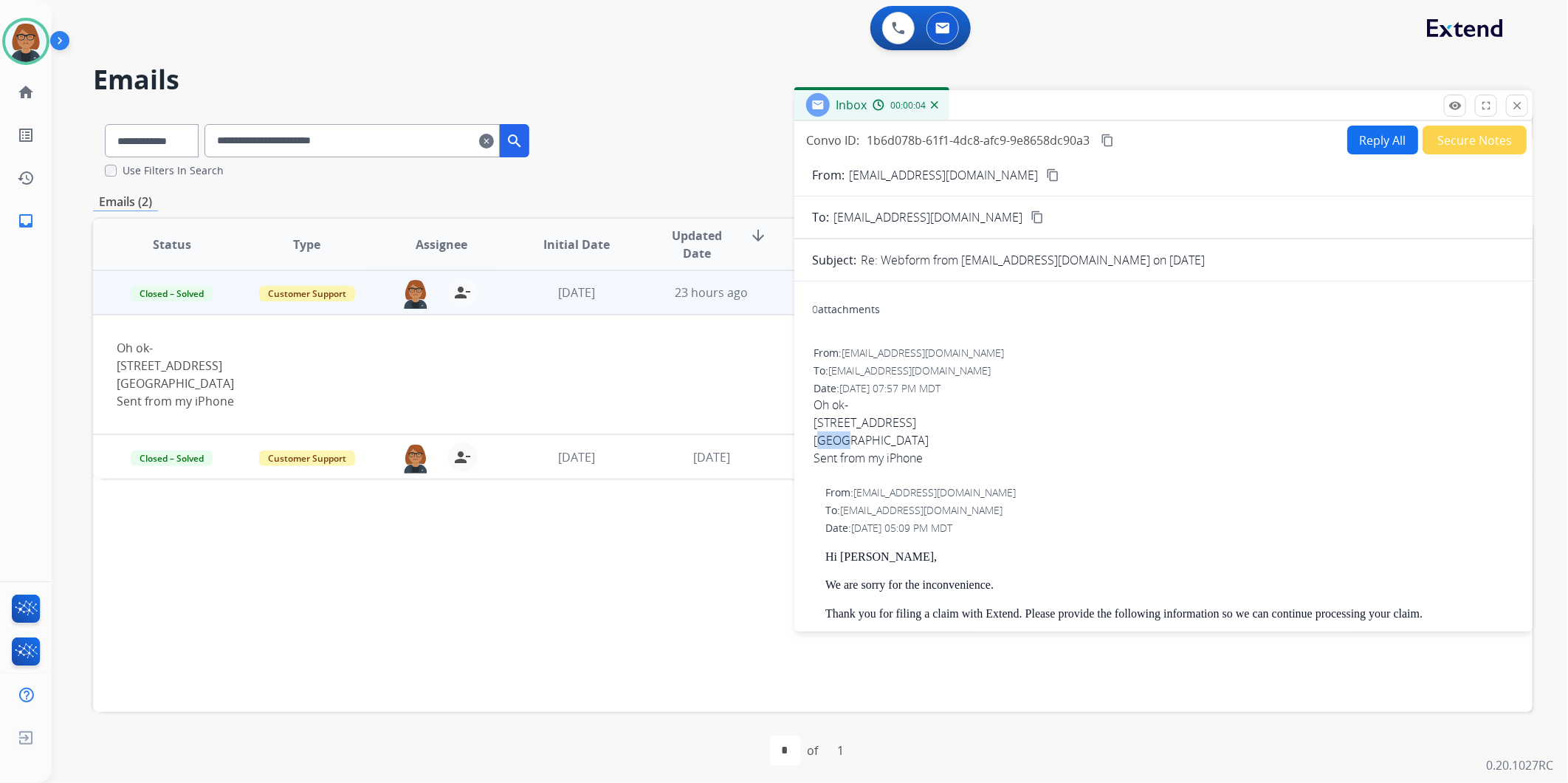
drag, startPoint x: 817, startPoint y: 439, endPoint x: 847, endPoint y: 436, distance: 30.1
click at [847, 436] on div "[GEOGRAPHIC_DATA] Sent from my iPhone" at bounding box center [1163, 448] width 700 height 35
drag, startPoint x: 847, startPoint y: 436, endPoint x: 911, endPoint y: 443, distance: 64.4
drag, startPoint x: 911, startPoint y: 443, endPoint x: 900, endPoint y: 438, distance: 12.1
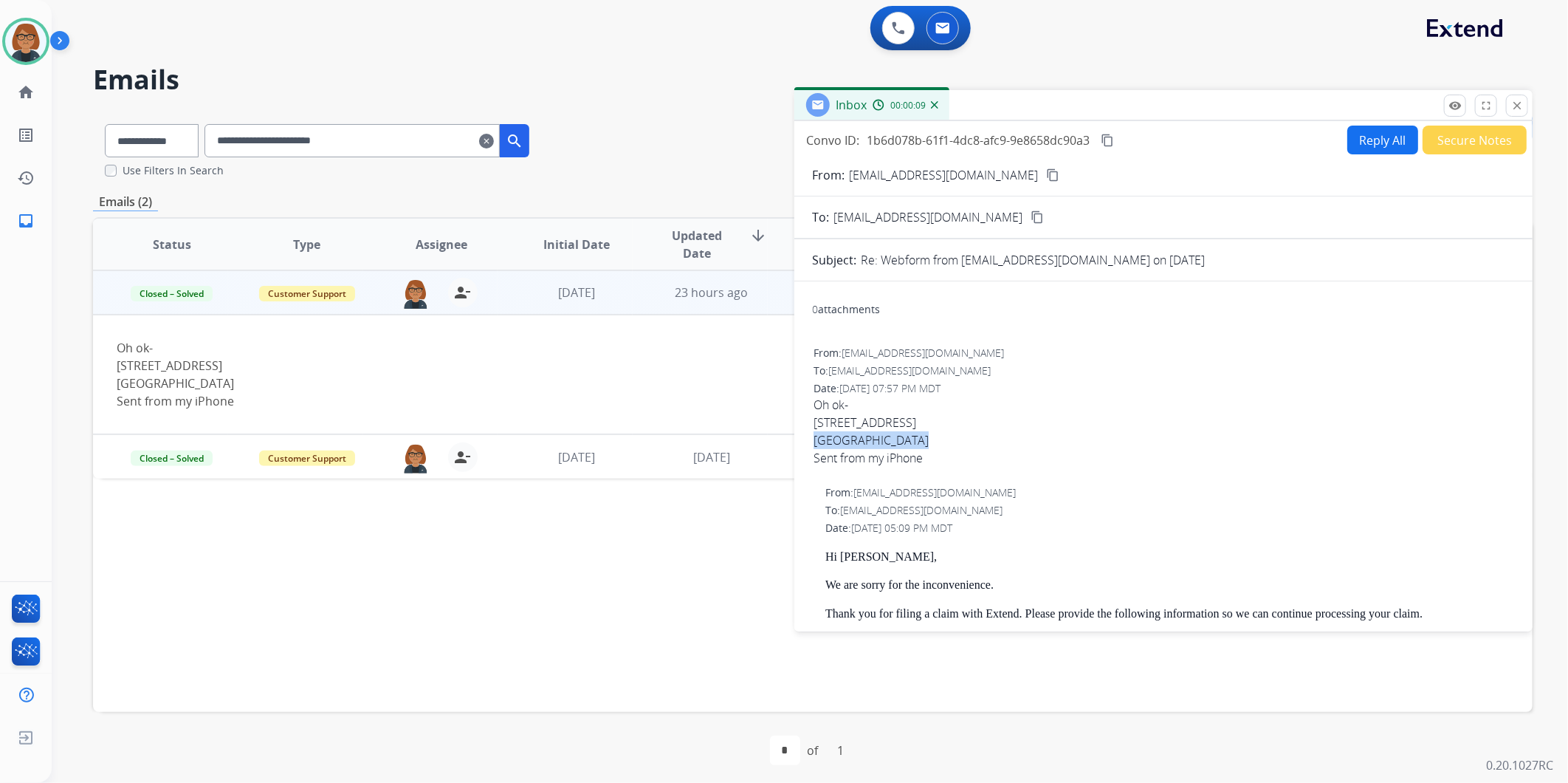
copy div "[GEOGRAPHIC_DATA]"
drag, startPoint x: 973, startPoint y: 429, endPoint x: 946, endPoint y: 431, distance: 27.1
click at [946, 431] on span "Oh ok- [STREET_ADDRESS] Sent from my iPhone" at bounding box center [1163, 430] width 700 height 71
drag, startPoint x: 946, startPoint y: 431, endPoint x: 970, endPoint y: 440, distance: 25.6
click at [970, 440] on div "[GEOGRAPHIC_DATA] Sent from my iPhone" at bounding box center [1163, 448] width 700 height 35
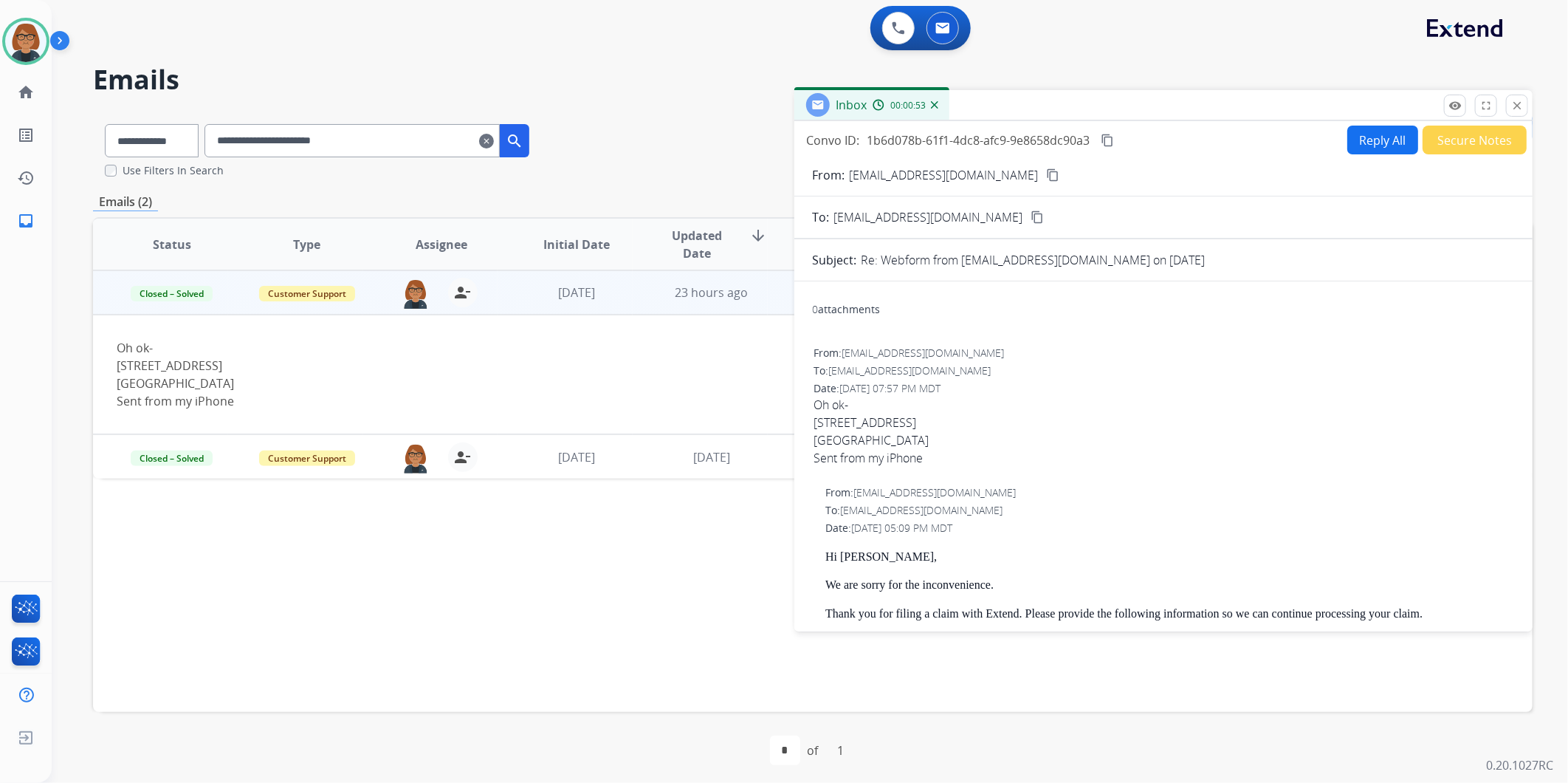
drag, startPoint x: 970, startPoint y: 440, endPoint x: 939, endPoint y: 436, distance: 31.3
click at [939, 436] on div "[GEOGRAPHIC_DATA] Sent from my iPhone" at bounding box center [1163, 448] width 700 height 35
copy div "92646"
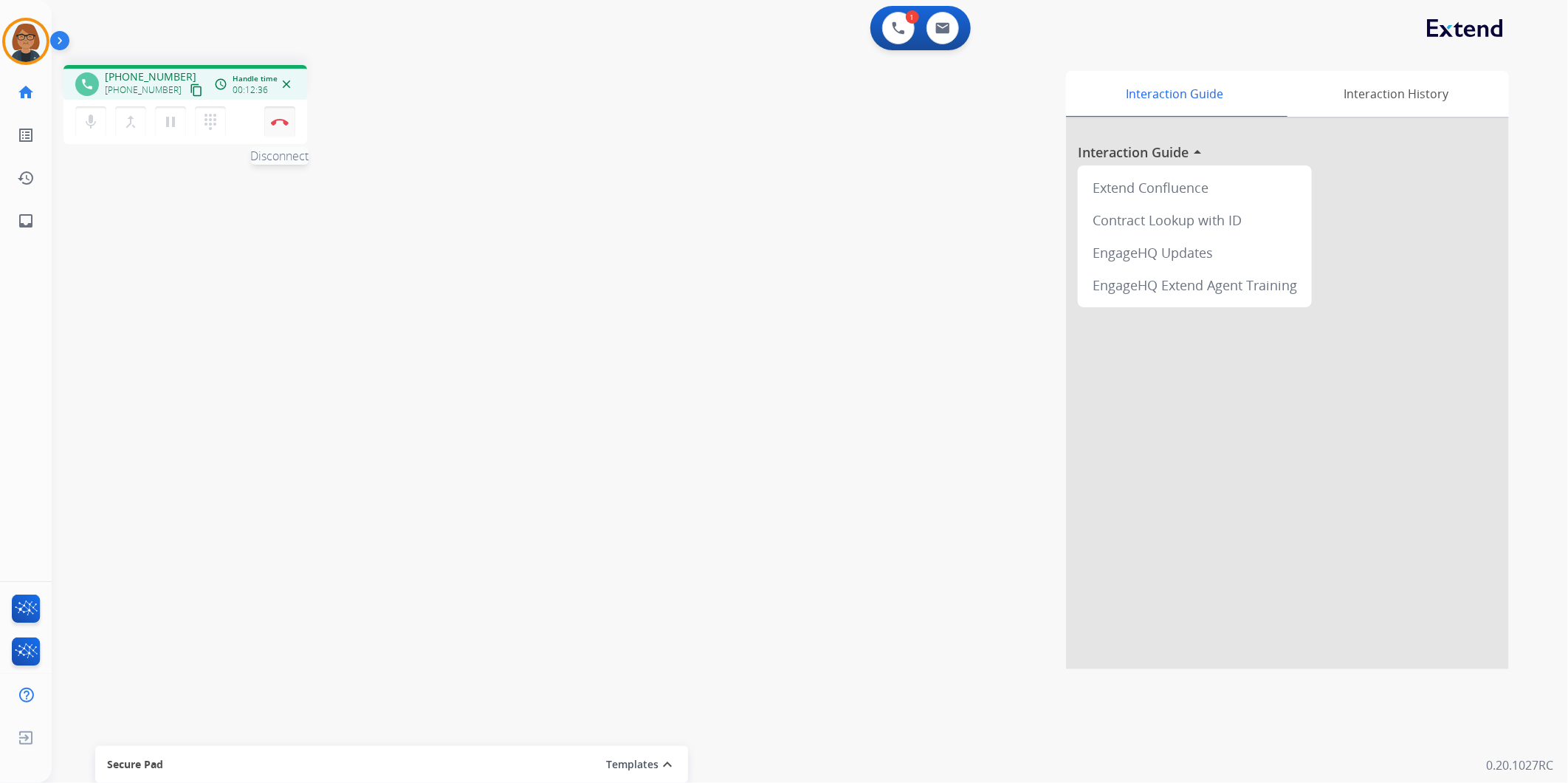
click at [271, 121] on img at bounding box center [280, 122] width 18 height 8
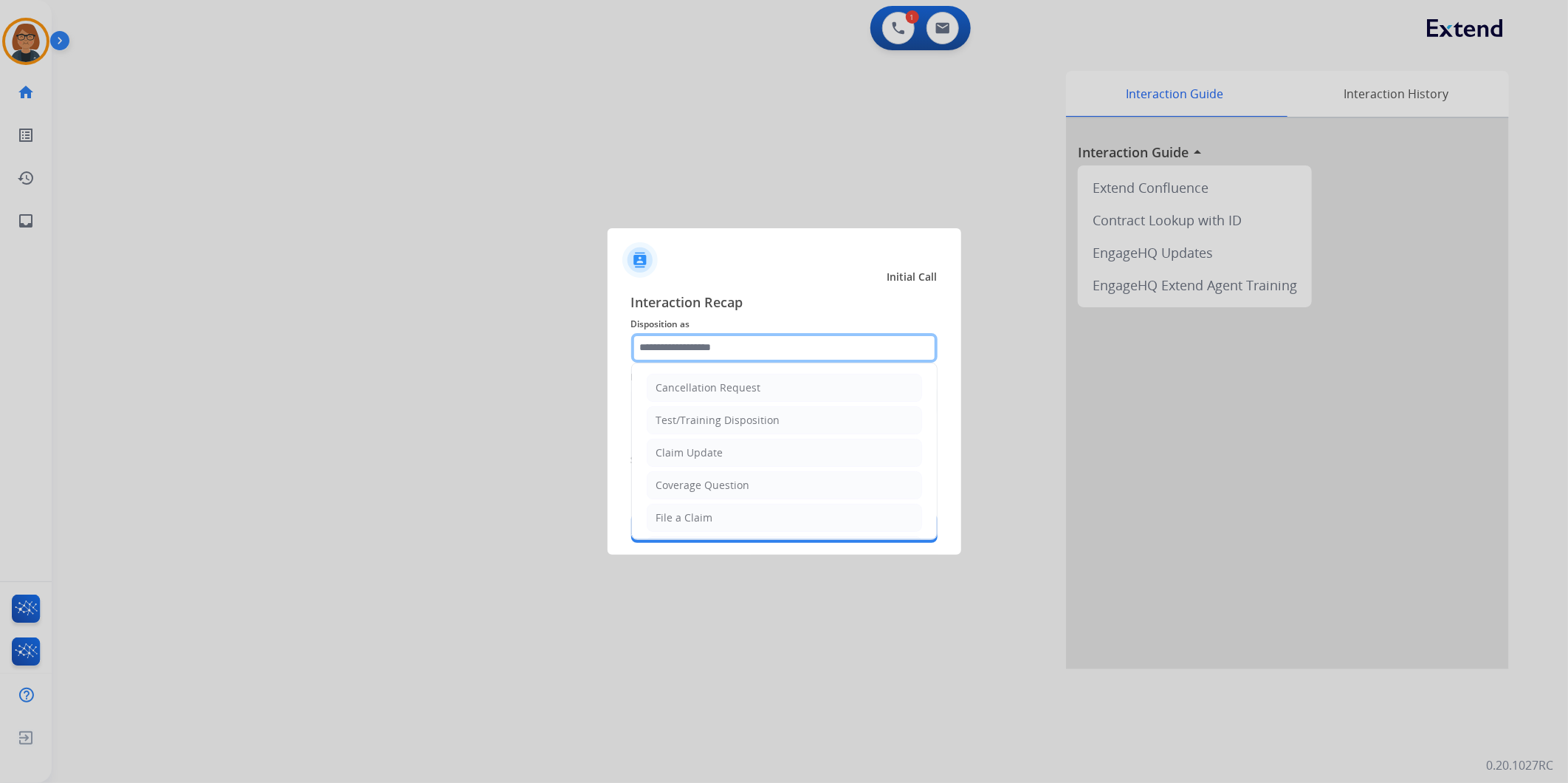
click at [843, 340] on input "text" at bounding box center [784, 347] width 306 height 29
click at [748, 477] on li "Coverage Question" at bounding box center [784, 485] width 275 height 28
type input "**********"
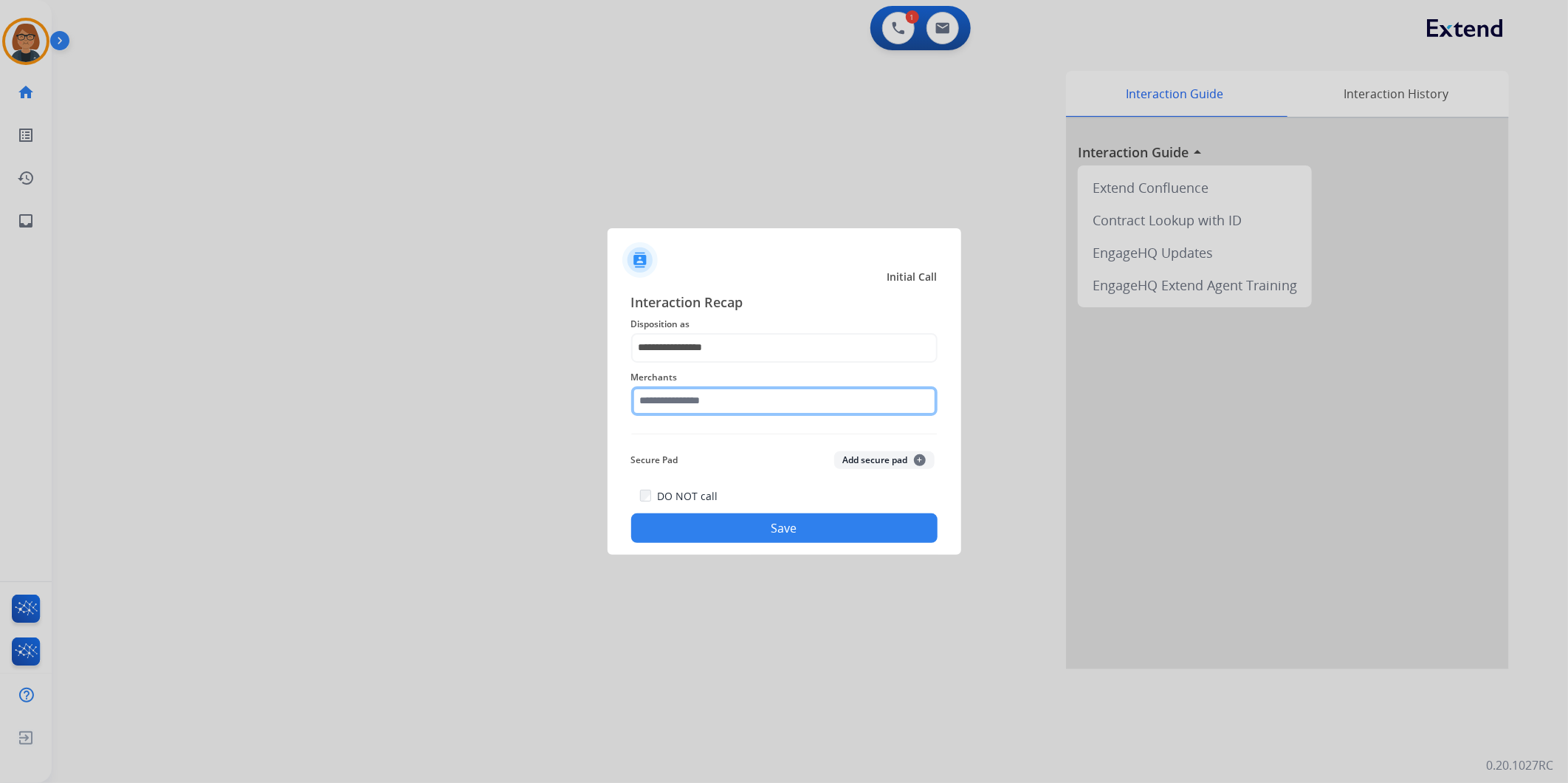
click at [718, 399] on input "text" at bounding box center [784, 400] width 306 height 29
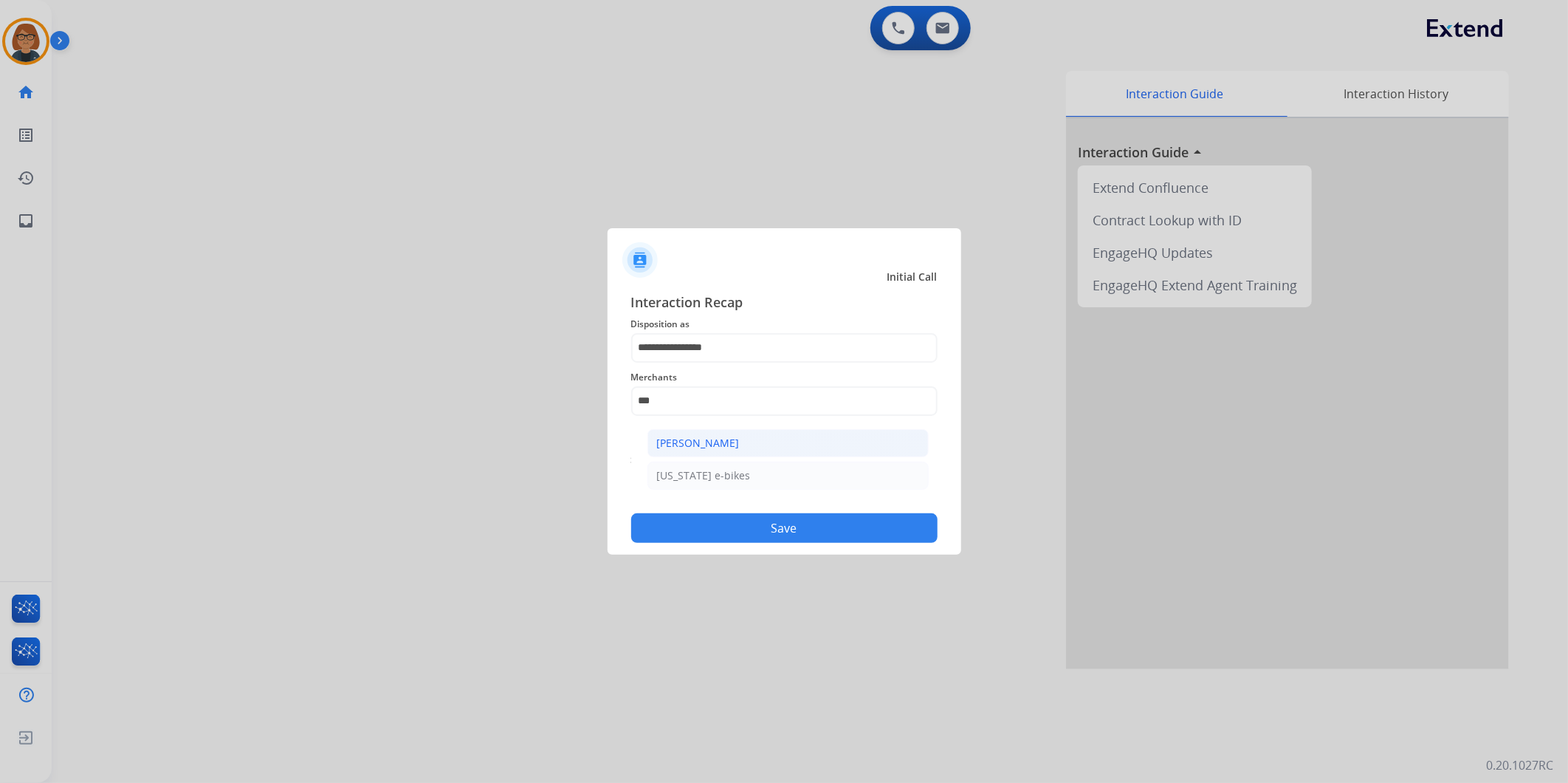
click at [732, 430] on li "[PERSON_NAME]" at bounding box center [788, 444] width 281 height 28
type input "**********"
drag, startPoint x: 764, startPoint y: 516, endPoint x: 775, endPoint y: 490, distance: 28.2
click at [768, 513] on div "DO NOT call Save" at bounding box center [784, 513] width 306 height 56
drag, startPoint x: 832, startPoint y: 520, endPoint x: 845, endPoint y: 526, distance: 14.3
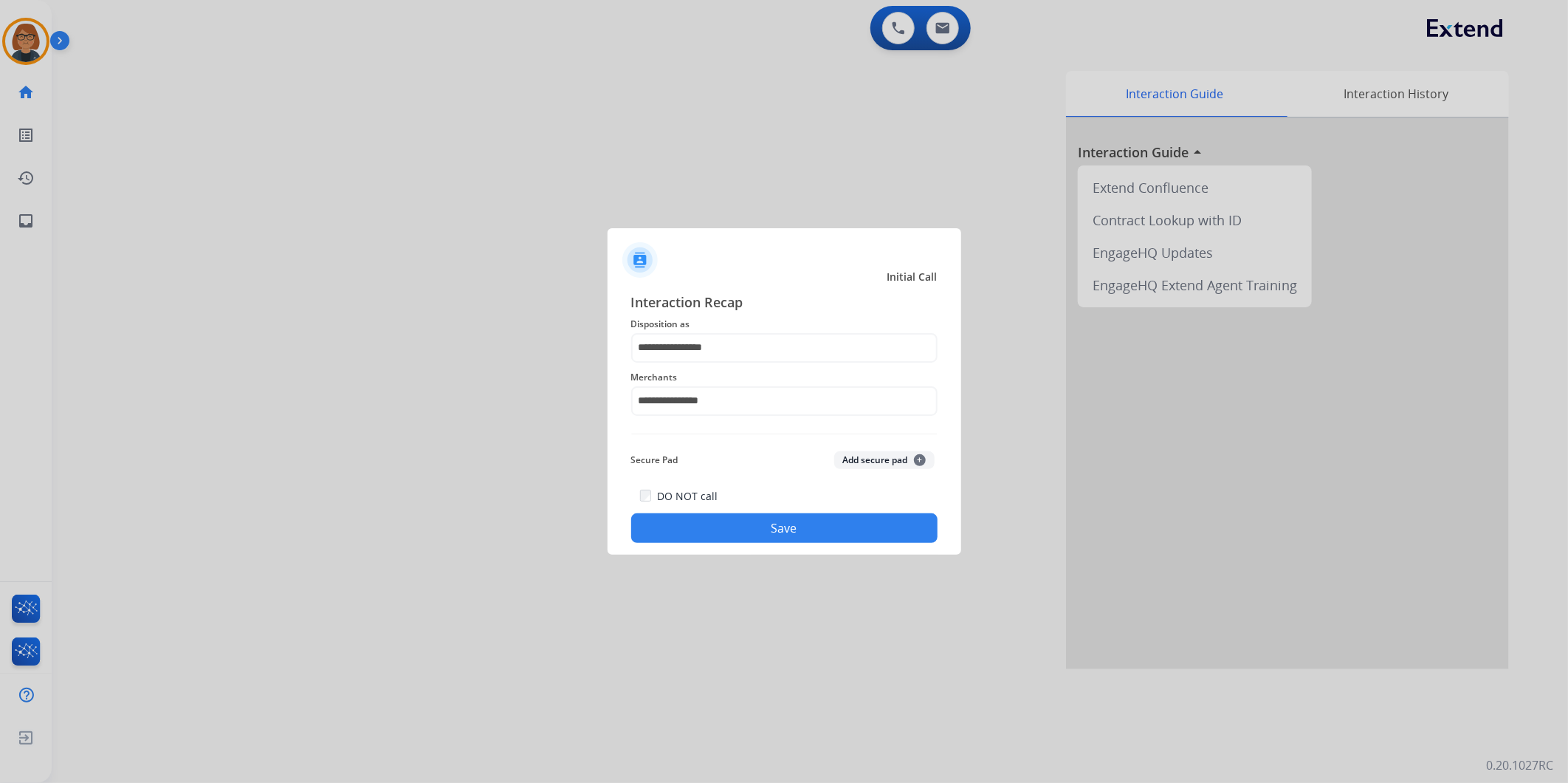
click at [842, 524] on button "Save" at bounding box center [784, 528] width 306 height 29
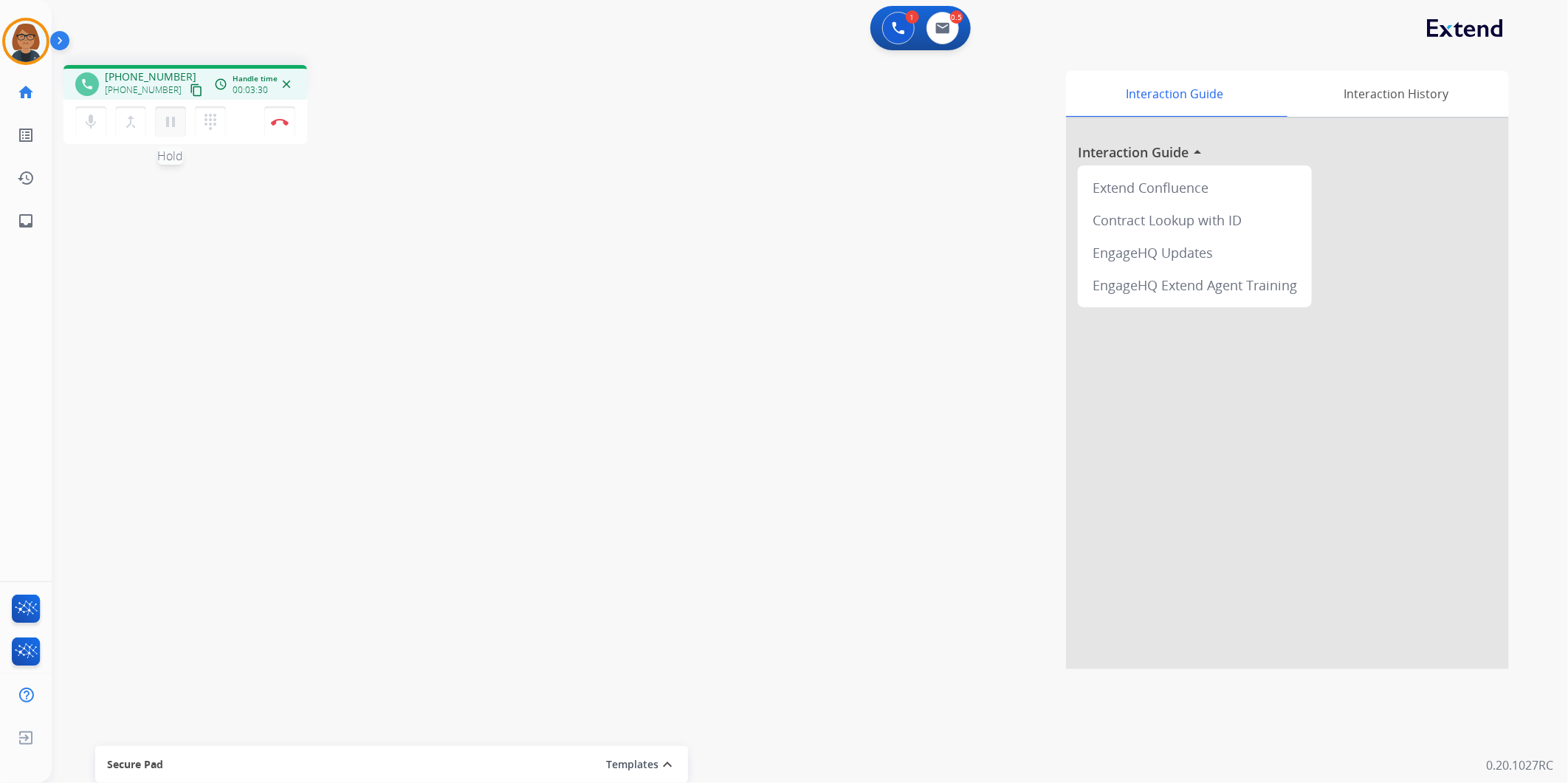
click at [165, 109] on button "pause Hold" at bounding box center [170, 121] width 31 height 31
click at [166, 126] on mat-icon "play_arrow" at bounding box center [170, 121] width 18 height 18
click at [173, 133] on button "pause Hold" at bounding box center [170, 121] width 31 height 31
click at [174, 136] on div "mic Mute merge_type Bridge play_arrow Hold dialpad Dialpad Disconnect" at bounding box center [185, 121] width 244 height 44
click at [160, 114] on button "play_arrow Hold" at bounding box center [170, 121] width 31 height 31
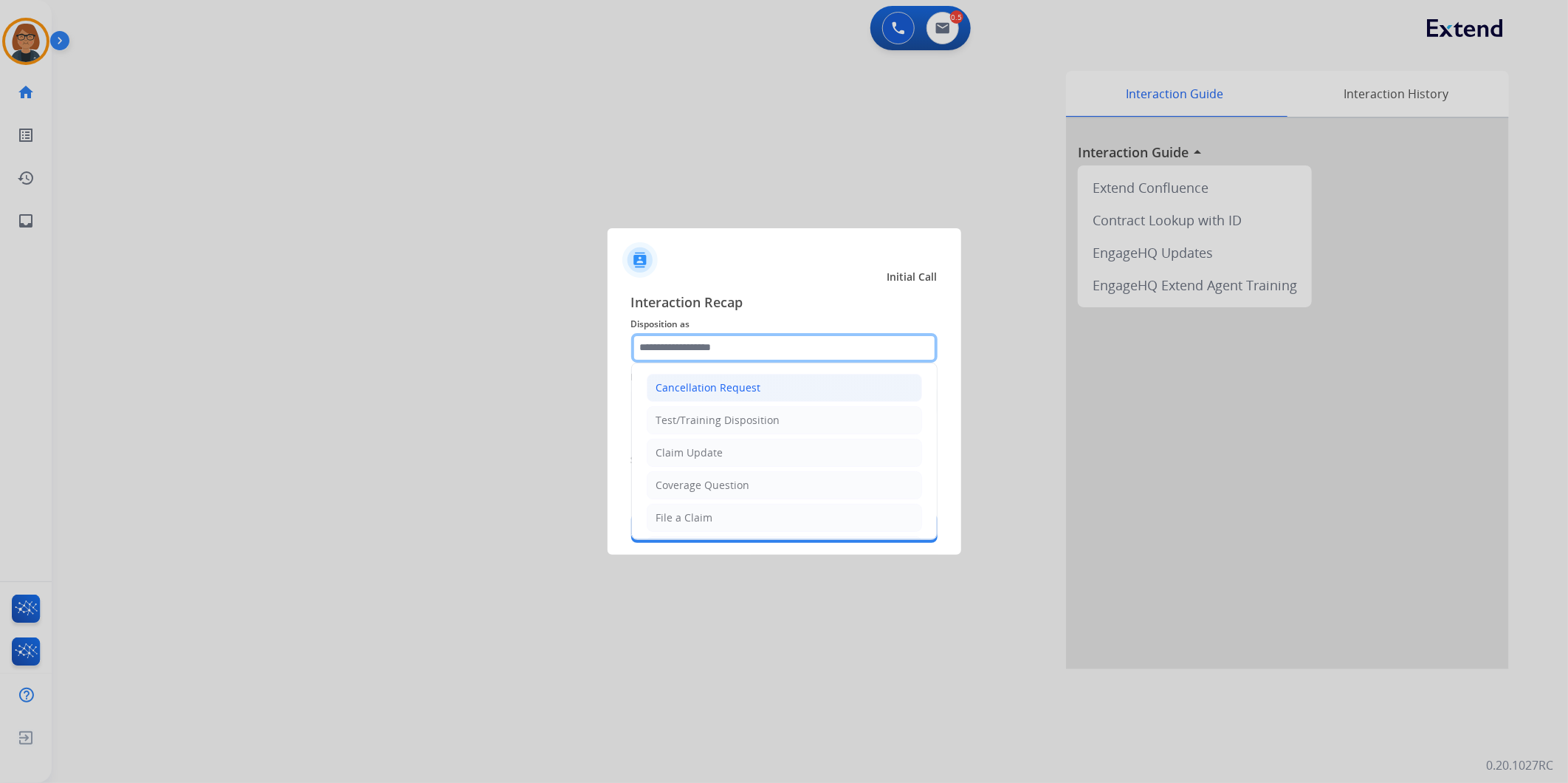
drag, startPoint x: 753, startPoint y: 352, endPoint x: 772, endPoint y: 376, distance: 30.6
click at [771, 362] on div "Cancellation Request Test/Training Disposition Claim Update Coverage Question F…" at bounding box center [784, 347] width 306 height 29
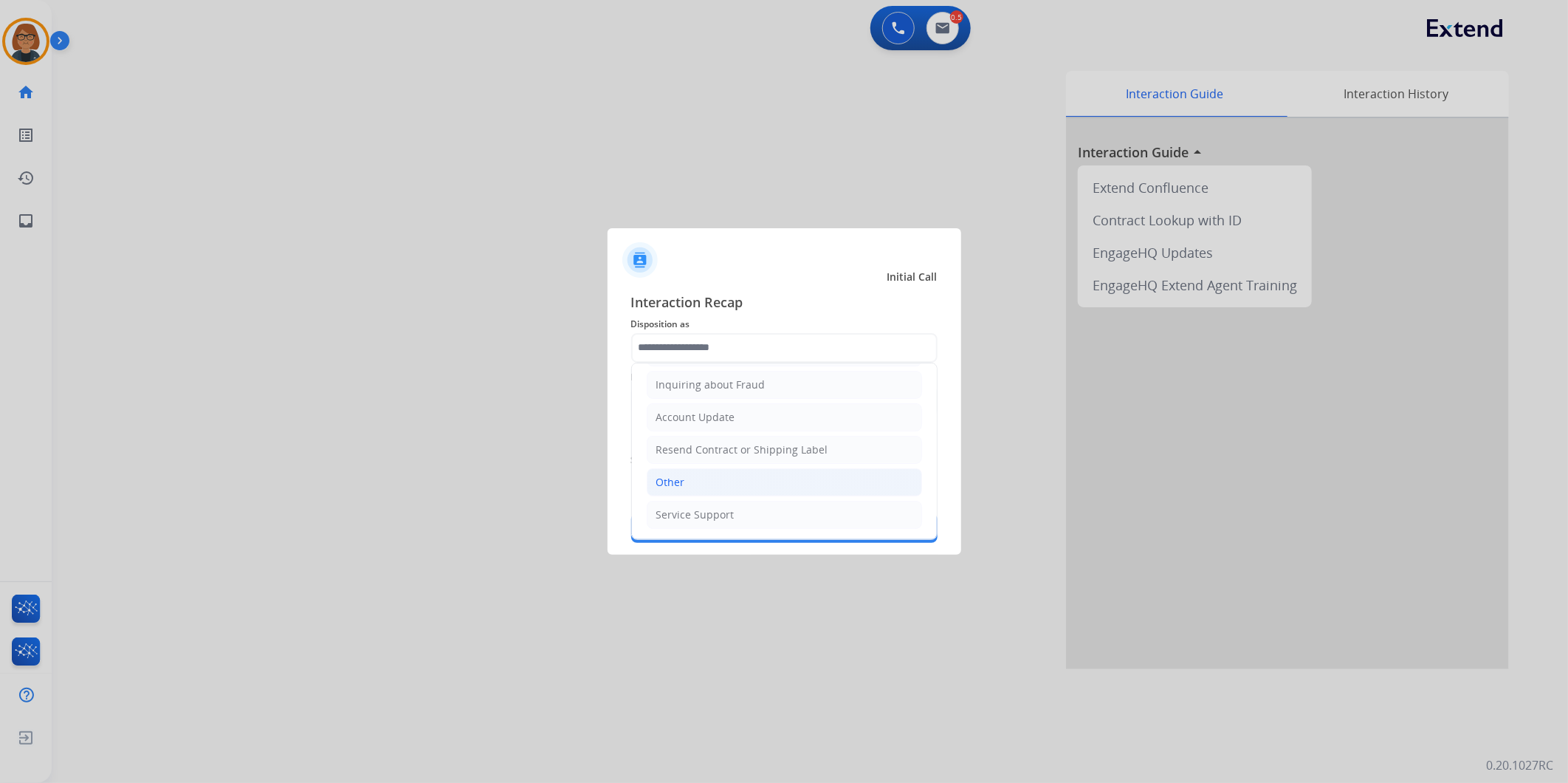
click at [753, 475] on li "Other" at bounding box center [784, 482] width 275 height 28
type input "*****"
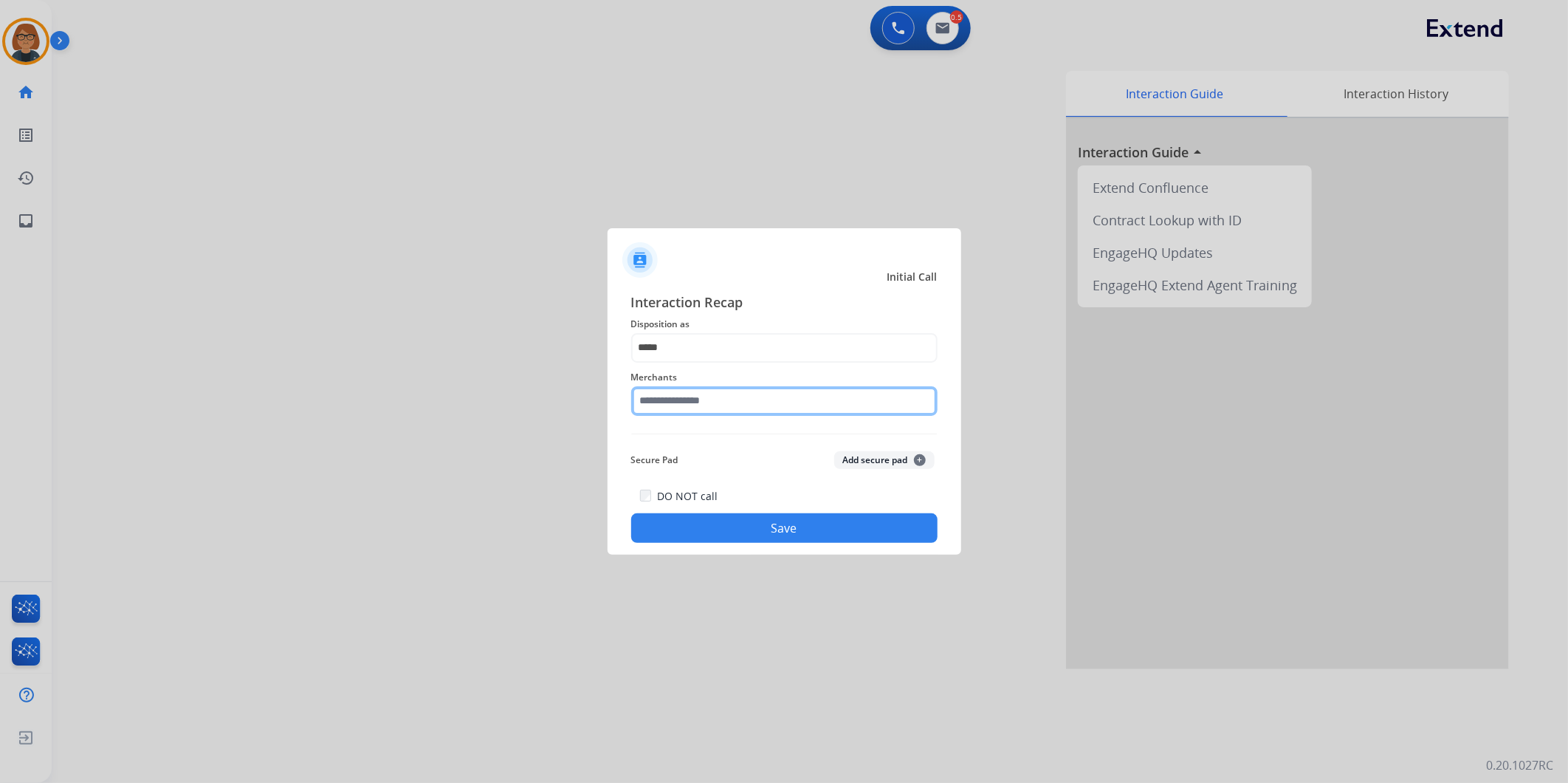
click at [706, 399] on input "text" at bounding box center [784, 400] width 306 height 29
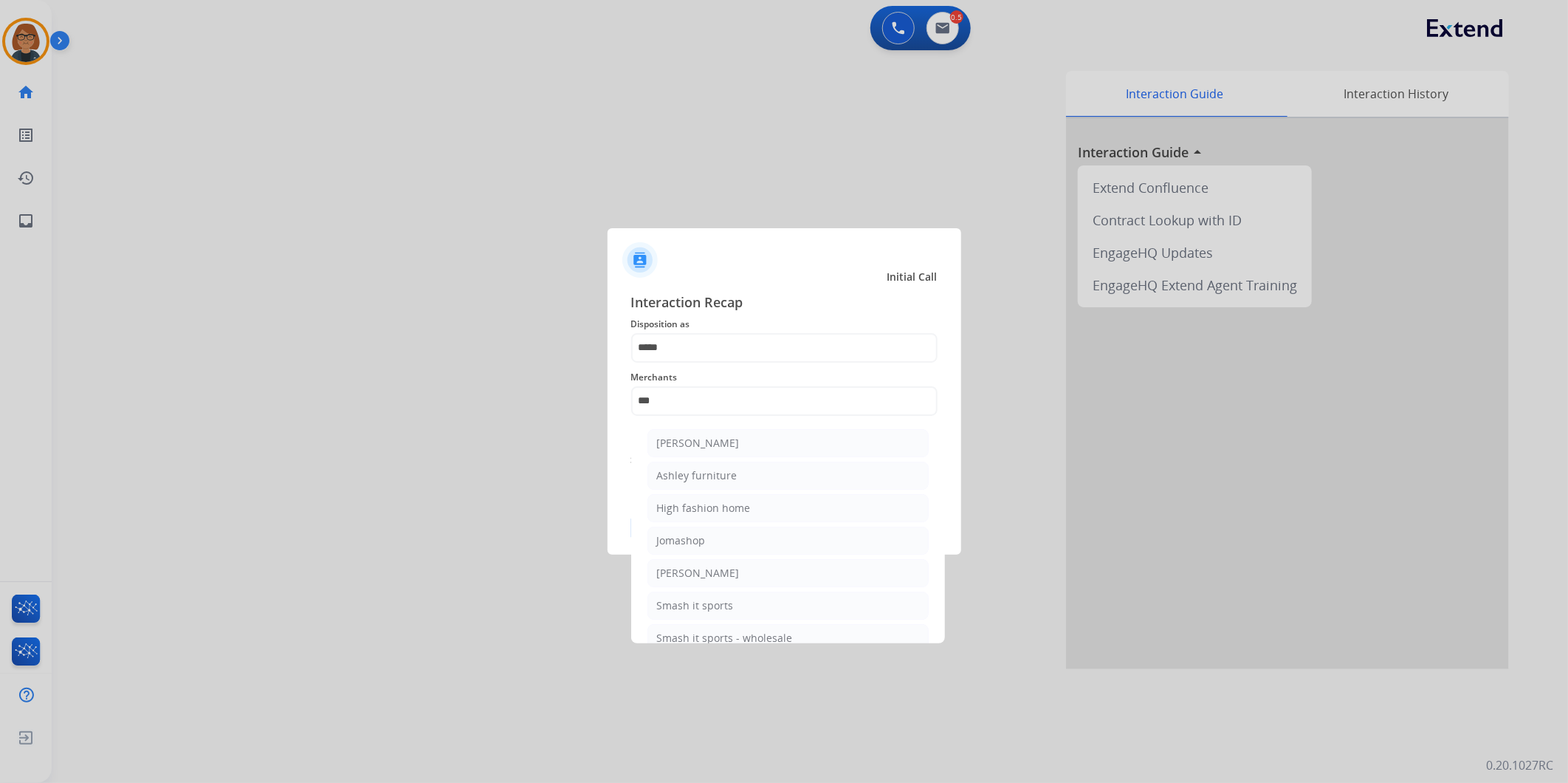
click at [760, 478] on li "Ashley furniture" at bounding box center [788, 476] width 281 height 28
type input "**********"
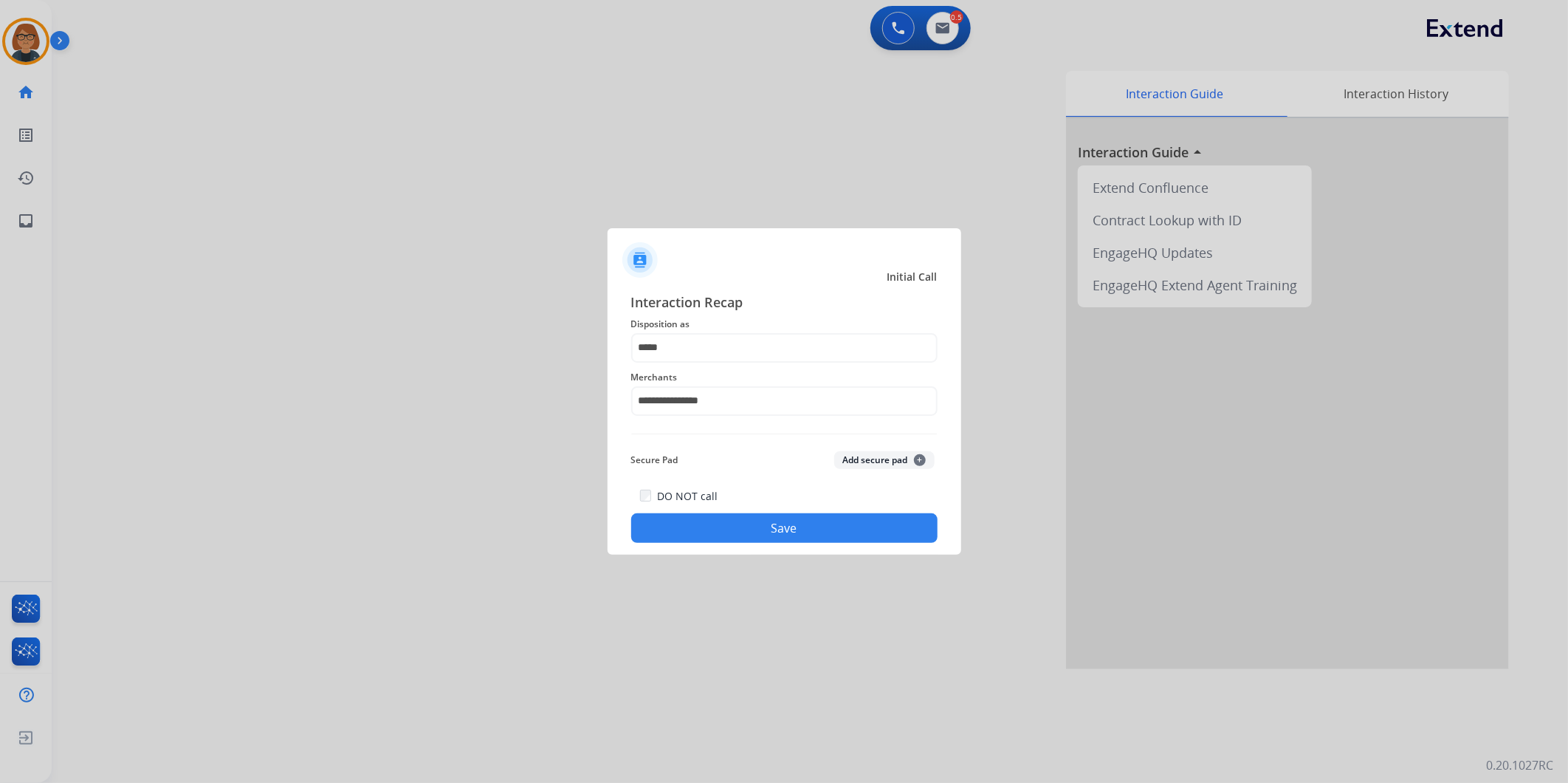
click at [756, 534] on button "Save" at bounding box center [784, 528] width 306 height 29
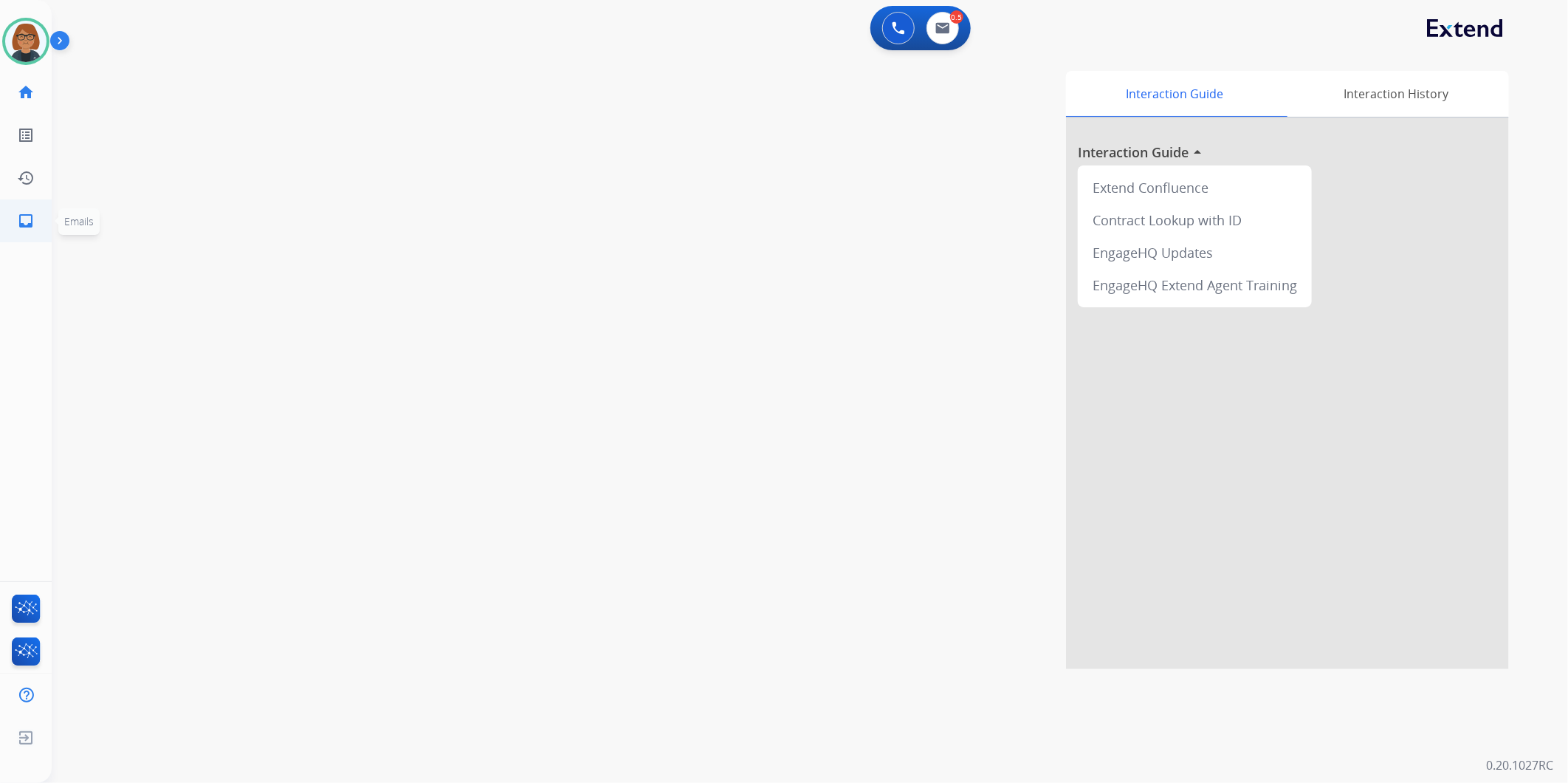
click at [34, 227] on link "inbox Emails" at bounding box center [26, 221] width 42 height 42
select select "**********"
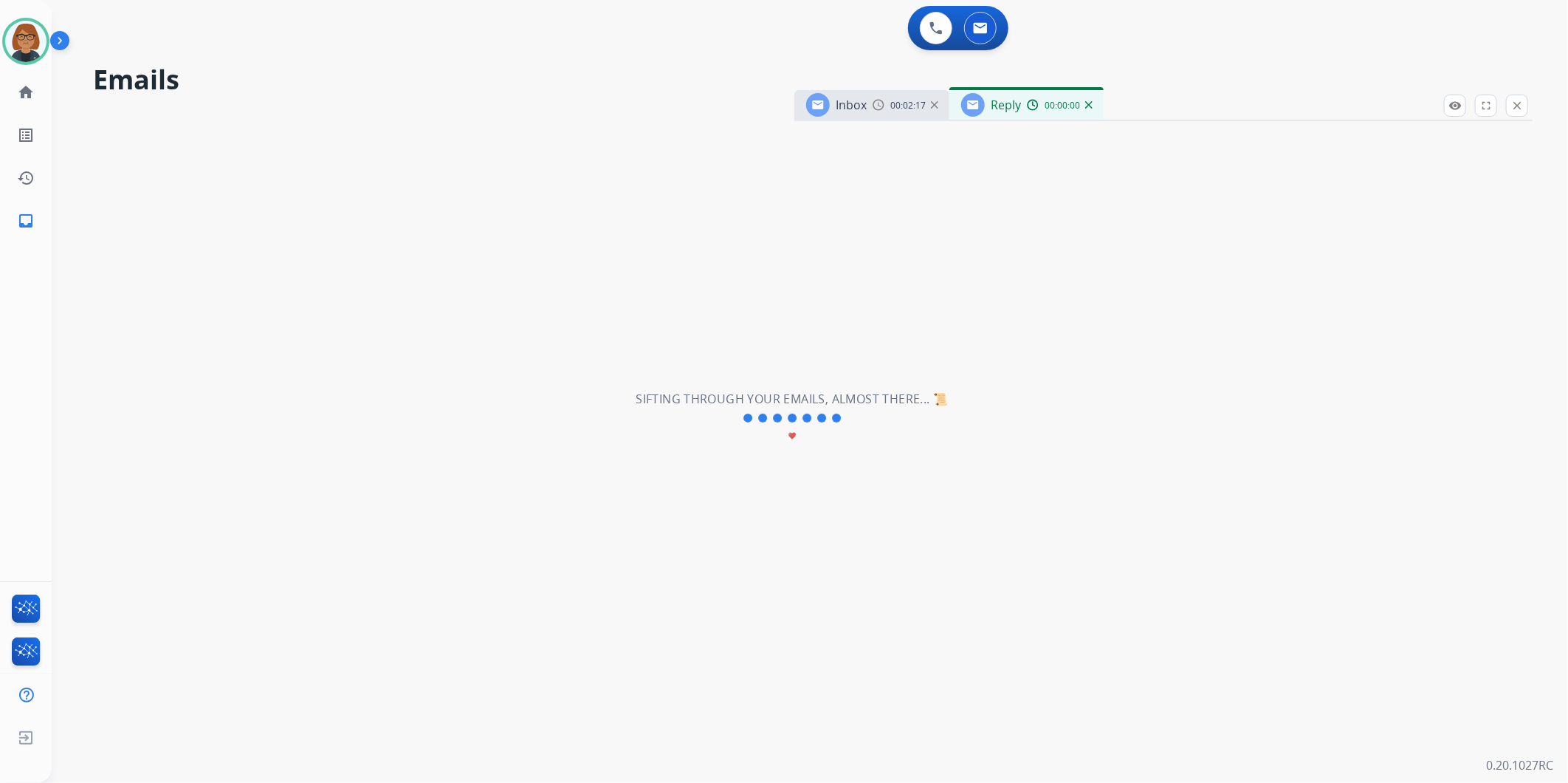
select select "**********"
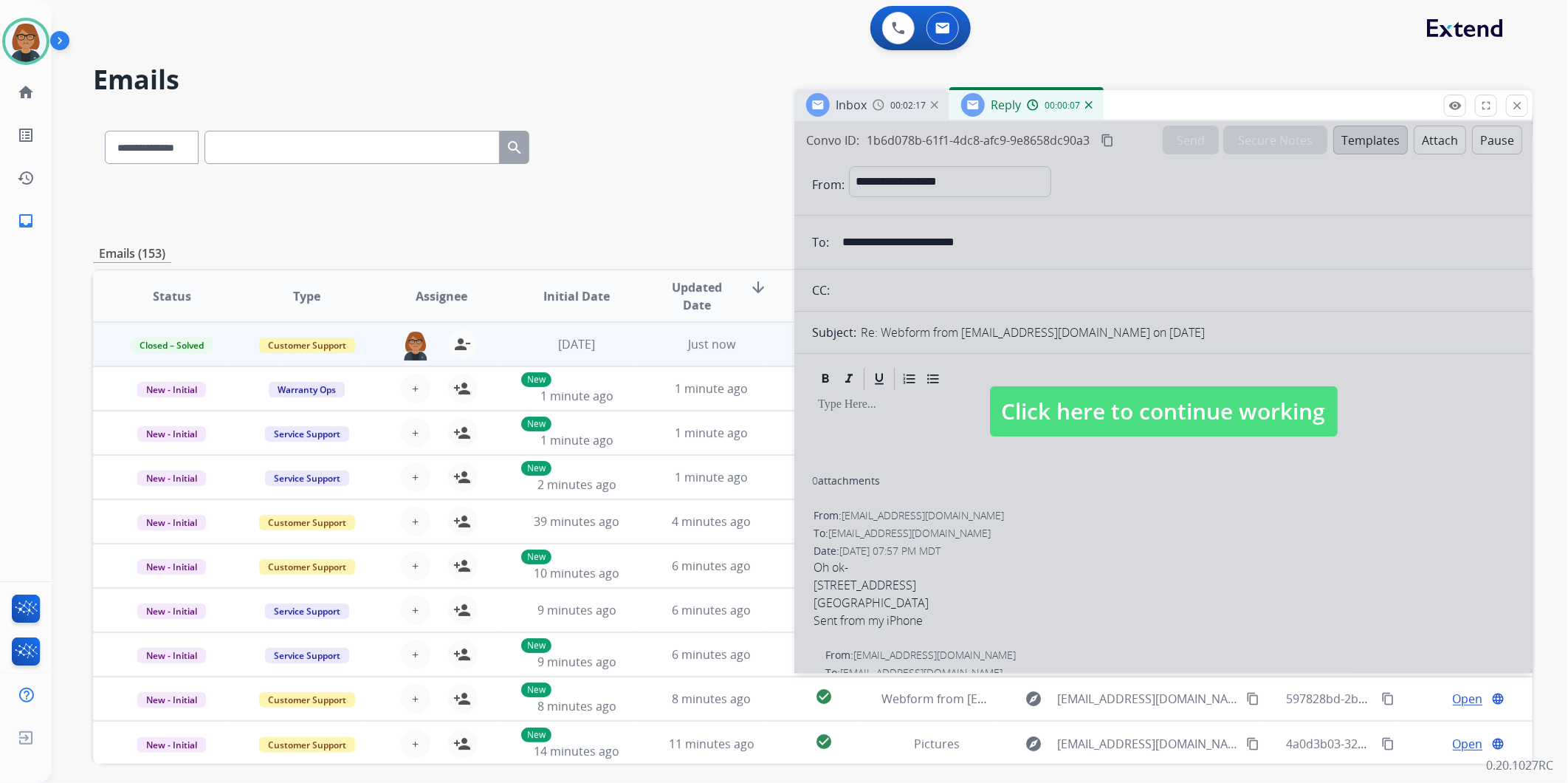
click at [1098, 492] on div at bounding box center [1163, 396] width 739 height 551
select select
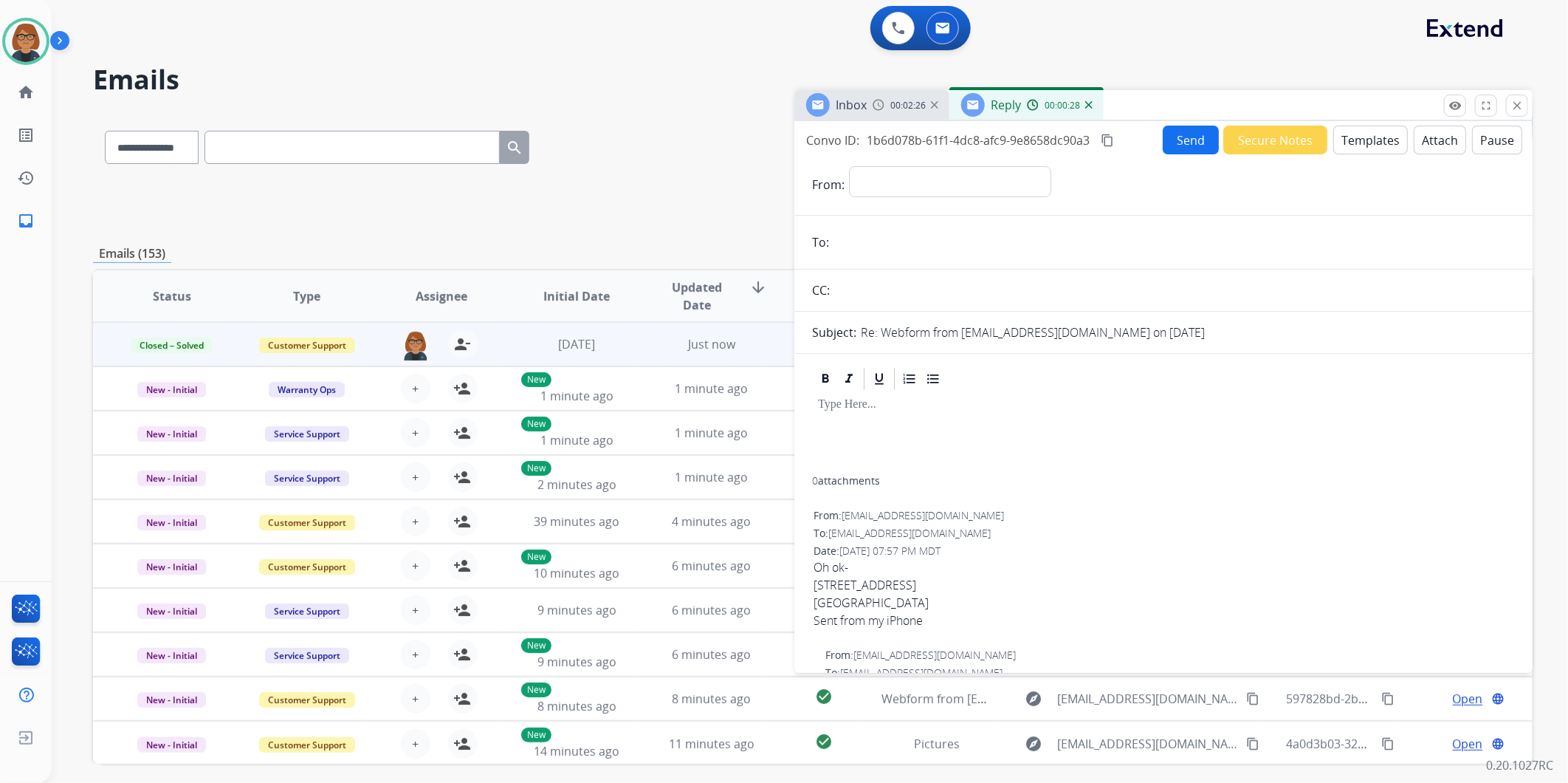
click at [1090, 108] on div "Reply 00:00:28" at bounding box center [1026, 104] width 154 height 29
click at [1087, 104] on img at bounding box center [1089, 105] width 8 height 8
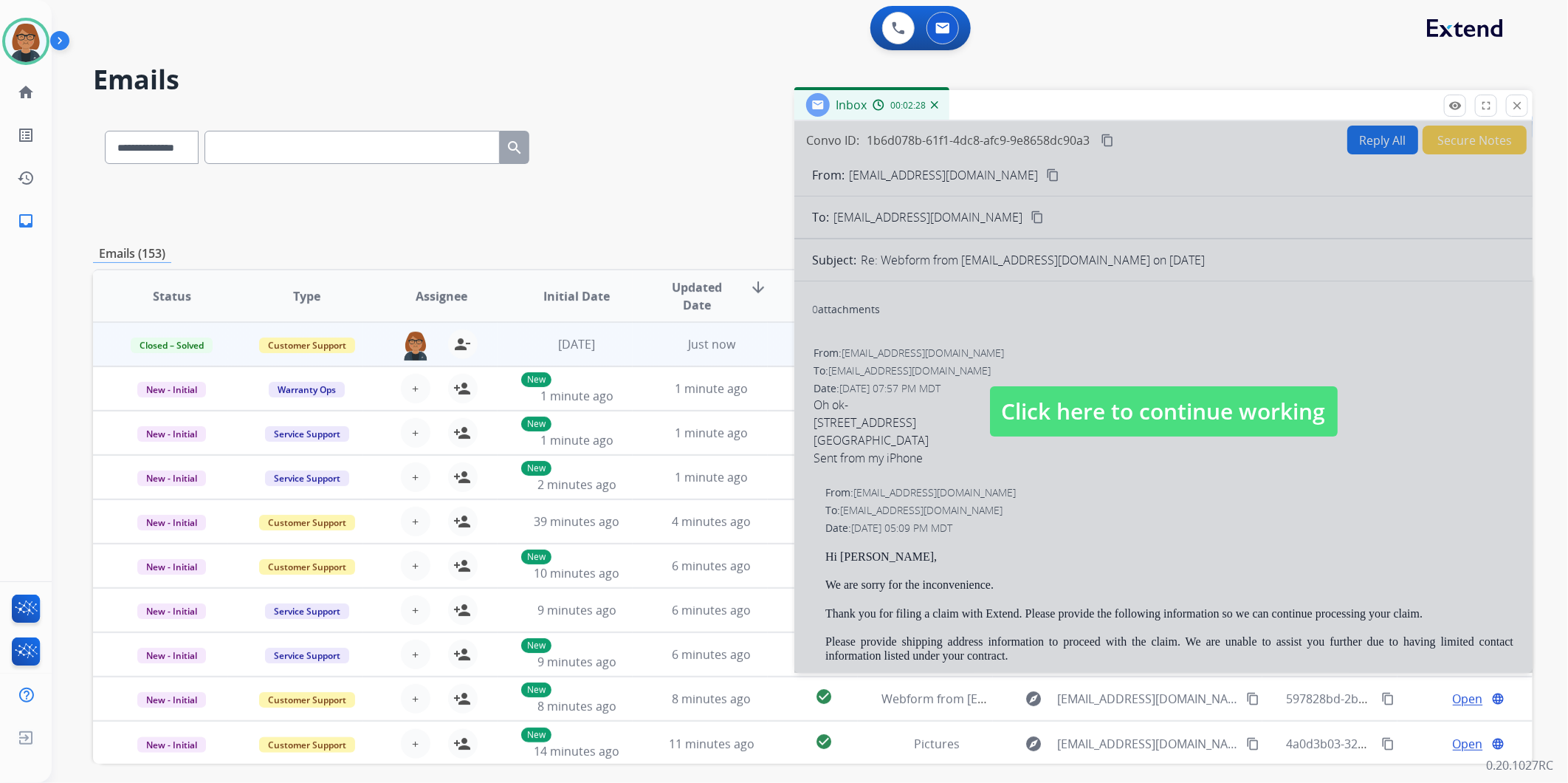
click at [1115, 381] on div at bounding box center [1163, 396] width 739 height 551
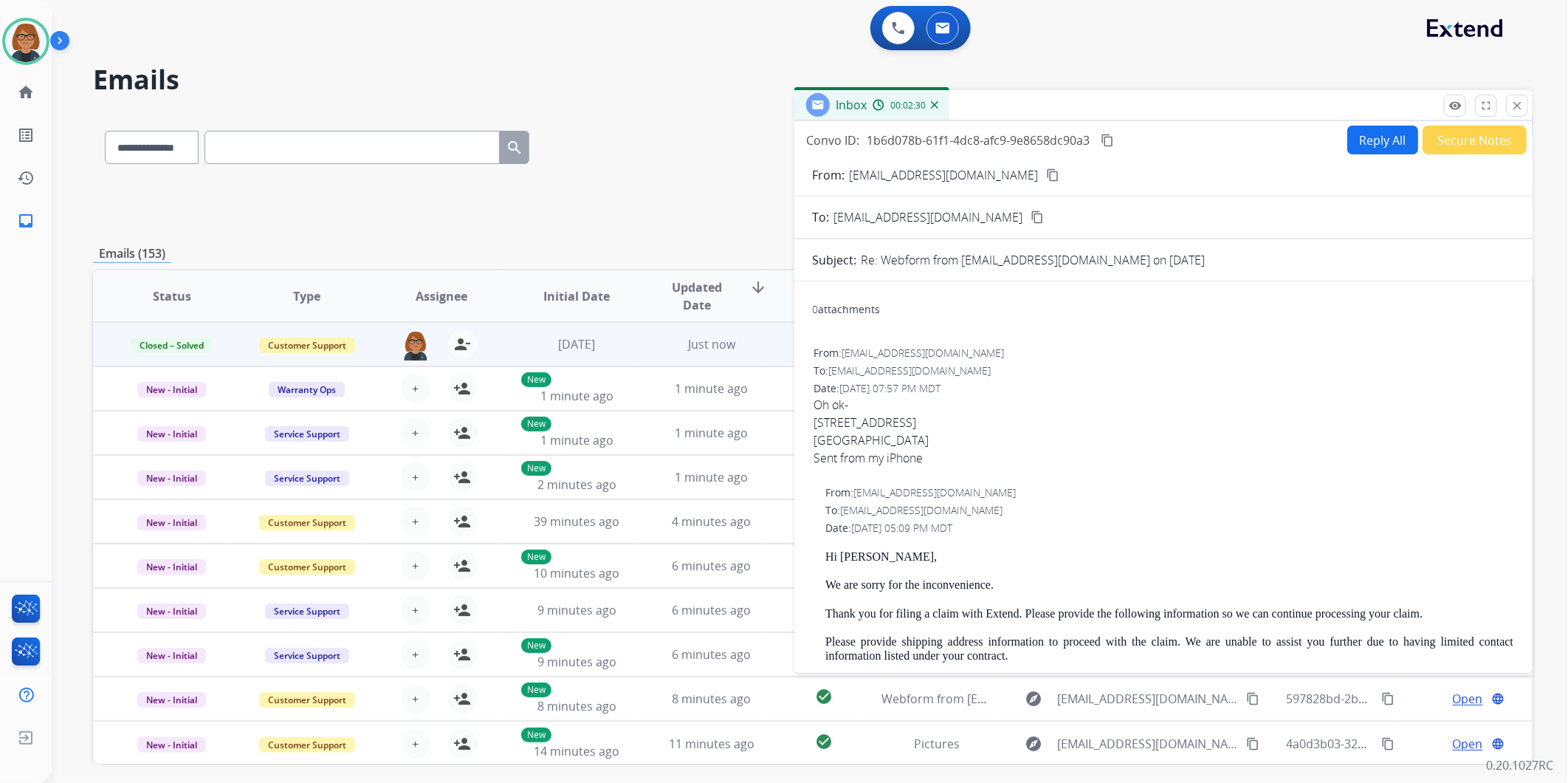
click at [1046, 171] on mat-icon "content_copy" at bounding box center [1053, 175] width 13 height 13
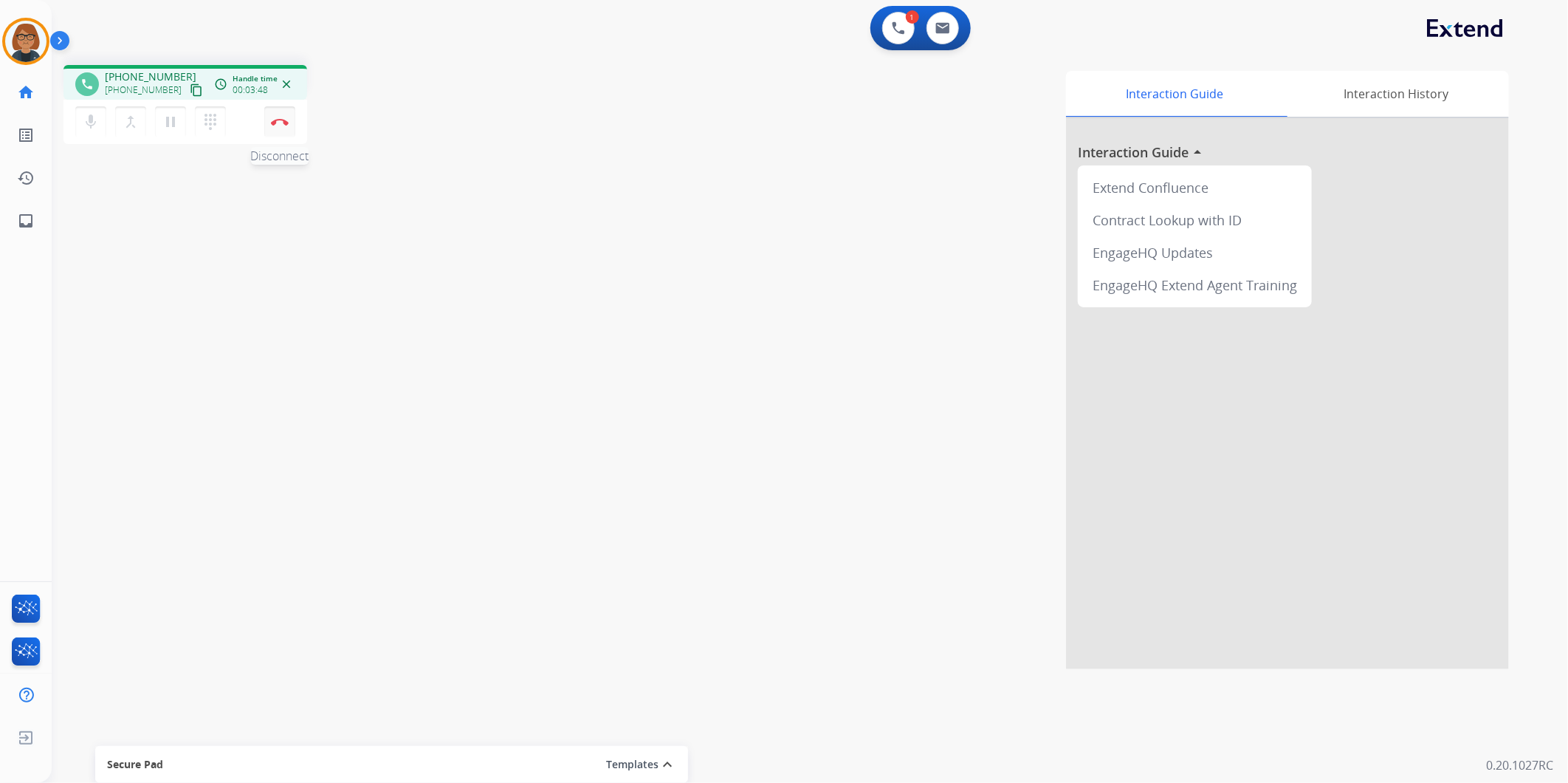
click at [274, 133] on button "Disconnect" at bounding box center [279, 121] width 31 height 31
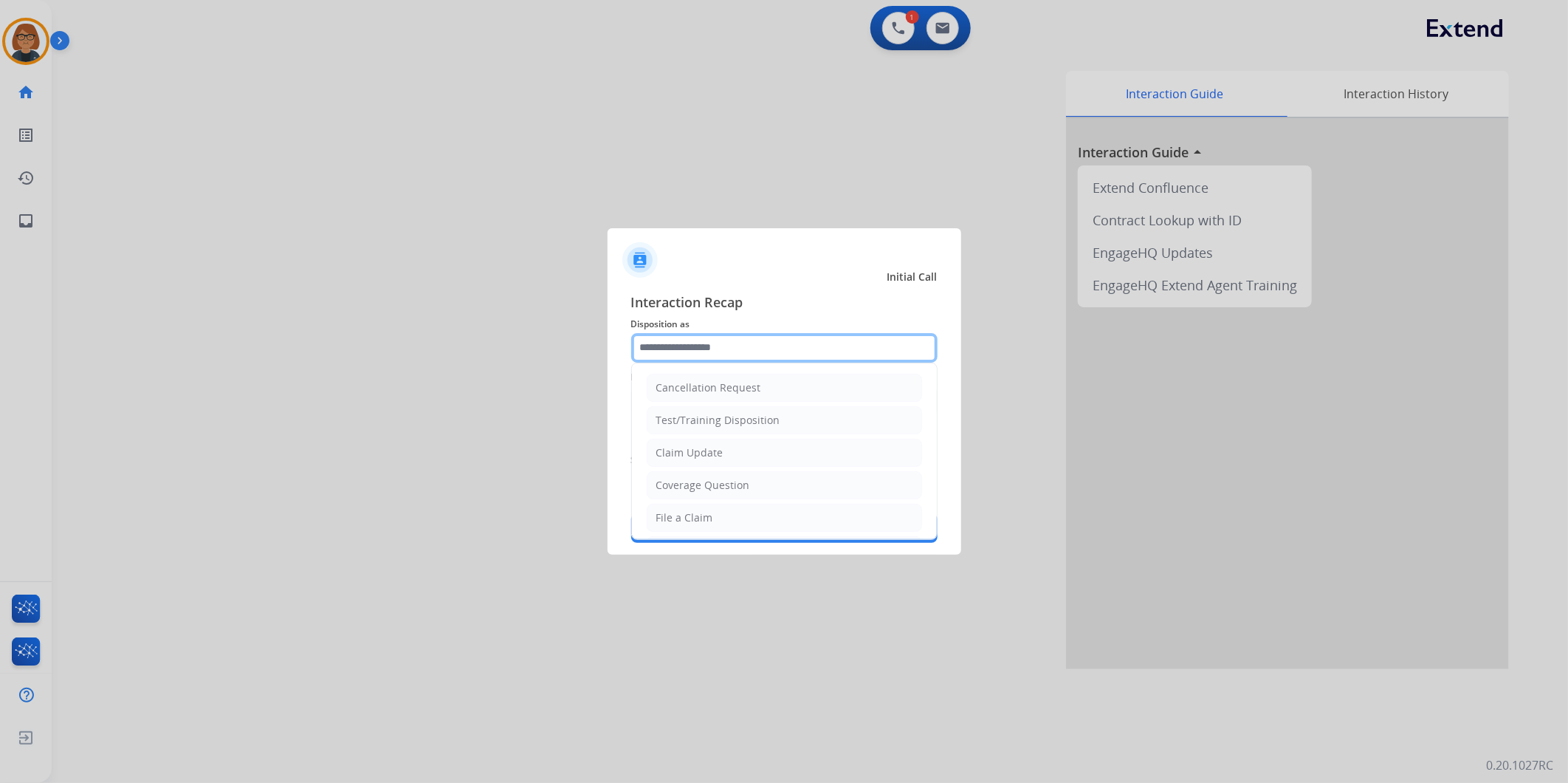
click at [735, 344] on input "text" at bounding box center [784, 347] width 306 height 29
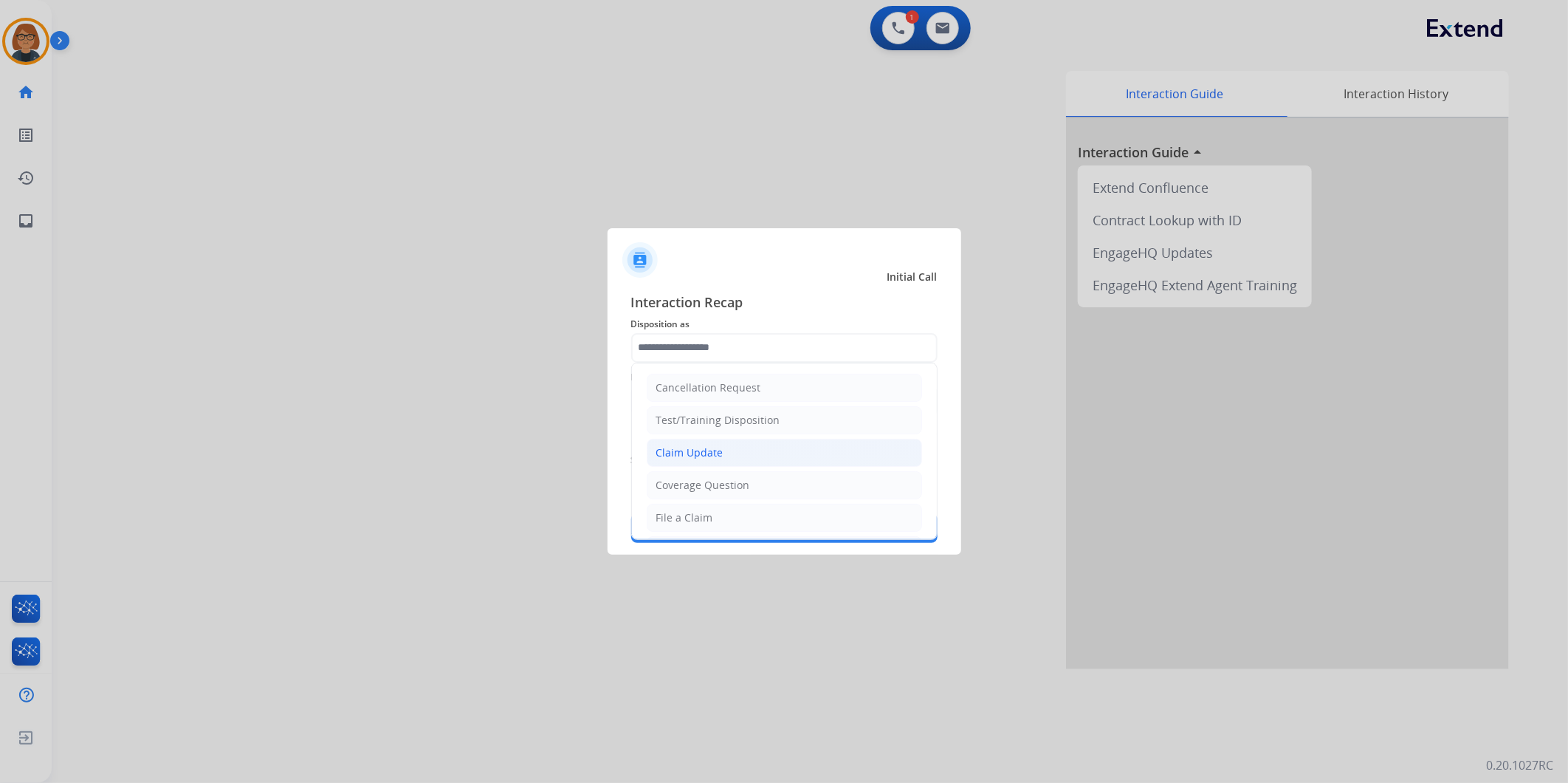
click at [698, 451] on div "Claim Update" at bounding box center [689, 453] width 67 height 15
type input "**********"
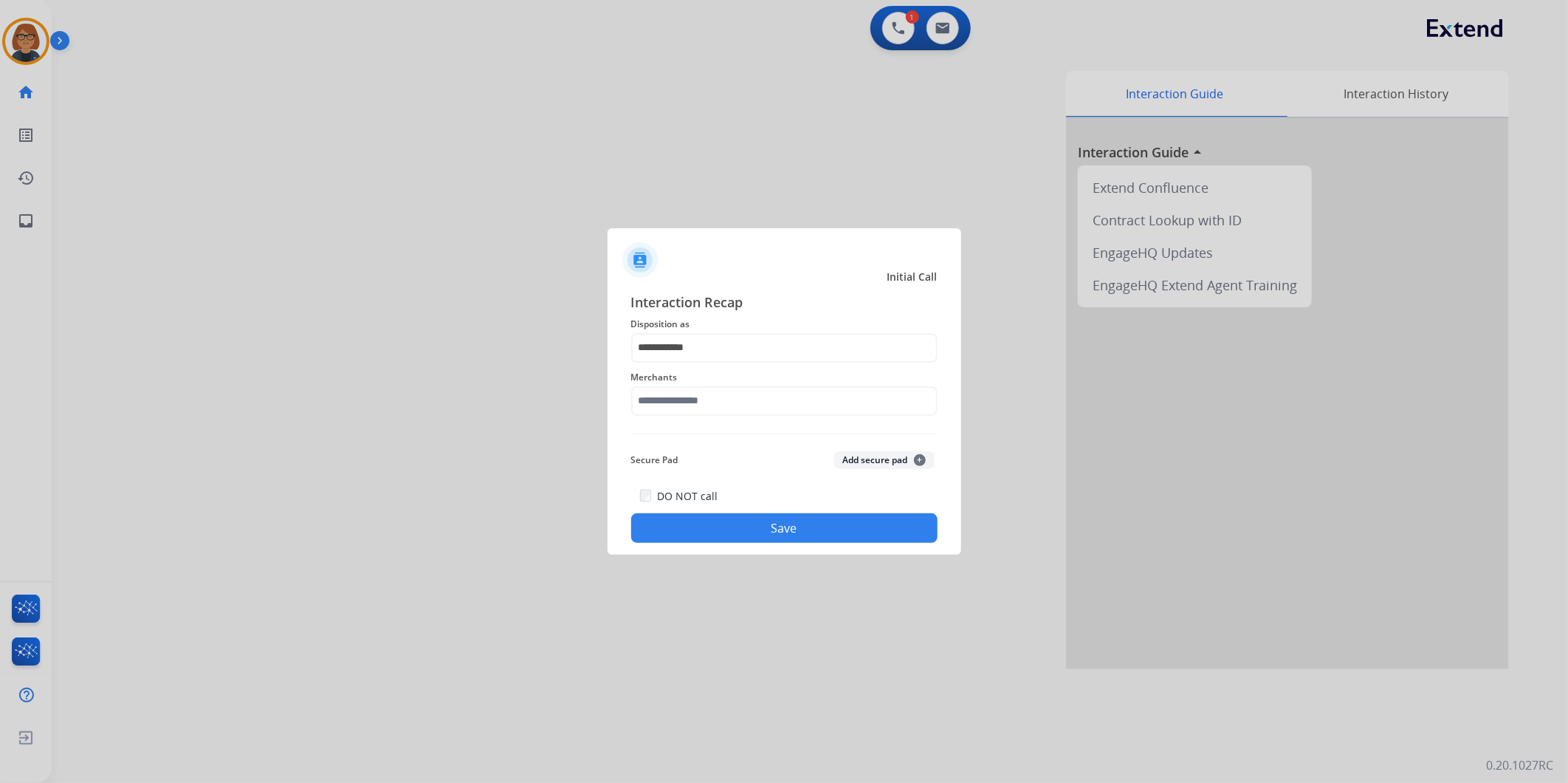
drag, startPoint x: 712, startPoint y: 418, endPoint x: 729, endPoint y: 407, distance: 20.2
click at [713, 417] on div "Merchants" at bounding box center [784, 392] width 306 height 59
click at [729, 407] on input "text" at bounding box center [784, 400] width 306 height 29
click at [758, 440] on li "[PERSON_NAME]" at bounding box center [788, 444] width 281 height 28
type input "**********"
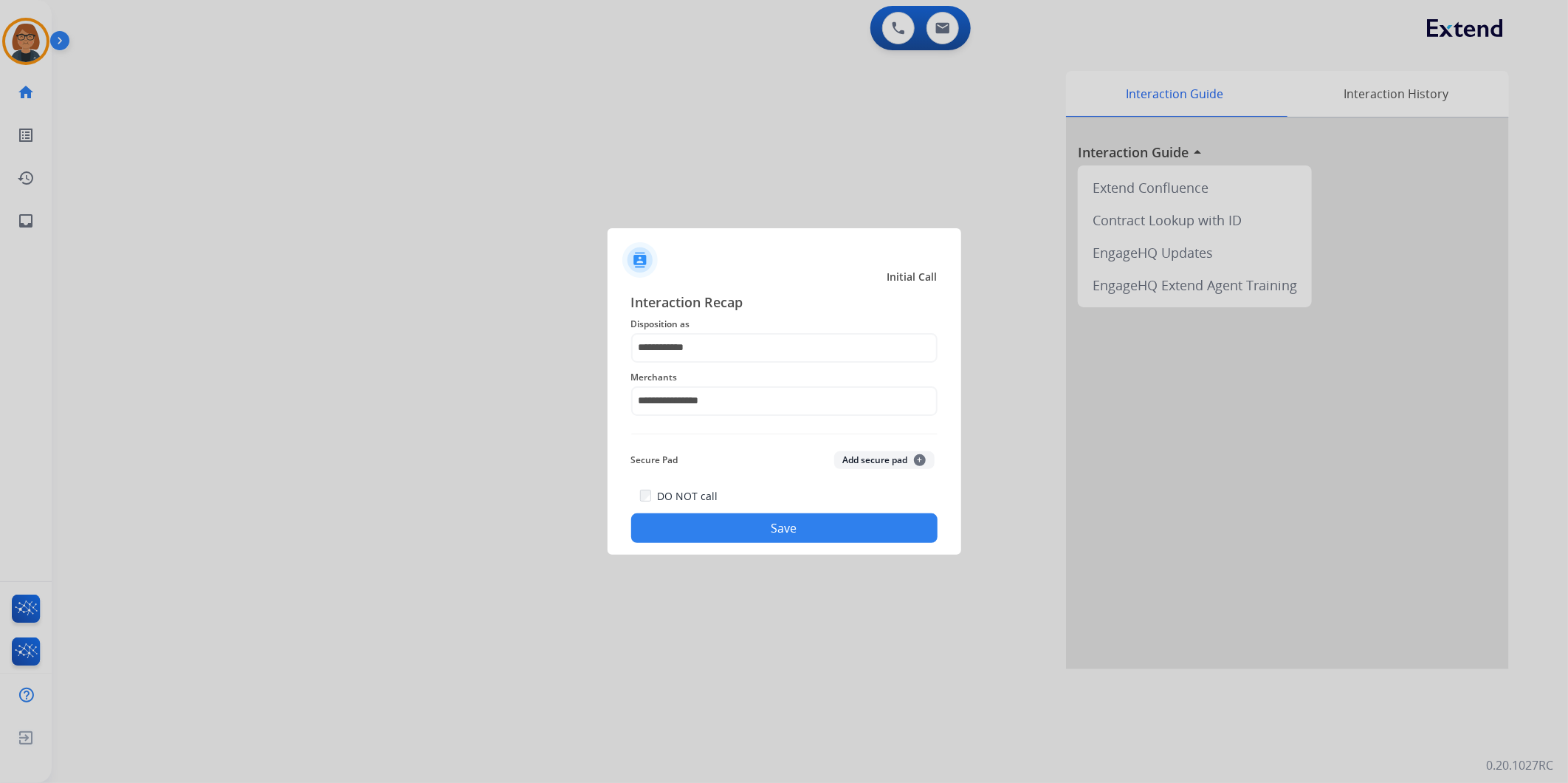
click at [753, 528] on button "Save" at bounding box center [784, 528] width 306 height 29
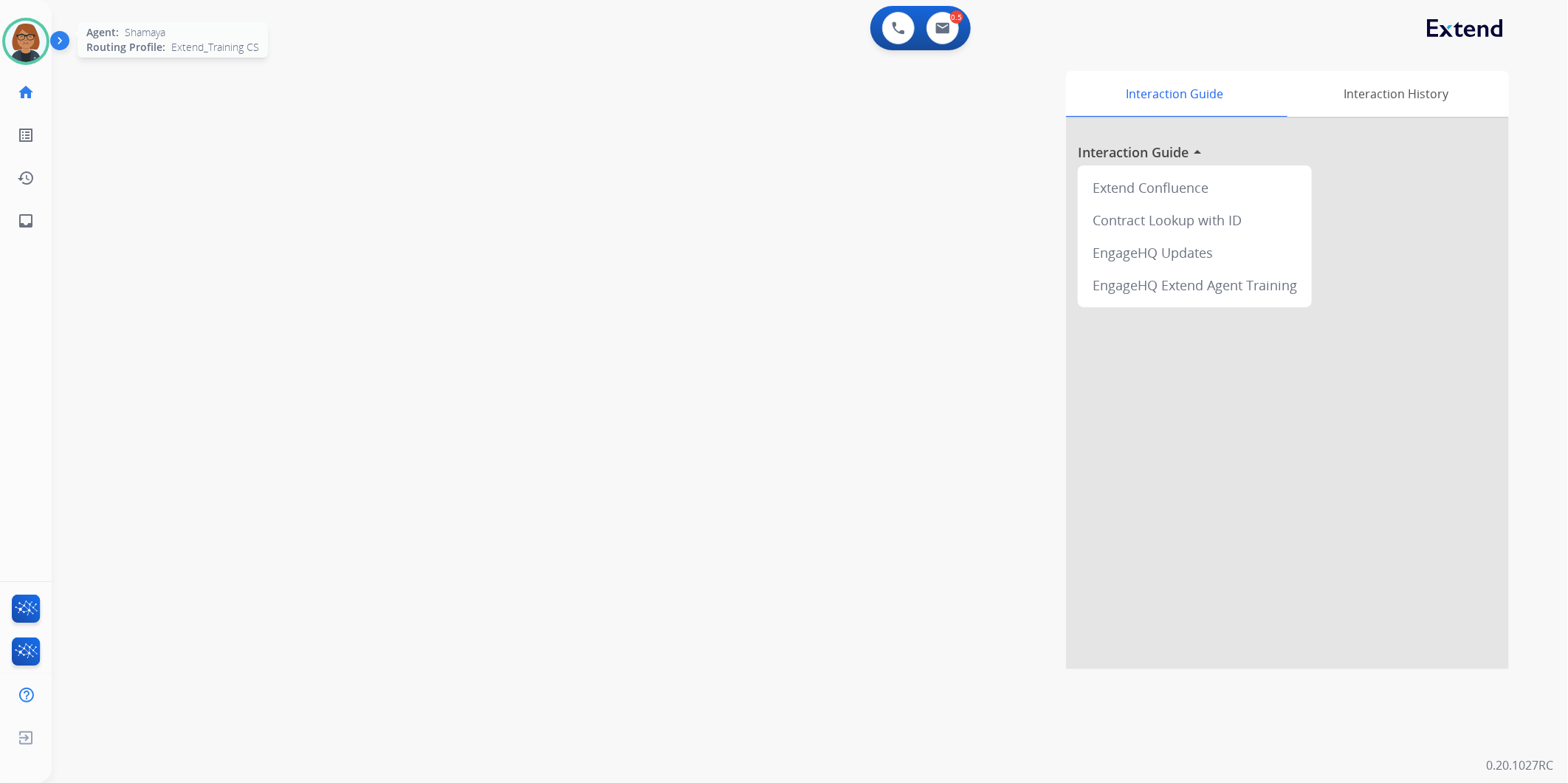
click at [35, 41] on img at bounding box center [26, 42] width 42 height 42
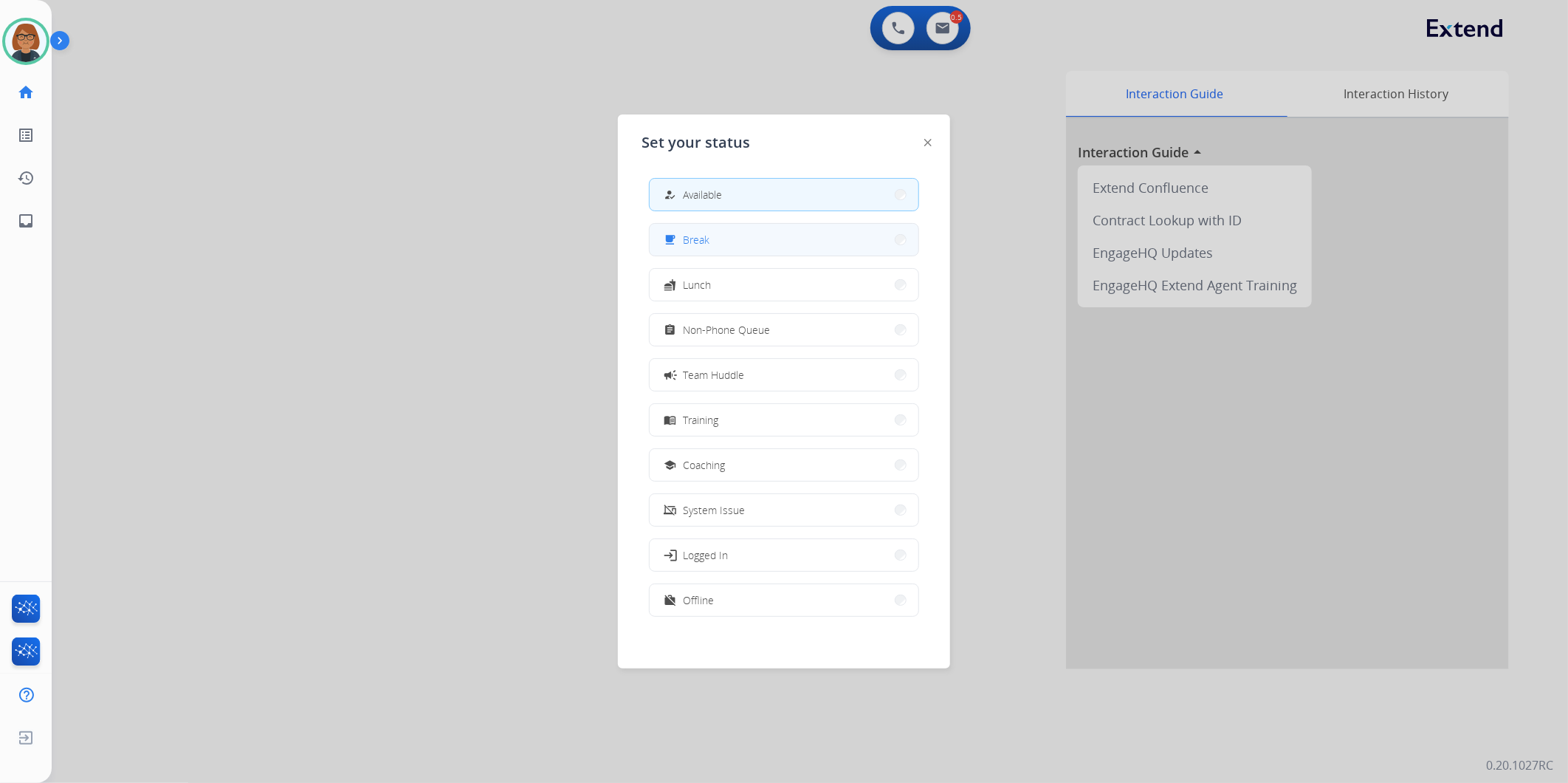
click at [714, 252] on button "free_breakfast Break" at bounding box center [784, 240] width 269 height 32
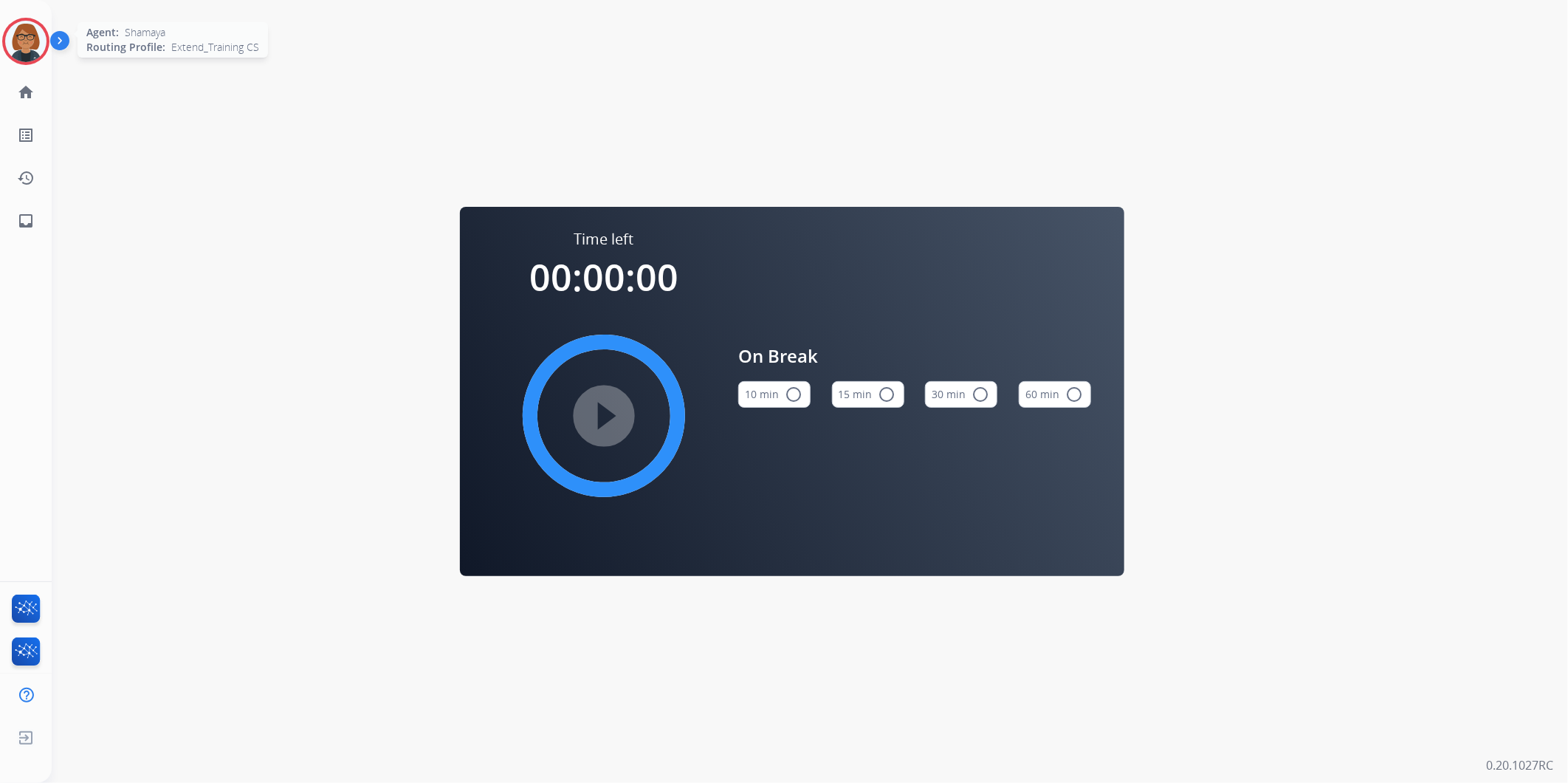
click at [19, 27] on img at bounding box center [26, 42] width 42 height 42
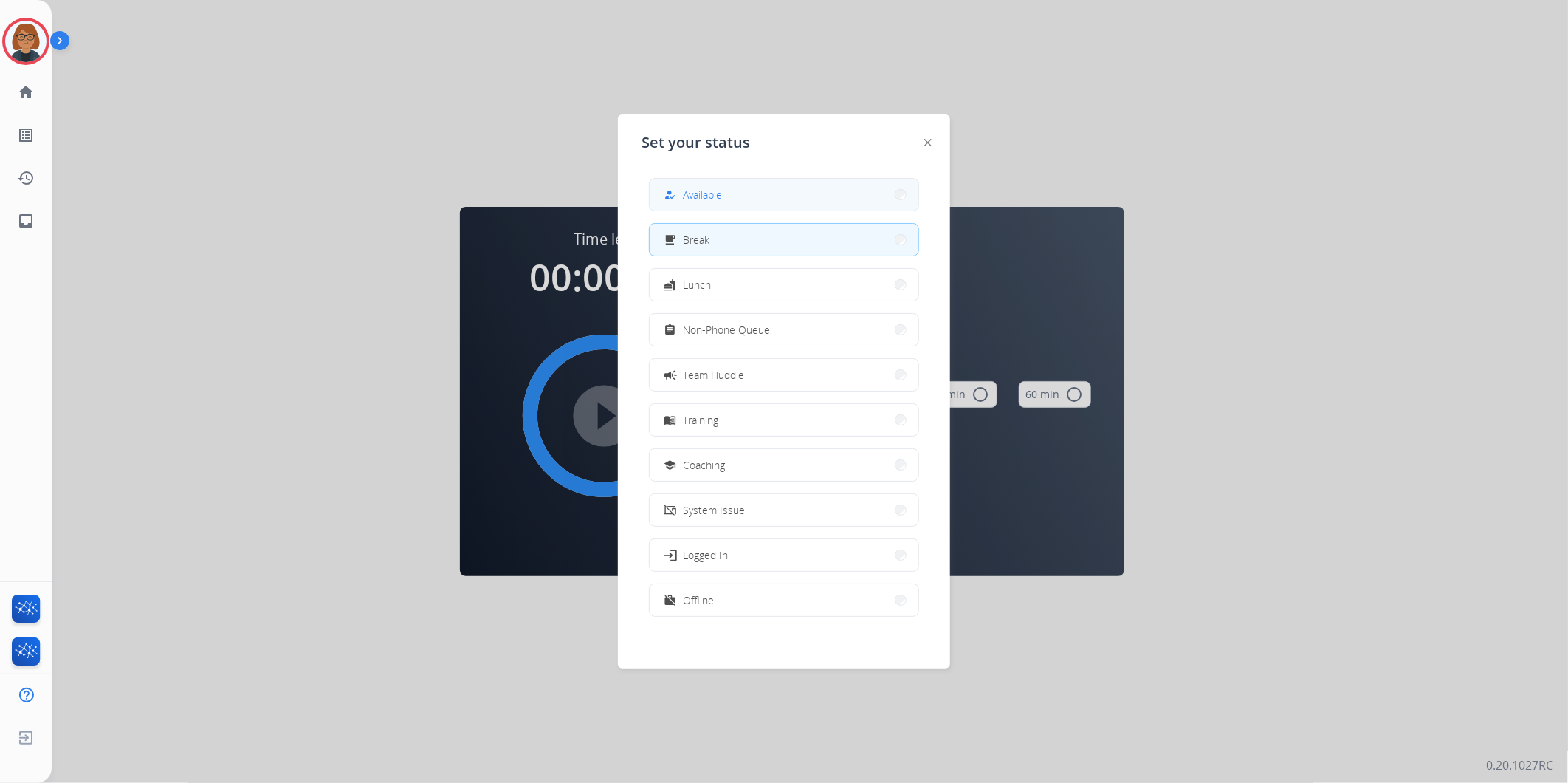
click at [674, 207] on button "how_to_reg Available" at bounding box center [784, 195] width 269 height 32
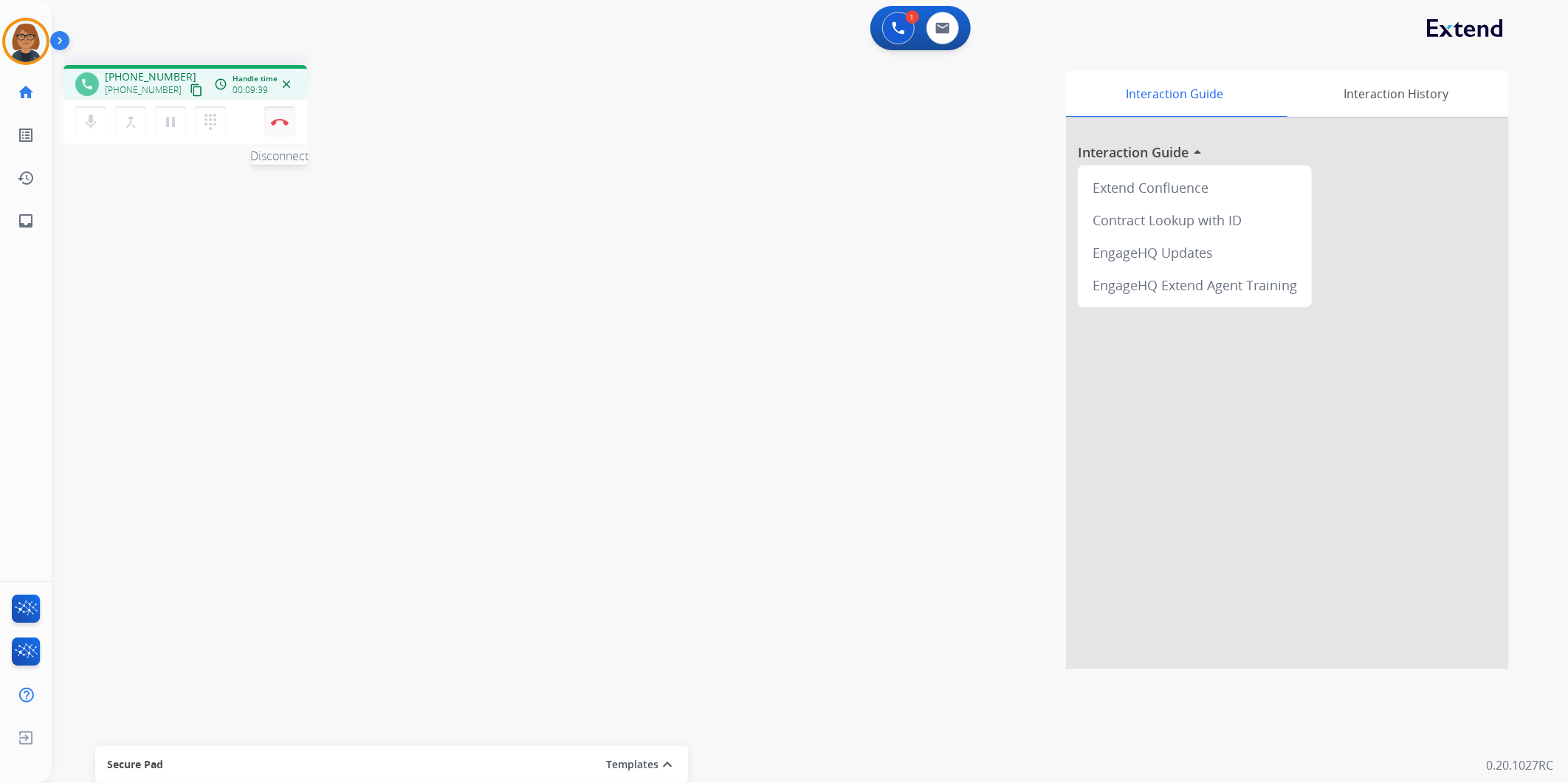
click at [279, 116] on button "Disconnect" at bounding box center [279, 121] width 31 height 31
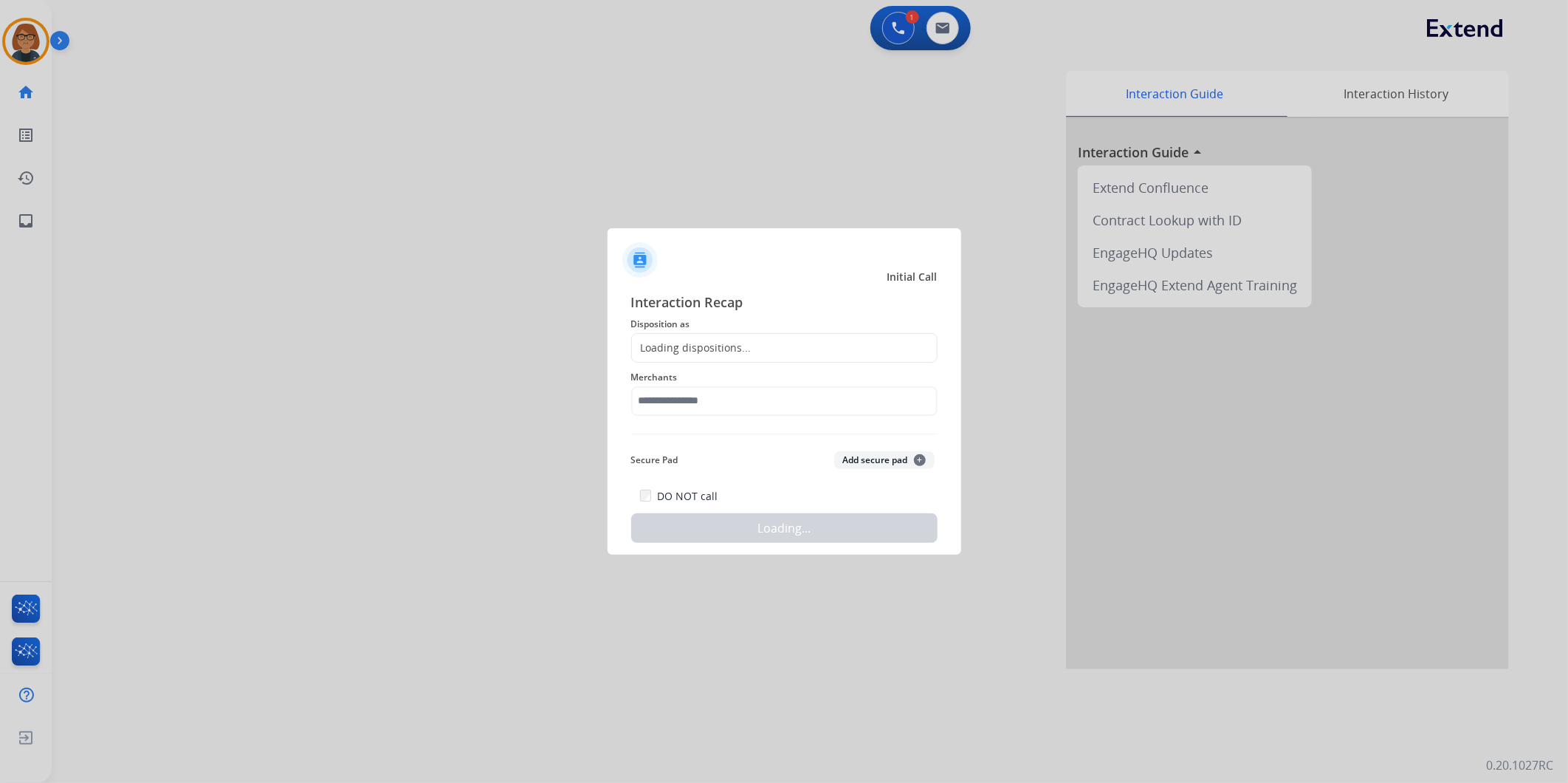
click at [768, 378] on span "Merchants" at bounding box center [784, 377] width 306 height 18
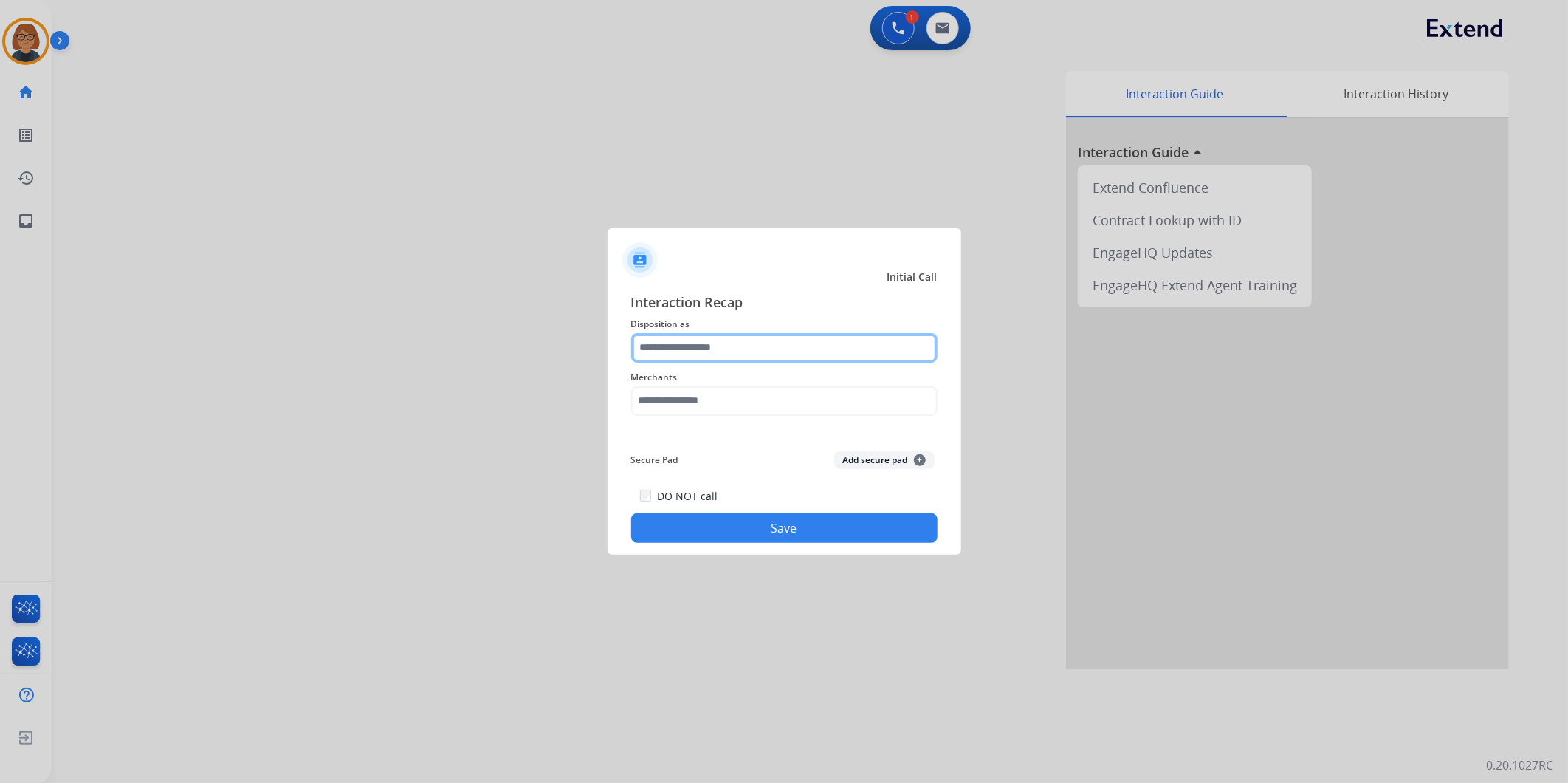
click at [750, 358] on input "text" at bounding box center [784, 347] width 306 height 29
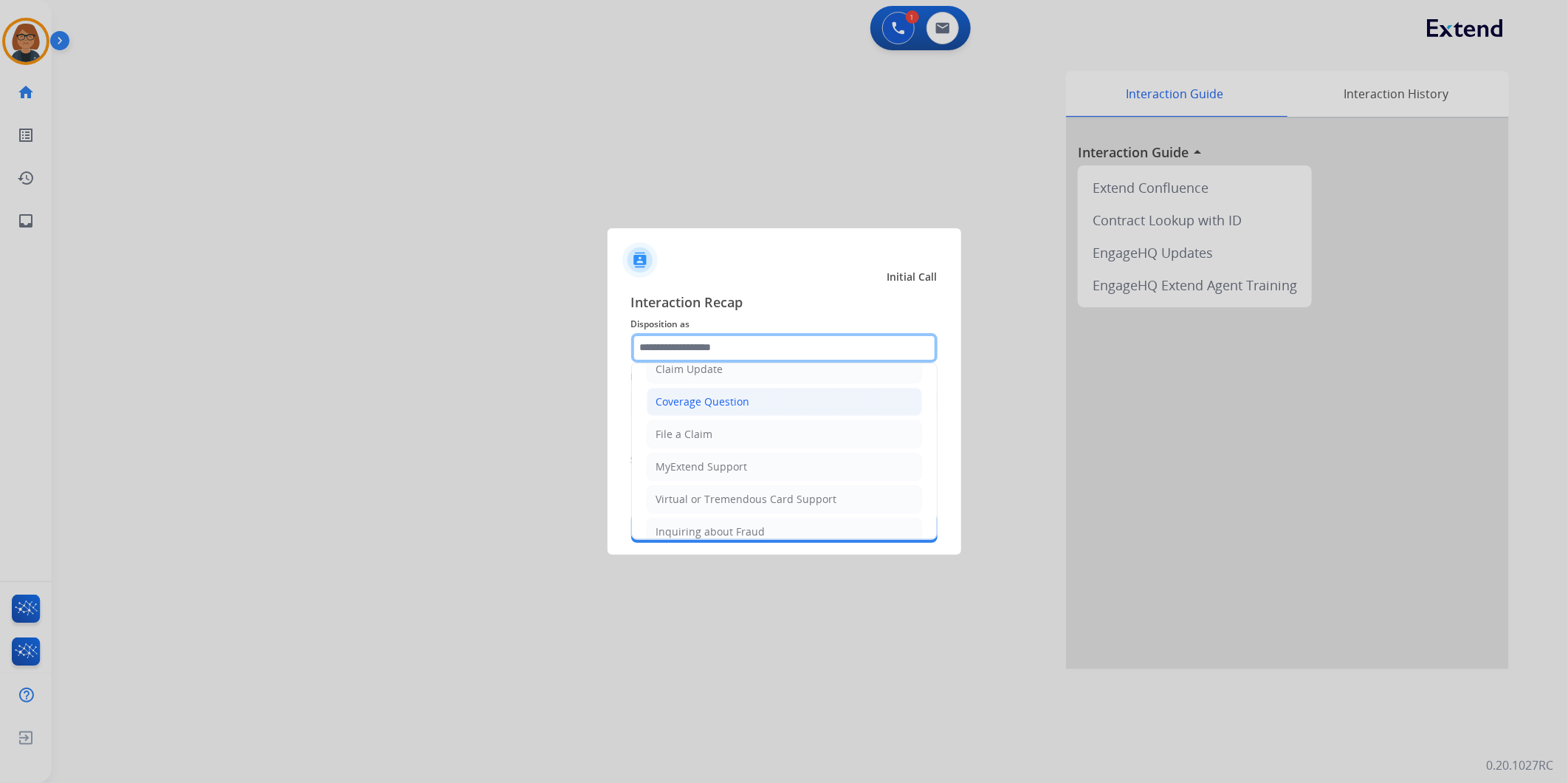
scroll to position [231, 0]
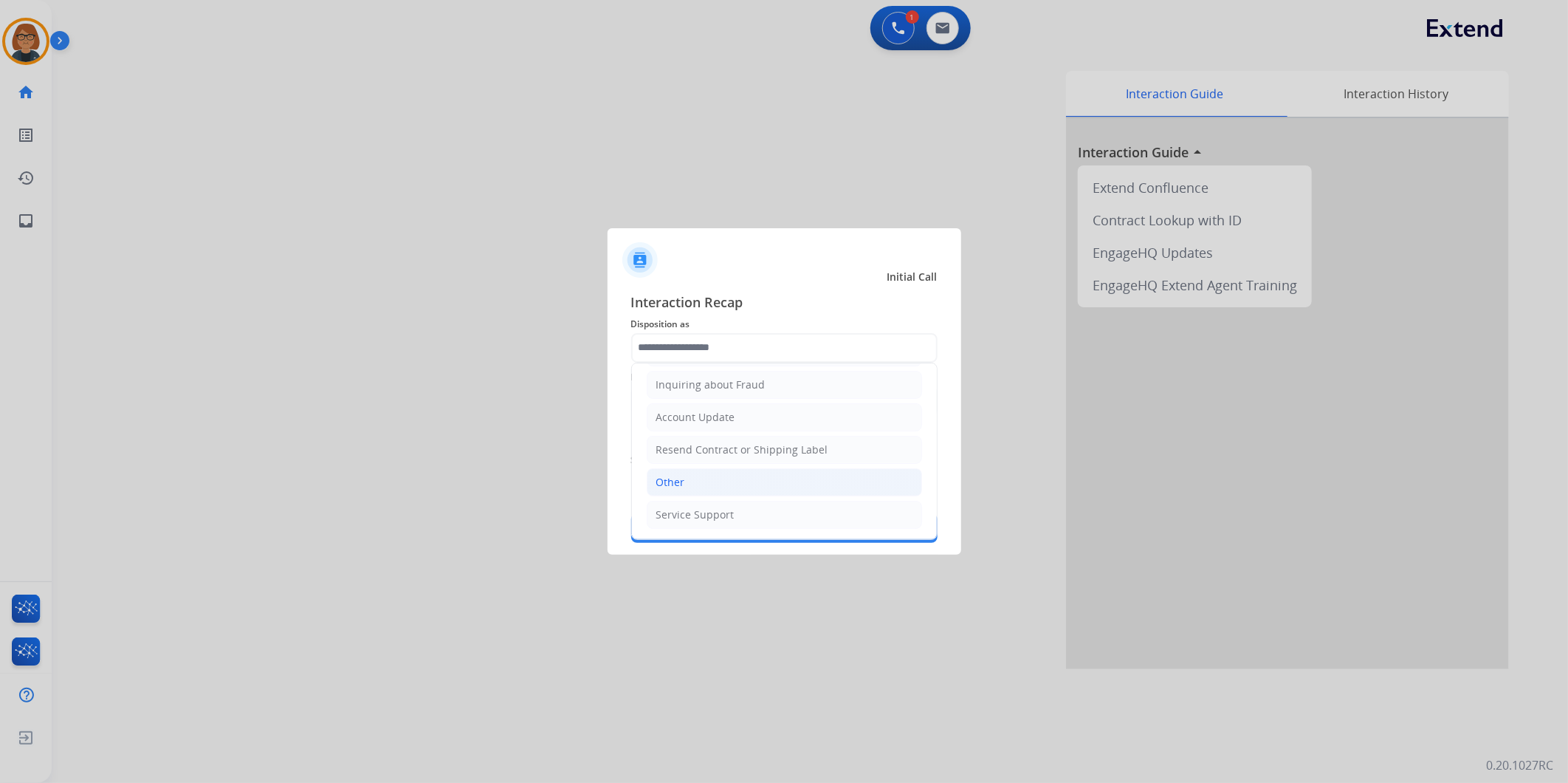
click at [732, 478] on li "Other" at bounding box center [784, 482] width 275 height 28
type input "*****"
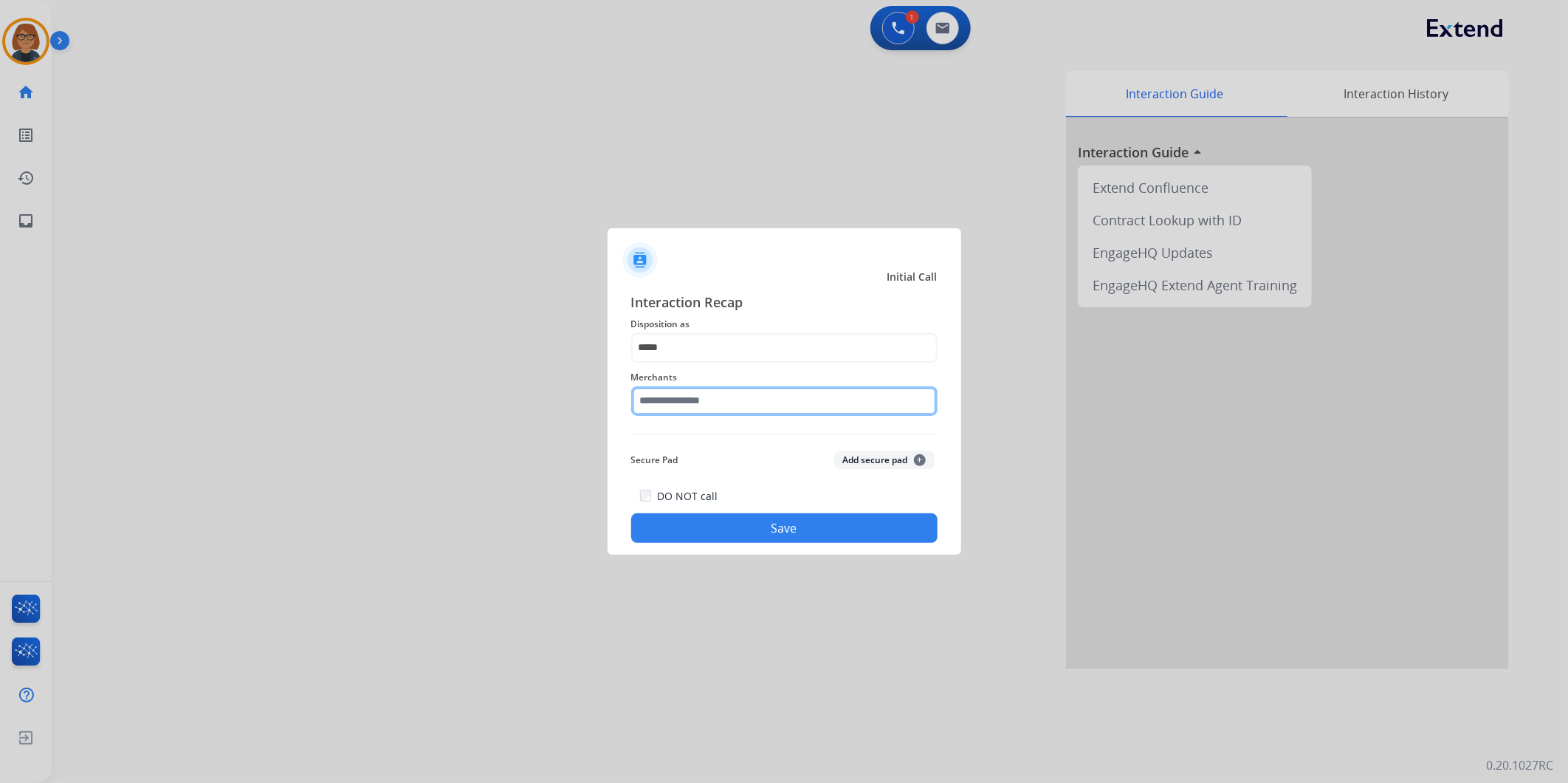
click at [714, 407] on input "text" at bounding box center [784, 400] width 306 height 29
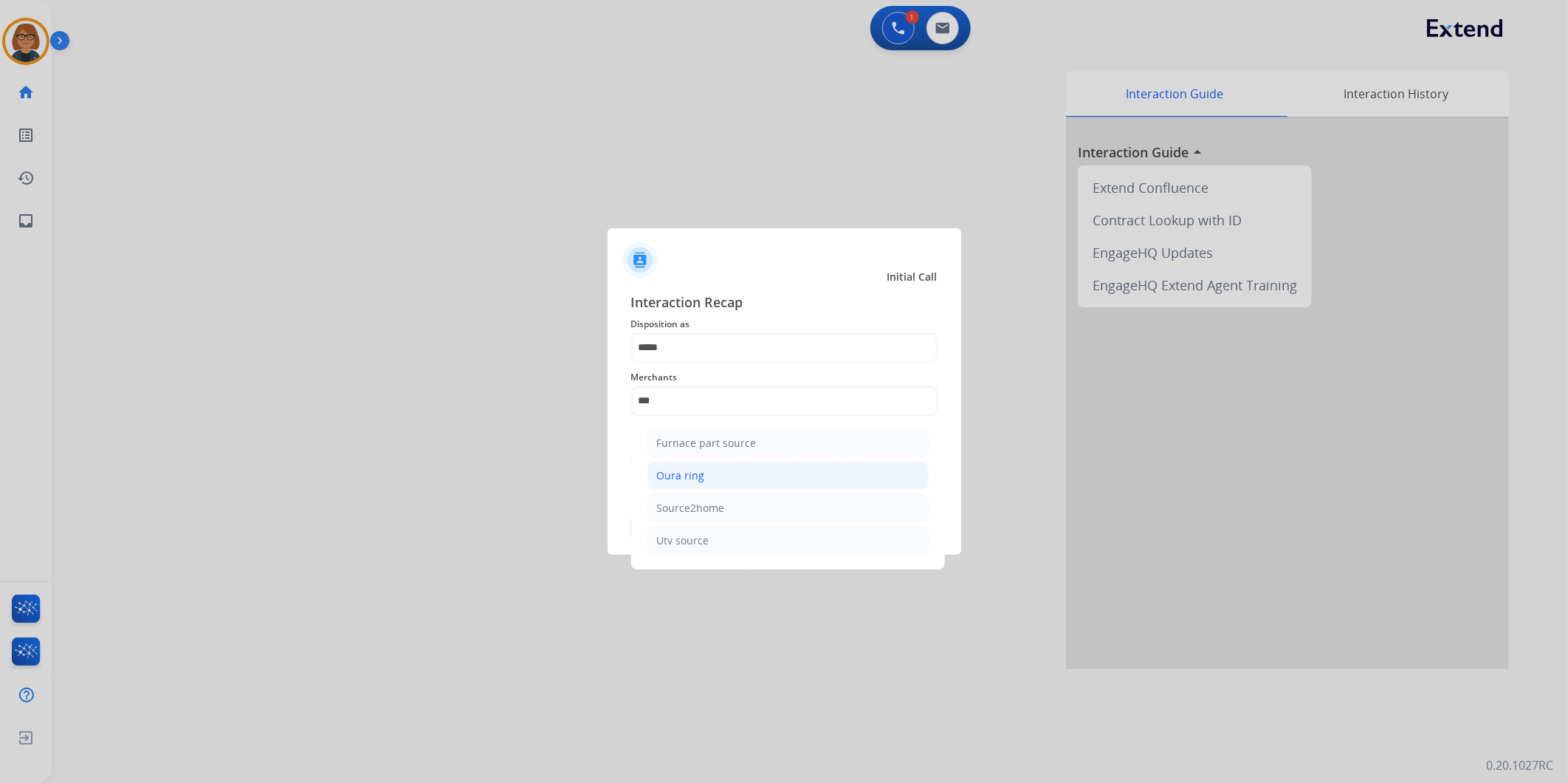
click at [745, 466] on li "Oura ring" at bounding box center [788, 476] width 281 height 28
type input "*********"
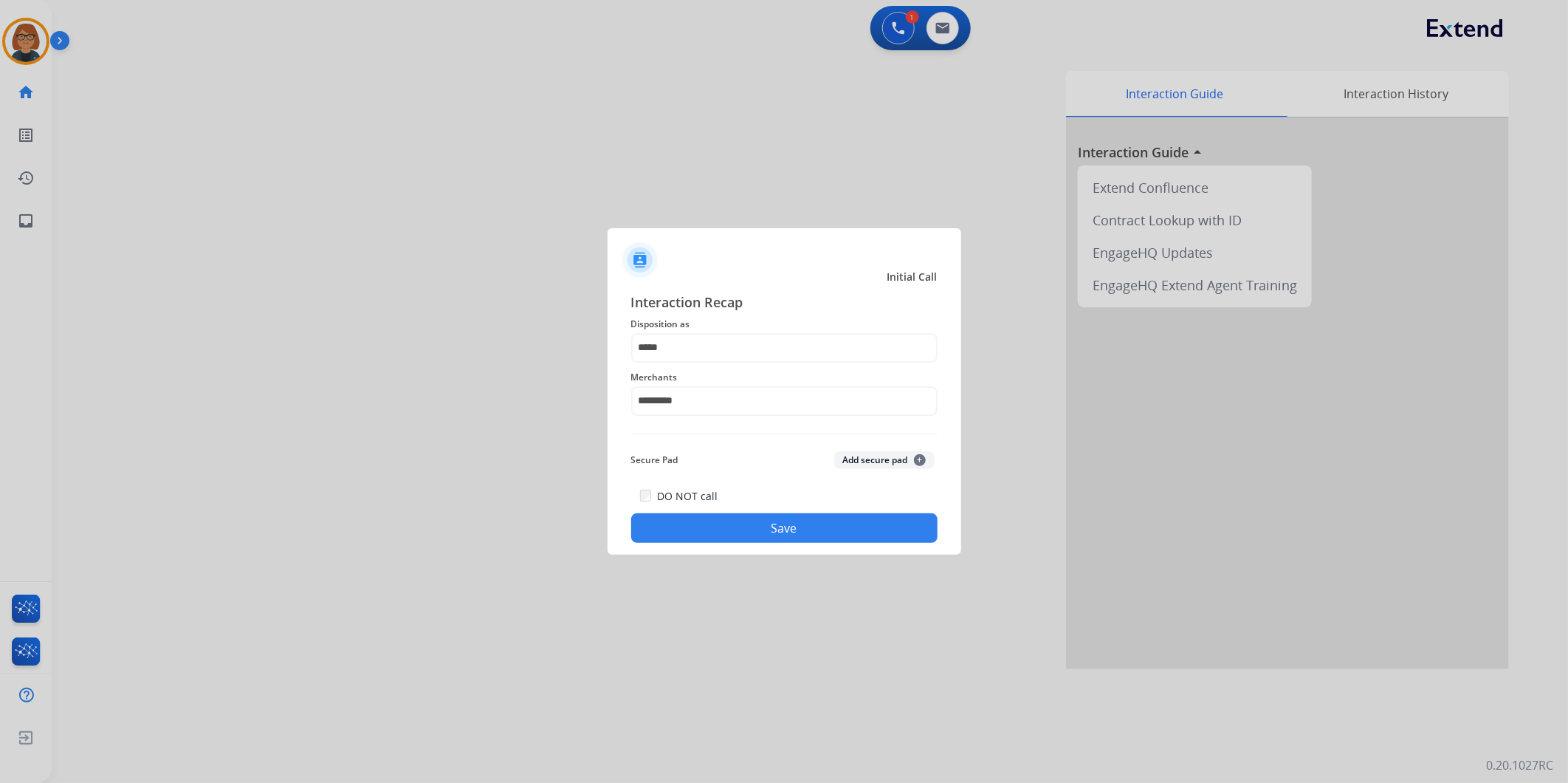
click at [773, 513] on button "Save" at bounding box center [784, 528] width 306 height 29
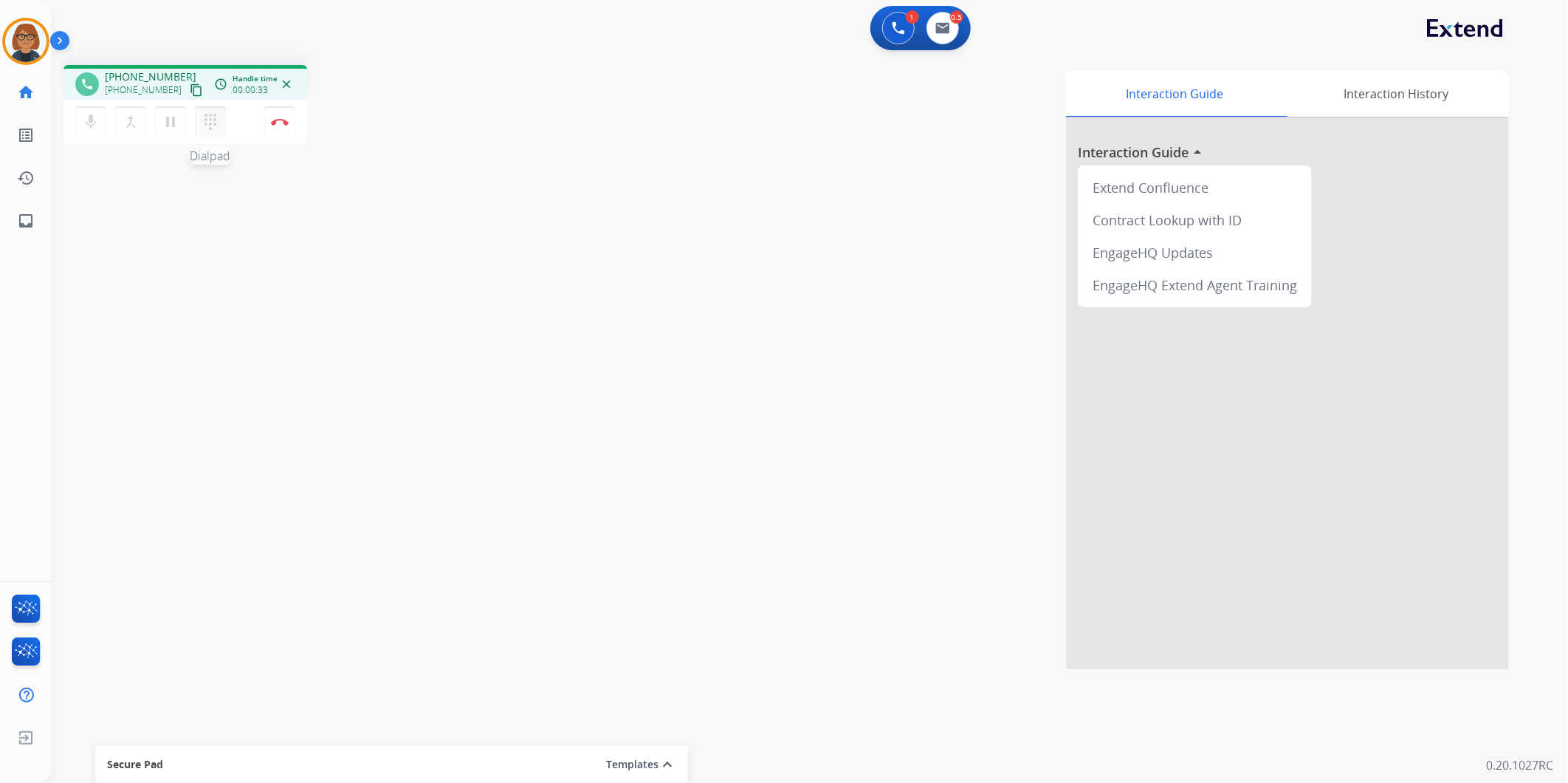
click at [217, 130] on button "dialpad Dialpad" at bounding box center [210, 121] width 31 height 31
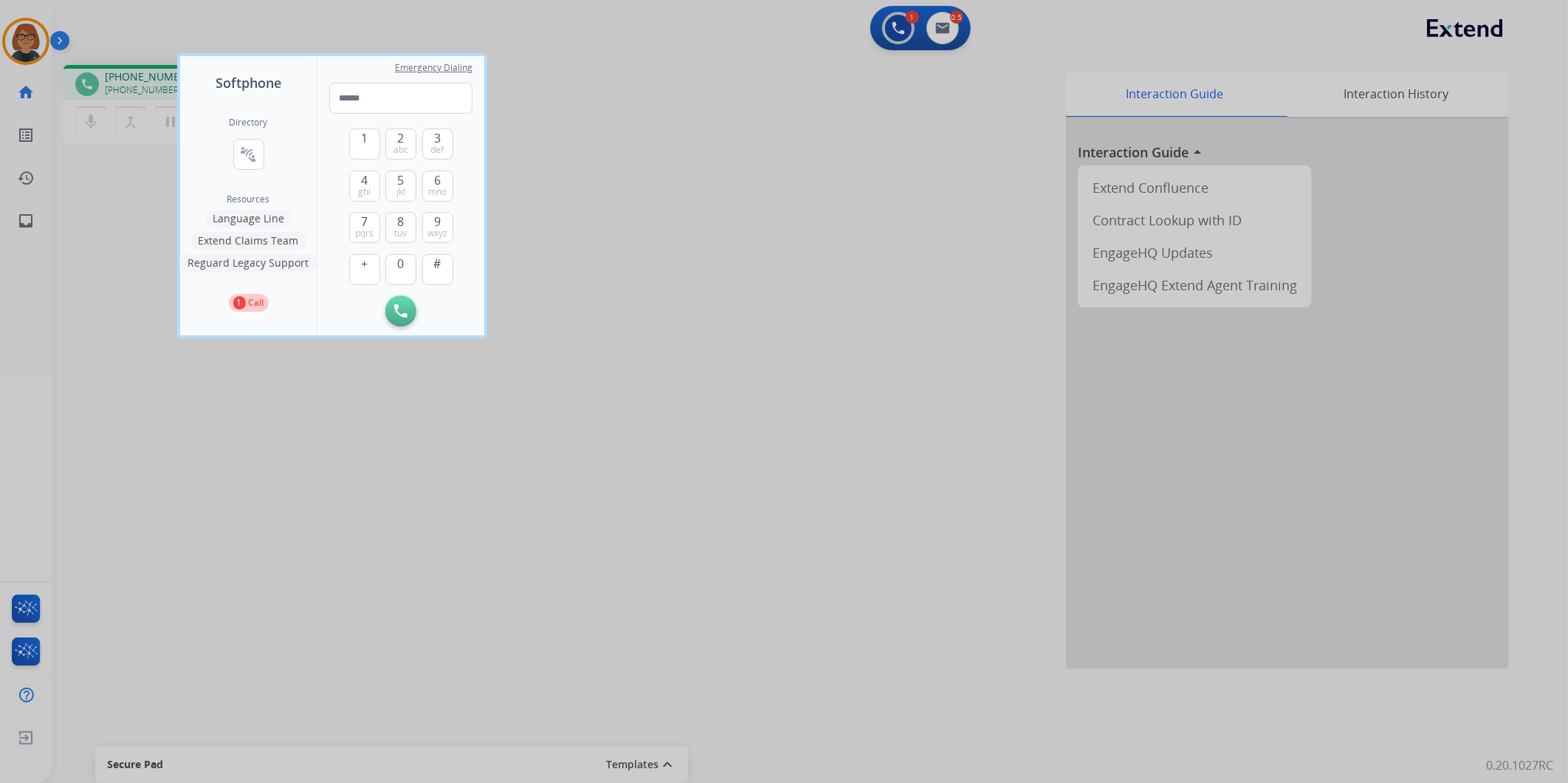
click at [252, 210] on button "Language Line" at bounding box center [248, 218] width 86 height 18
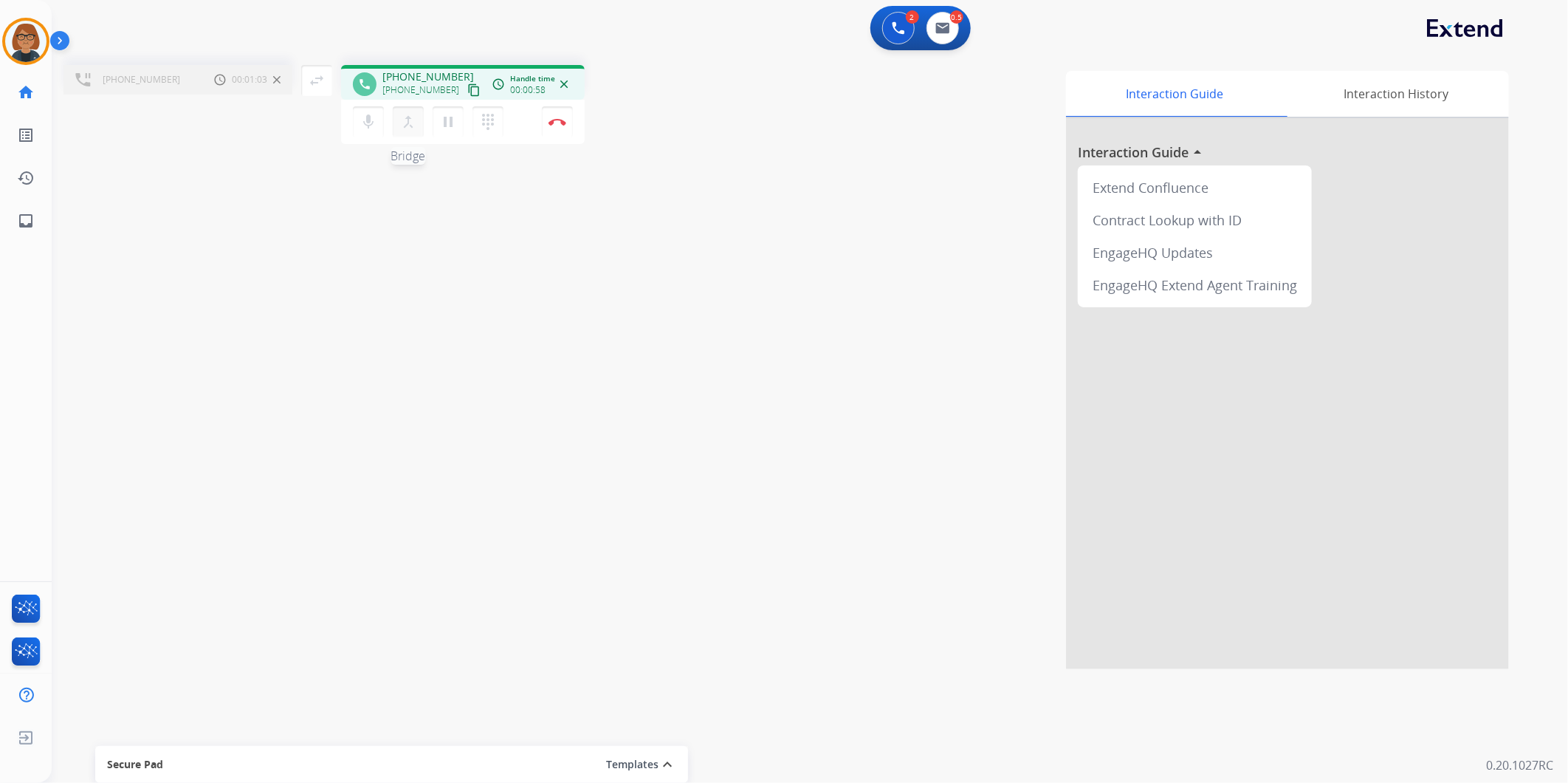
click at [403, 130] on button "merge_type Bridge" at bounding box center [408, 121] width 31 height 31
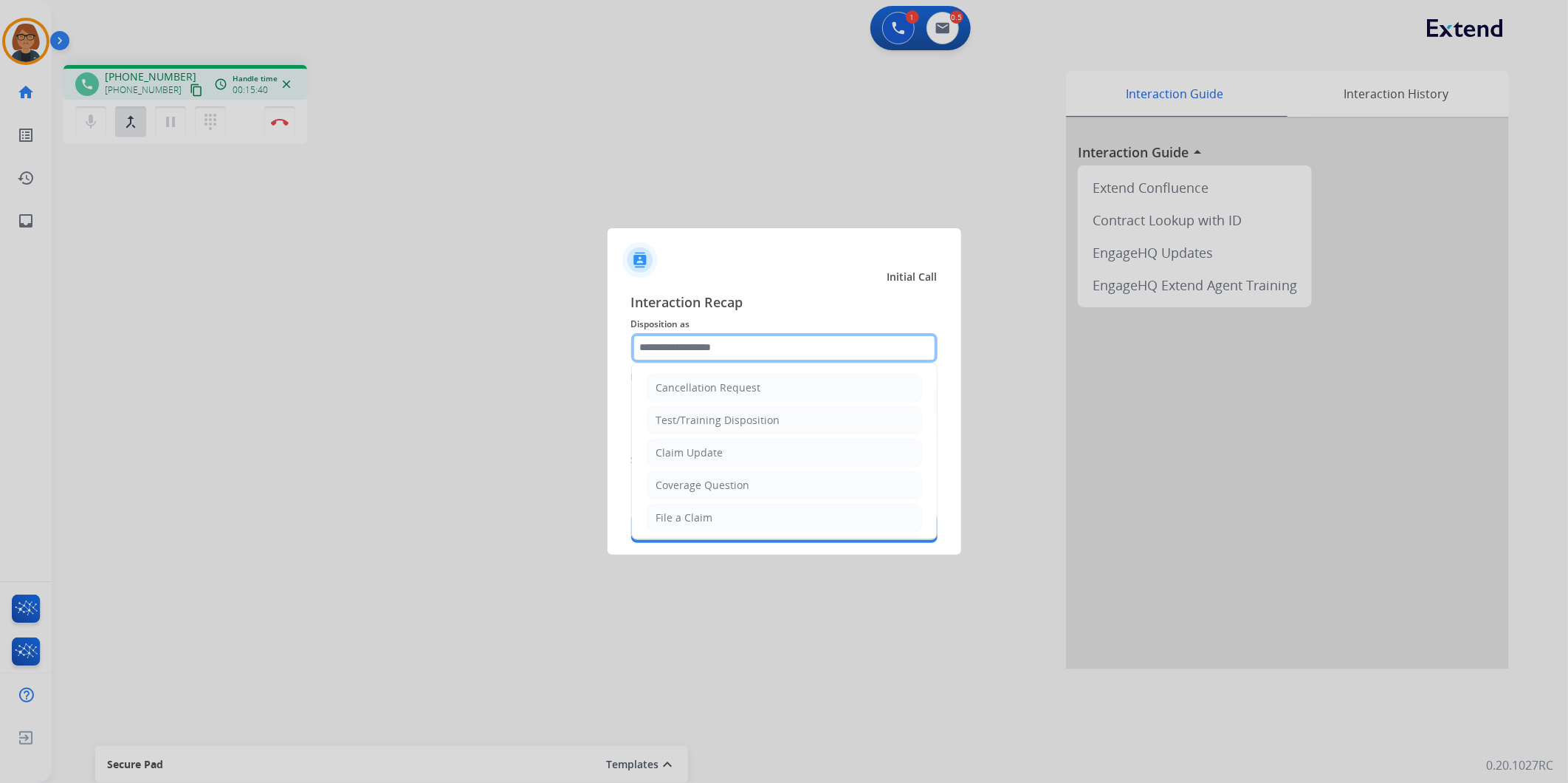
click at [706, 344] on input "text" at bounding box center [784, 347] width 306 height 29
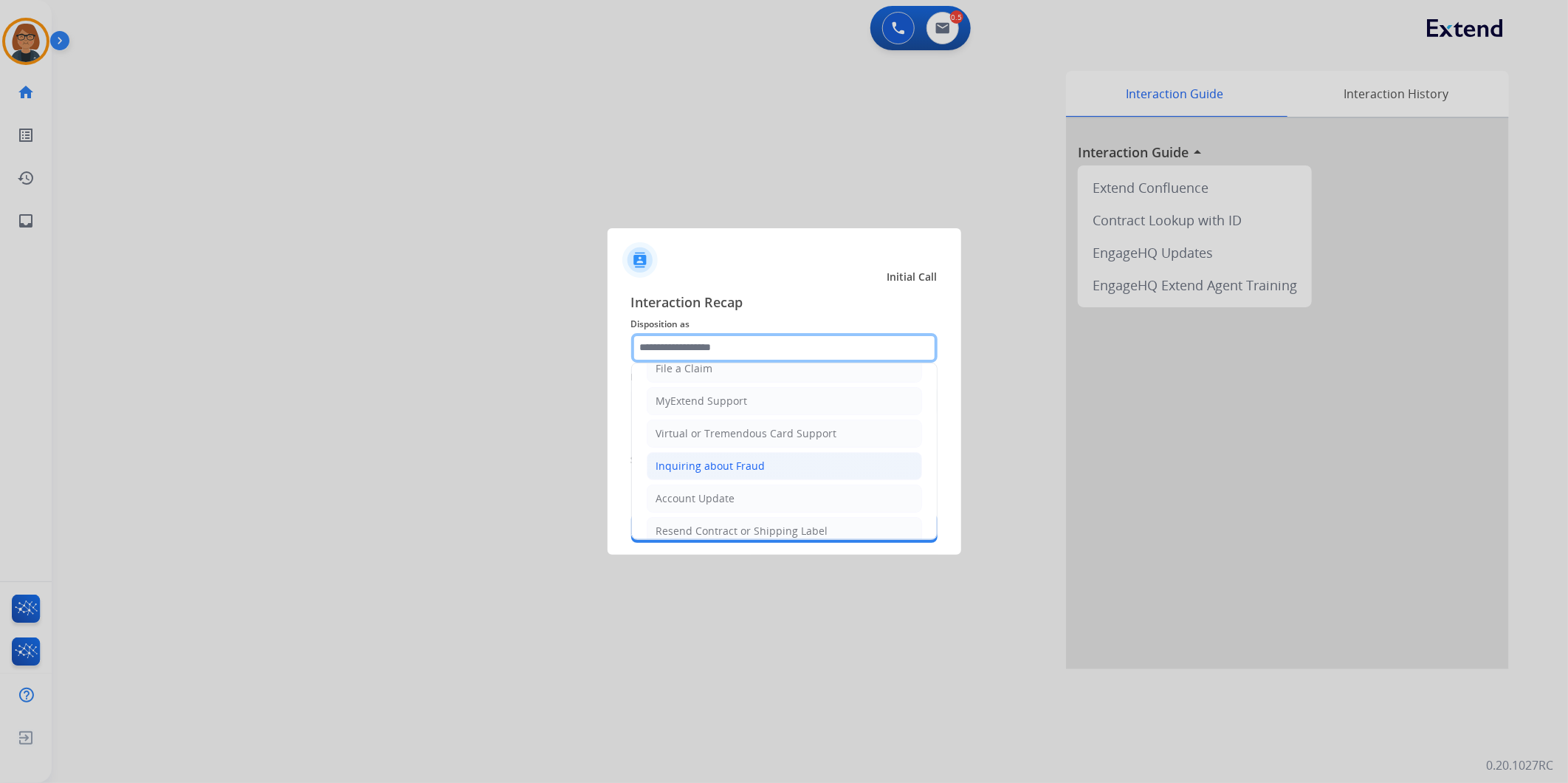
scroll to position [67, 0]
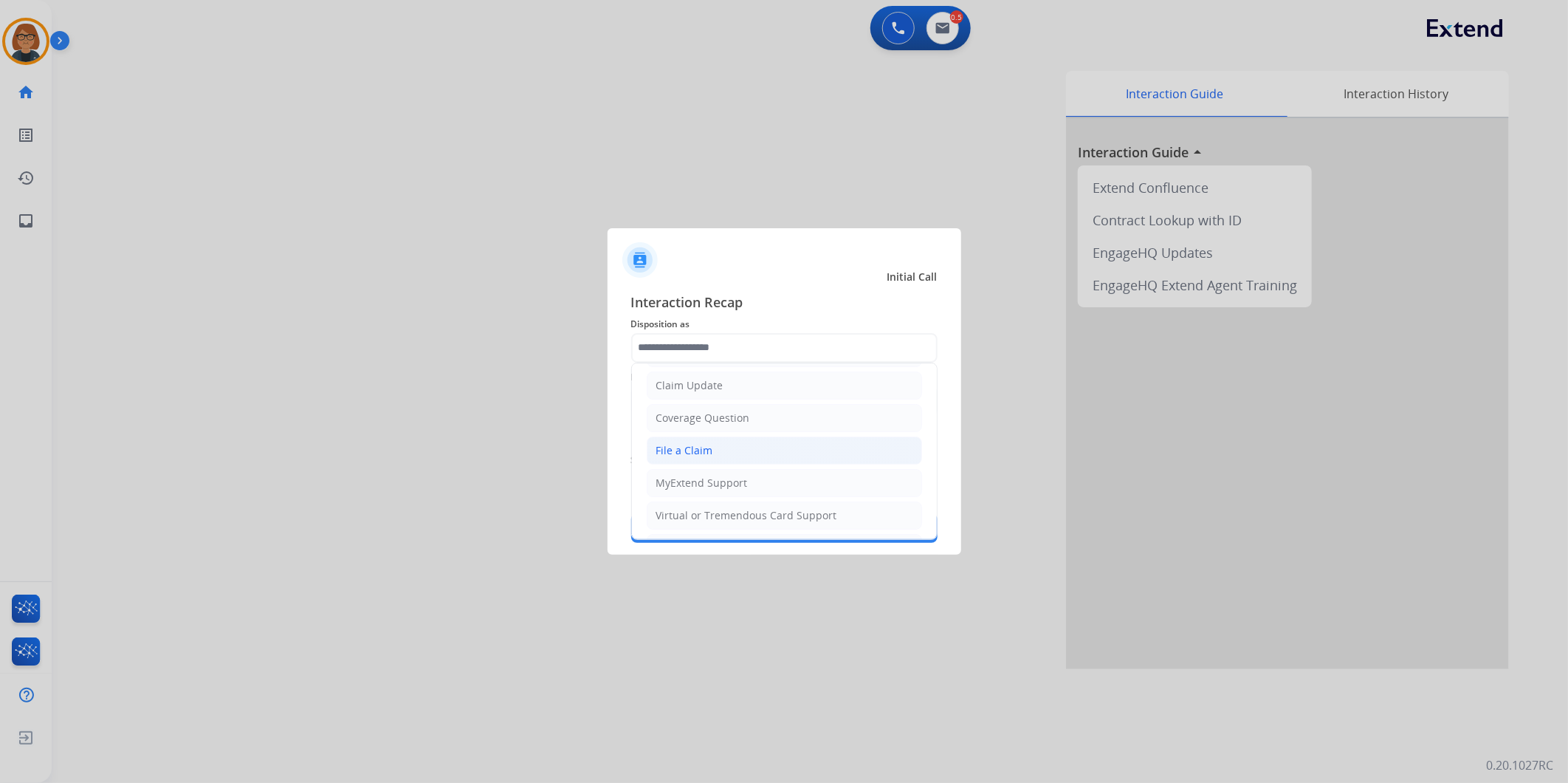
click at [740, 436] on ul "Cancellation Request Test/Training Disposition Claim Update Coverage Question F…" at bounding box center [784, 498] width 305 height 406
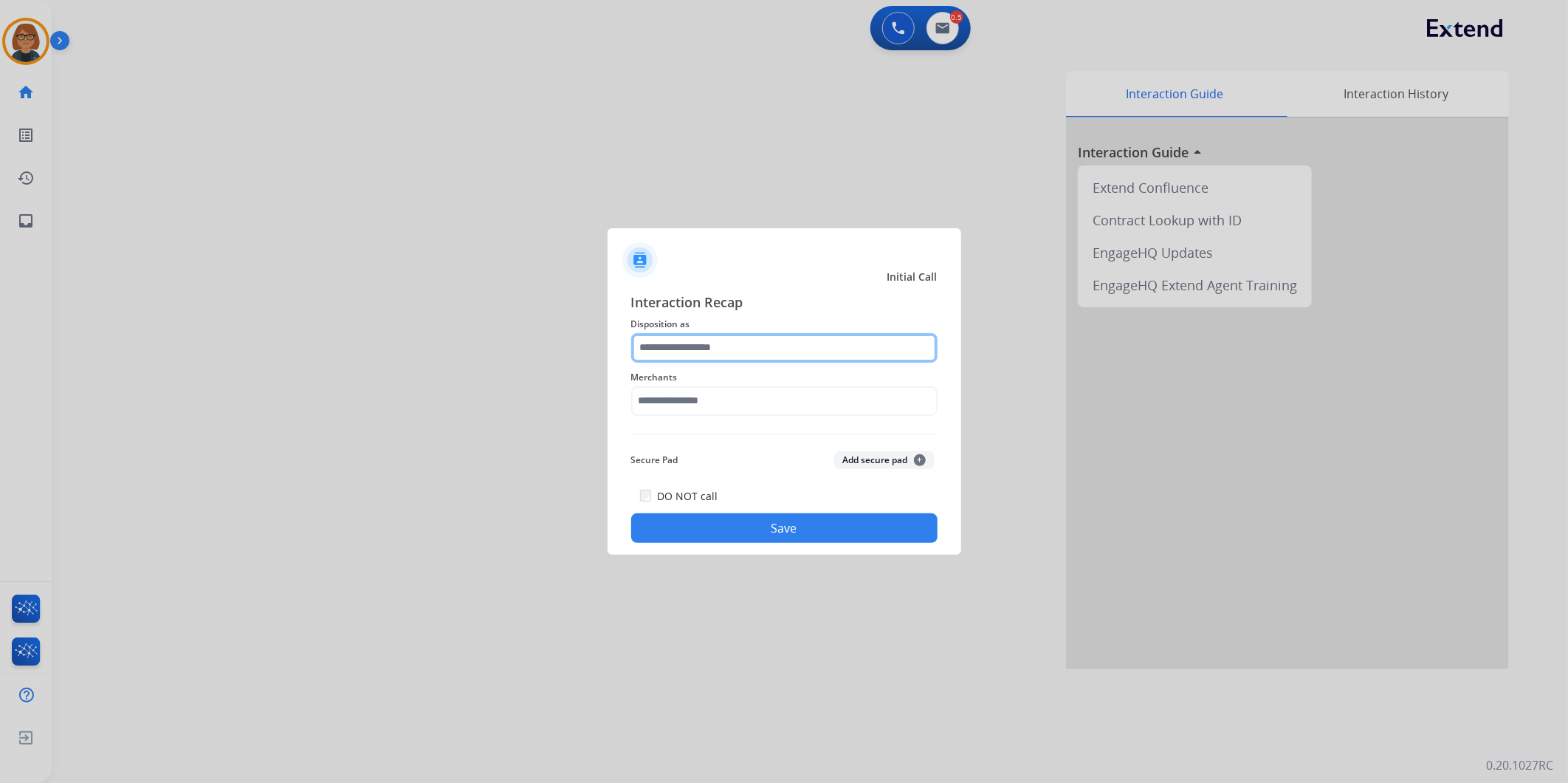
drag, startPoint x: 740, startPoint y: 436, endPoint x: 689, endPoint y: 345, distance: 104.3
click at [689, 345] on input "text" at bounding box center [784, 347] width 306 height 29
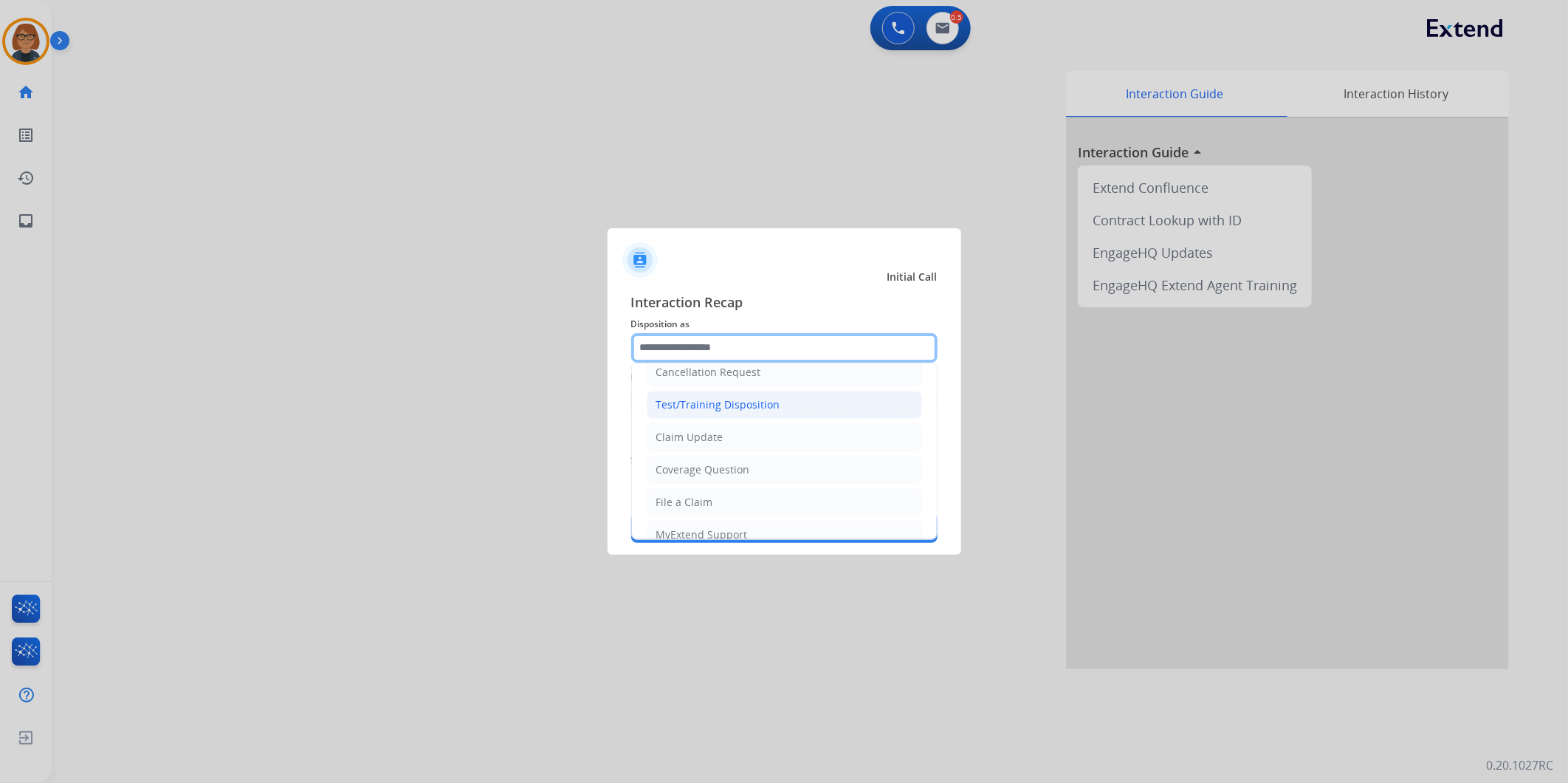
scroll to position [0, 0]
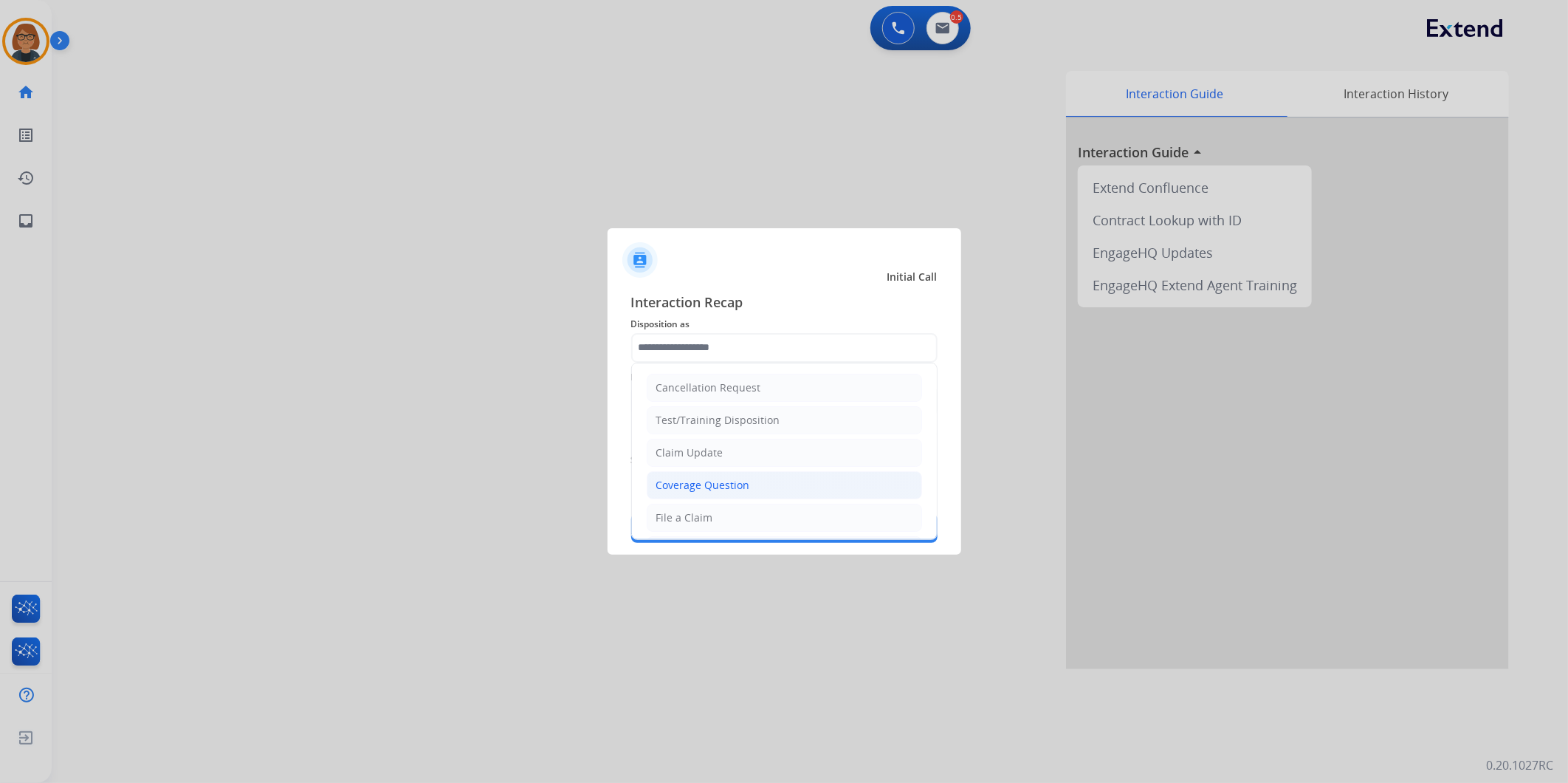
click at [744, 477] on li "Coverage Question" at bounding box center [784, 485] width 275 height 28
type input "**********"
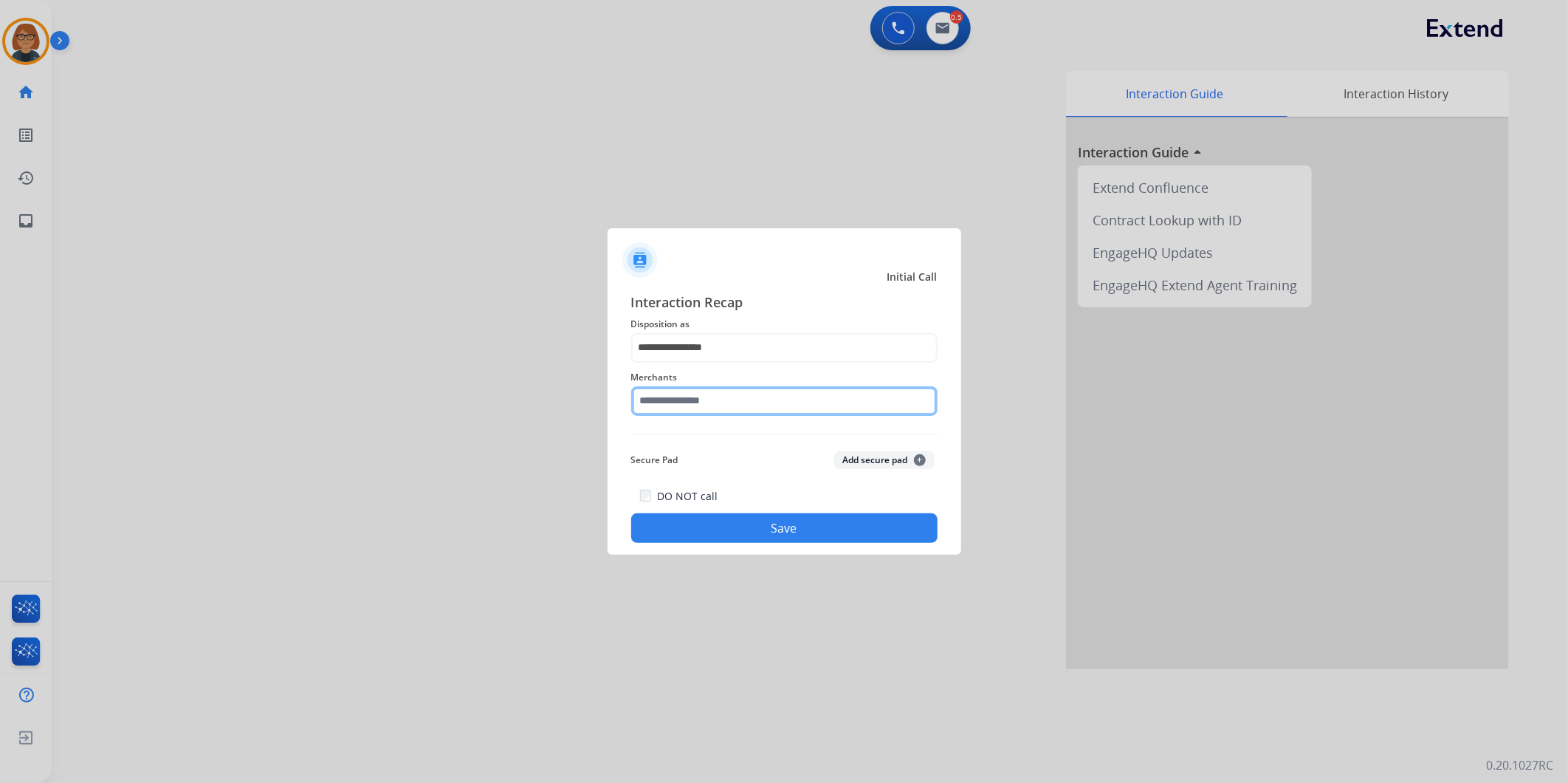
click at [739, 392] on input "text" at bounding box center [784, 400] width 306 height 29
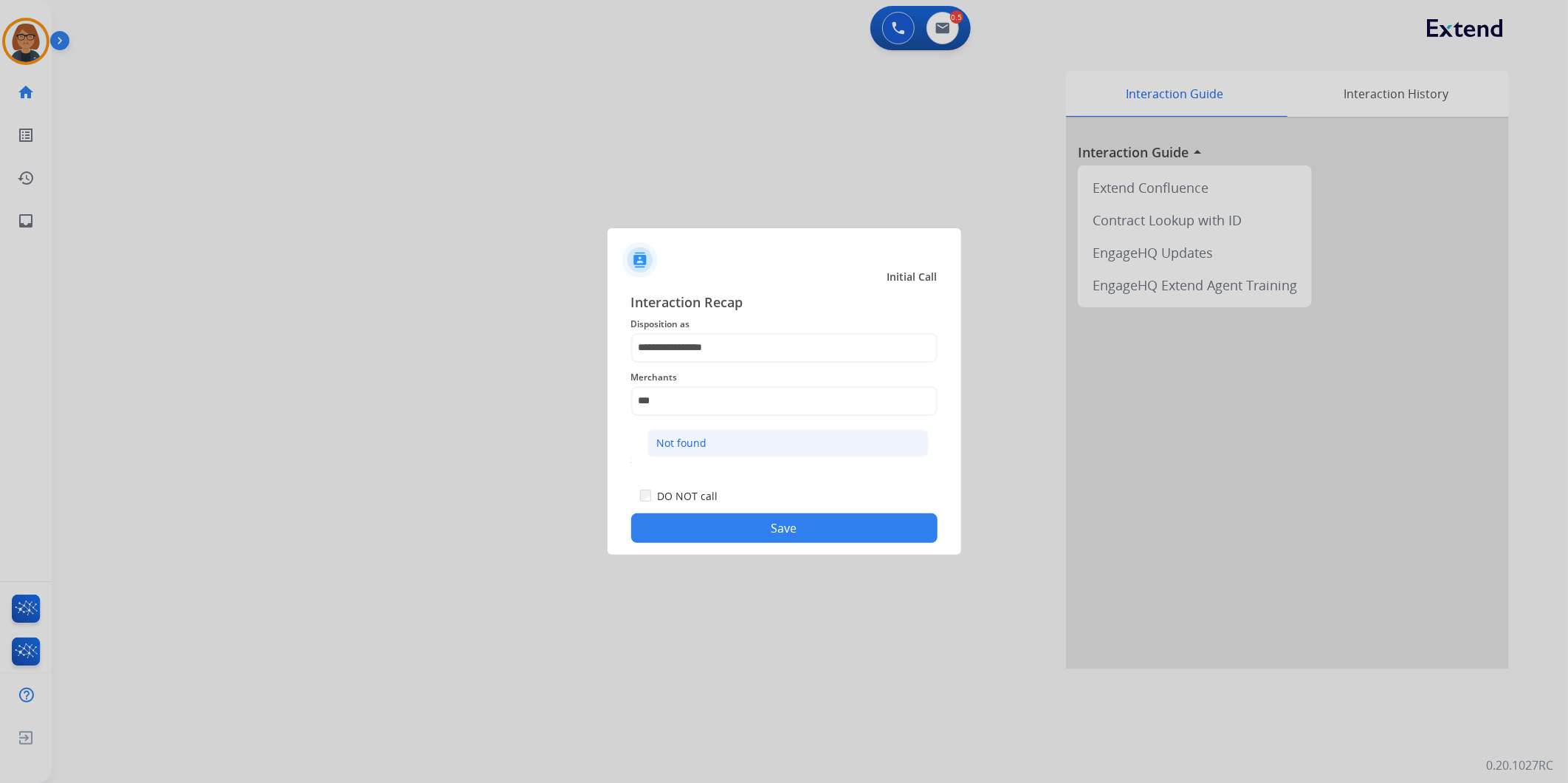
click at [816, 445] on li "Not found" at bounding box center [788, 444] width 281 height 28
type input "*********"
click at [824, 531] on button "Save" at bounding box center [784, 528] width 306 height 29
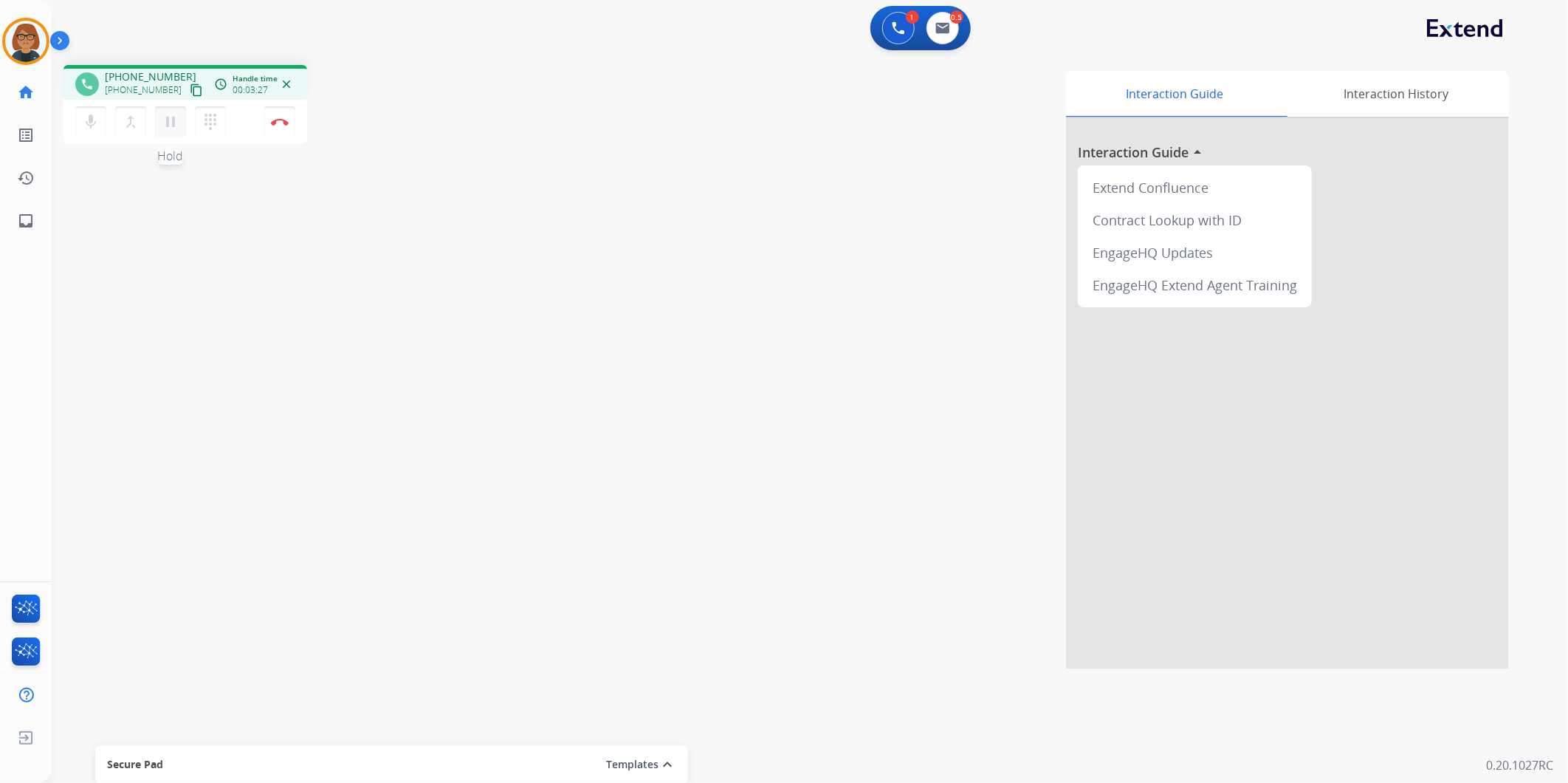
click at [181, 119] on button "pause Hold" at bounding box center [170, 121] width 31 height 31
click at [170, 131] on button "play_arrow Hold" at bounding box center [170, 121] width 31 height 31
click at [278, 120] on img at bounding box center [280, 122] width 18 height 8
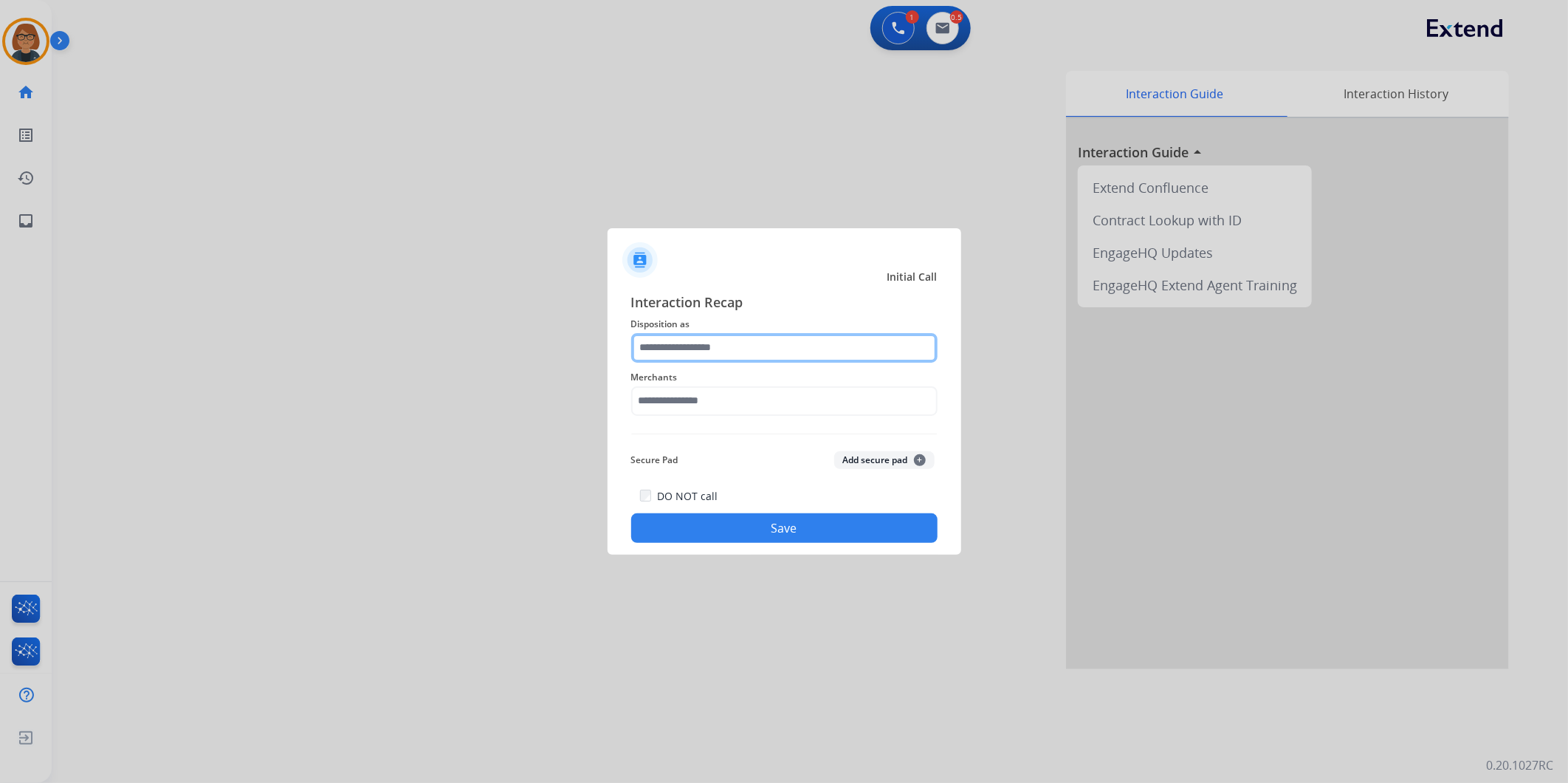
click at [666, 360] on input "text" at bounding box center [784, 347] width 306 height 29
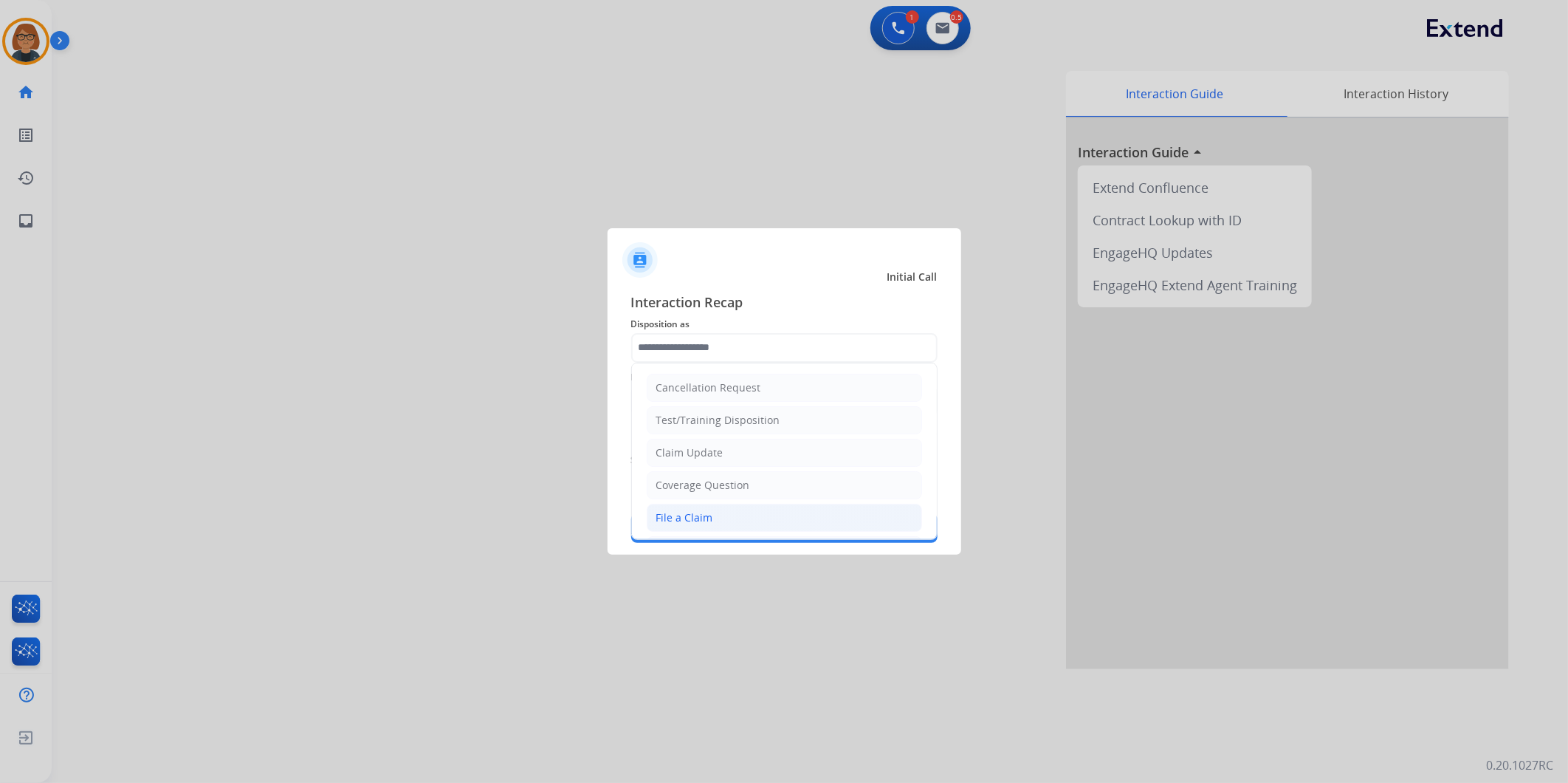
click at [754, 507] on li "File a Claim" at bounding box center [784, 517] width 275 height 28
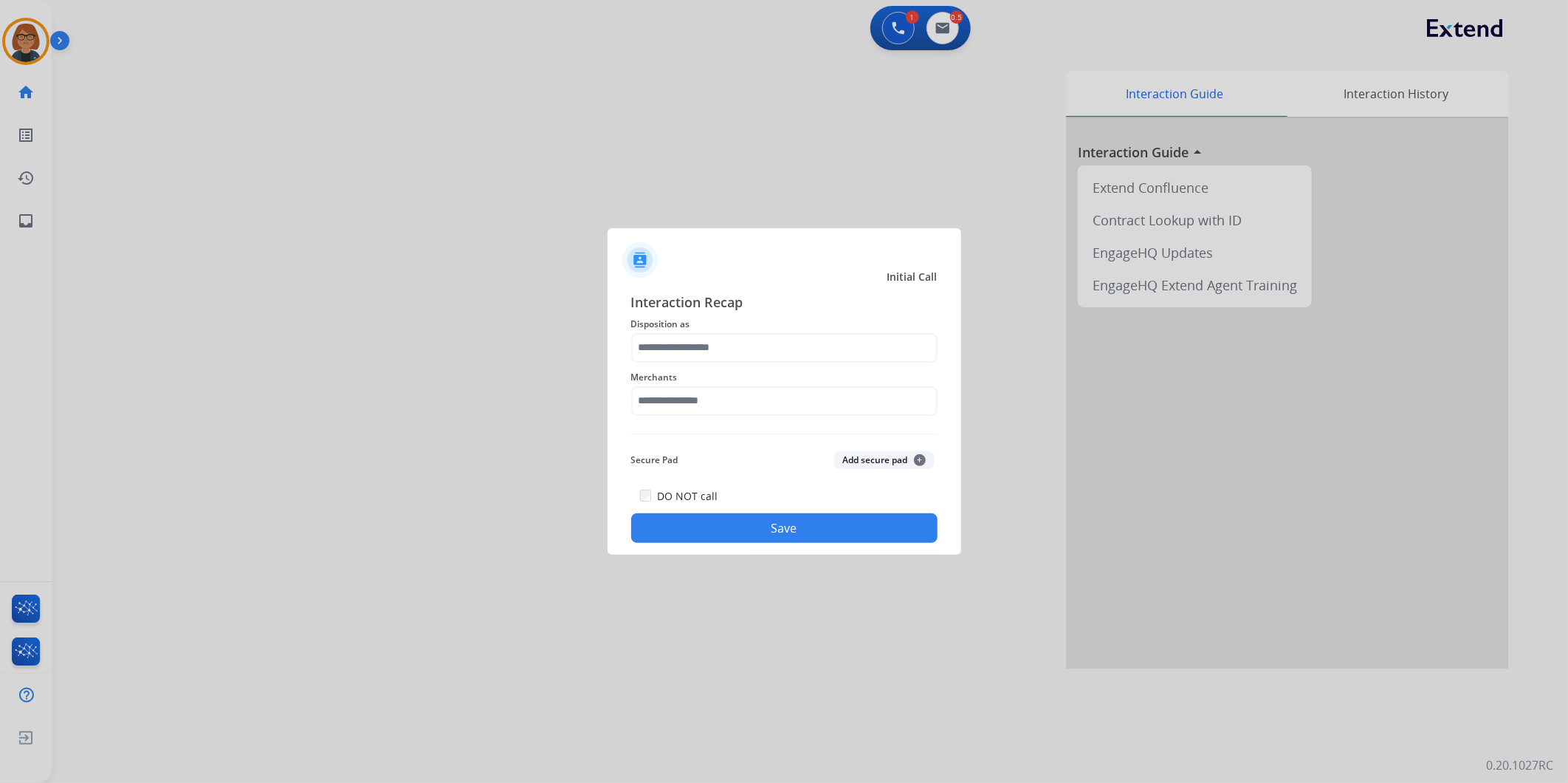
type input "**********"
click at [731, 412] on input "text" at bounding box center [784, 400] width 306 height 29
click at [761, 437] on li "[PERSON_NAME]" at bounding box center [788, 444] width 281 height 28
type input "**********"
click at [806, 528] on button "Save" at bounding box center [784, 528] width 306 height 29
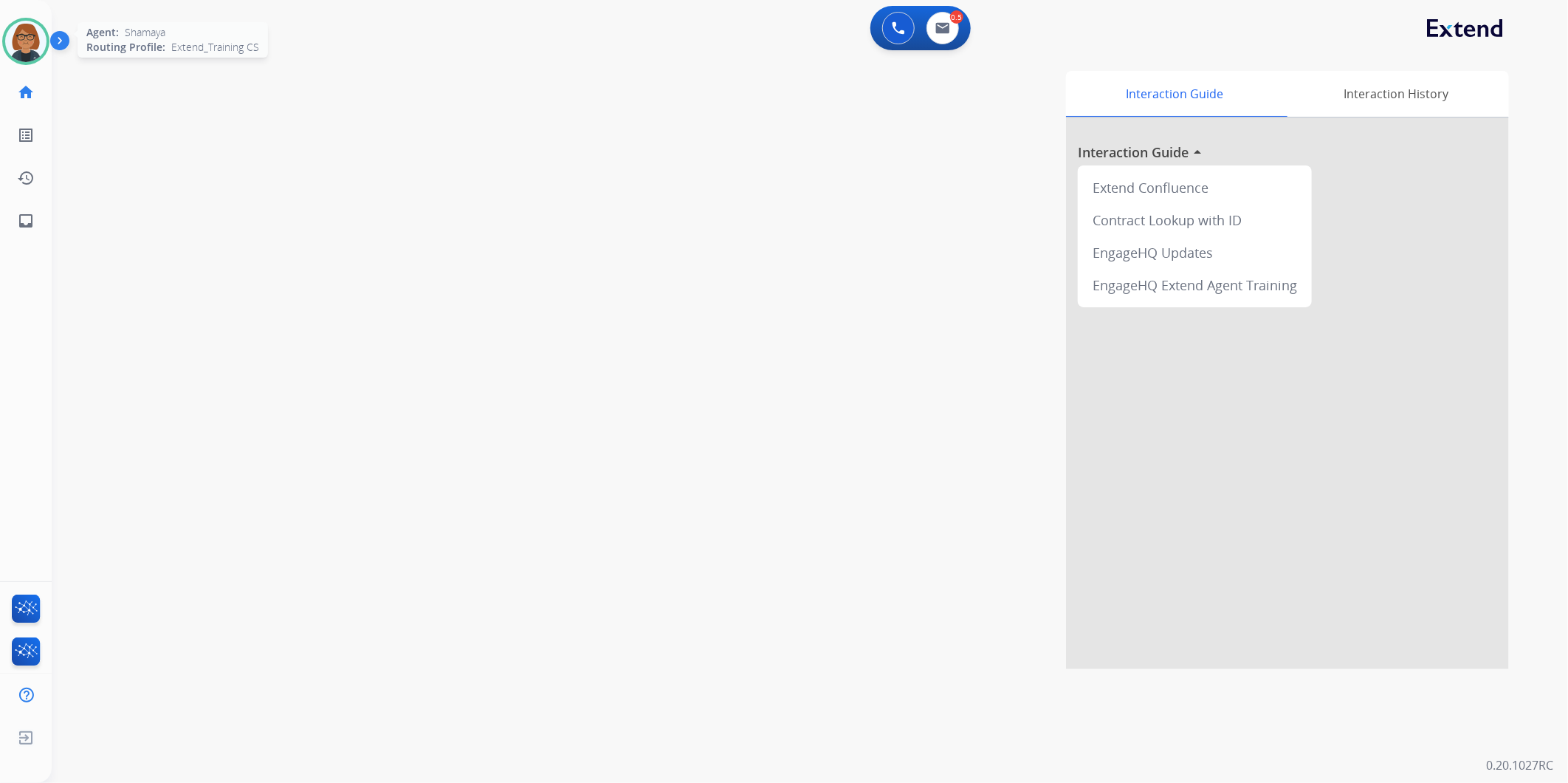
click at [40, 43] on img at bounding box center [26, 42] width 42 height 42
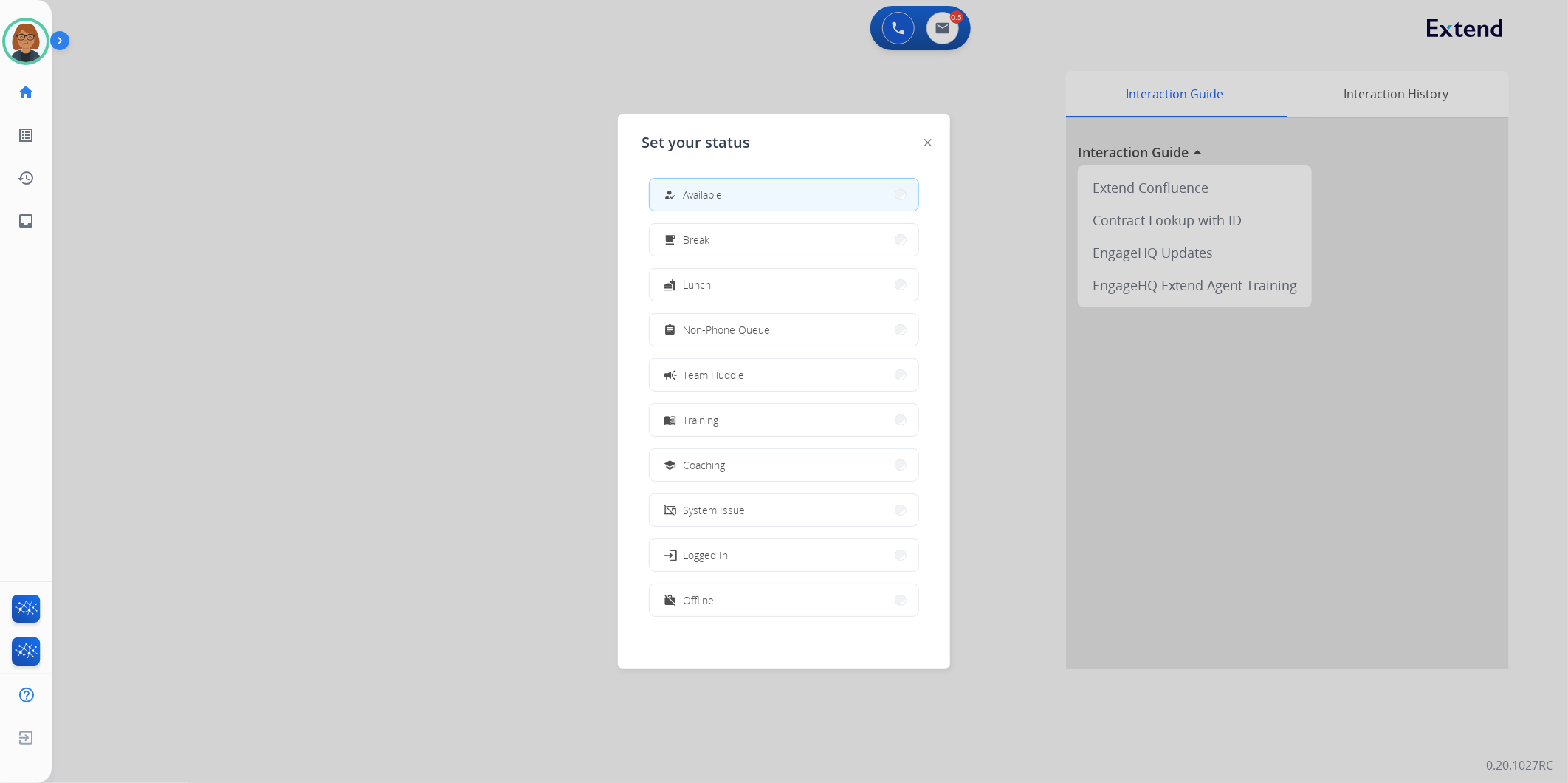
click at [710, 264] on div "how_to_reg Available free_breakfast Break fastfood Lunch assignment Non-Phone Q…" at bounding box center [783, 399] width 285 height 465
click at [710, 271] on button "fastfood Lunch" at bounding box center [784, 285] width 269 height 32
